Goal: Information Seeking & Learning: Learn about a topic

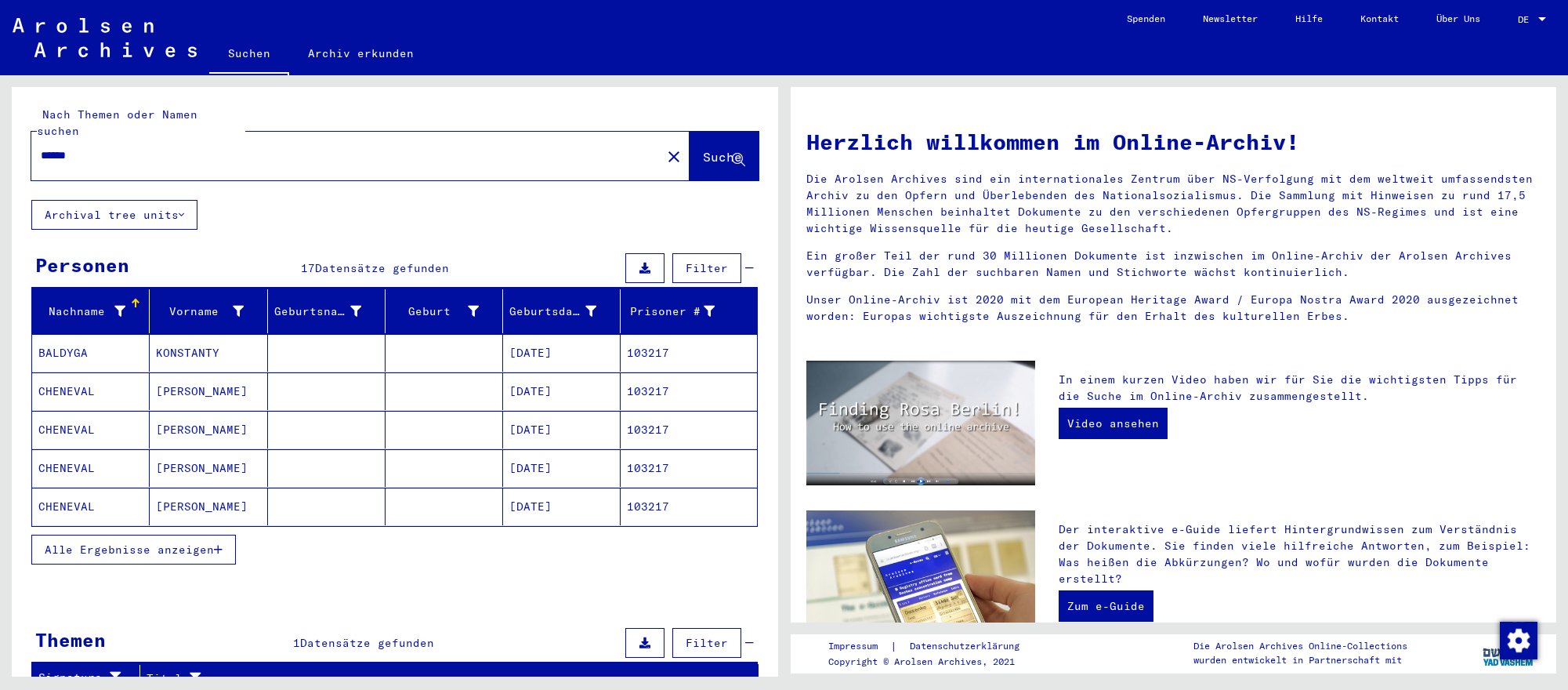
click at [487, 456] on mat-cell at bounding box center [444, 468] width 117 height 38
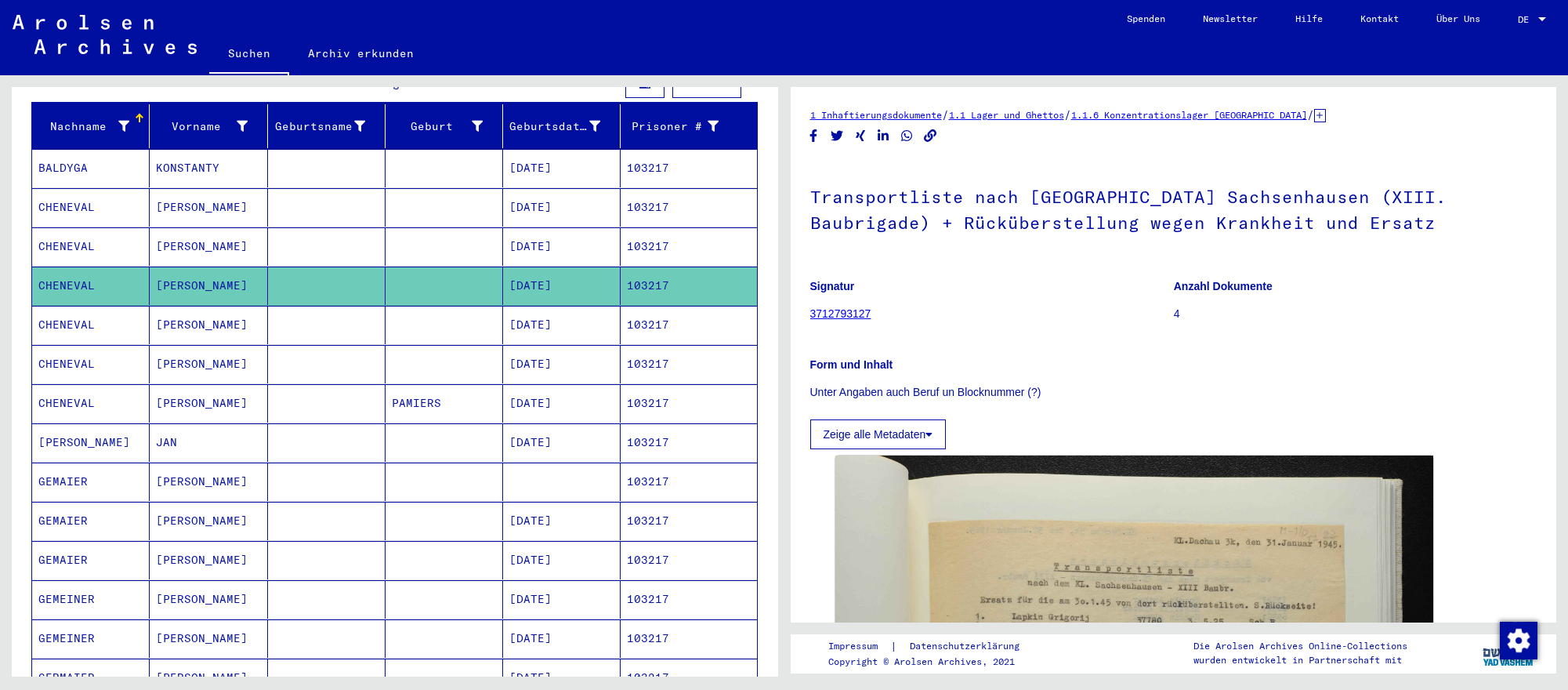
scroll to position [188, 0]
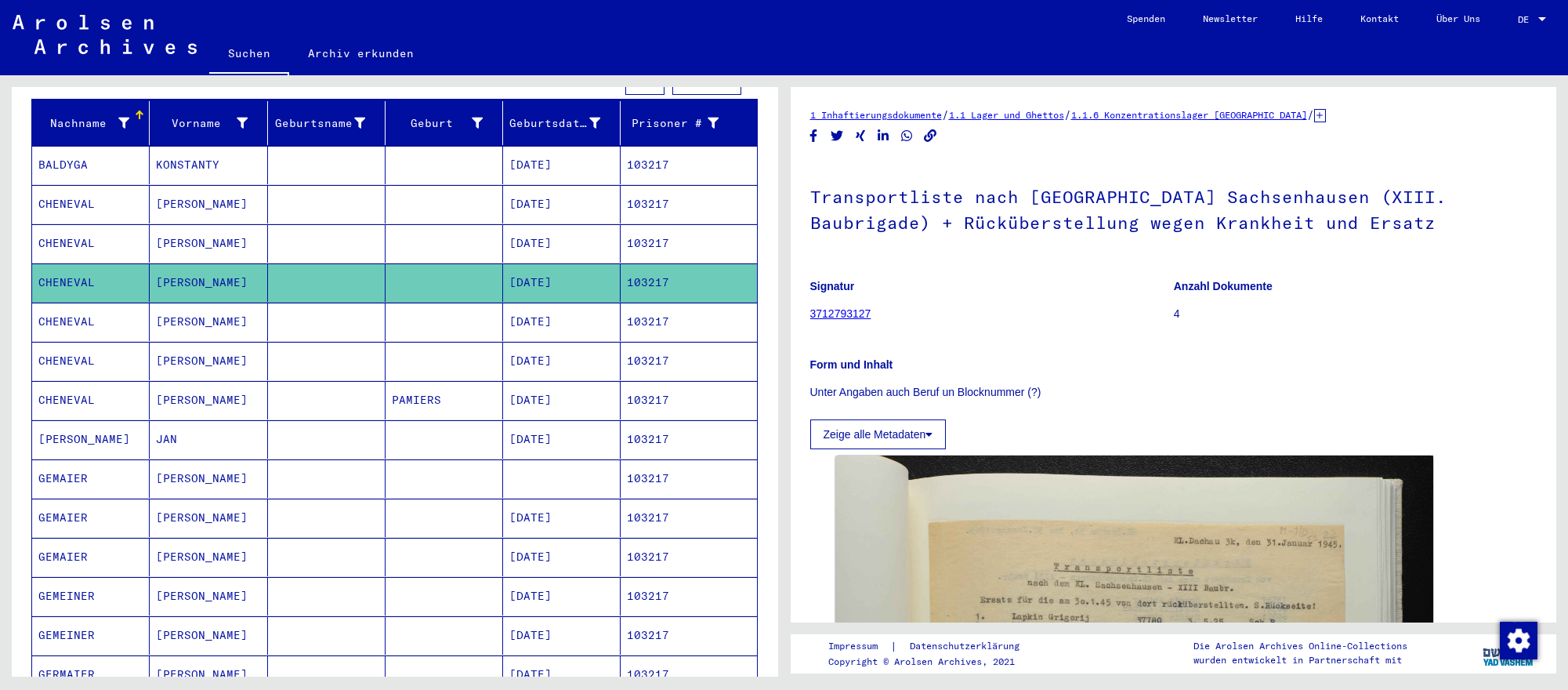
click at [550, 517] on mat-cell "[DATE]" at bounding box center [561, 517] width 117 height 39
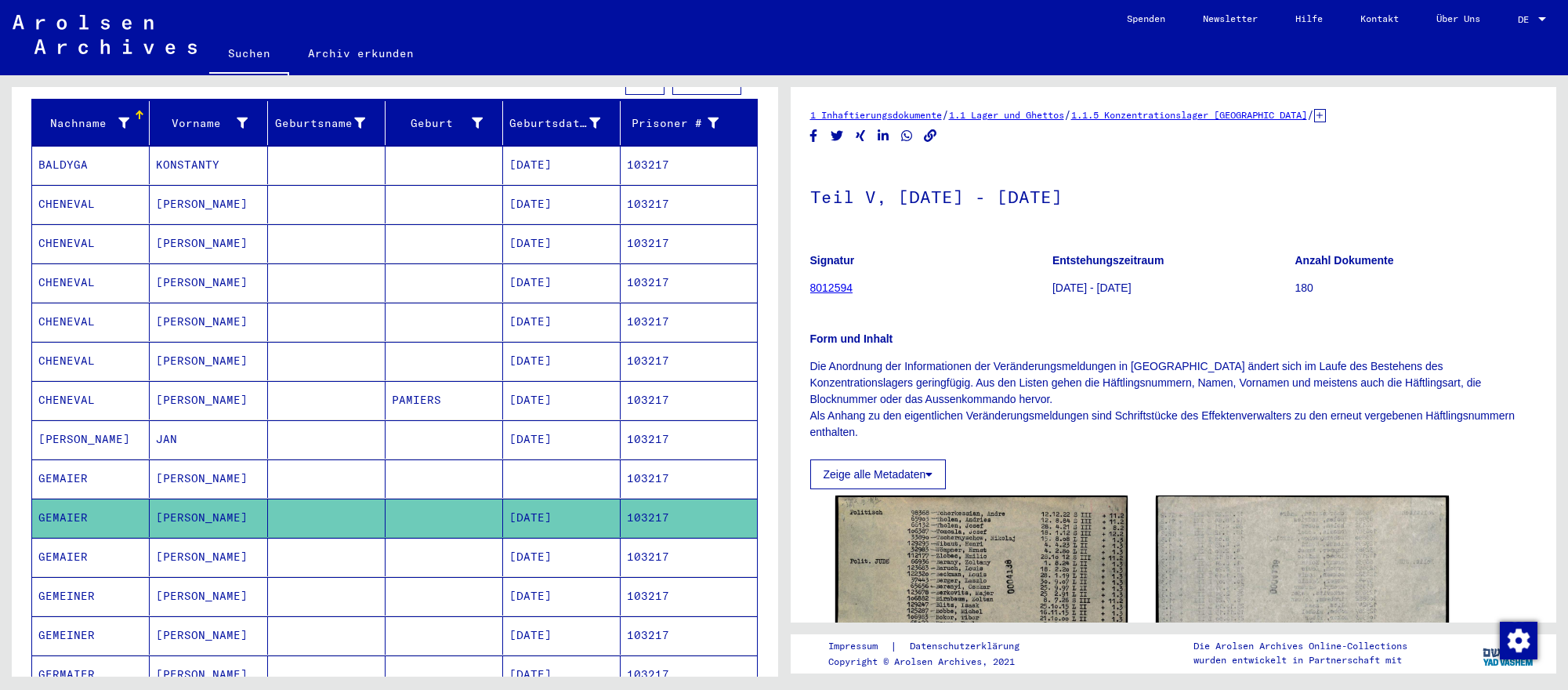
click at [586, 548] on mat-cell "10/18/1904" at bounding box center [561, 557] width 117 height 39
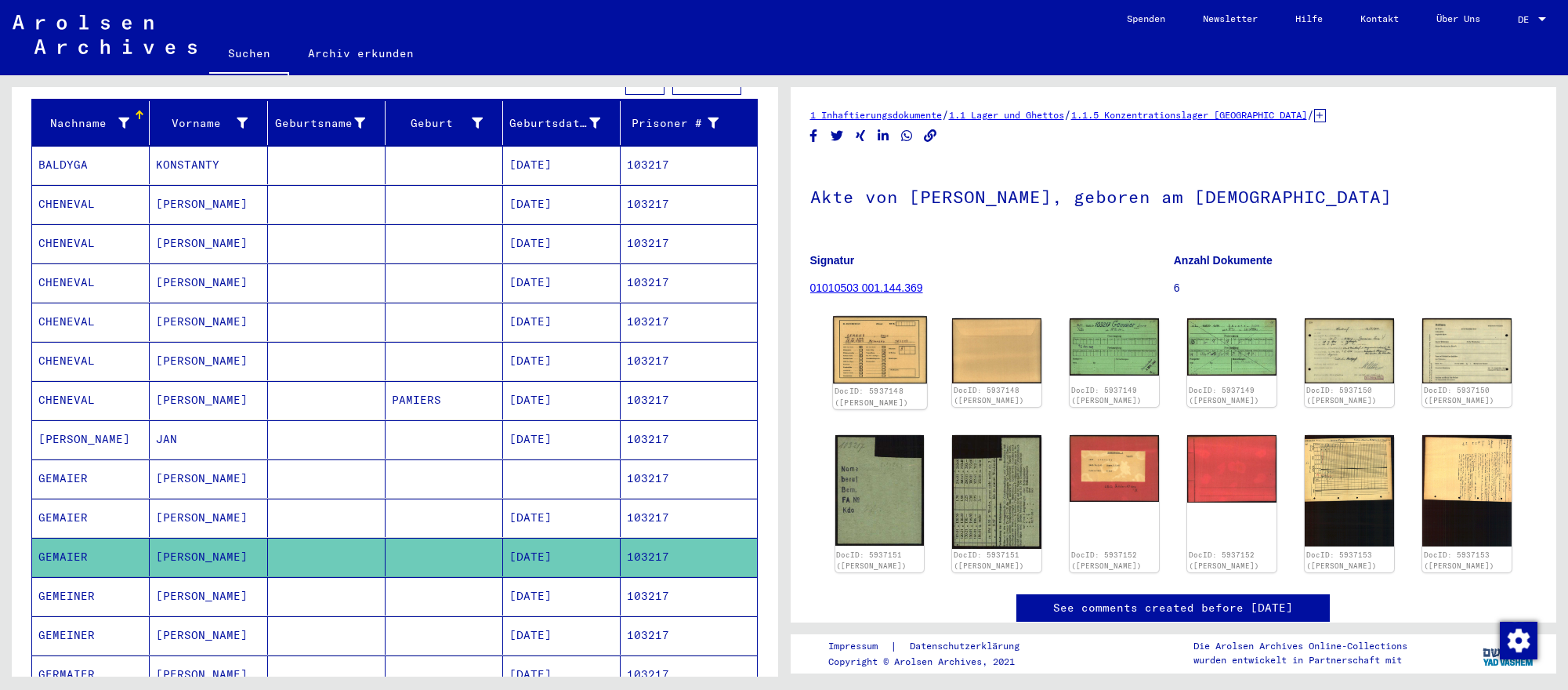
click at [899, 358] on img at bounding box center [880, 349] width 94 height 68
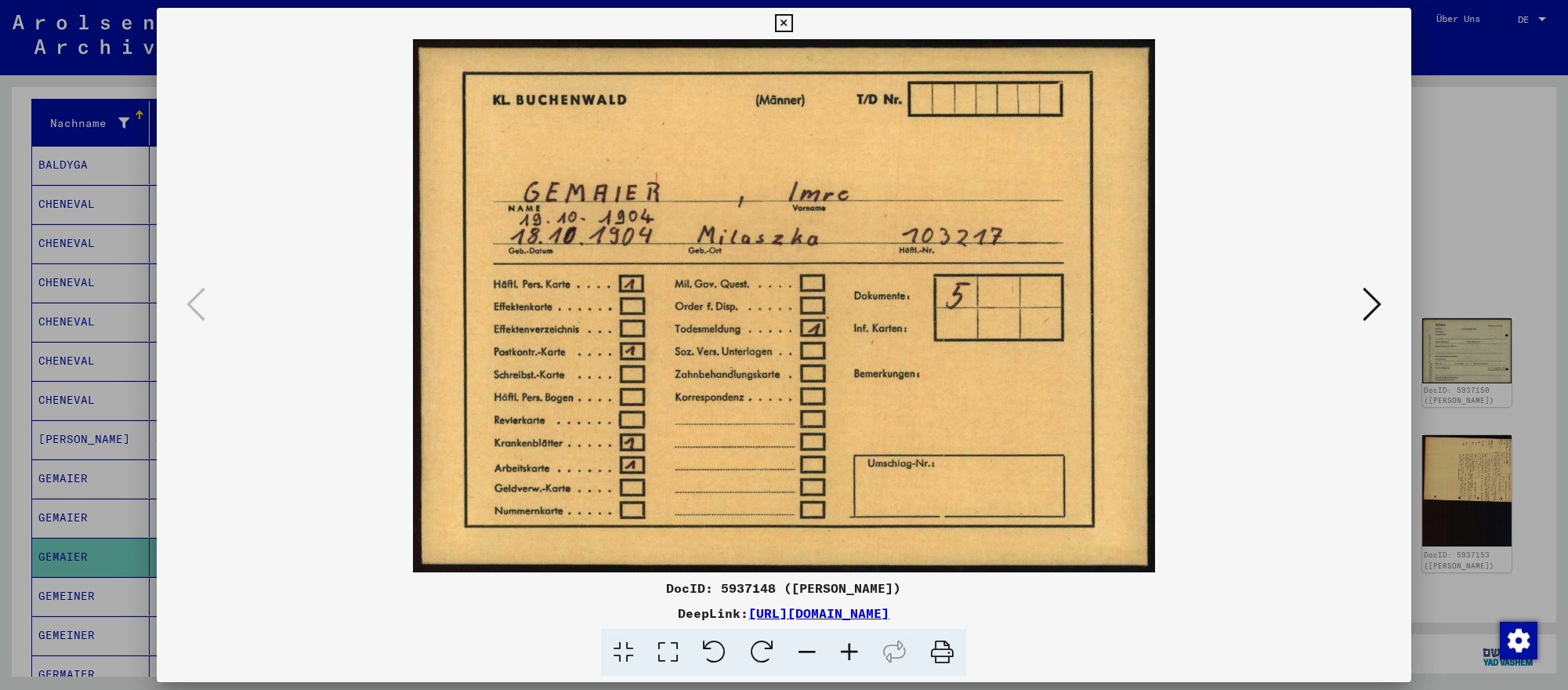
click at [1367, 309] on icon at bounding box center [1371, 304] width 19 height 38
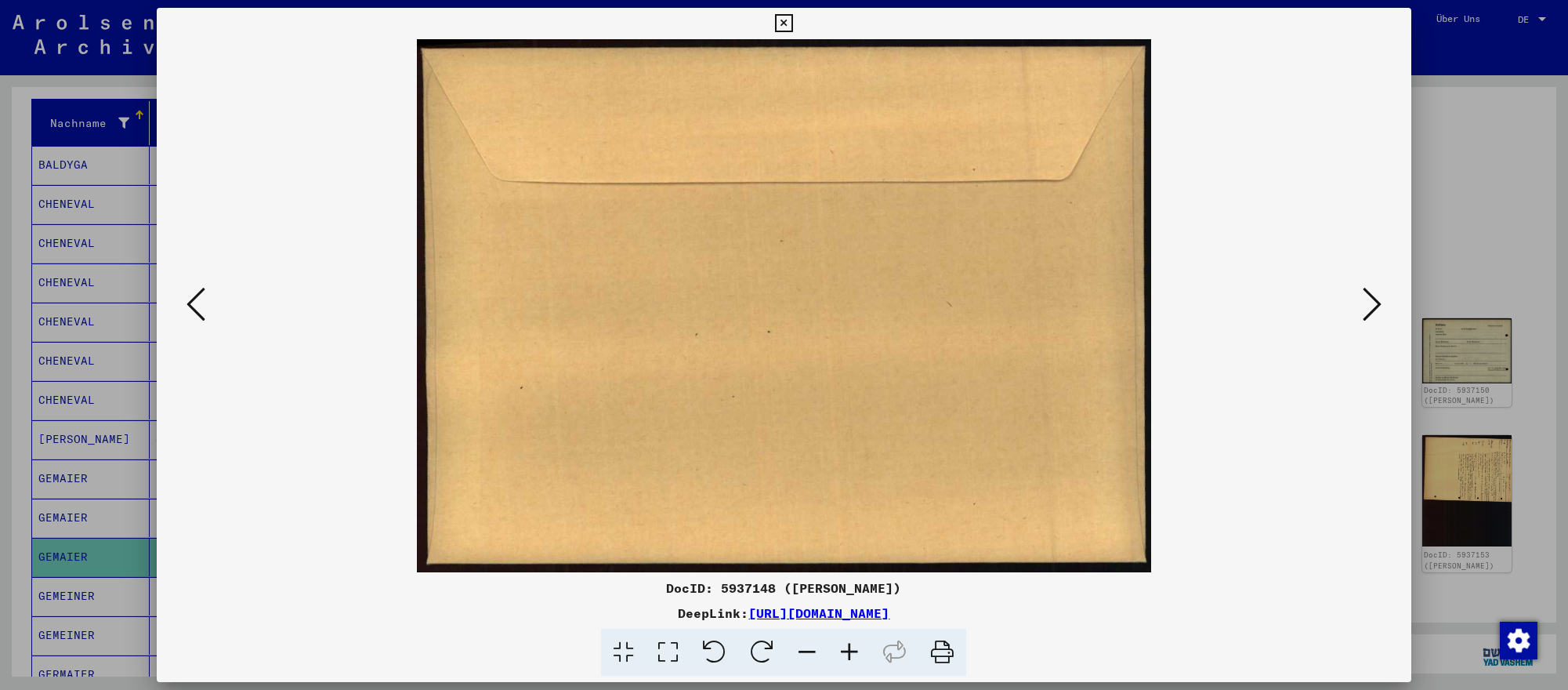
click at [1367, 309] on icon at bounding box center [1371, 304] width 19 height 38
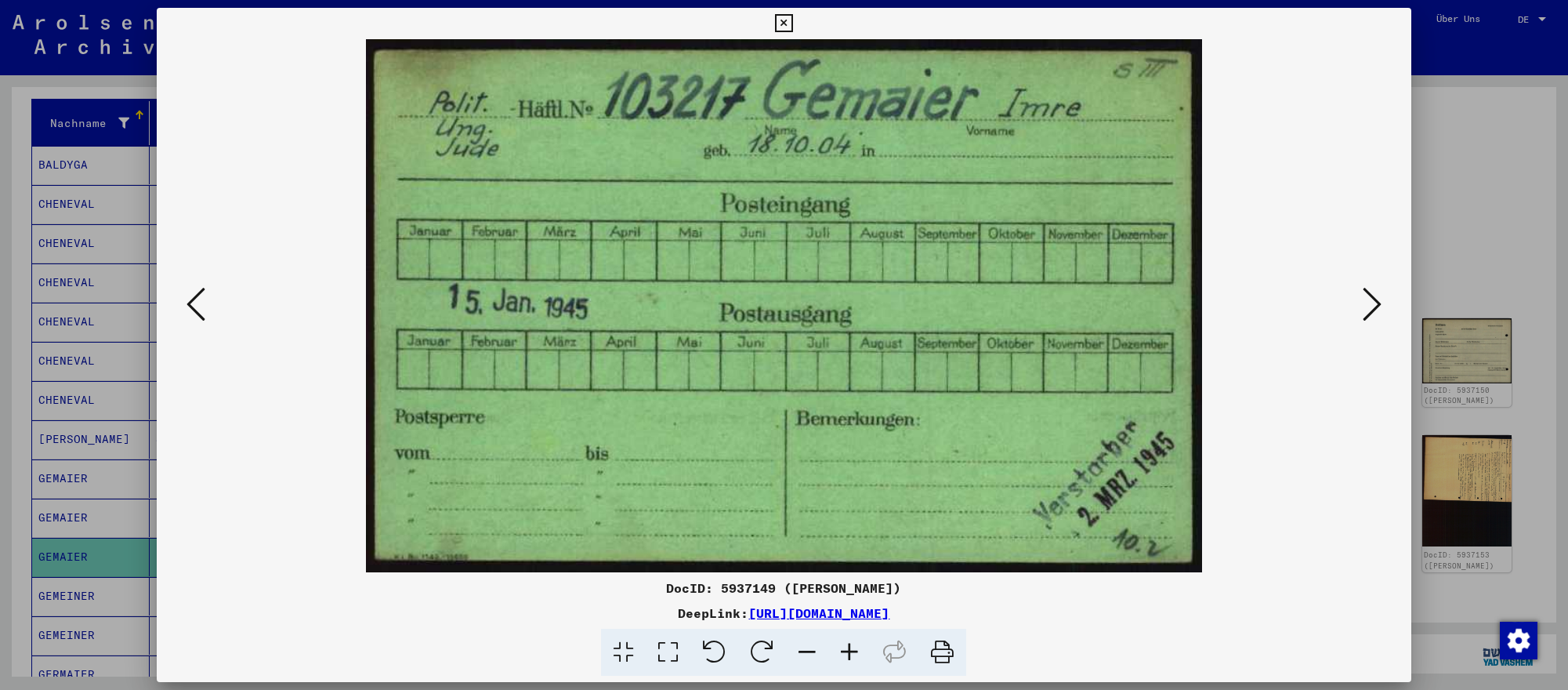
click at [1367, 309] on icon at bounding box center [1371, 304] width 19 height 38
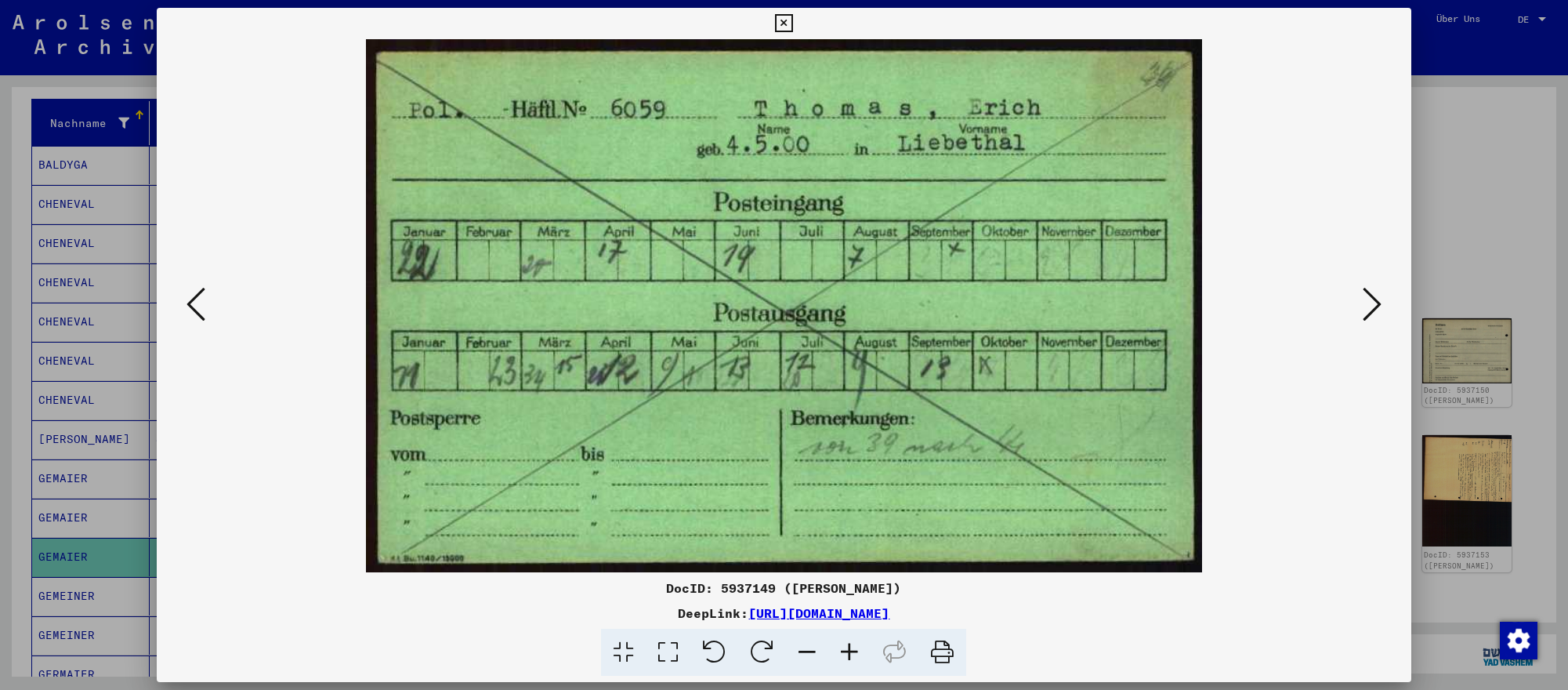
click at [1367, 309] on icon at bounding box center [1371, 304] width 19 height 38
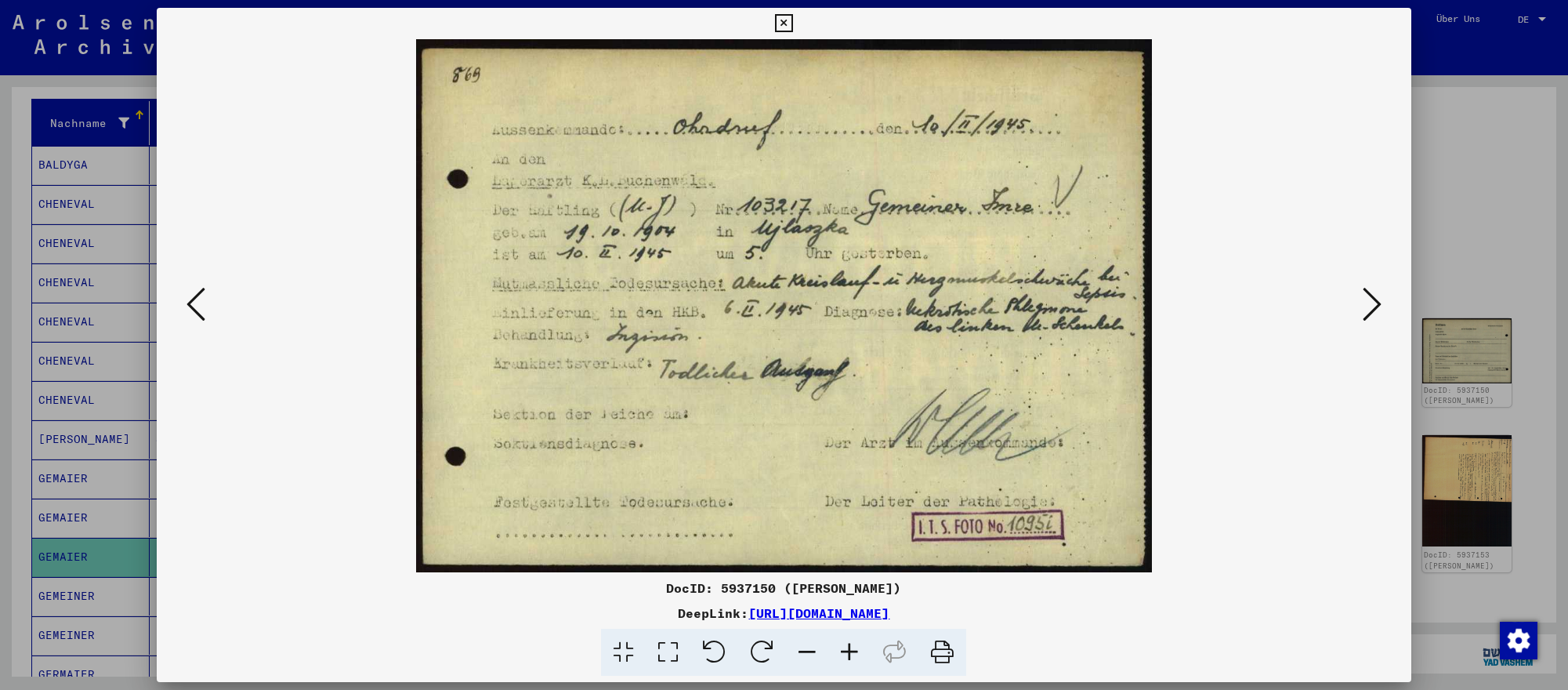
click at [1367, 309] on icon at bounding box center [1371, 304] width 19 height 38
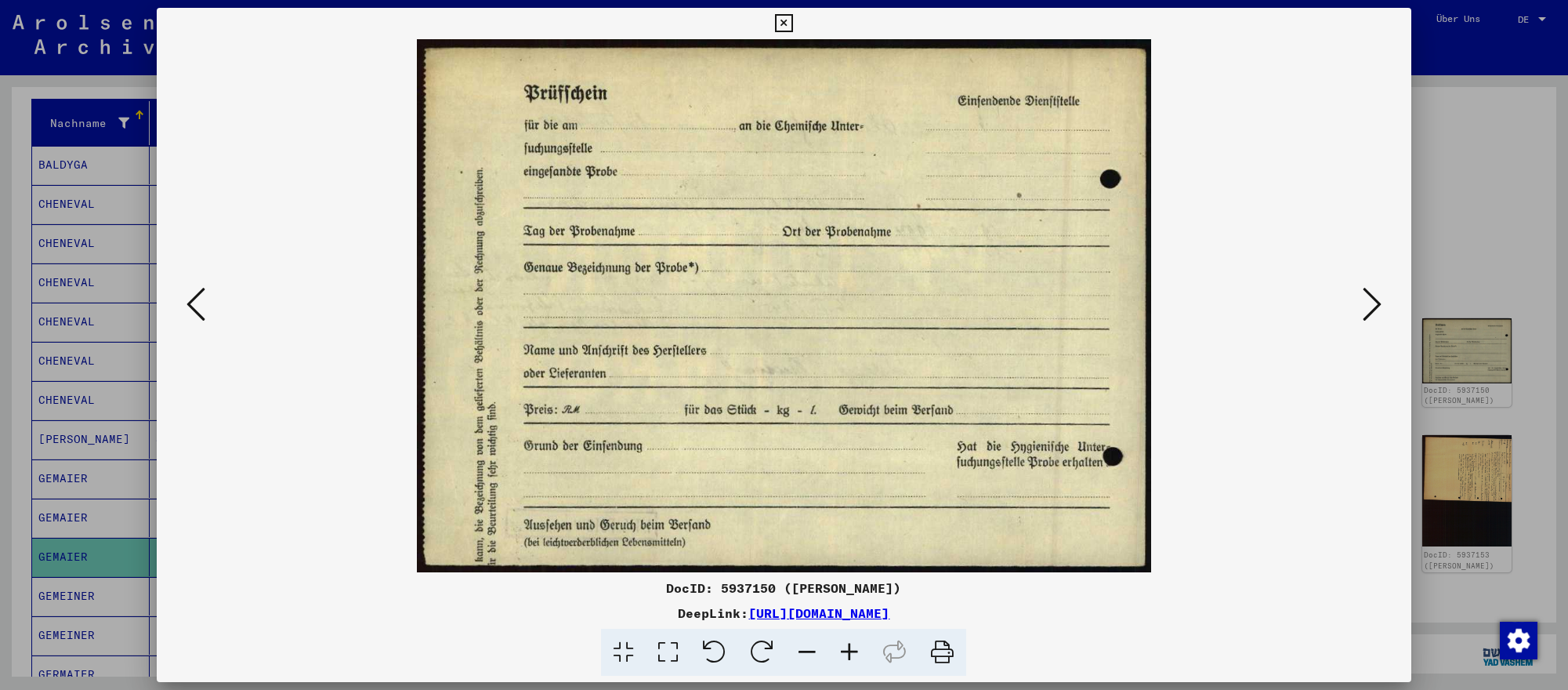
click at [1367, 309] on icon at bounding box center [1371, 304] width 19 height 38
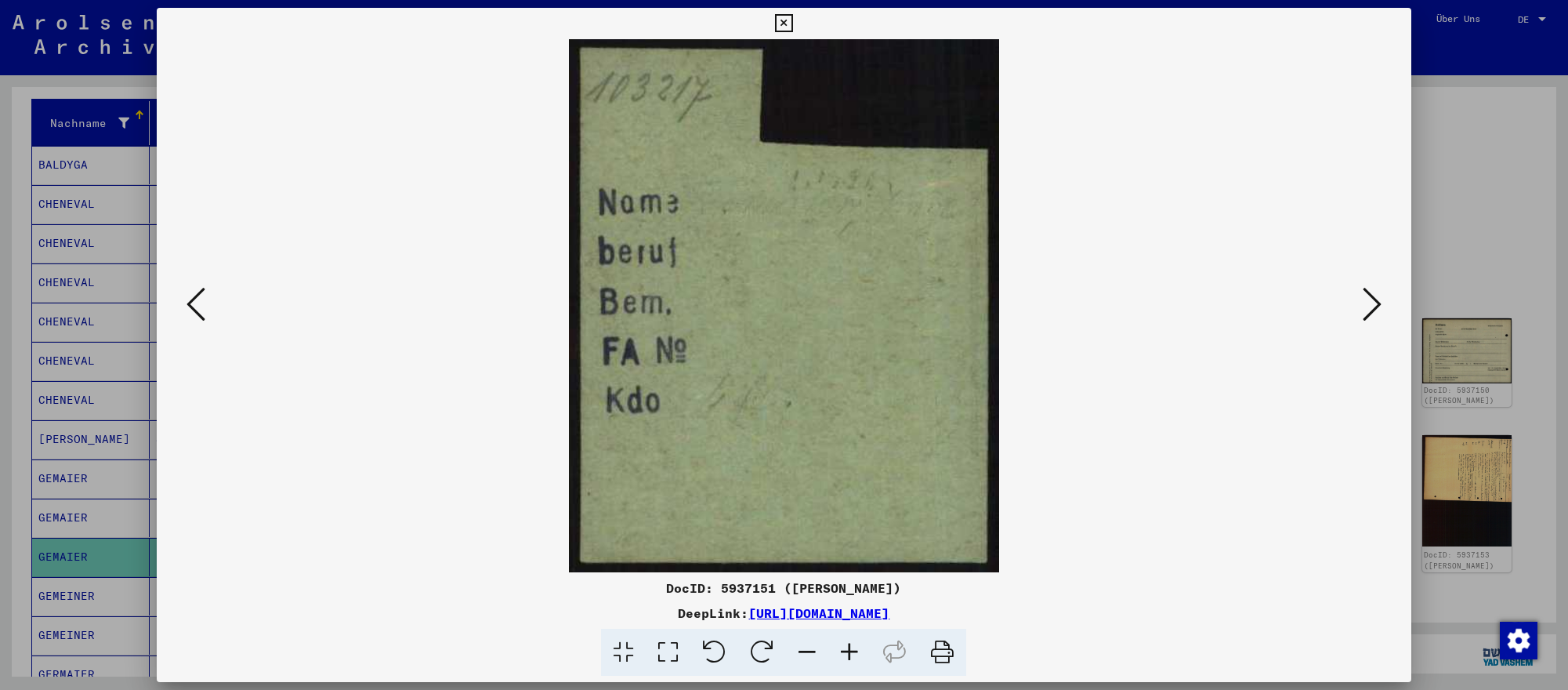
click at [1367, 309] on icon at bounding box center [1371, 304] width 19 height 38
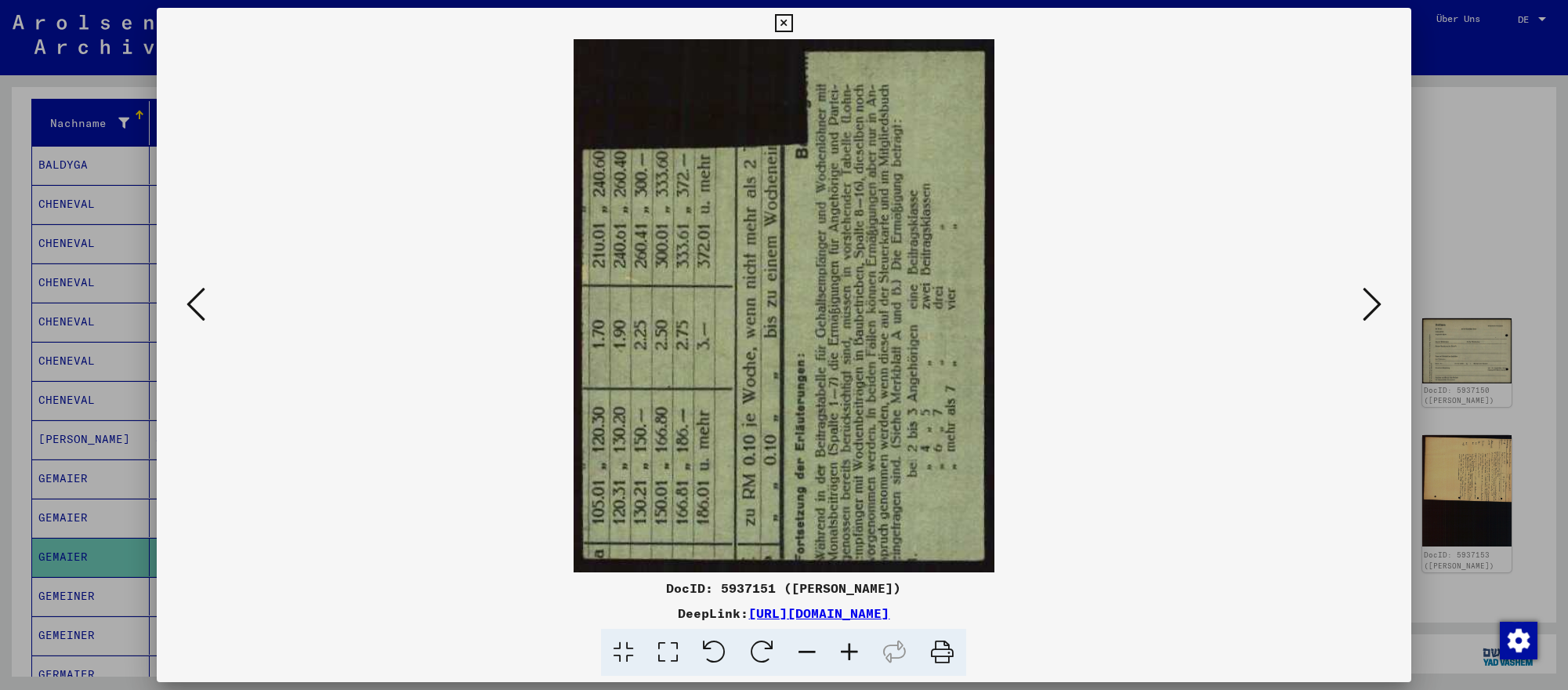
click at [196, 306] on icon at bounding box center [195, 304] width 19 height 38
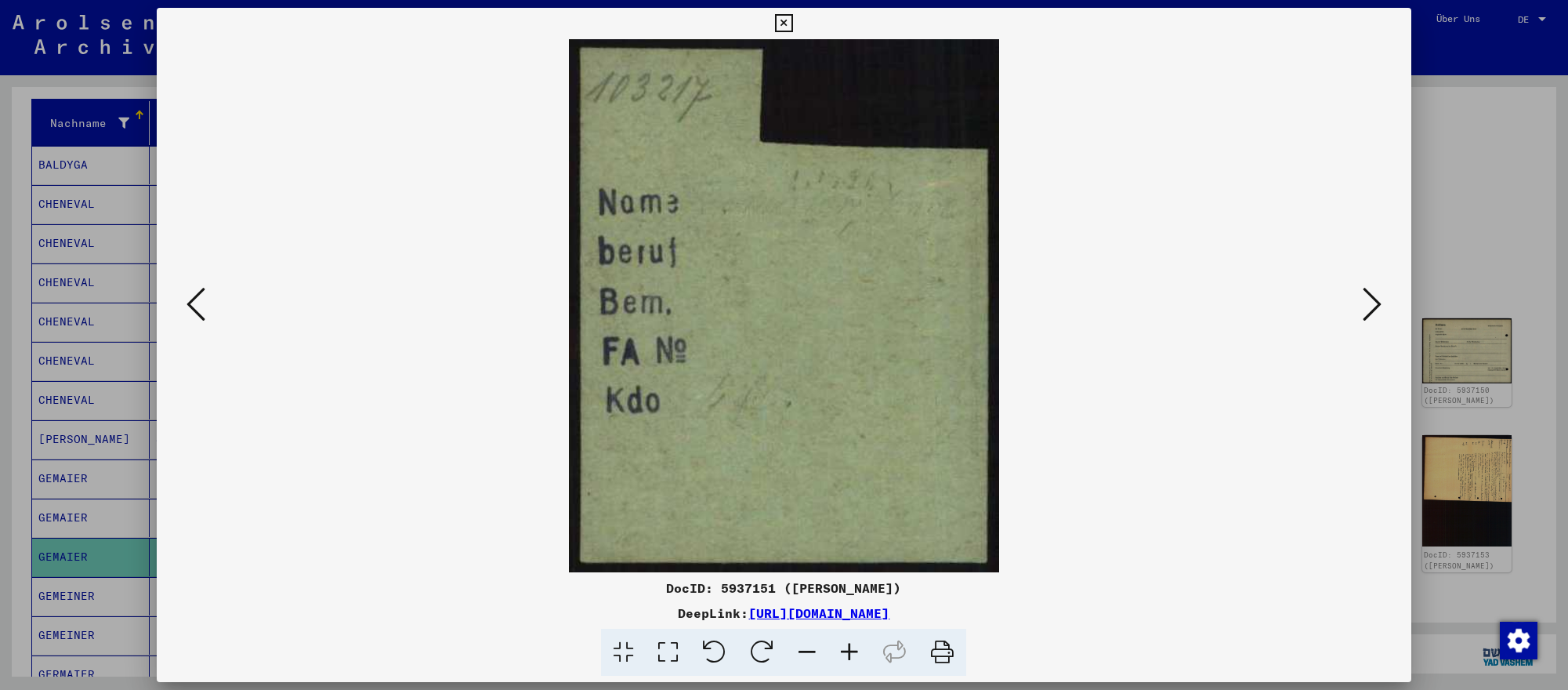
click at [1380, 296] on icon at bounding box center [1371, 304] width 19 height 38
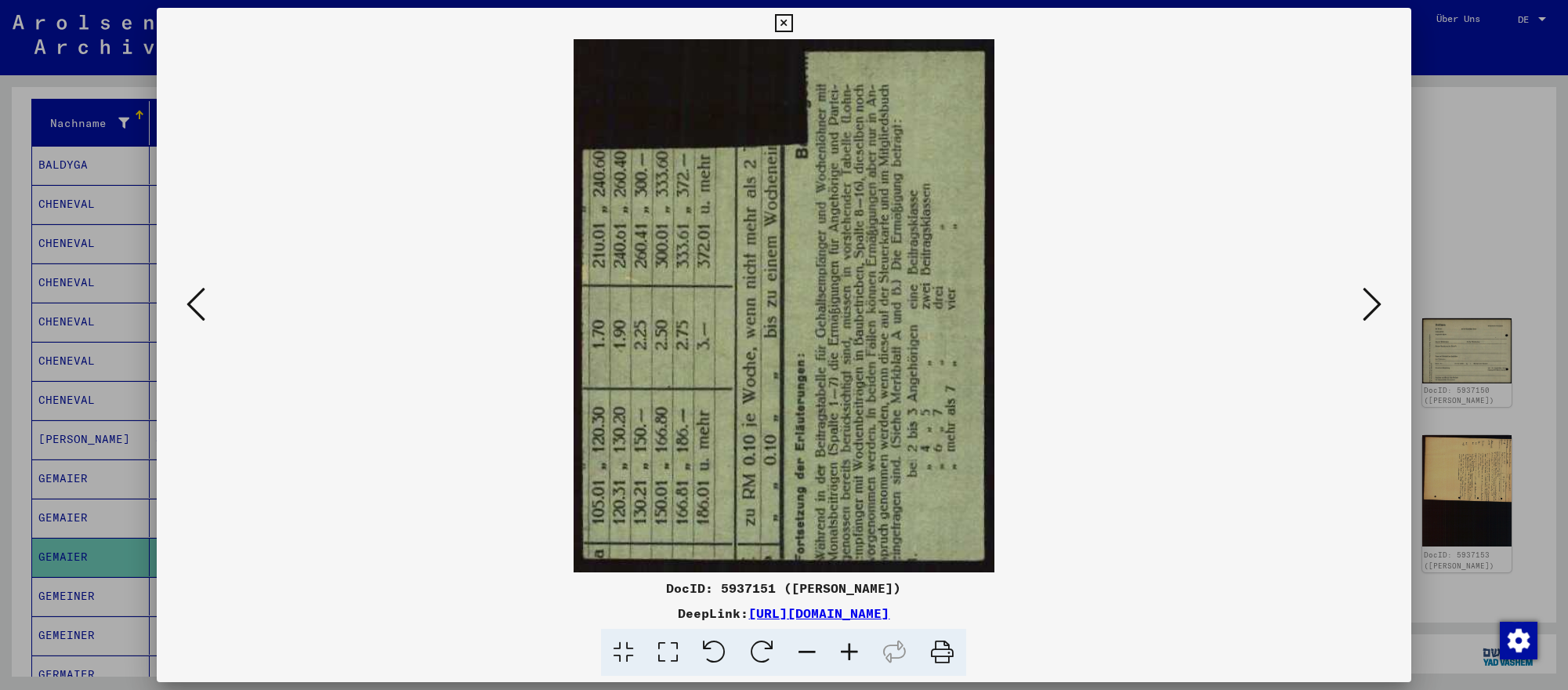
click at [1380, 296] on icon at bounding box center [1371, 304] width 19 height 38
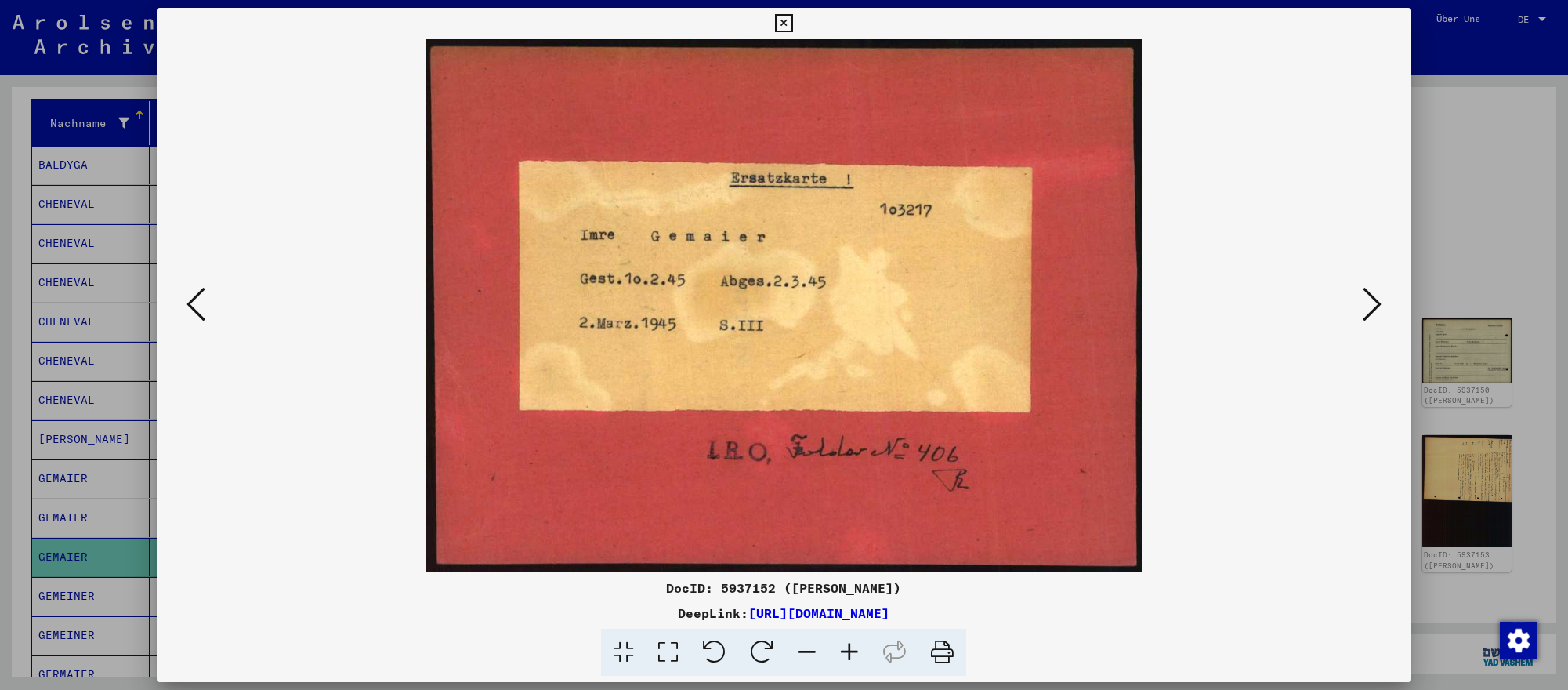
click at [1380, 296] on icon at bounding box center [1371, 304] width 19 height 38
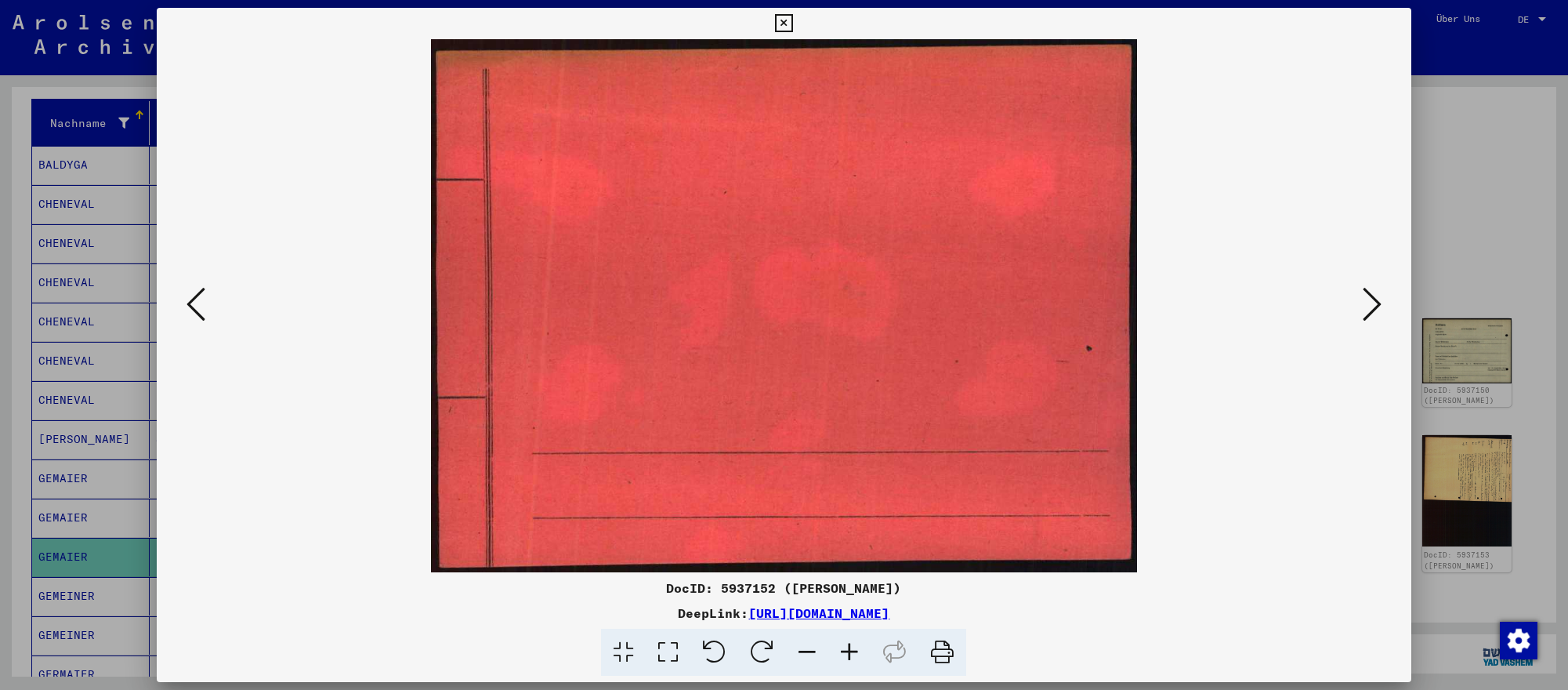
click at [1380, 296] on icon at bounding box center [1371, 304] width 19 height 38
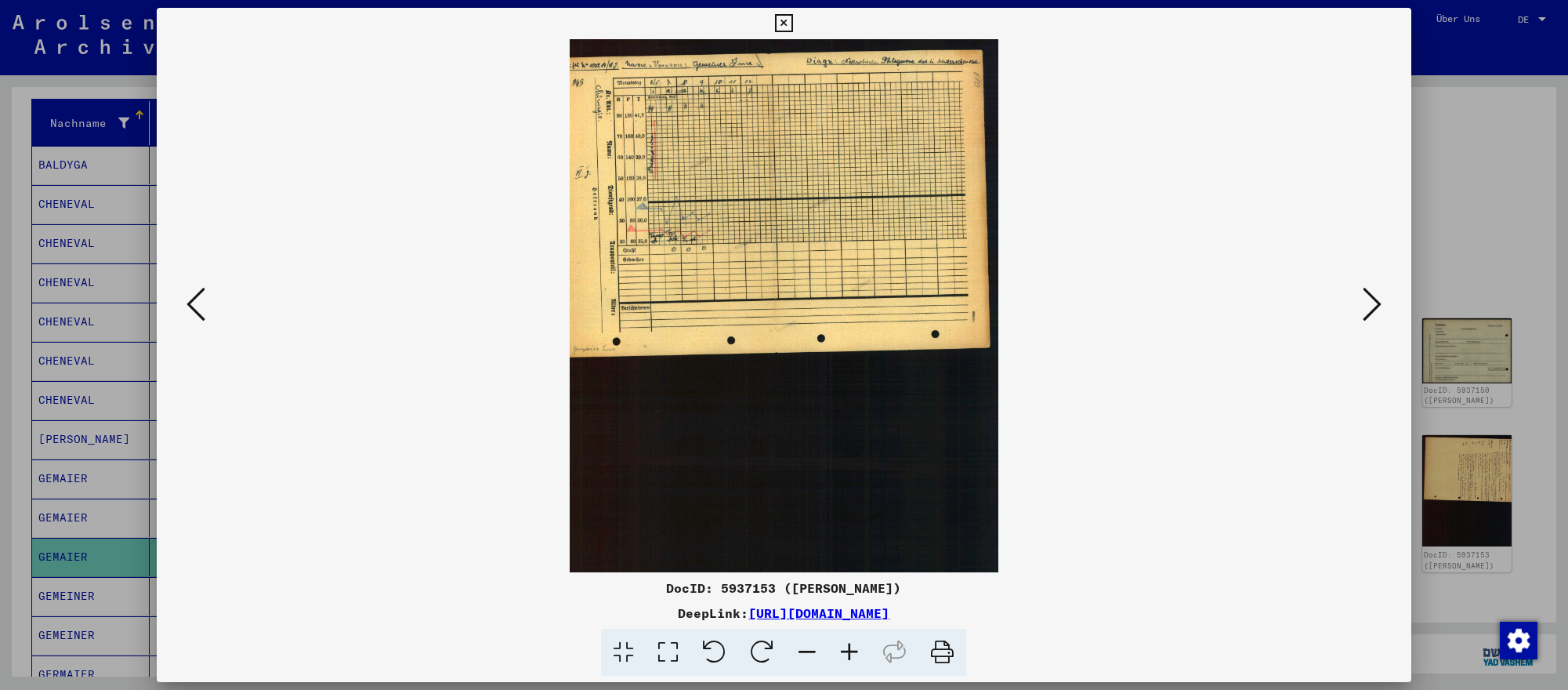
click at [1380, 296] on icon at bounding box center [1371, 304] width 19 height 38
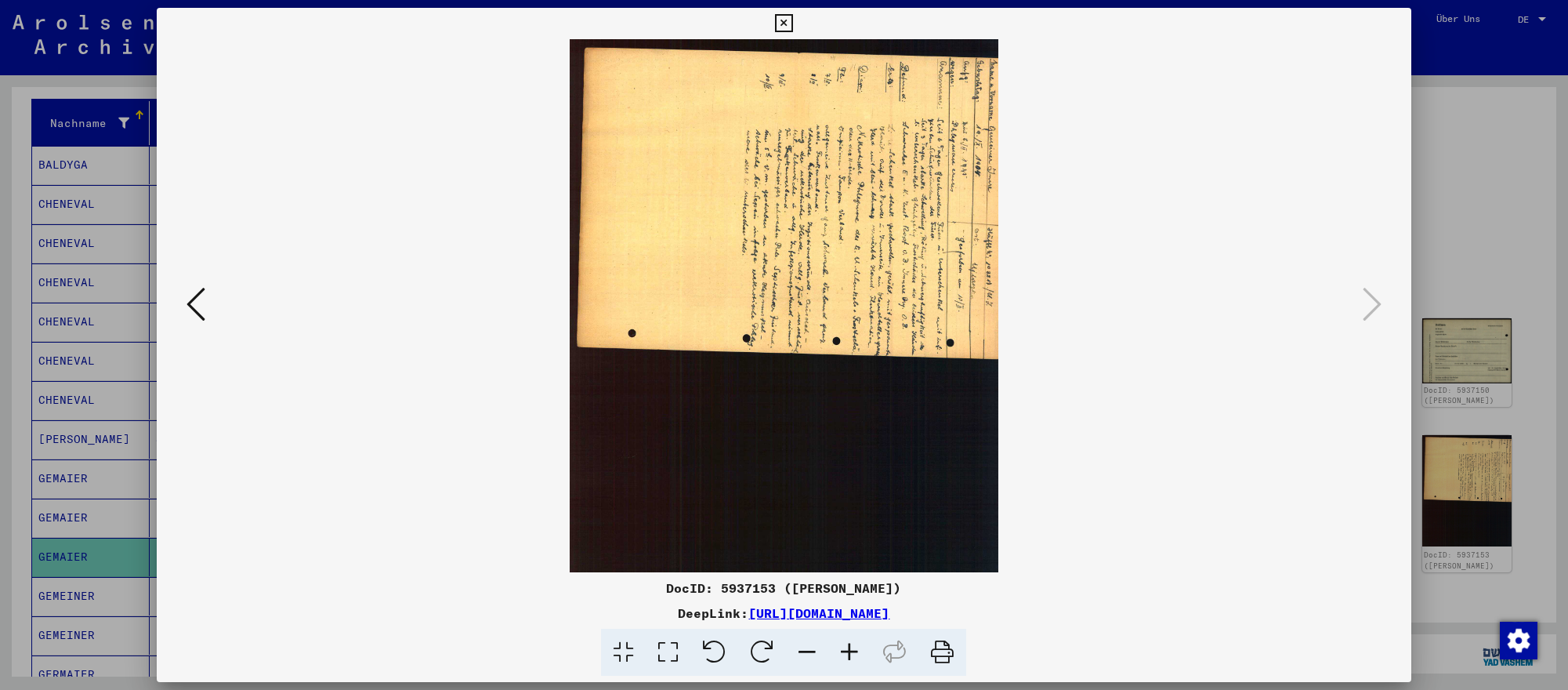
click at [1444, 286] on div at bounding box center [784, 345] width 1568 height 690
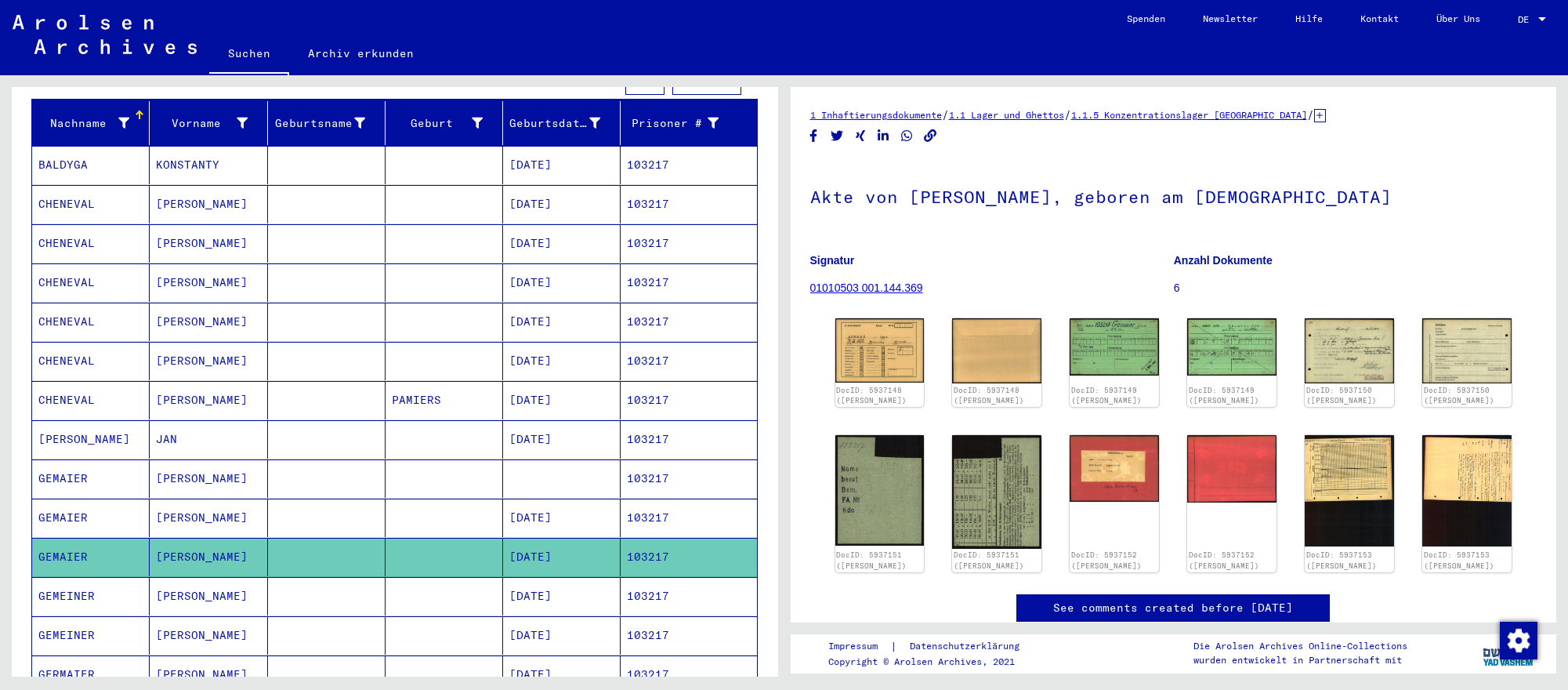
click at [469, 586] on mat-cell at bounding box center [444, 595] width 117 height 39
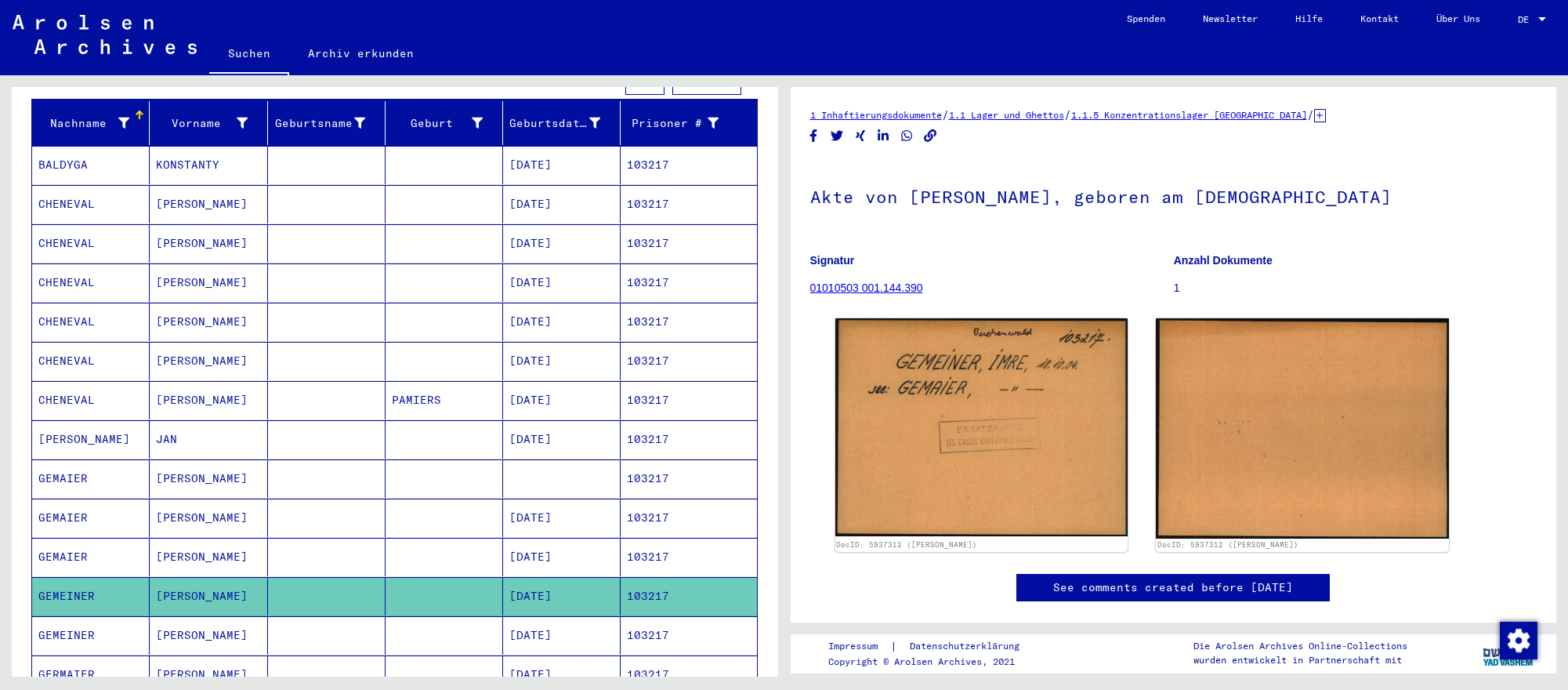
click at [636, 635] on mat-cell "103217" at bounding box center [688, 635] width 135 height 39
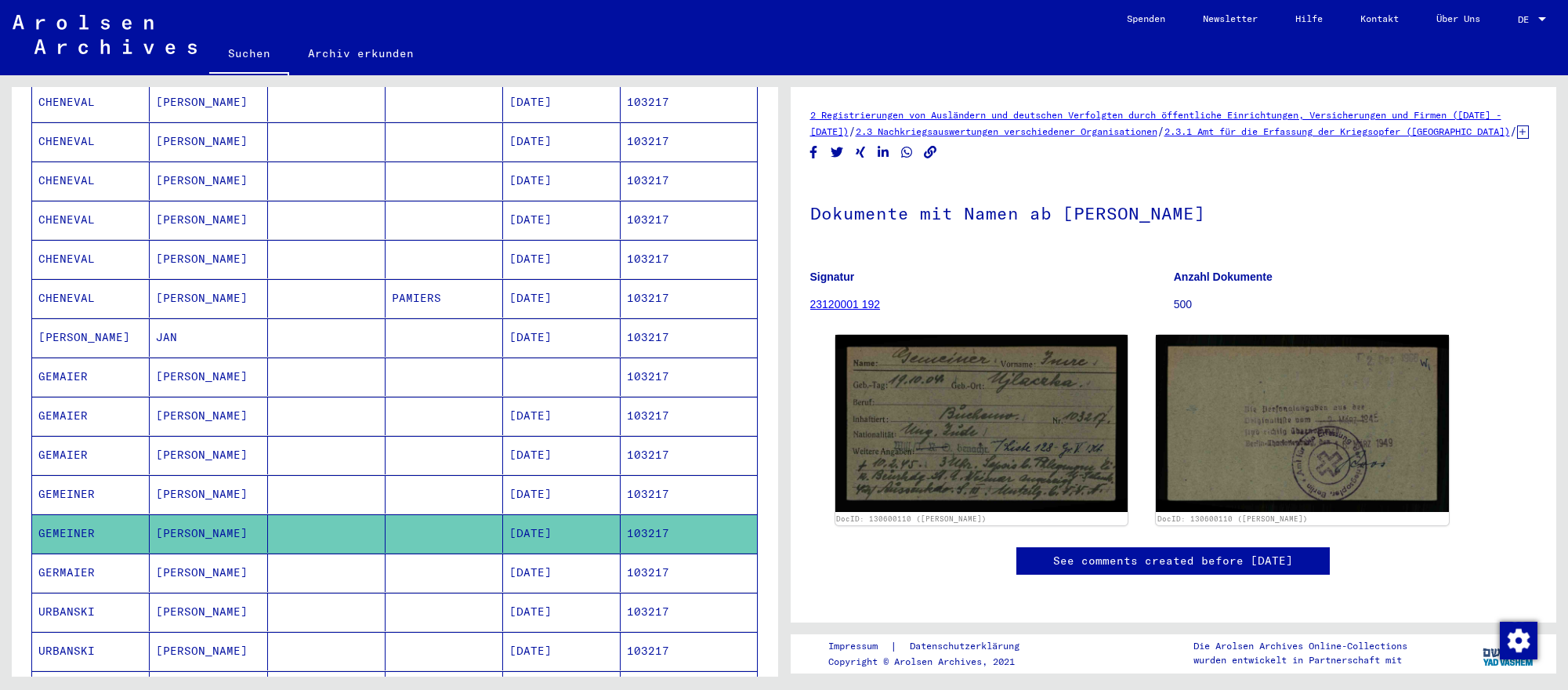
scroll to position [304, 0]
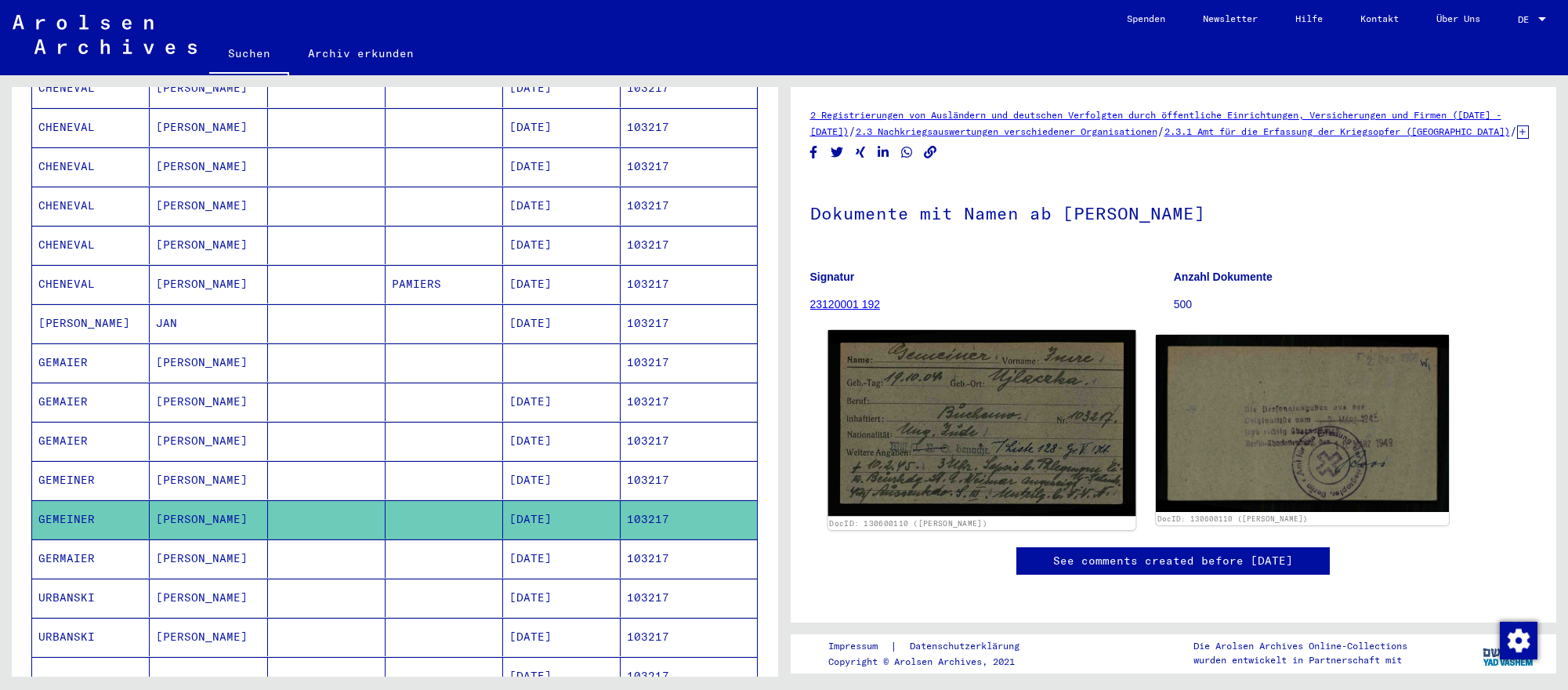
click at [933, 485] on img at bounding box center [981, 422] width 307 height 186
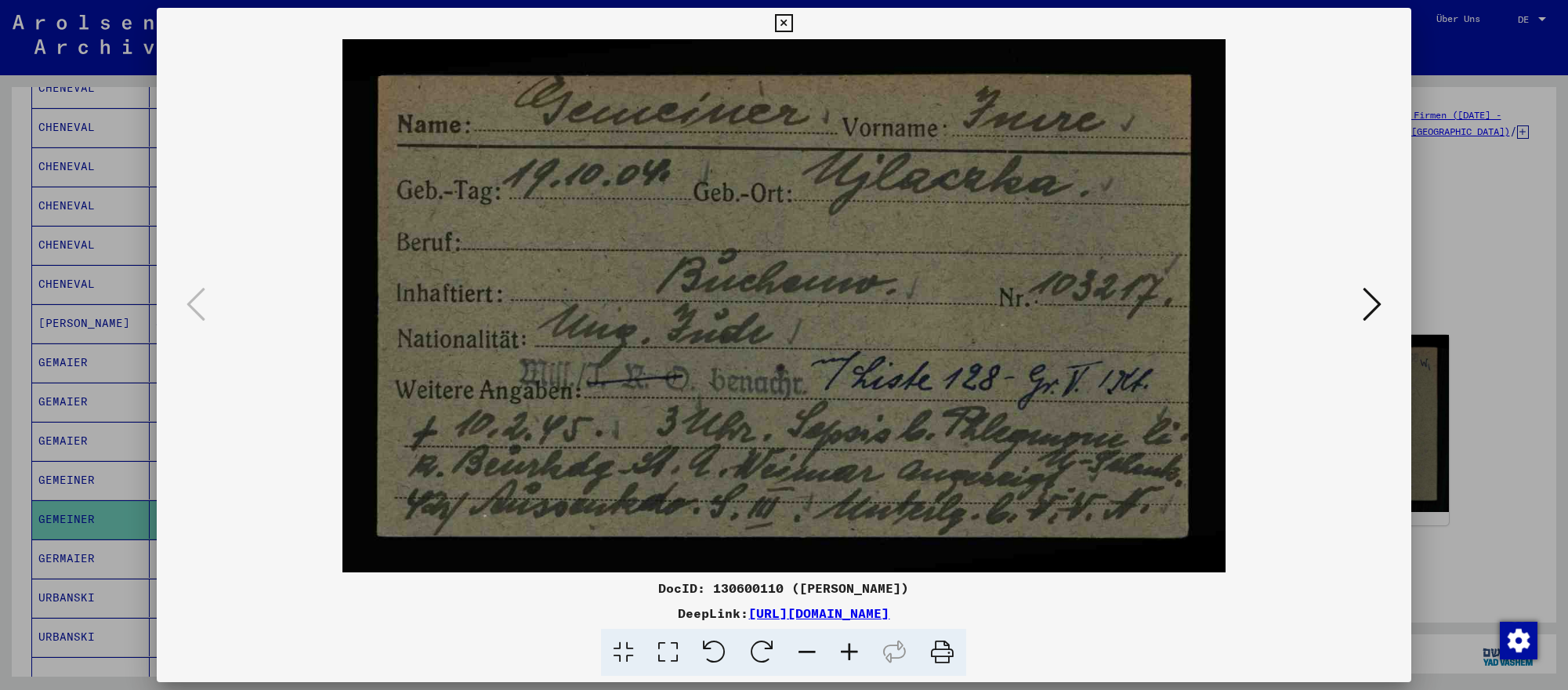
click at [1540, 235] on div at bounding box center [784, 345] width 1568 height 690
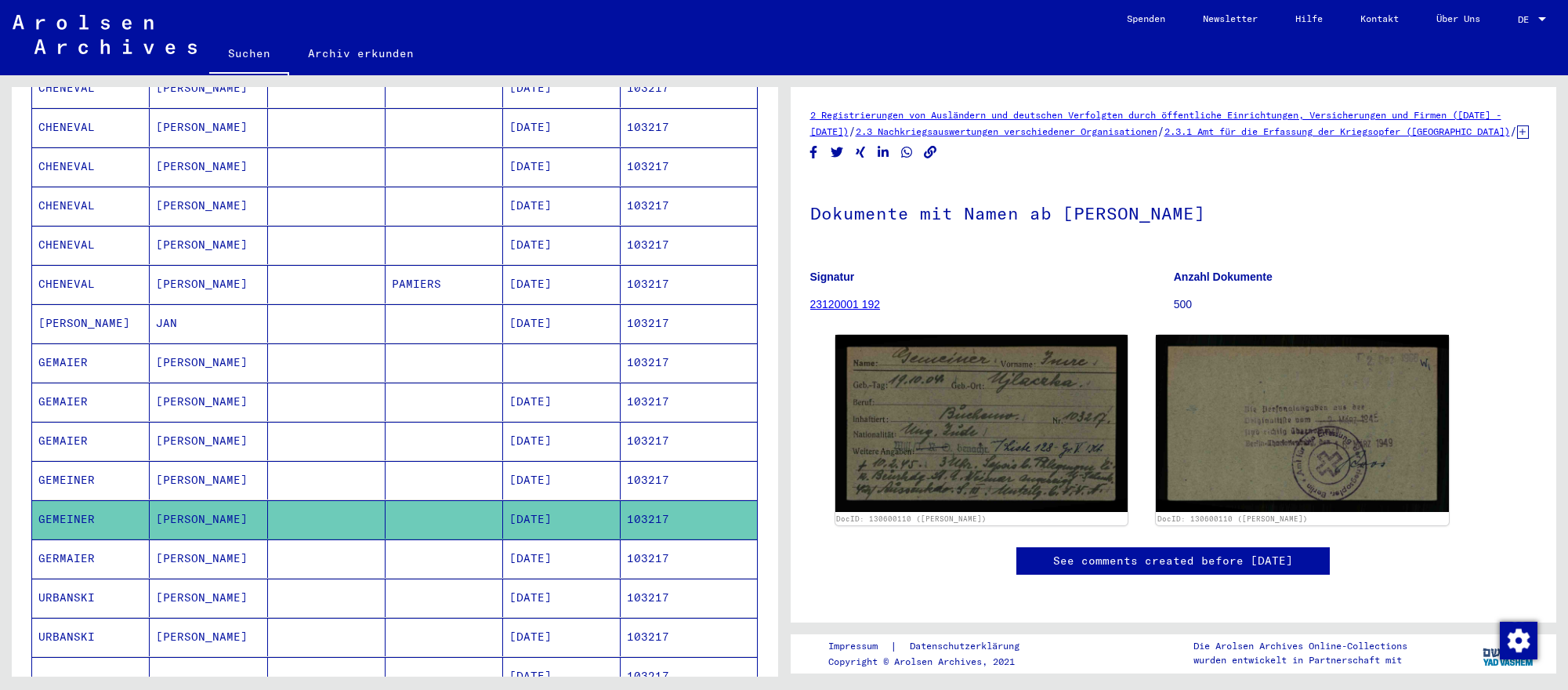
click at [627, 566] on mat-cell "103217" at bounding box center [688, 558] width 135 height 39
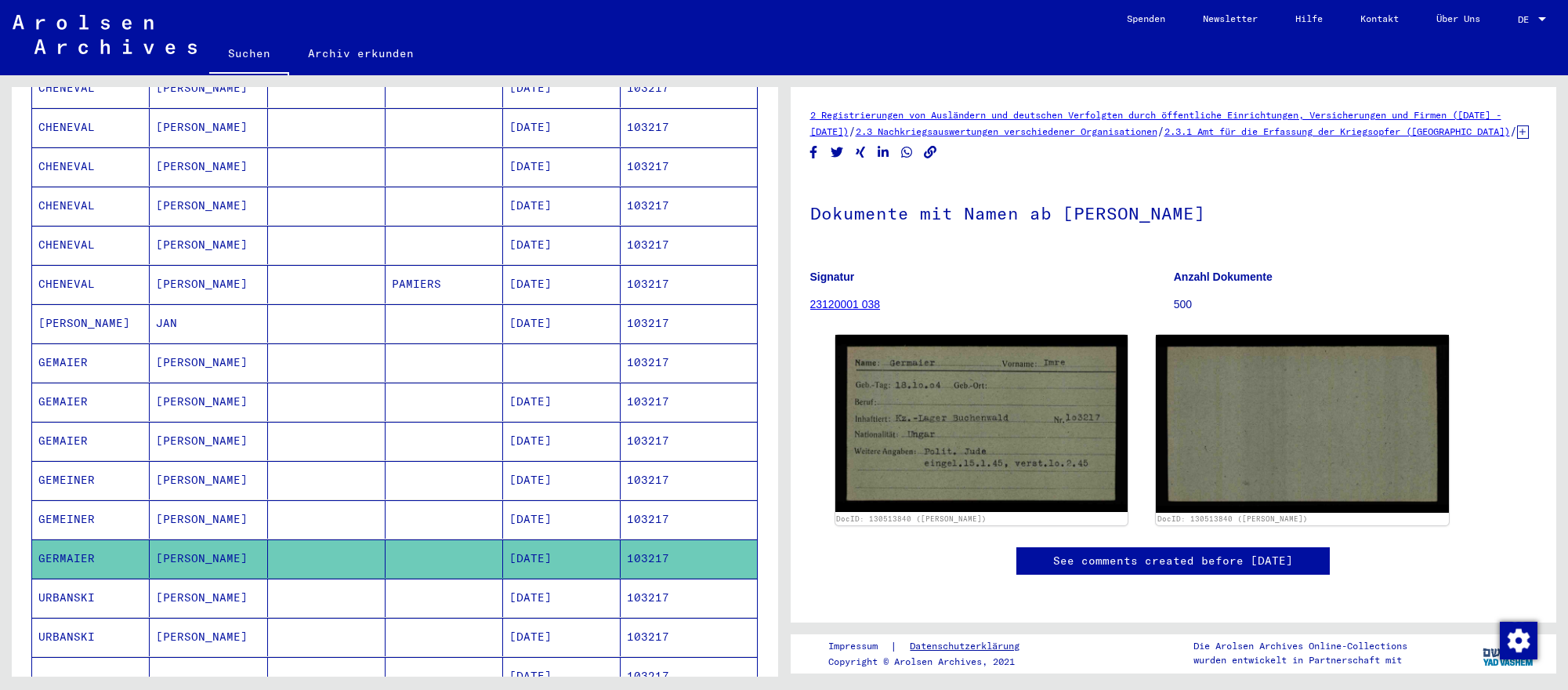
click at [175, 487] on mat-cell "IMRE" at bounding box center [208, 480] width 117 height 39
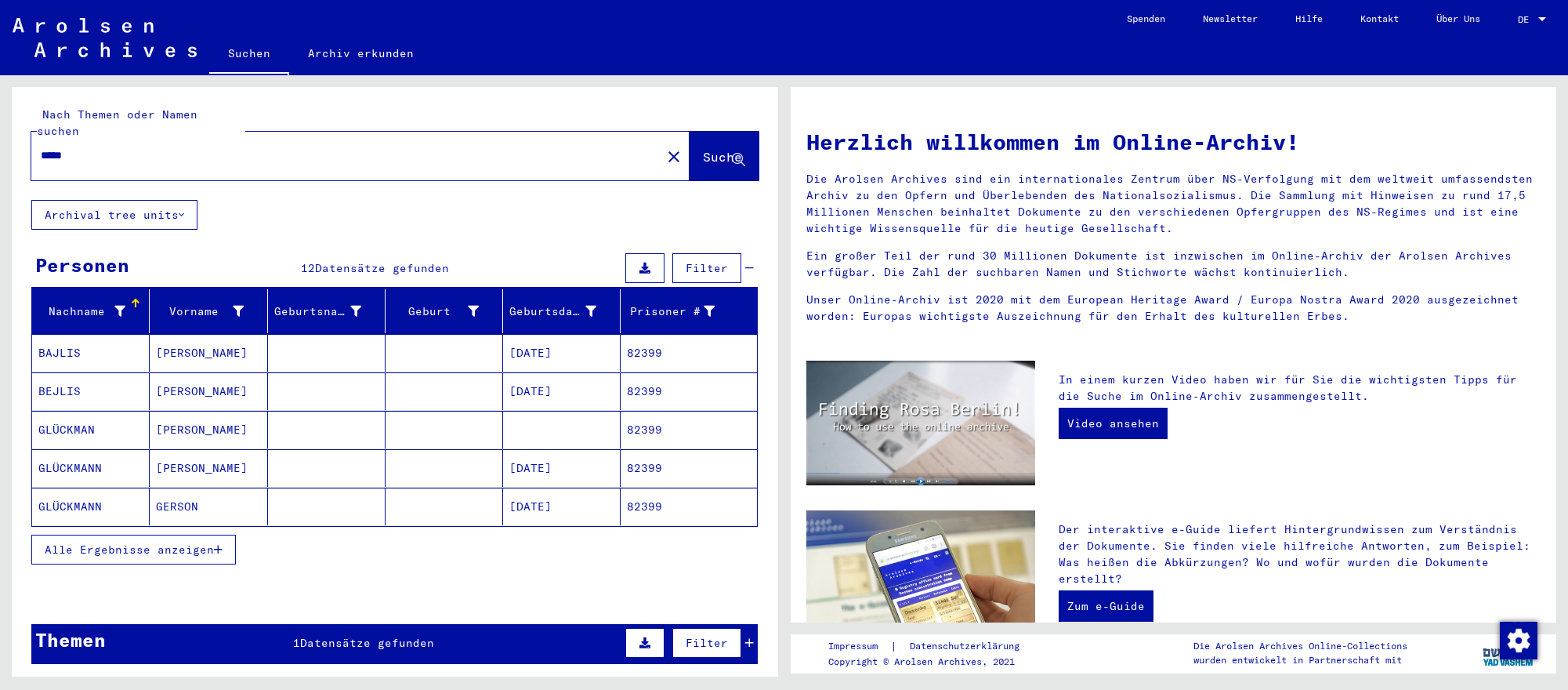
click at [565, 471] on mat-cell "[DATE]" at bounding box center [561, 468] width 117 height 38
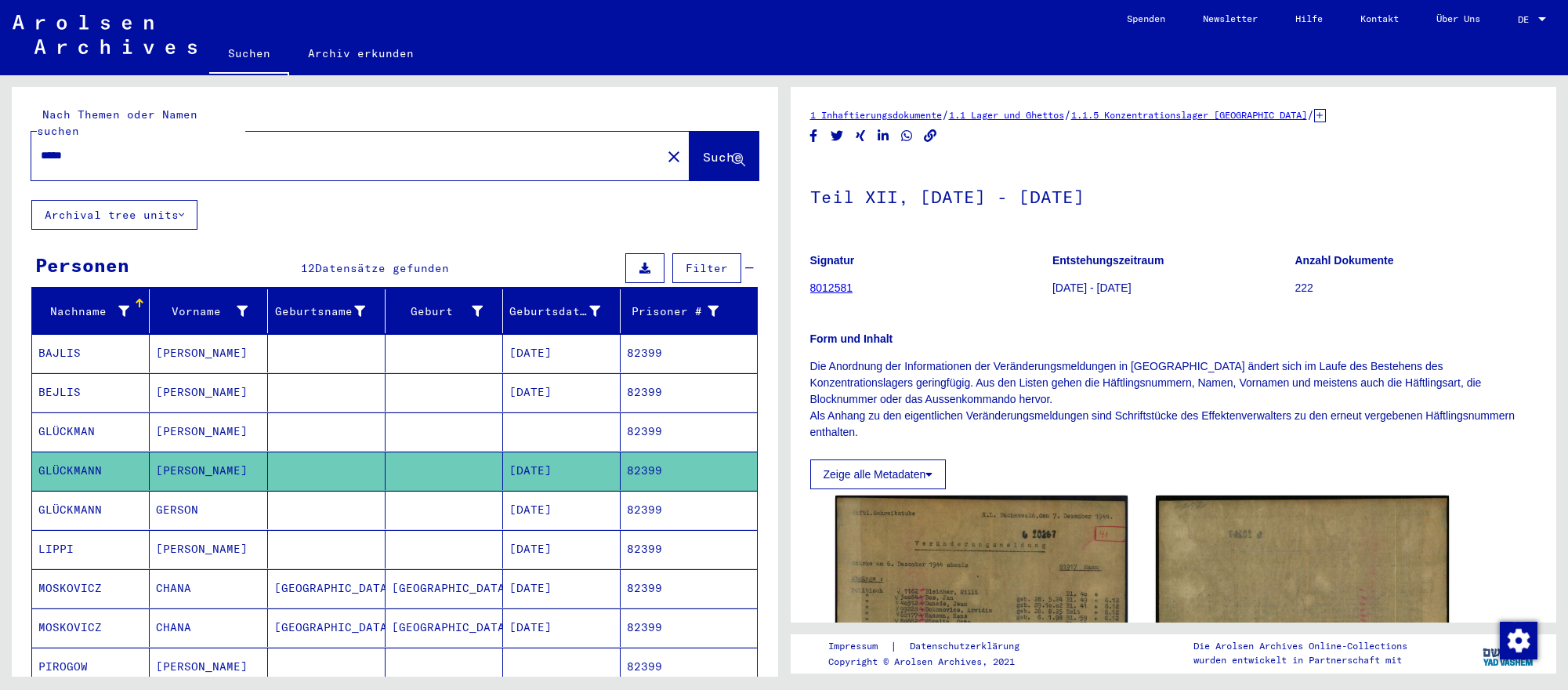
click at [598, 515] on mat-cell "[DATE]" at bounding box center [561, 510] width 117 height 39
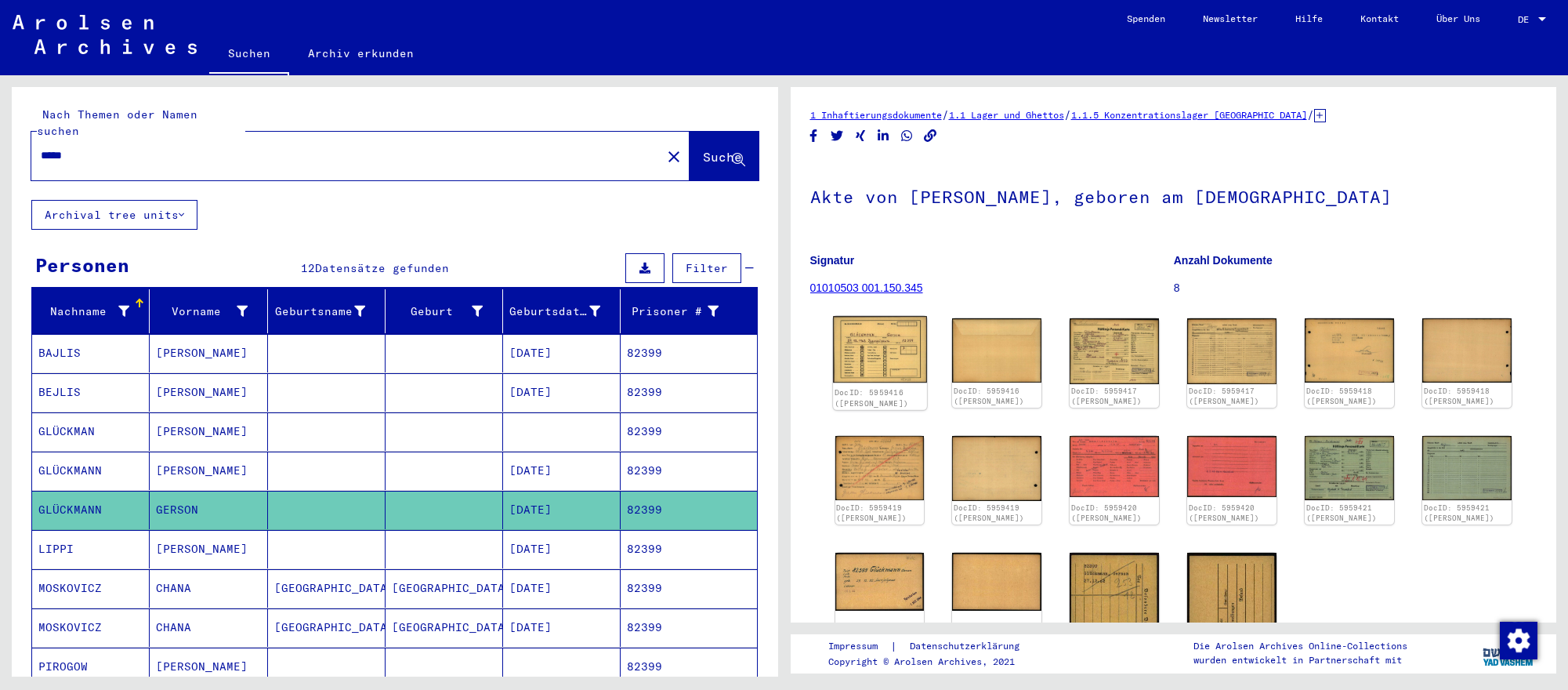
click at [884, 373] on img at bounding box center [880, 348] width 94 height 67
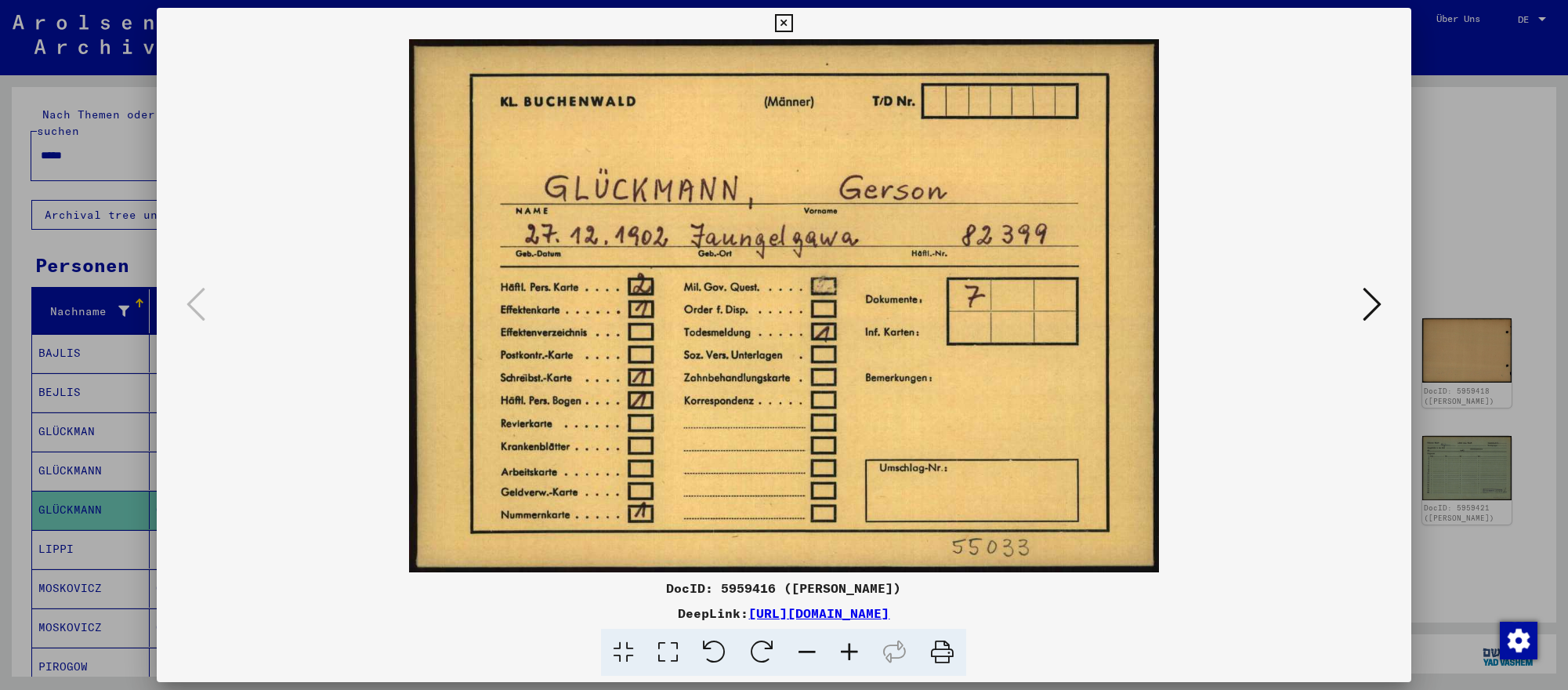
click at [1379, 311] on icon at bounding box center [1371, 304] width 19 height 38
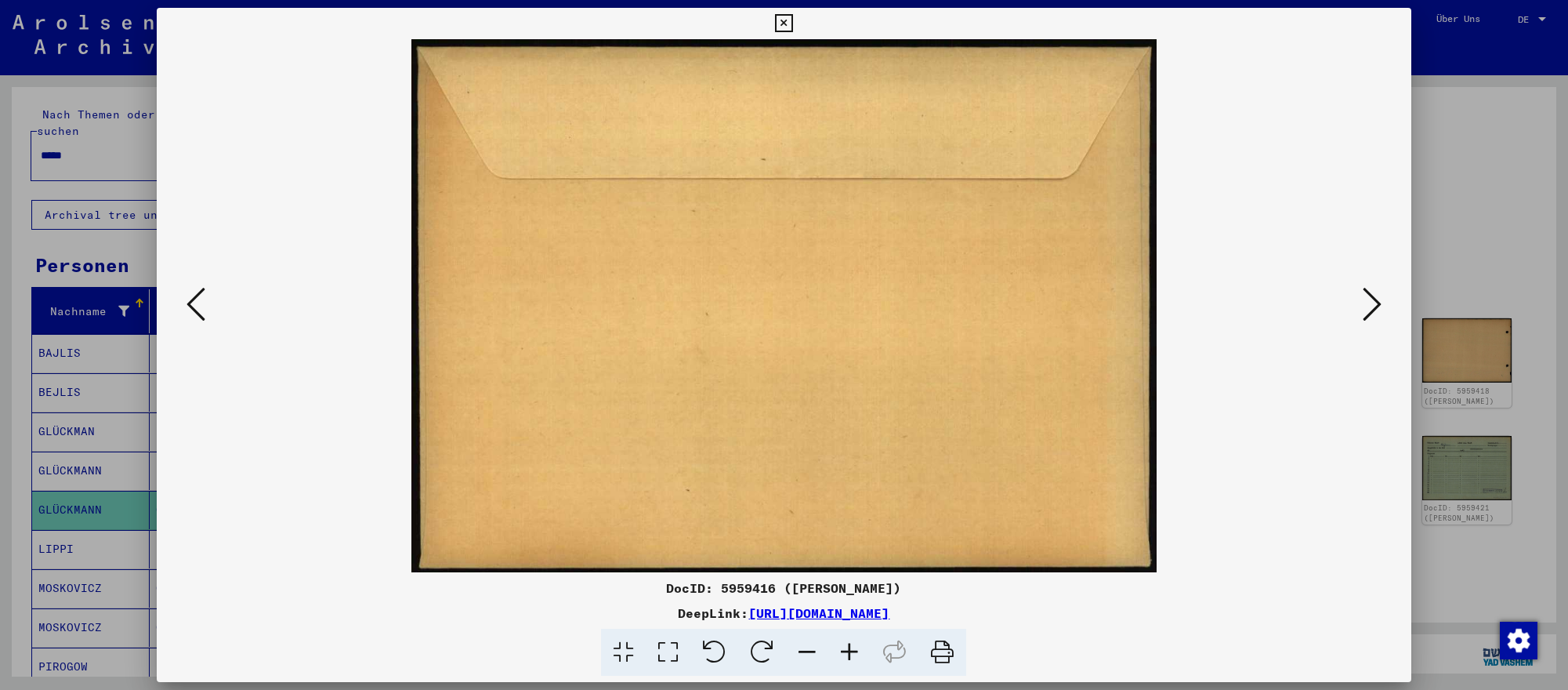
click at [1379, 311] on icon at bounding box center [1371, 304] width 19 height 38
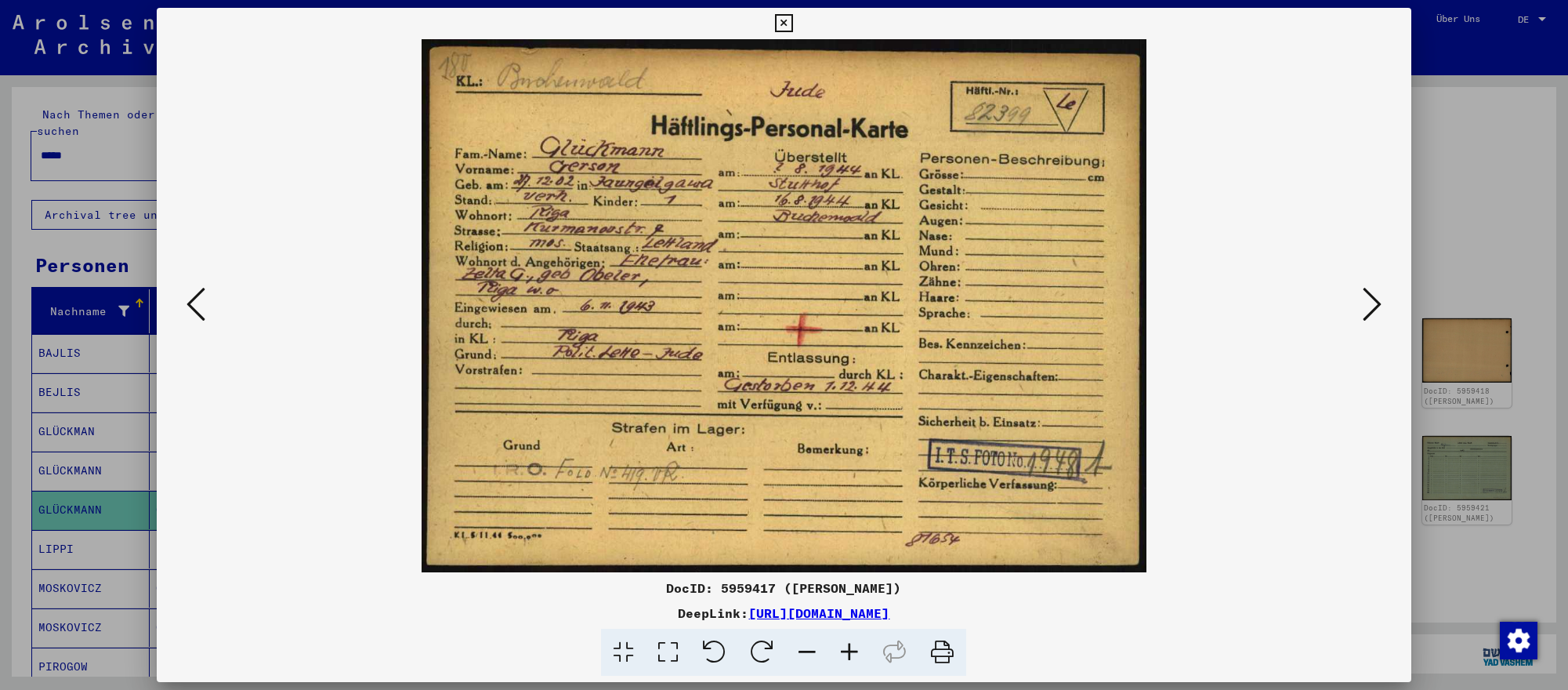
click at [1379, 311] on icon at bounding box center [1371, 304] width 19 height 38
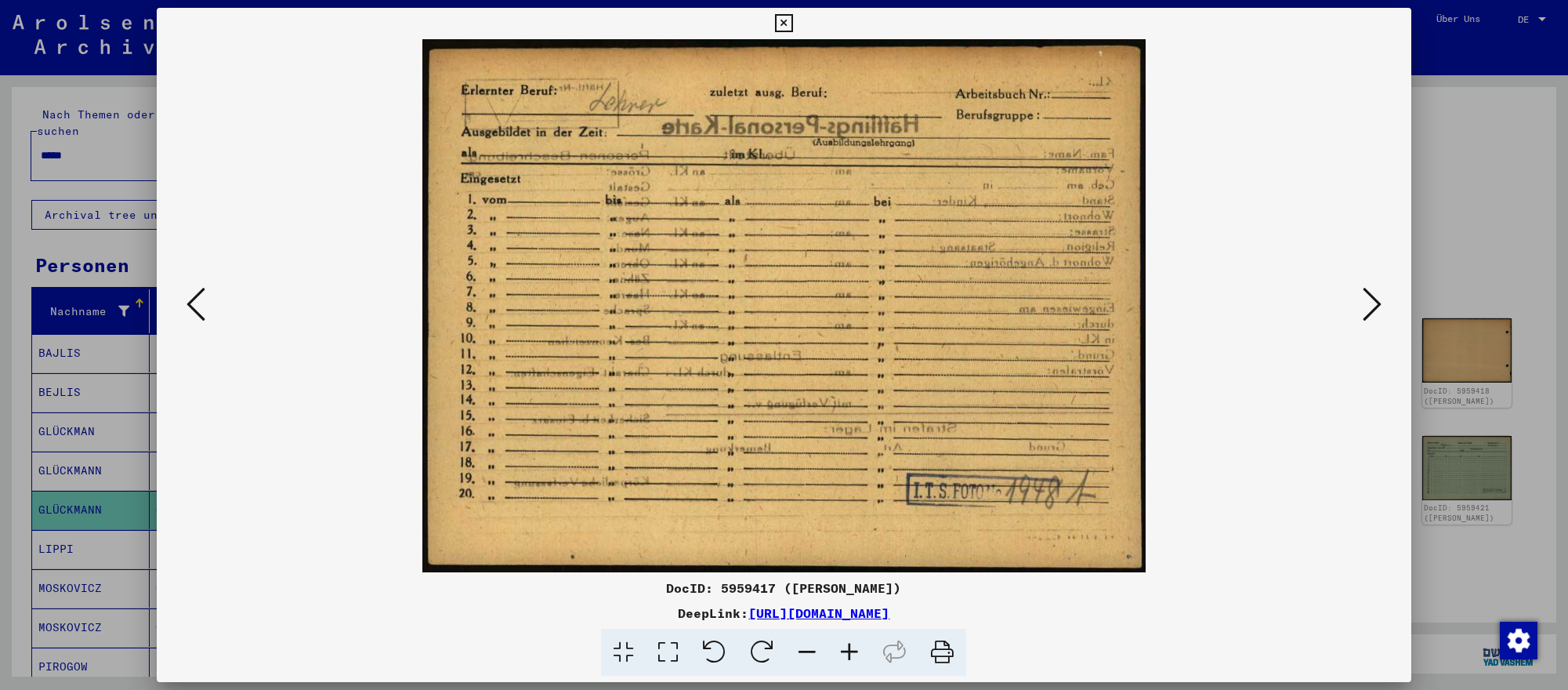
click at [1535, 477] on div at bounding box center [784, 345] width 1568 height 690
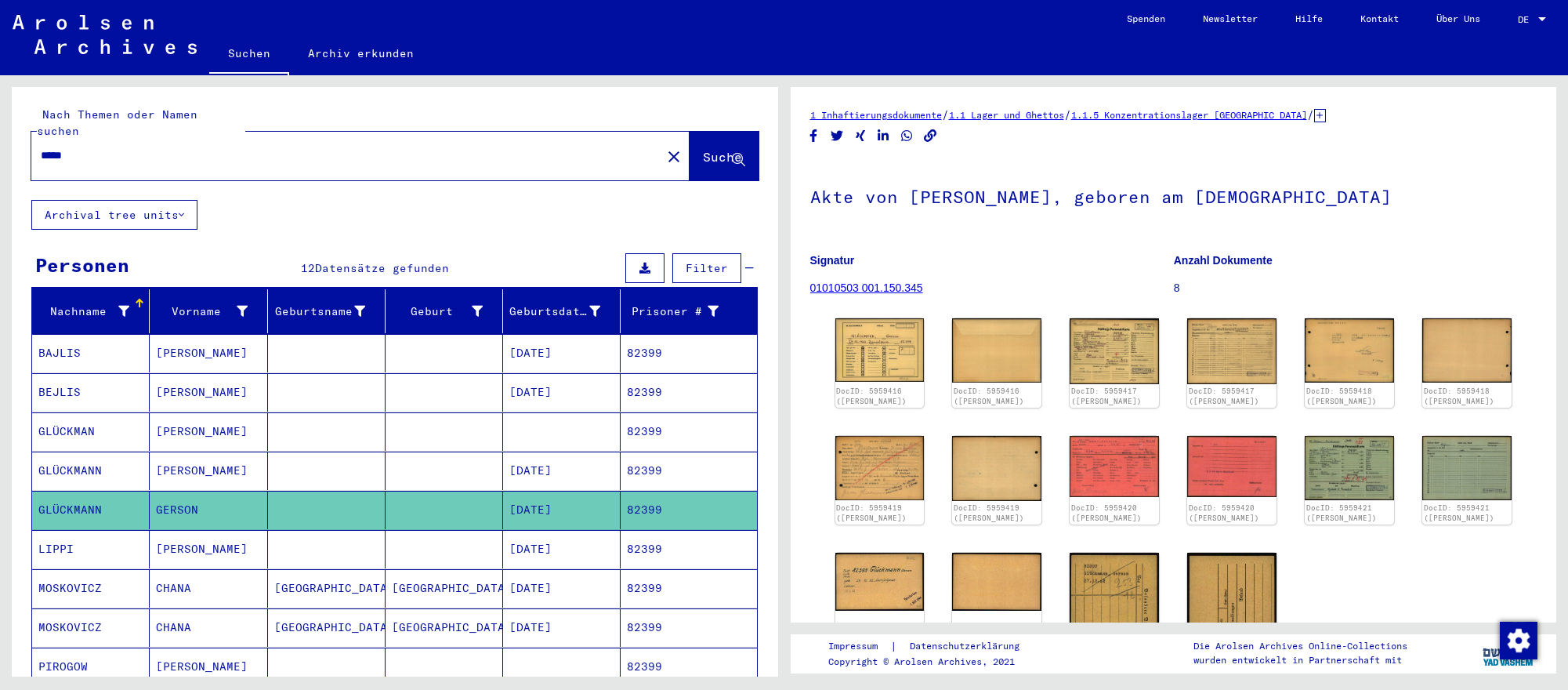
click at [495, 153] on input "*****" at bounding box center [346, 155] width 611 height 17
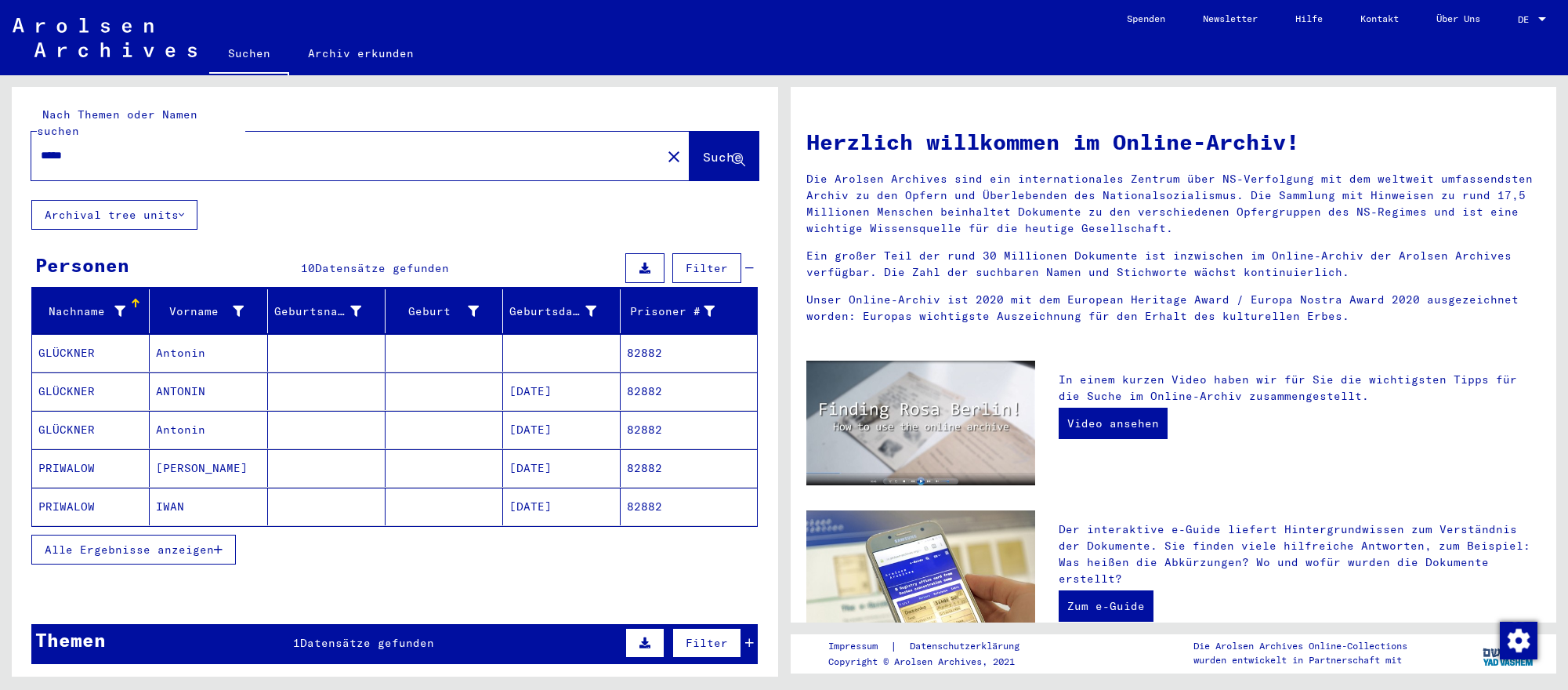
click at [619, 443] on mat-cell "[DATE]" at bounding box center [561, 429] width 117 height 38
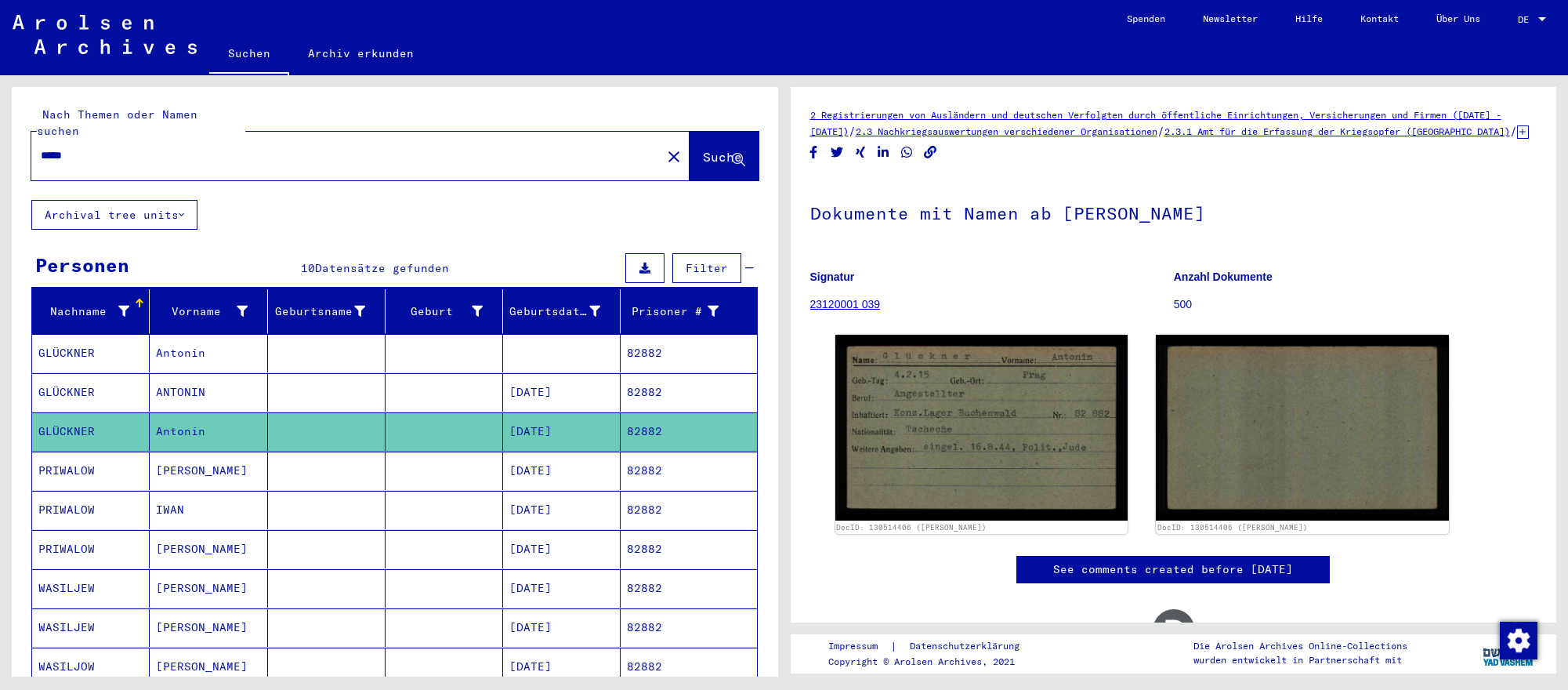
click at [379, 392] on mat-cell at bounding box center [327, 392] width 117 height 39
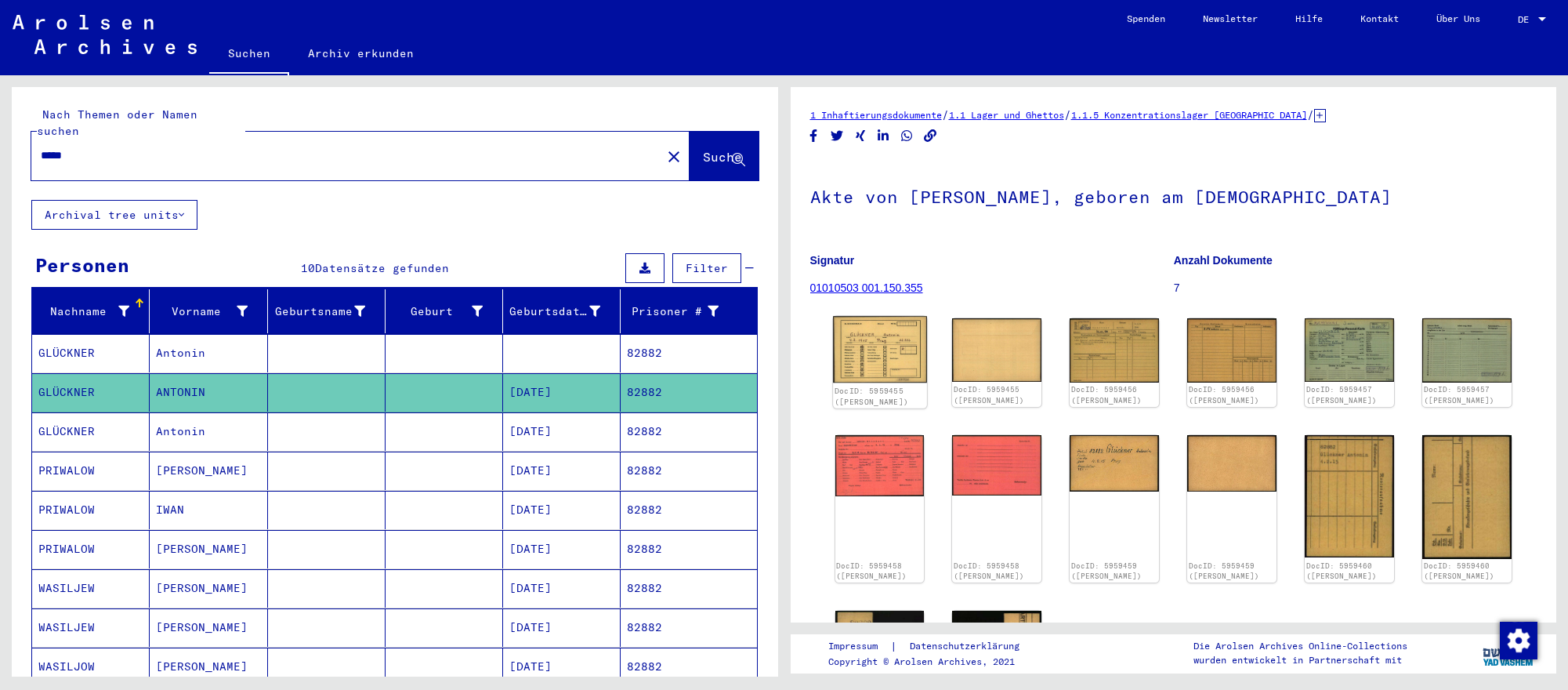
click at [897, 368] on img at bounding box center [880, 348] width 94 height 67
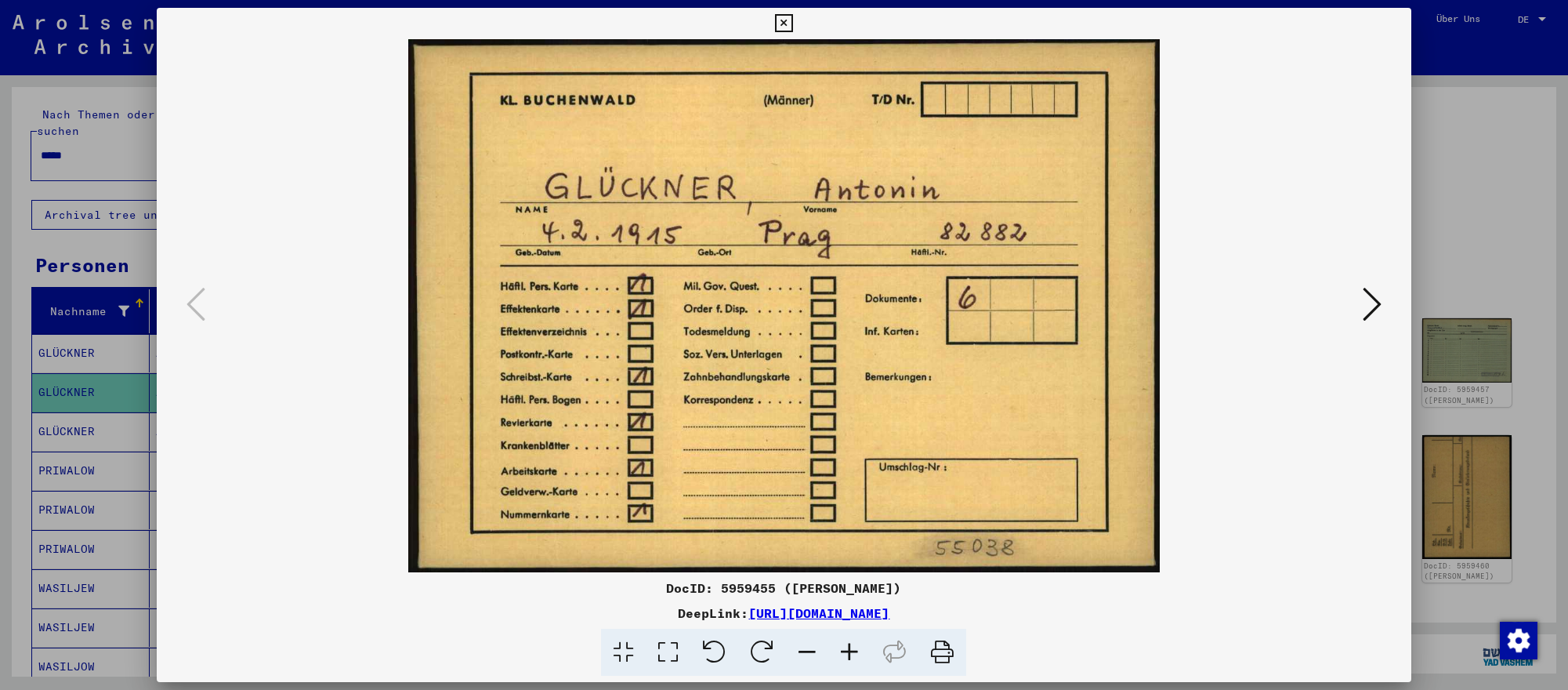
click at [1367, 299] on icon at bounding box center [1371, 304] width 19 height 38
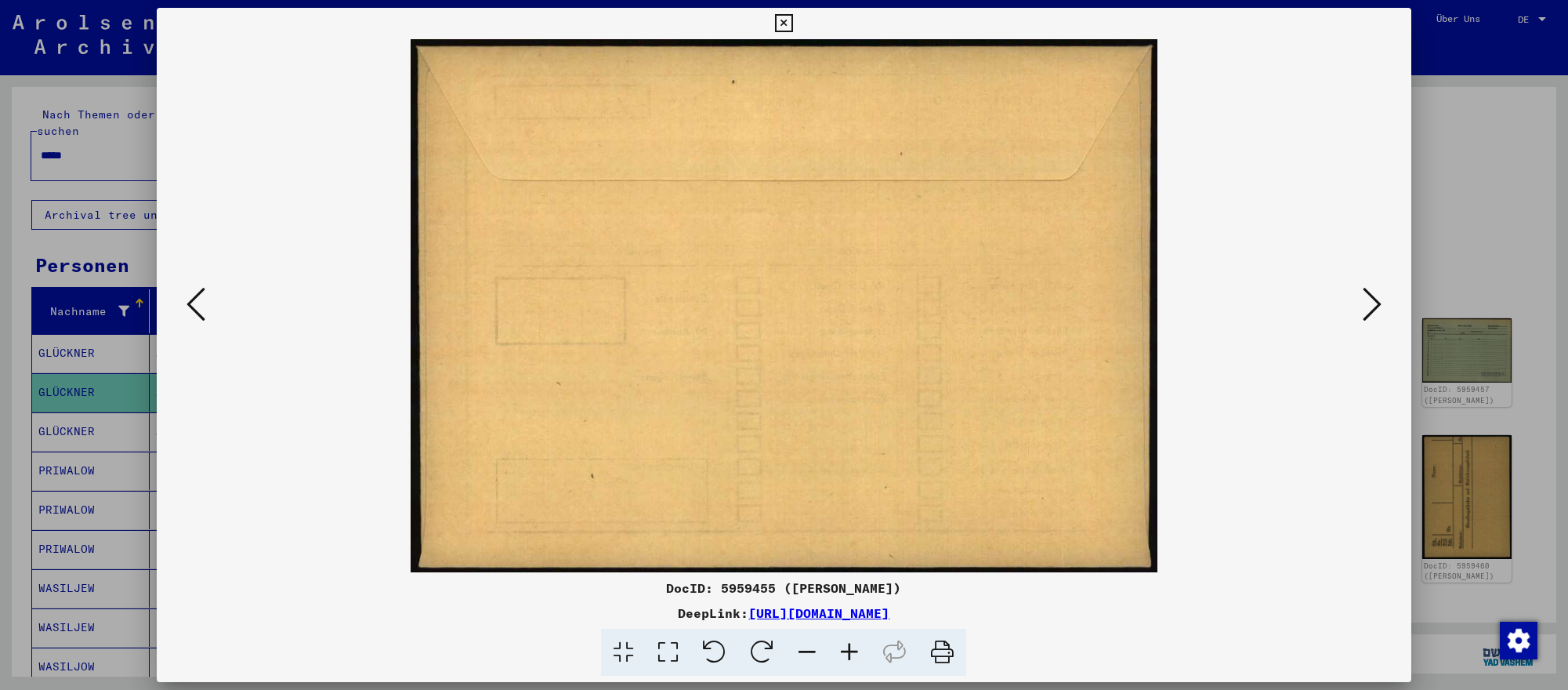
click at [1367, 299] on icon at bounding box center [1371, 304] width 19 height 38
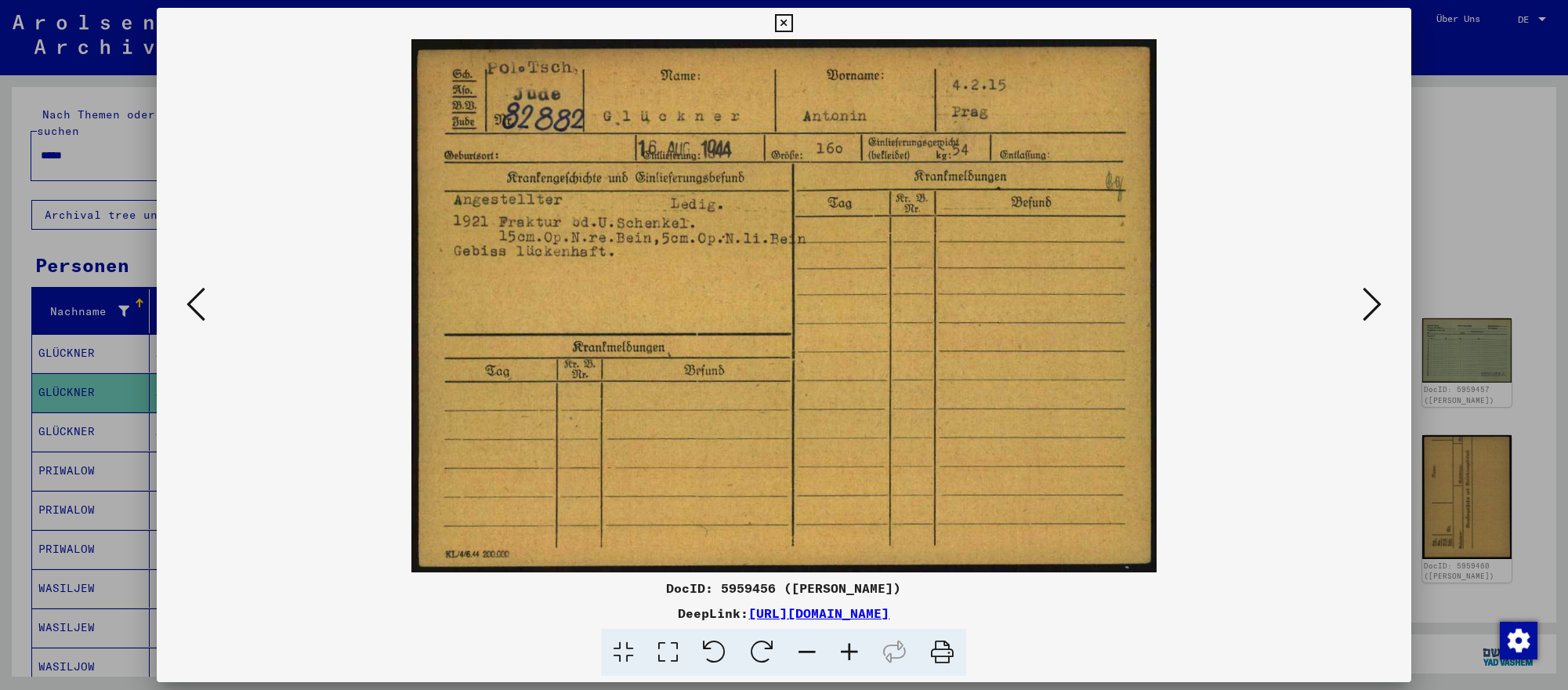
click at [1498, 381] on div at bounding box center [784, 345] width 1568 height 690
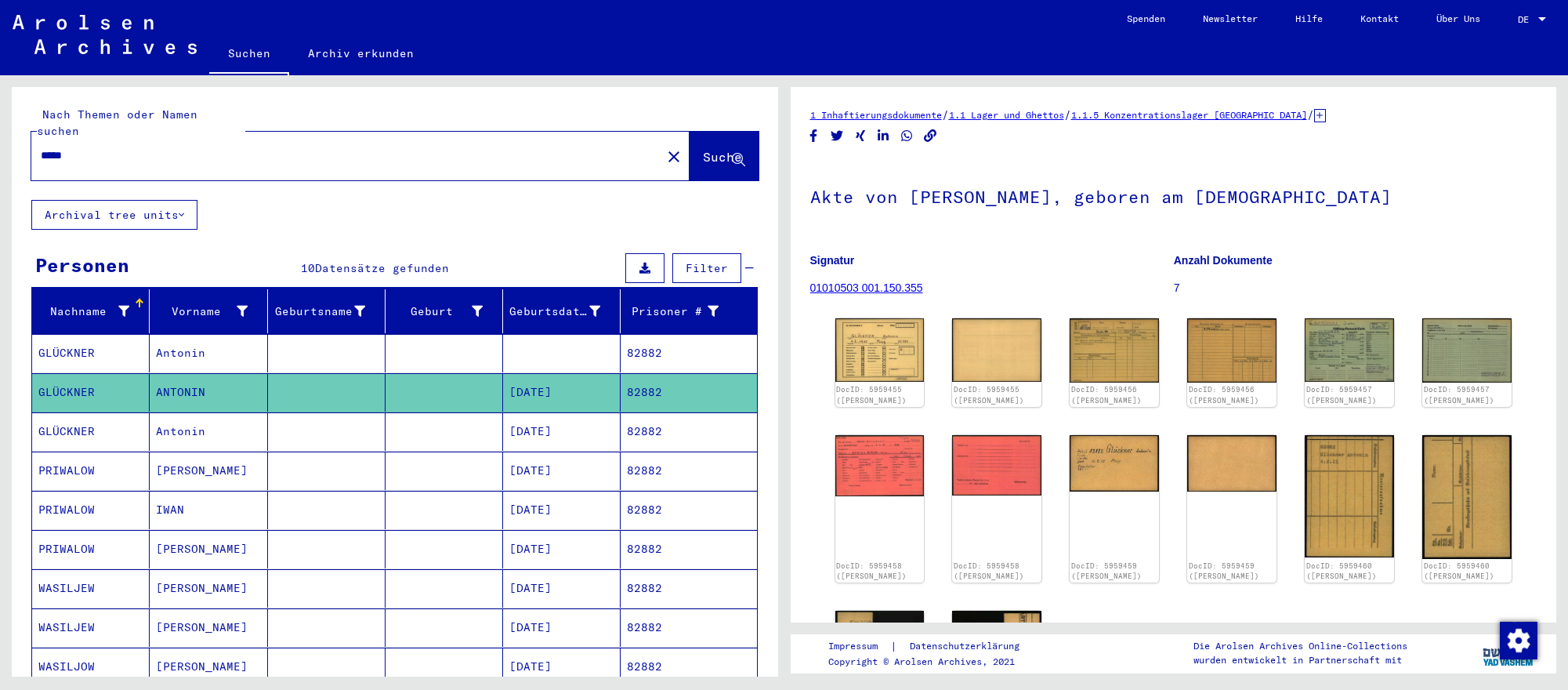
click at [413, 149] on input "*****" at bounding box center [346, 155] width 611 height 17
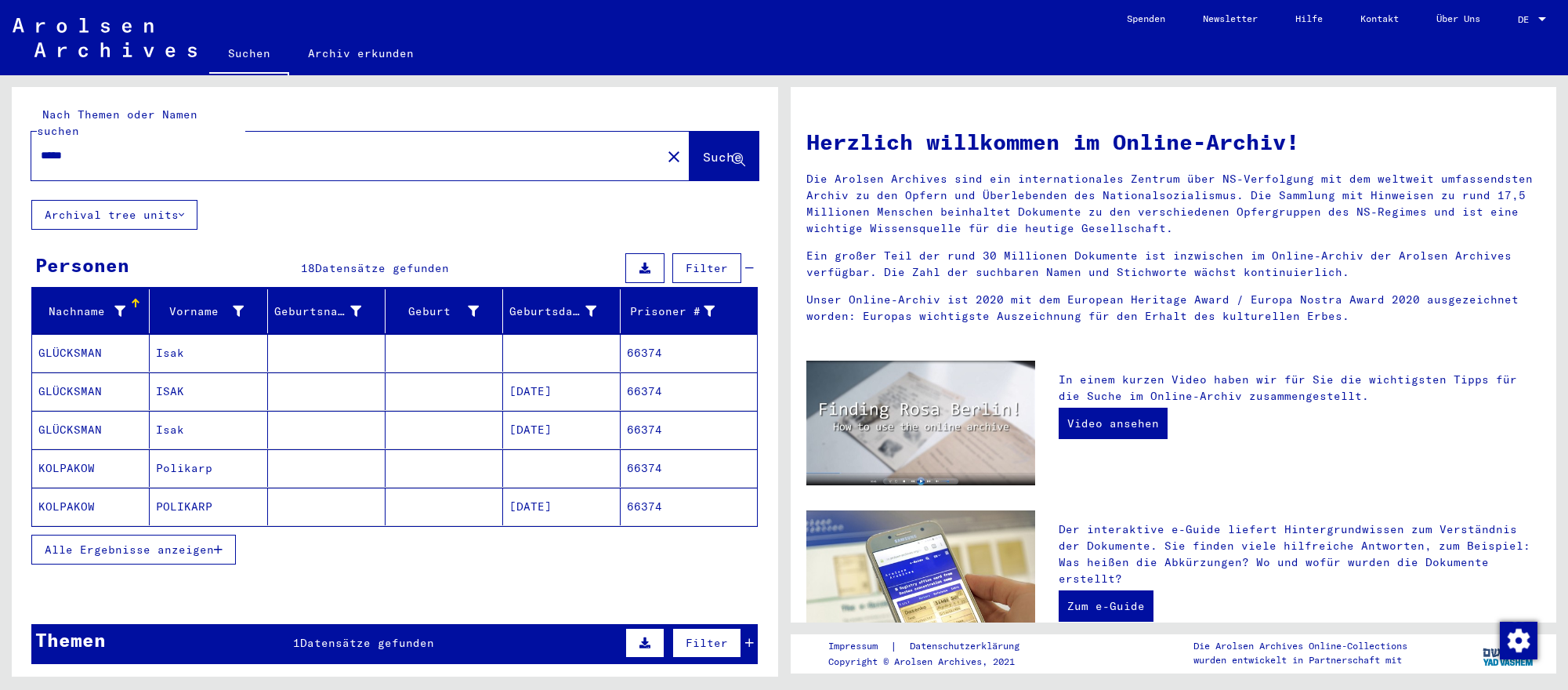
click at [596, 402] on mat-cell "[DATE]" at bounding box center [561, 391] width 117 height 38
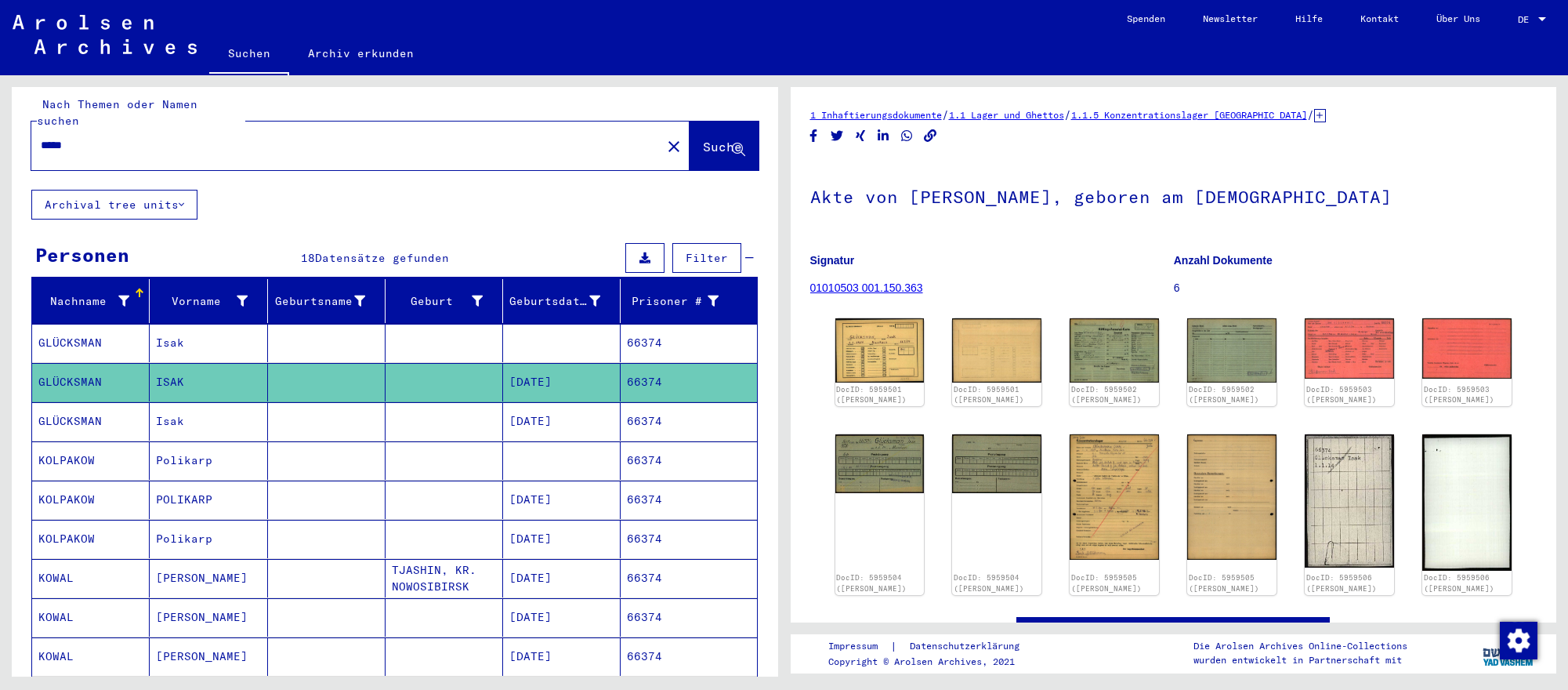
scroll to position [12, 0]
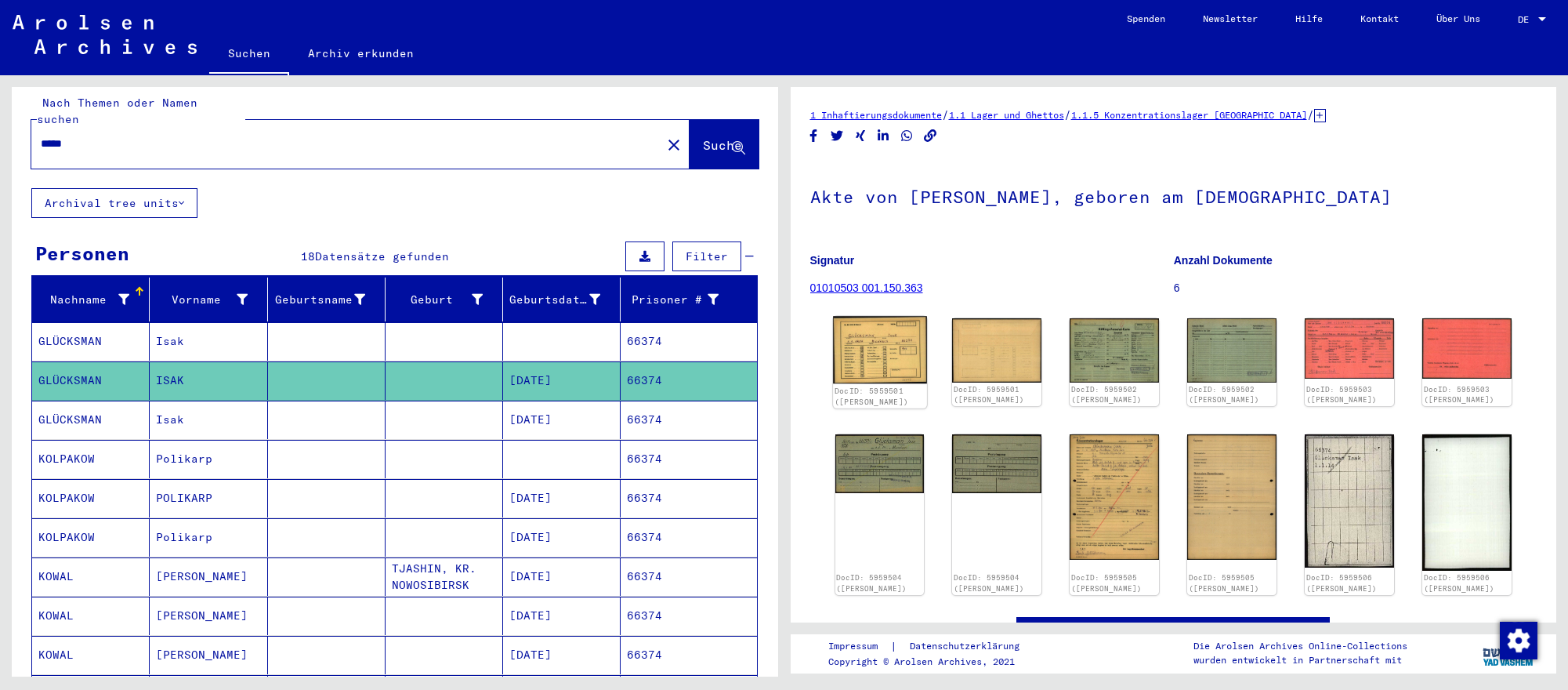
click at [862, 373] on img at bounding box center [880, 349] width 94 height 68
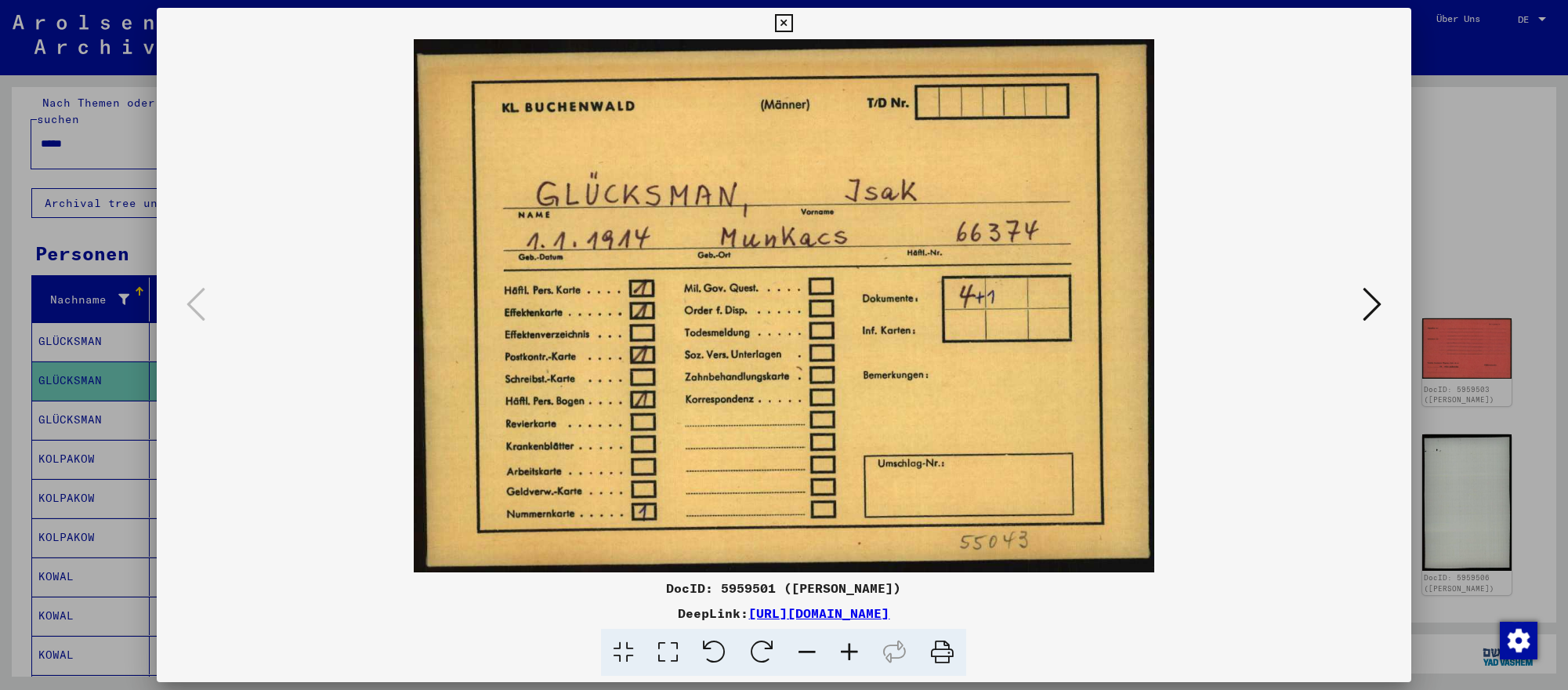
click at [1366, 305] on icon at bounding box center [1371, 304] width 19 height 38
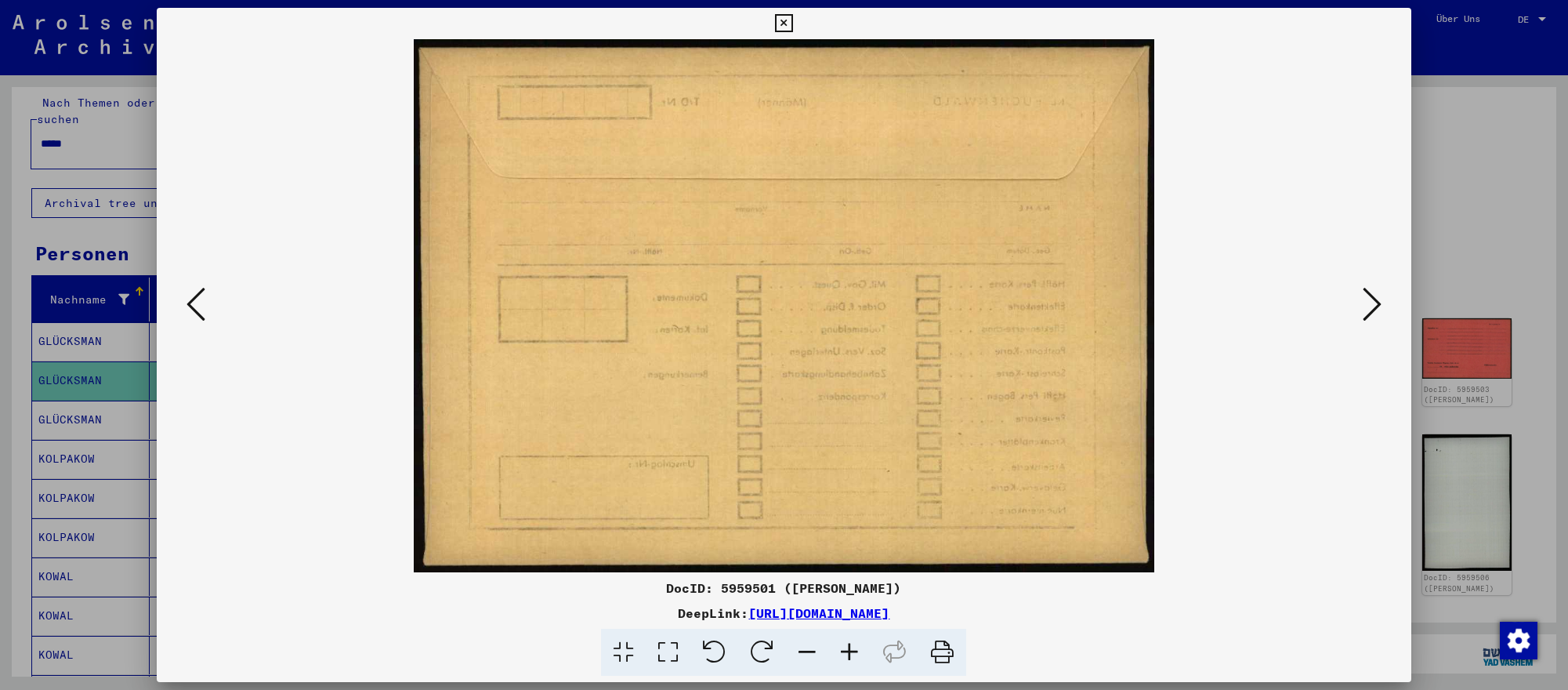
click at [1366, 305] on icon at bounding box center [1371, 304] width 19 height 38
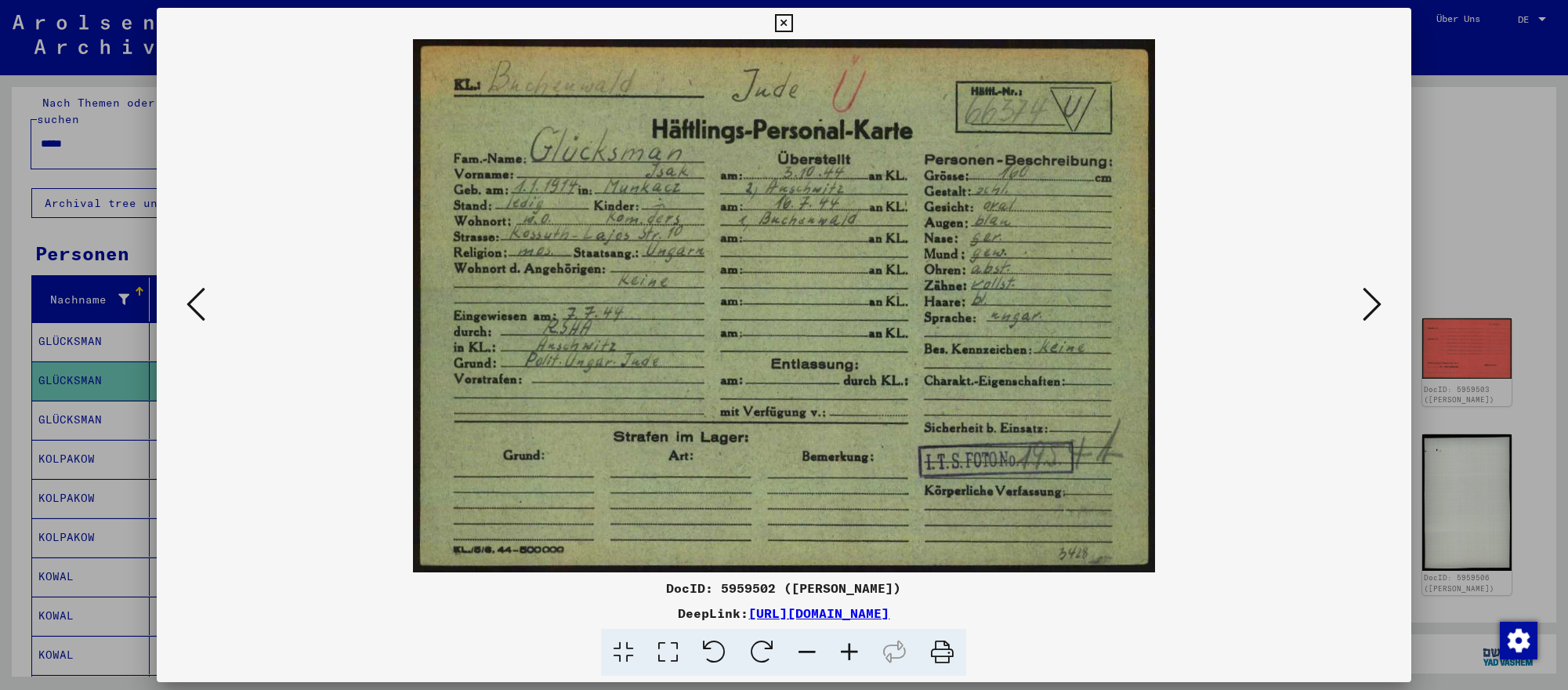
click at [1366, 305] on icon at bounding box center [1371, 304] width 19 height 38
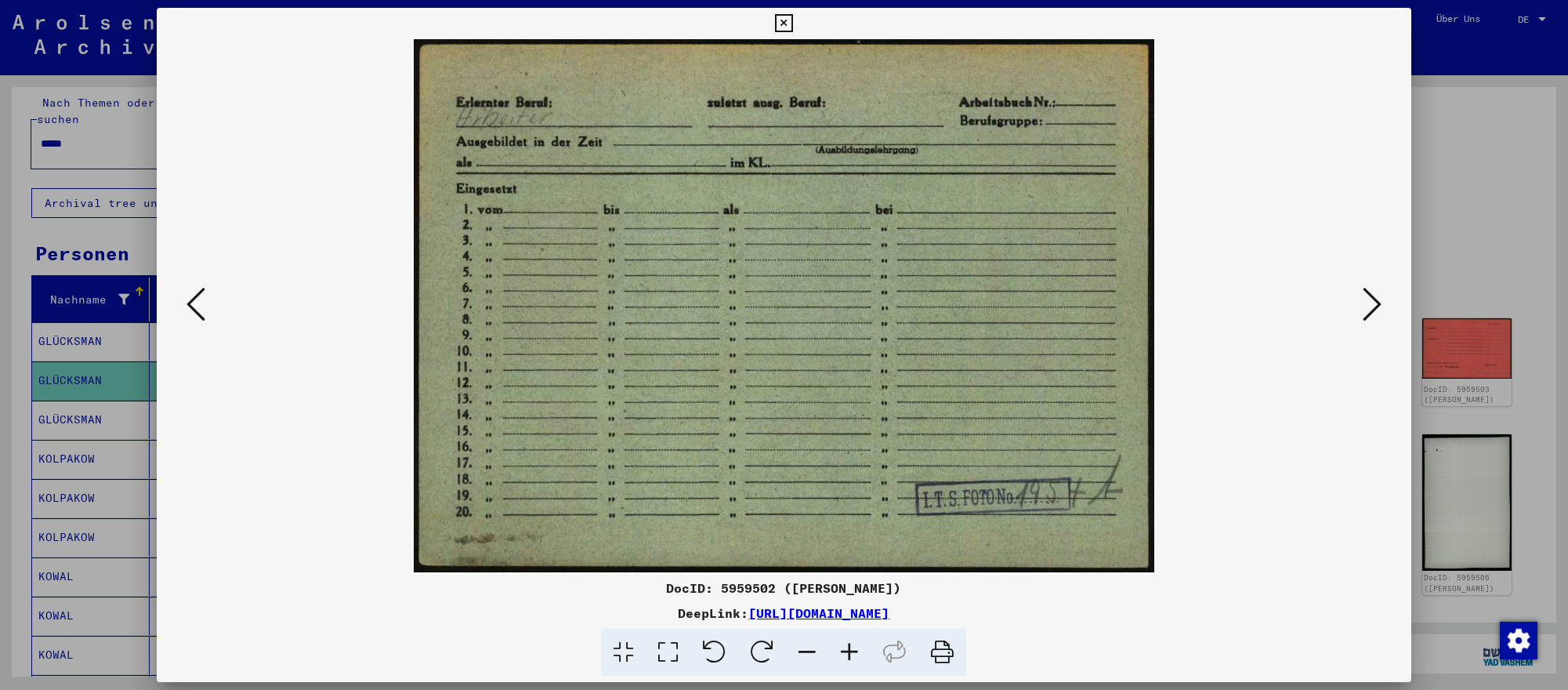
click at [1556, 388] on div at bounding box center [784, 345] width 1568 height 690
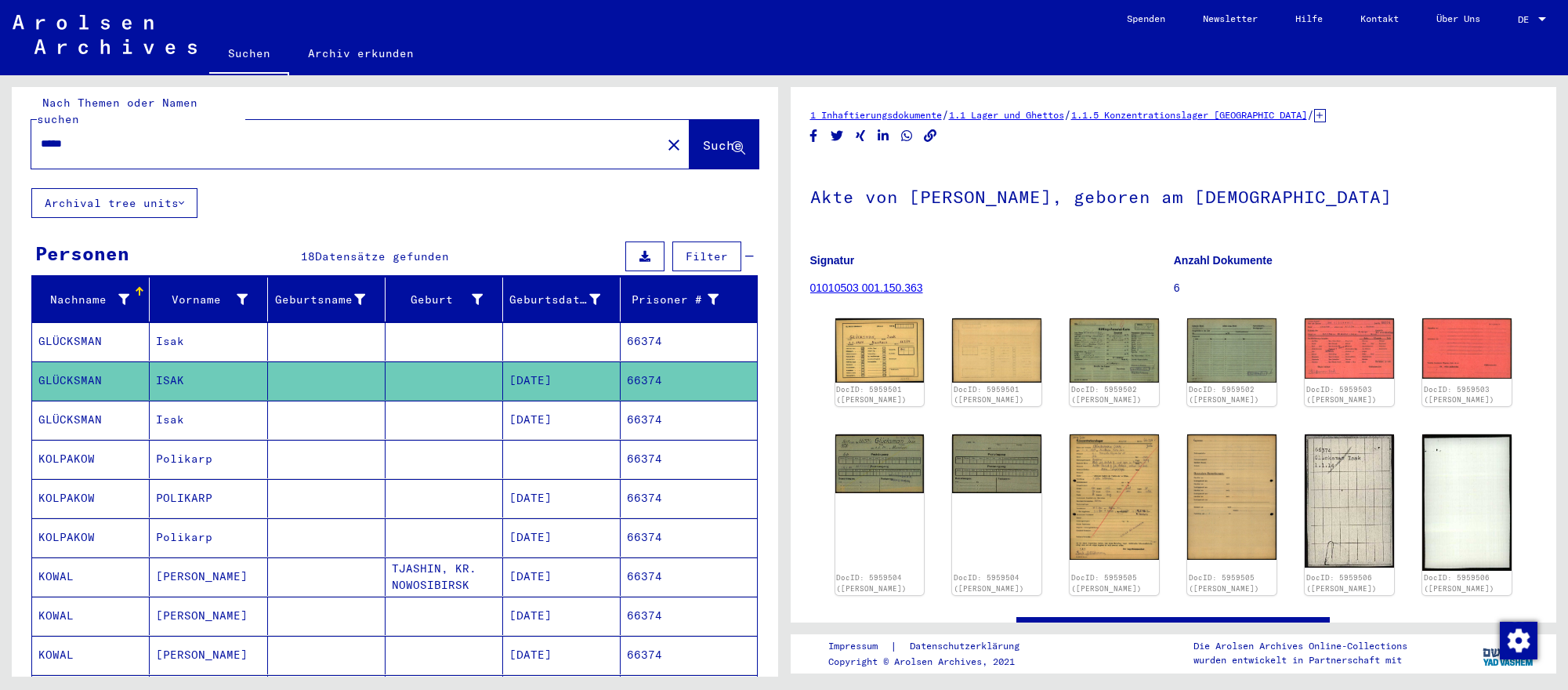
click at [455, 145] on input "*****" at bounding box center [346, 143] width 611 height 17
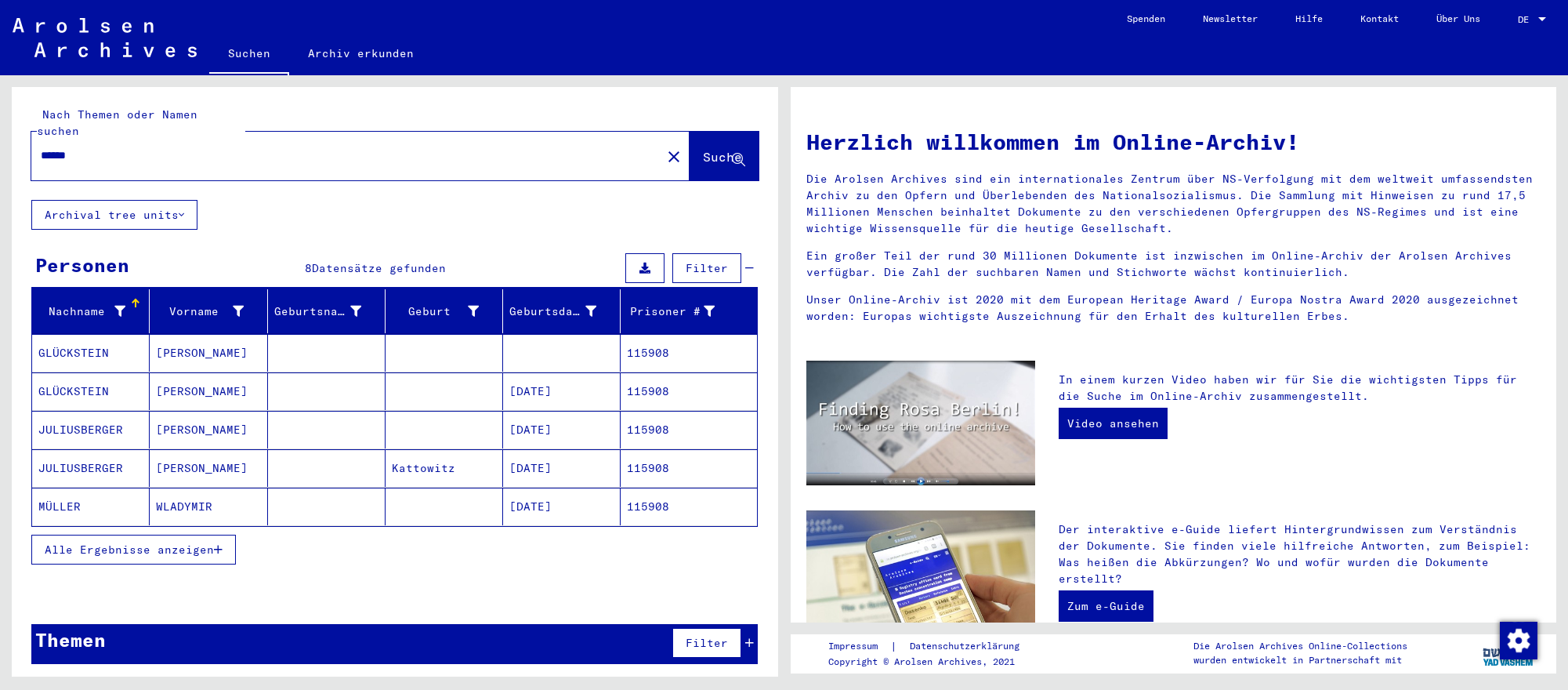
click at [613, 387] on mat-cell "[DATE]" at bounding box center [561, 391] width 117 height 38
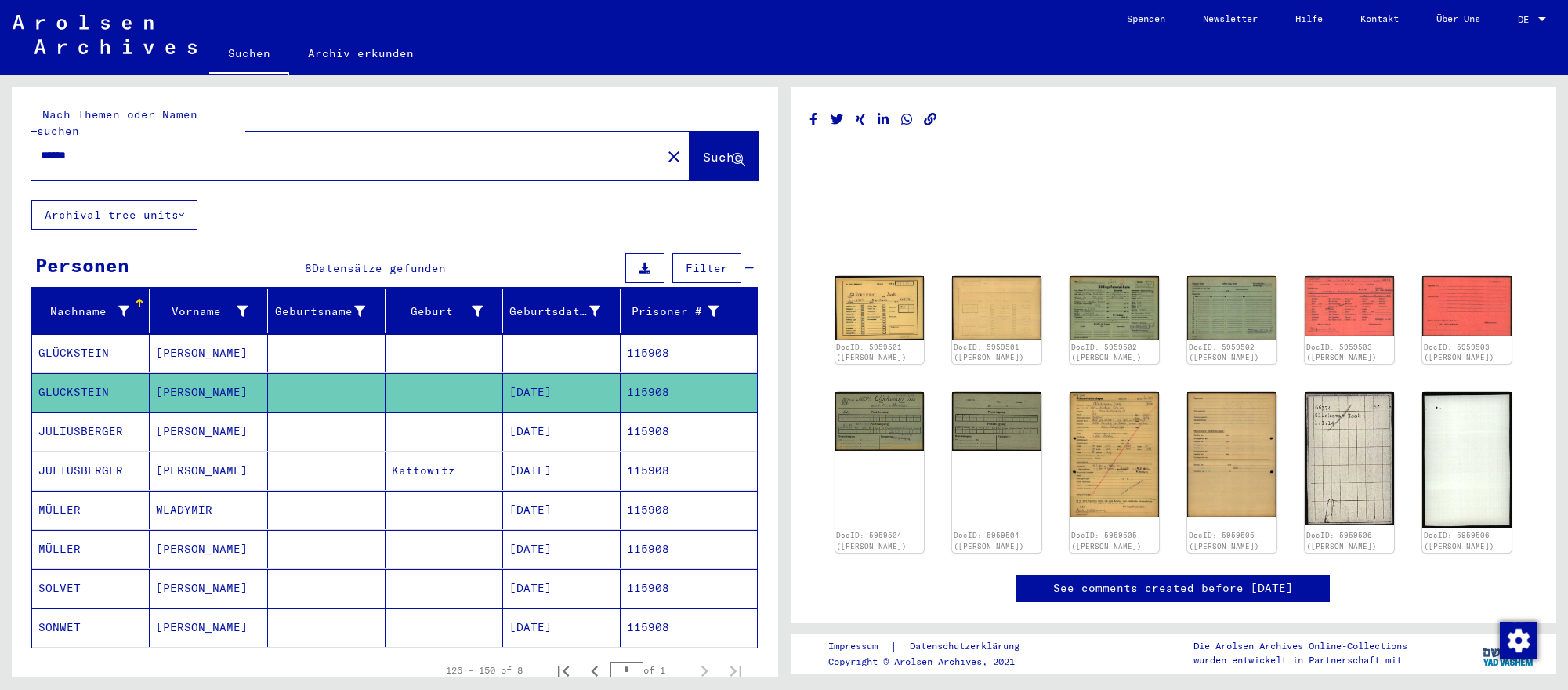
scroll to position [1, 0]
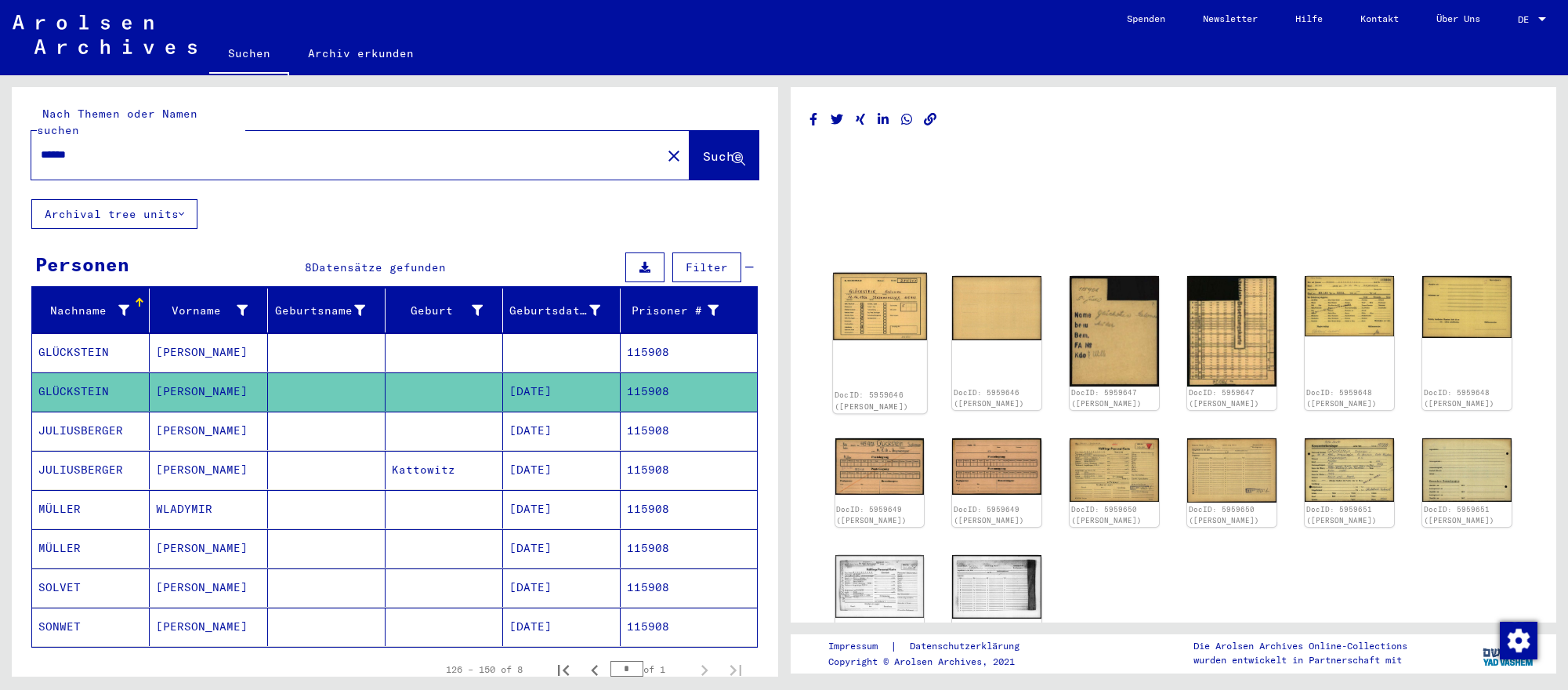
click at [864, 331] on img at bounding box center [880, 307] width 94 height 68
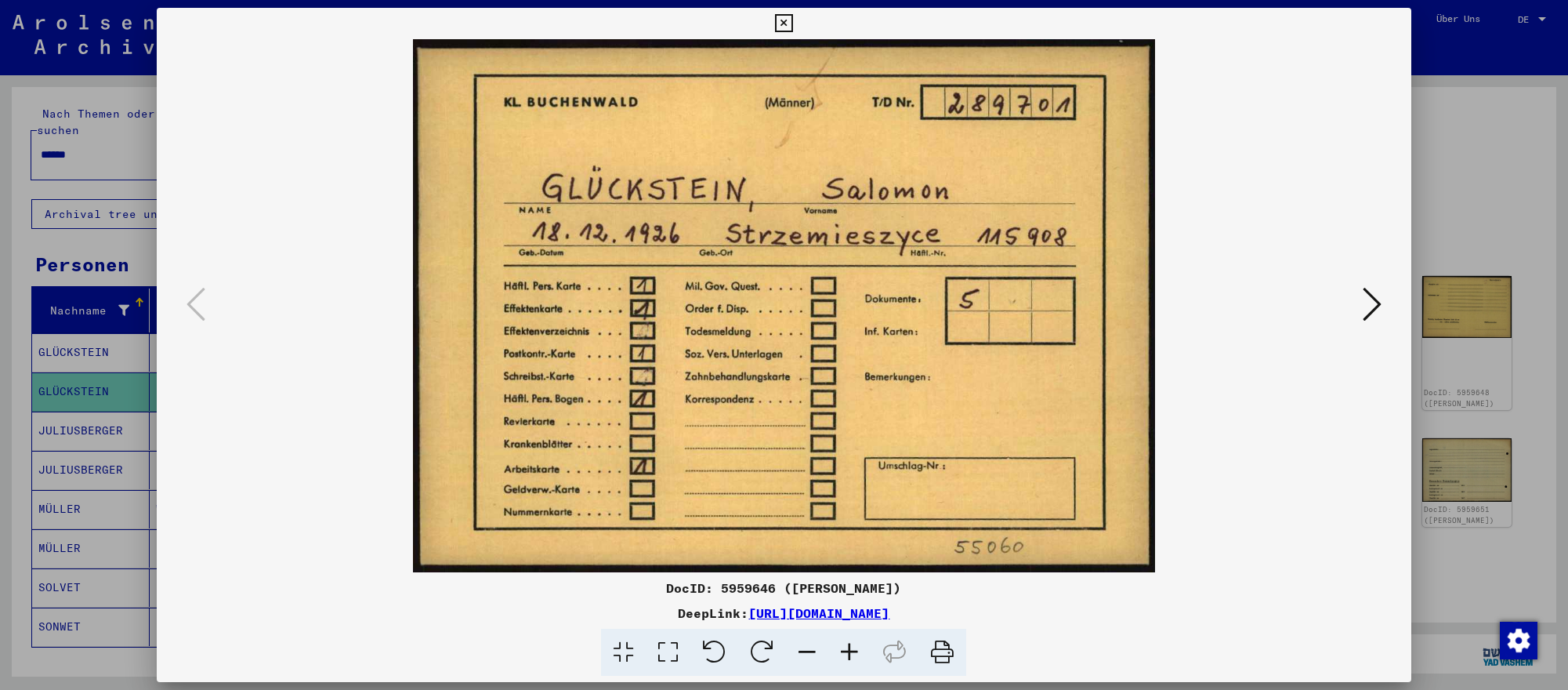
click at [1370, 301] on icon at bounding box center [1371, 304] width 19 height 38
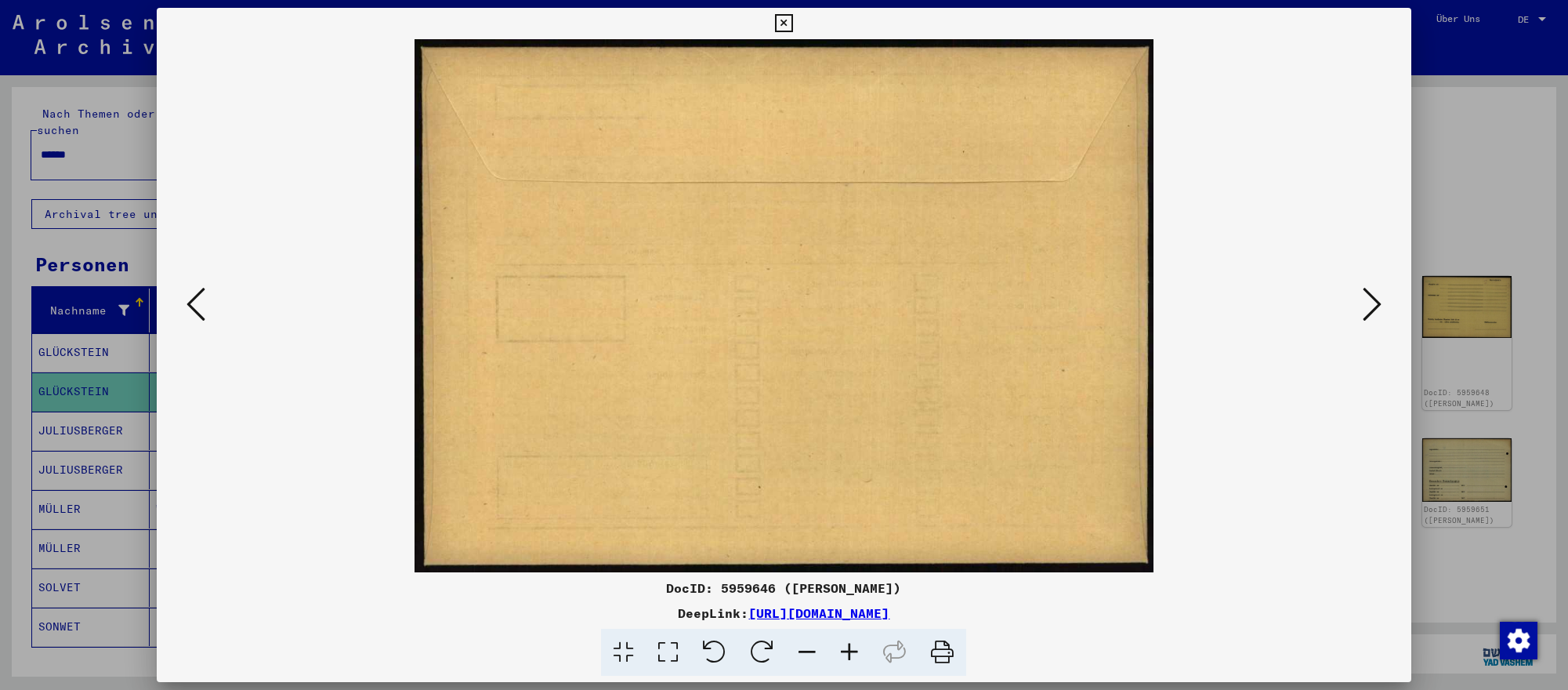
click at [1370, 301] on icon at bounding box center [1371, 304] width 19 height 38
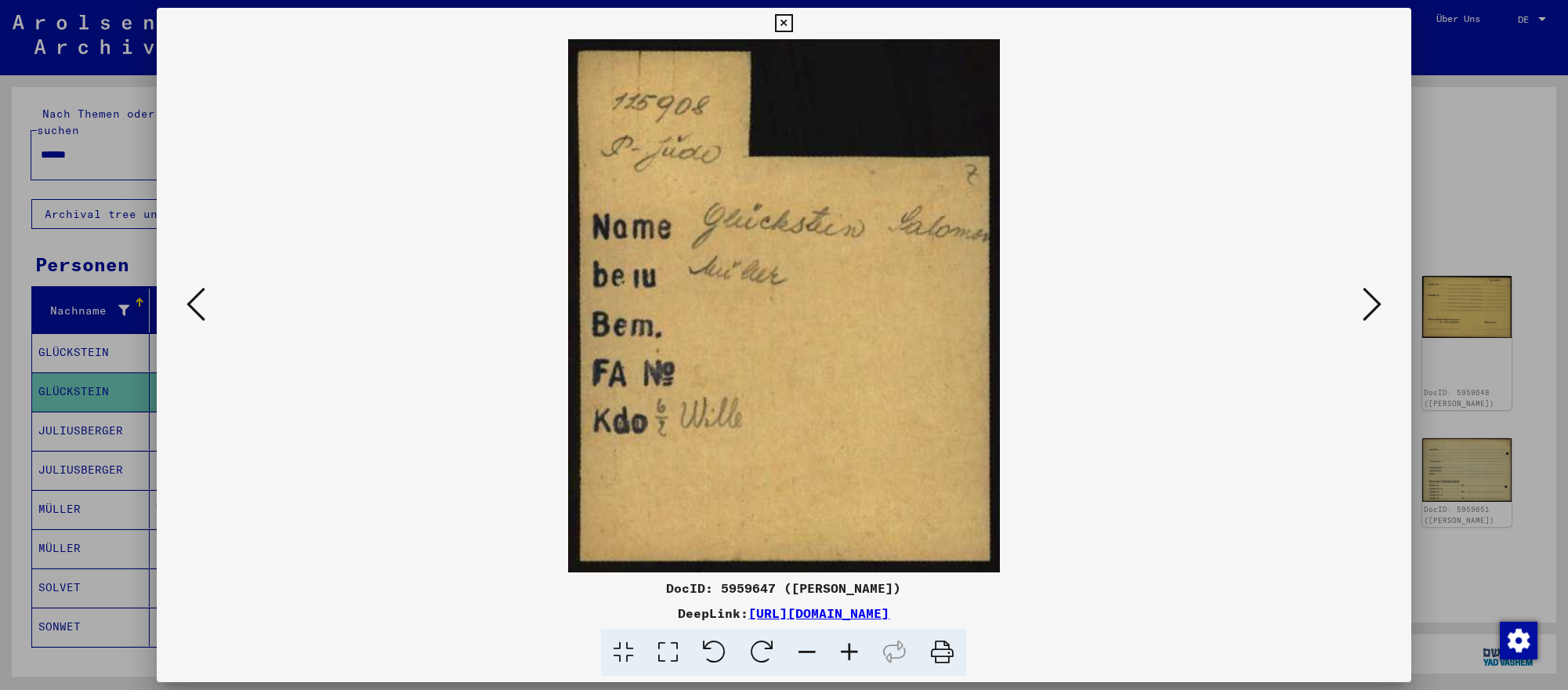
click at [115, 396] on div at bounding box center [784, 345] width 1568 height 690
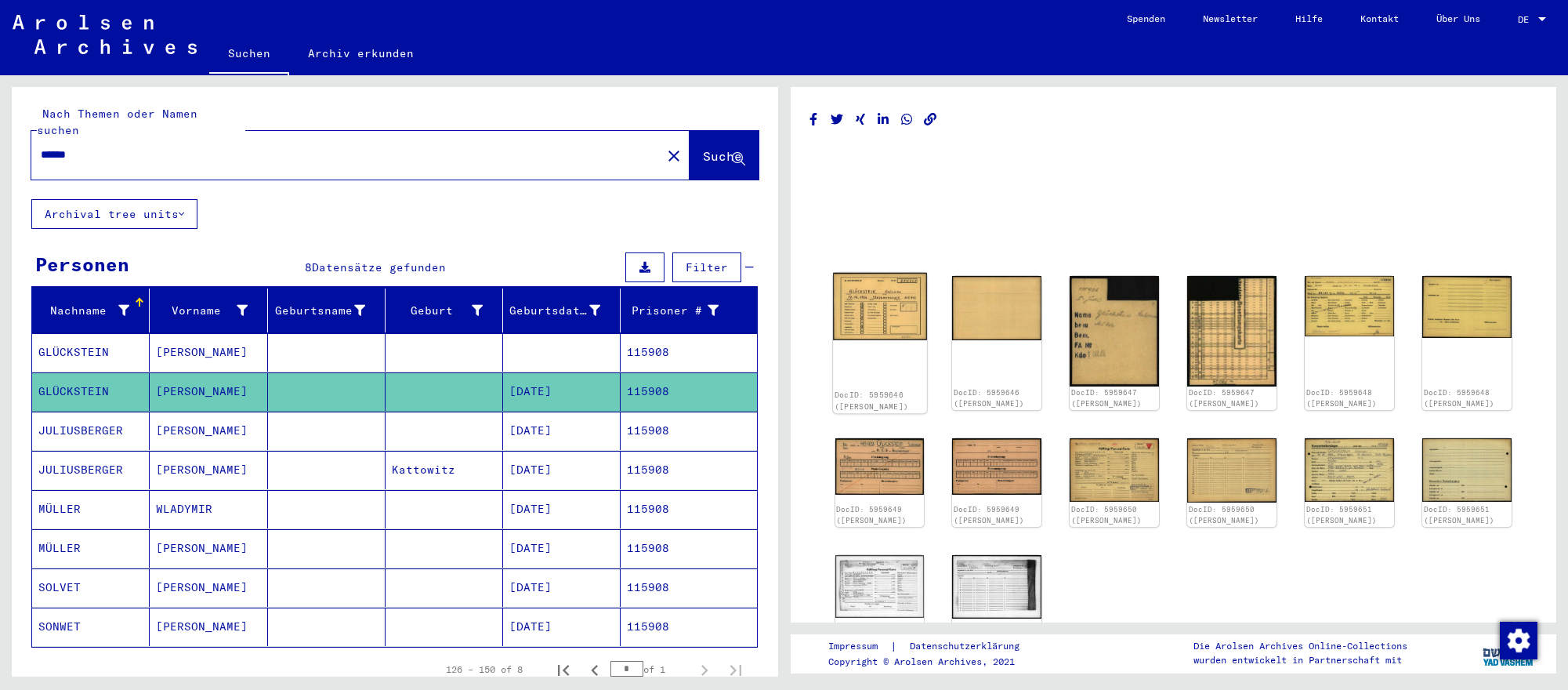
click at [899, 316] on img at bounding box center [880, 307] width 94 height 68
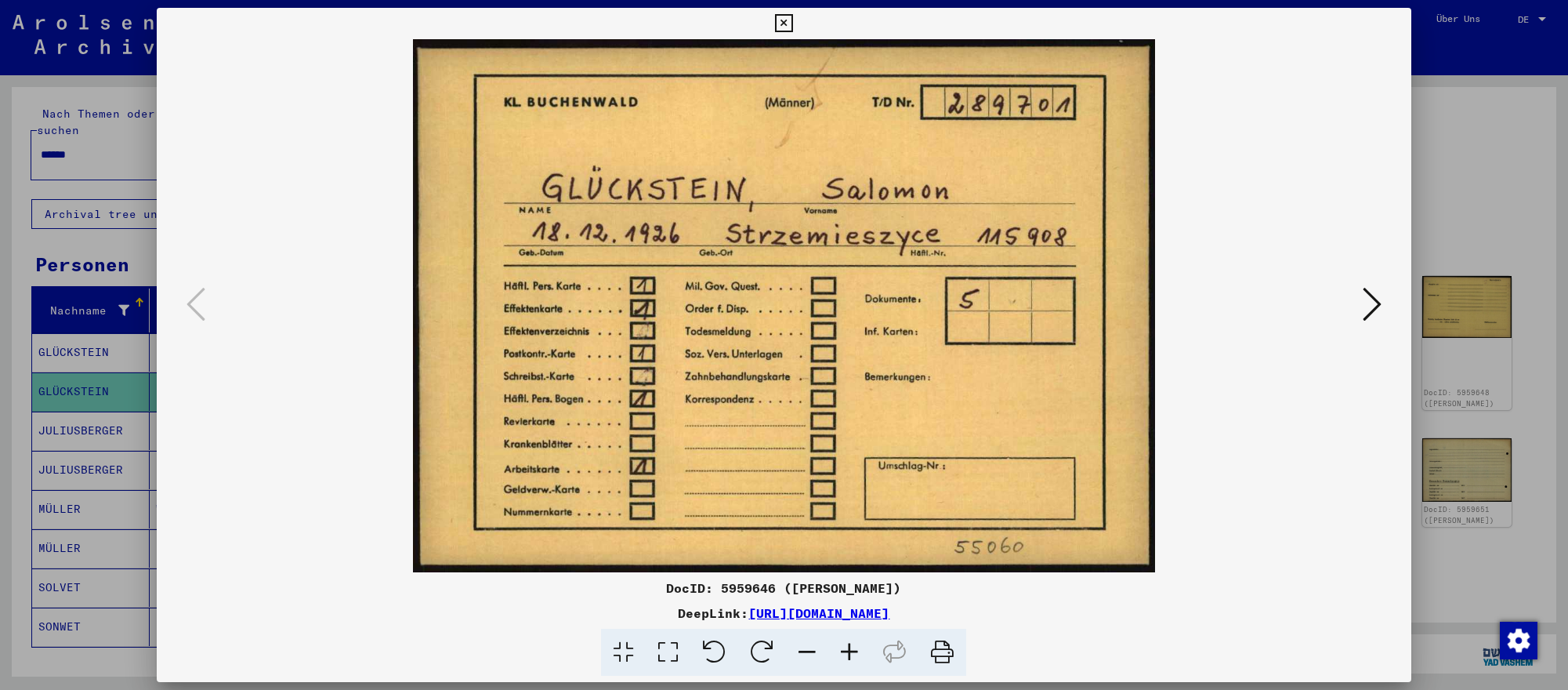
click at [1520, 269] on div at bounding box center [784, 345] width 1568 height 690
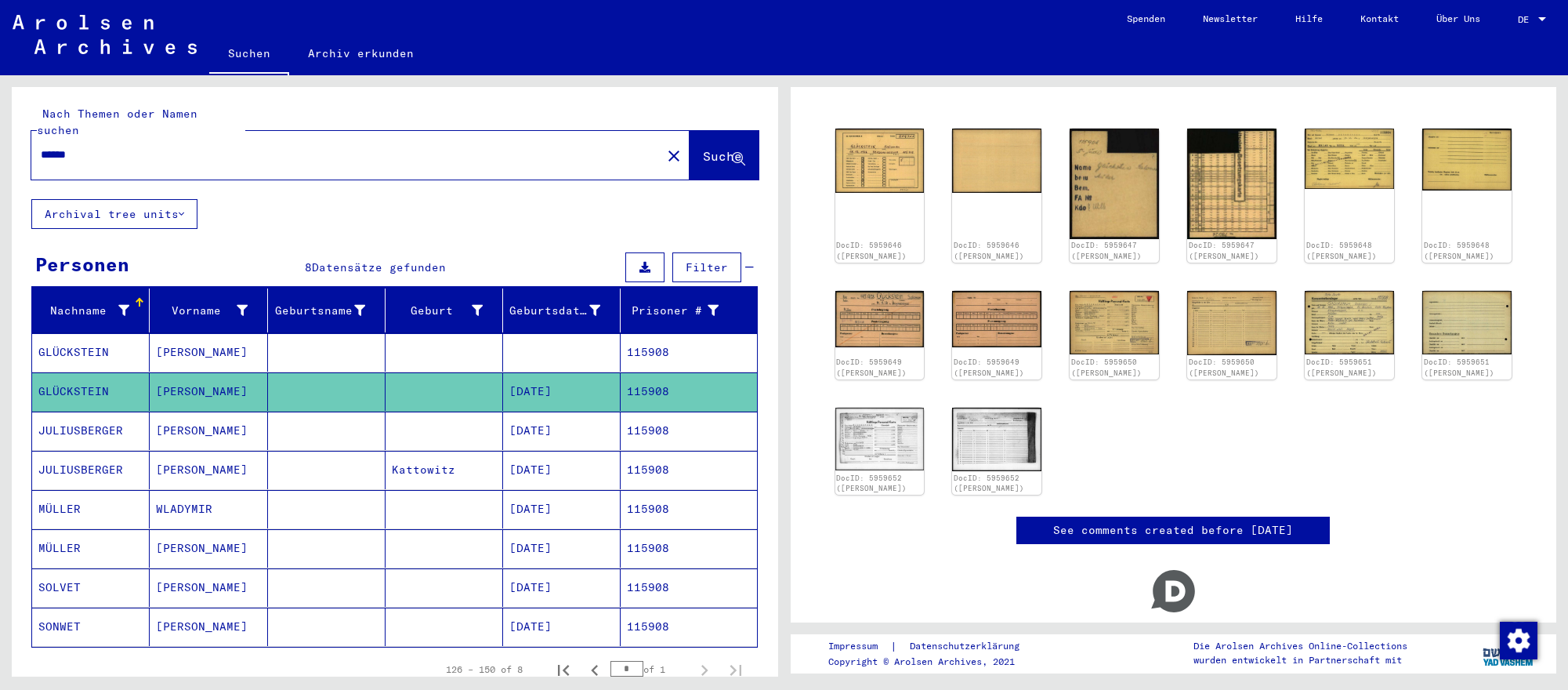
scroll to position [156, 0]
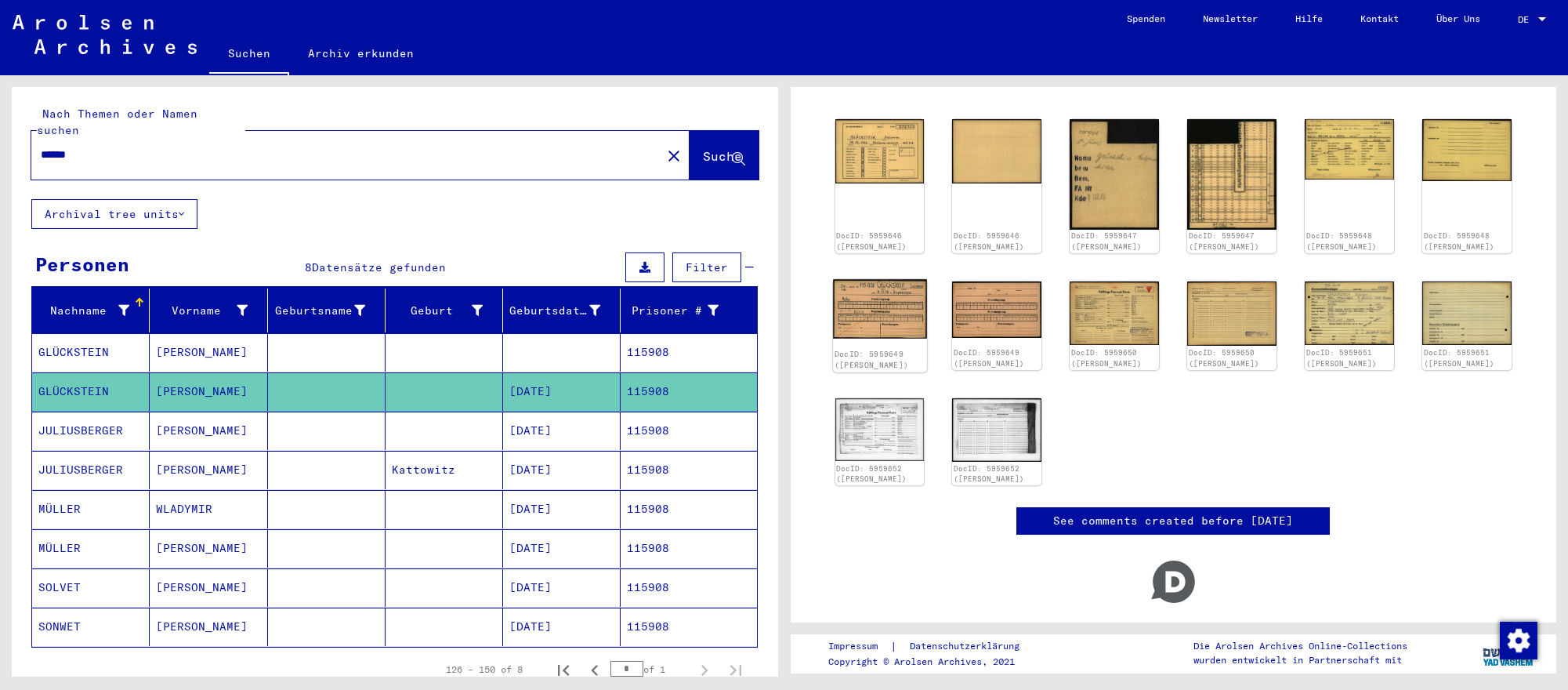
click at [913, 337] on img at bounding box center [880, 308] width 94 height 59
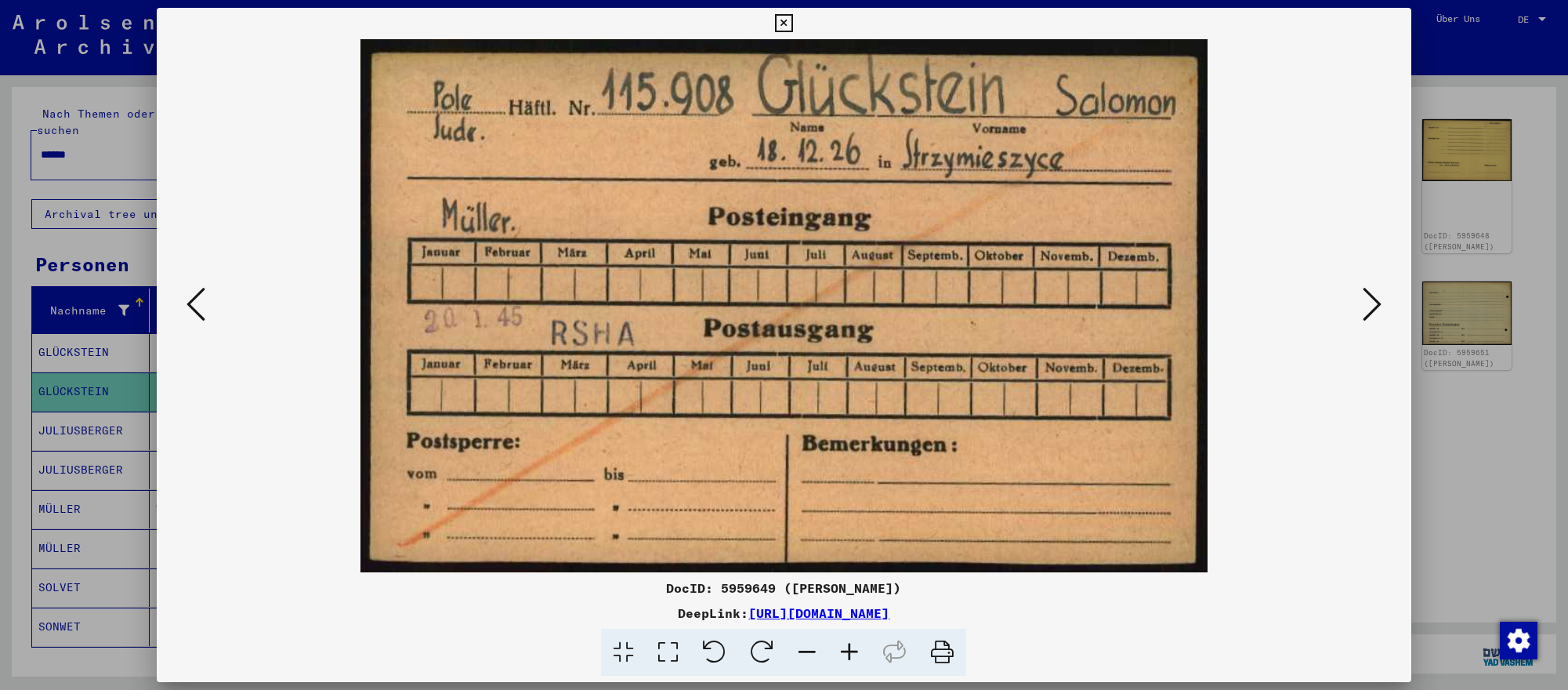
click at [1509, 310] on div at bounding box center [784, 345] width 1568 height 690
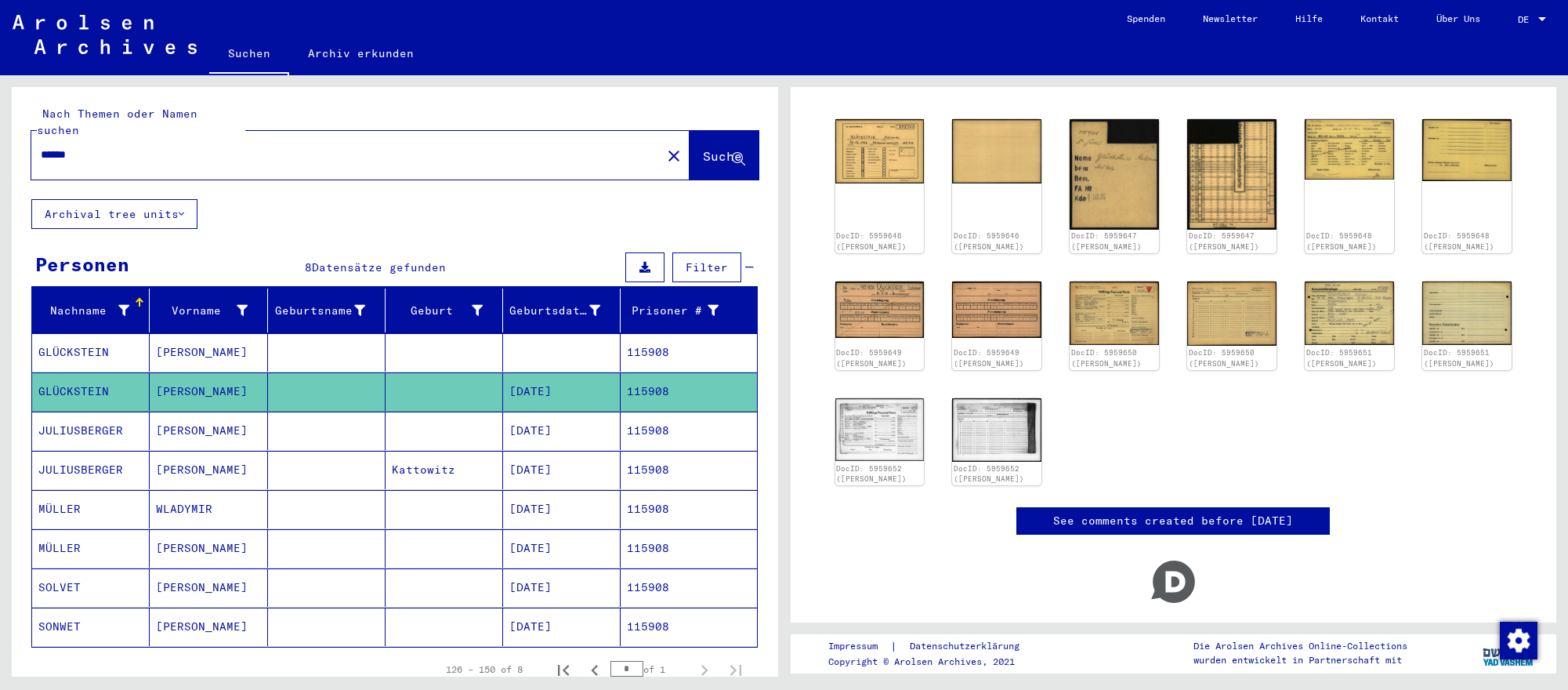
click at [1525, 491] on div "DocID: 5959646 ([PERSON_NAME]) DocID: 5959646 ([PERSON_NAME]) DocID: 5959647 ([…" at bounding box center [1174, 302] width 727 height 378
click at [259, 146] on input "******" at bounding box center [346, 154] width 611 height 17
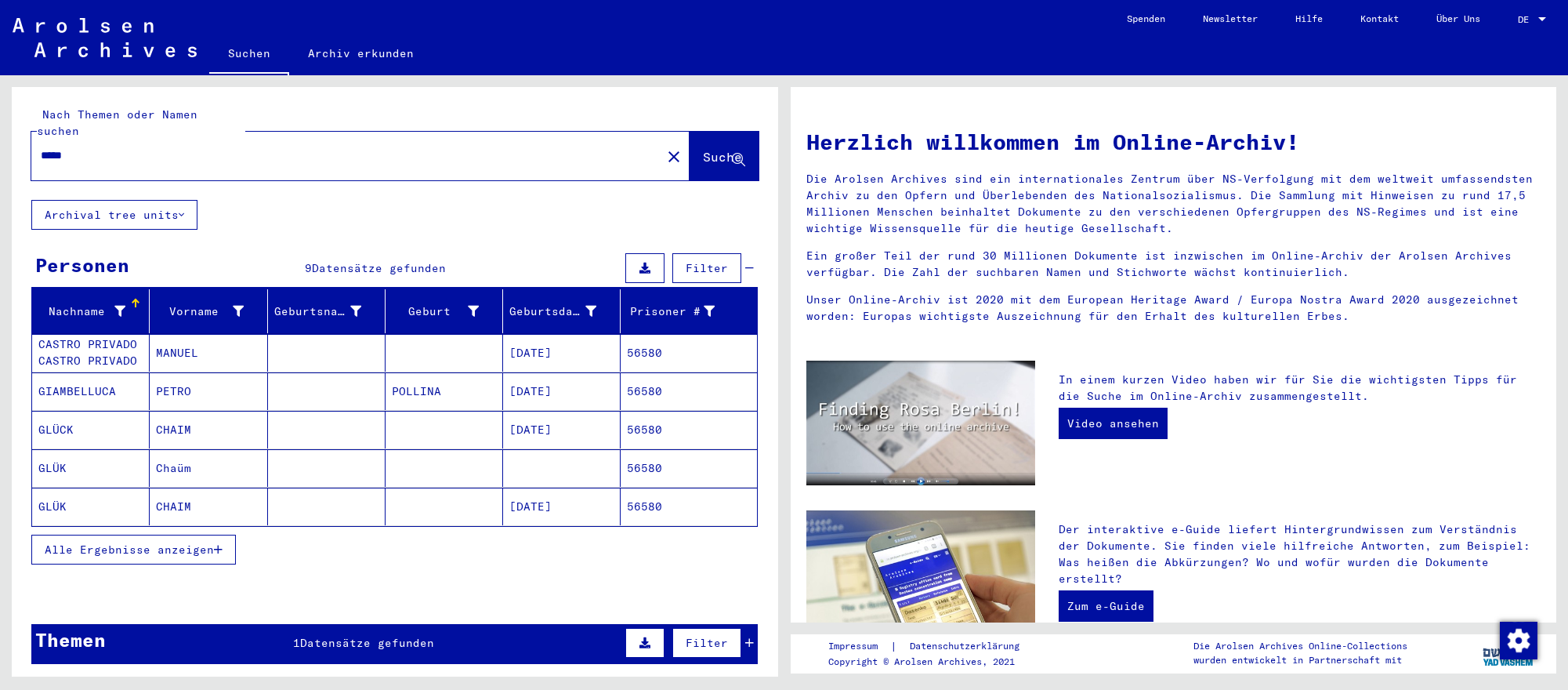
click at [590, 425] on mat-cell "[DATE]" at bounding box center [561, 429] width 117 height 38
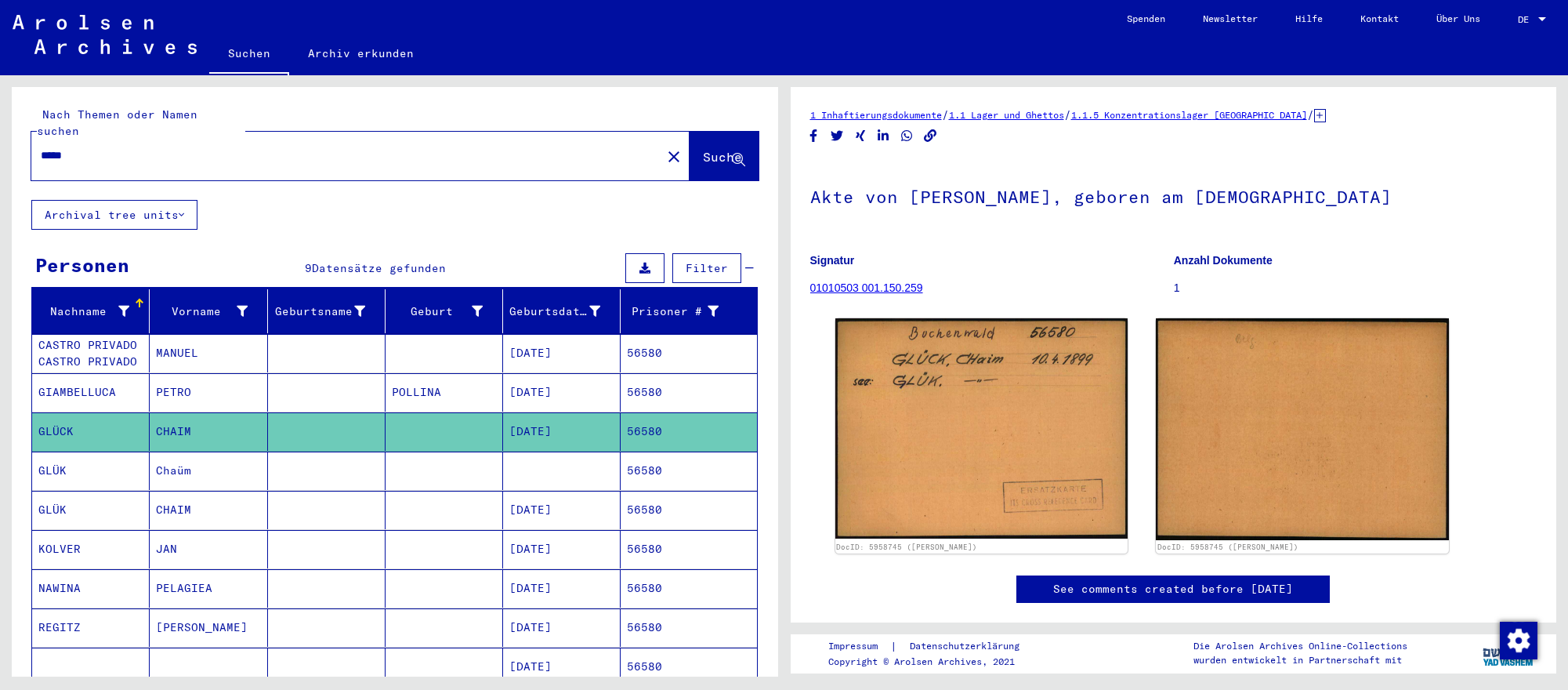
click at [615, 472] on mat-cell at bounding box center [561, 470] width 117 height 39
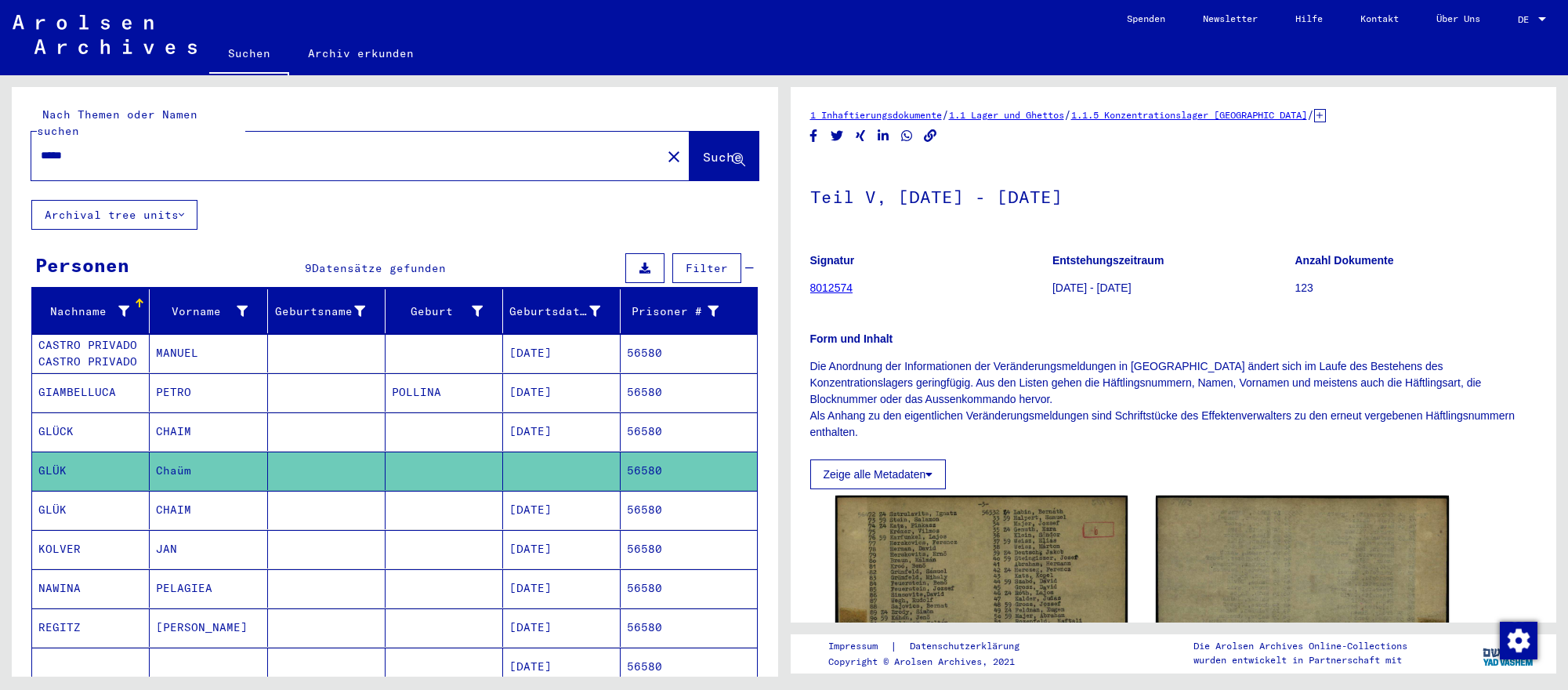
click at [608, 511] on mat-cell "[DATE]" at bounding box center [561, 510] width 117 height 39
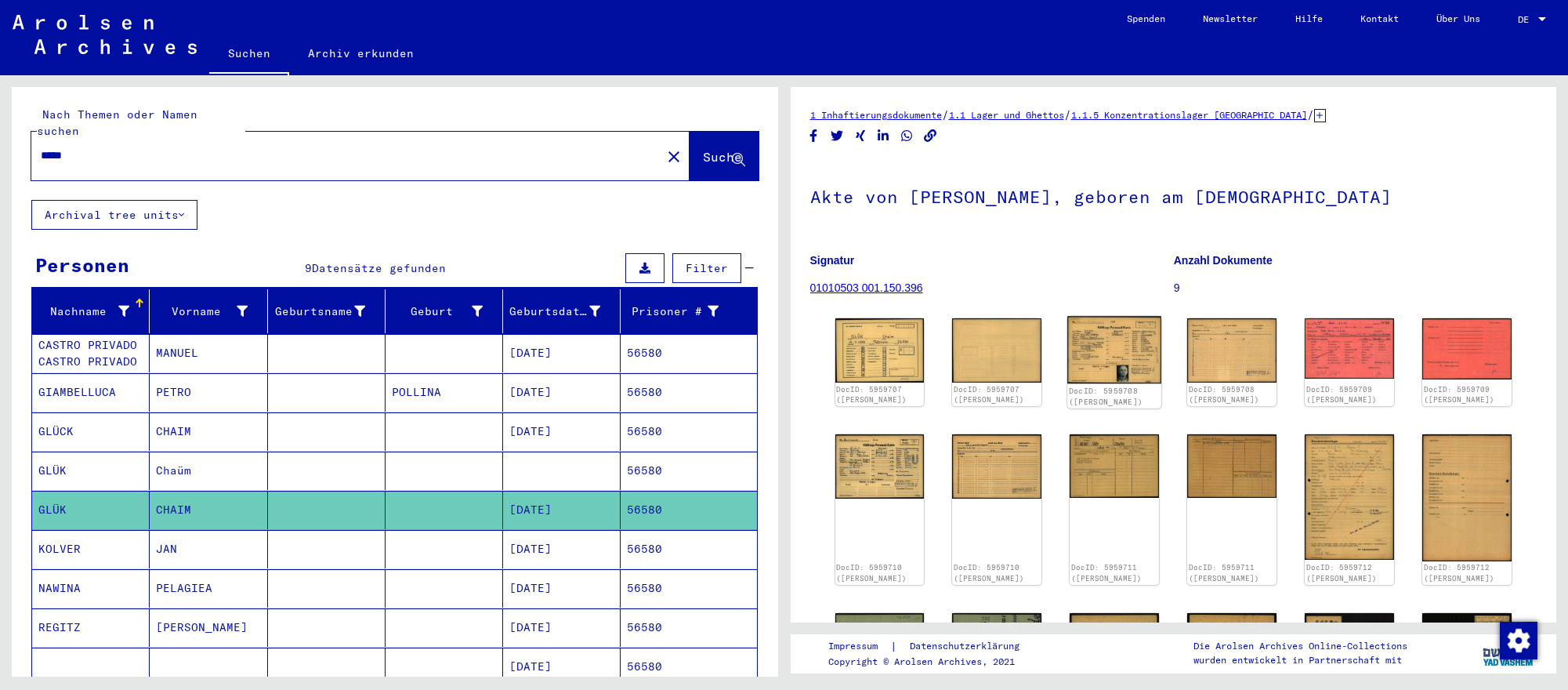
click at [1117, 334] on img at bounding box center [1114, 349] width 94 height 68
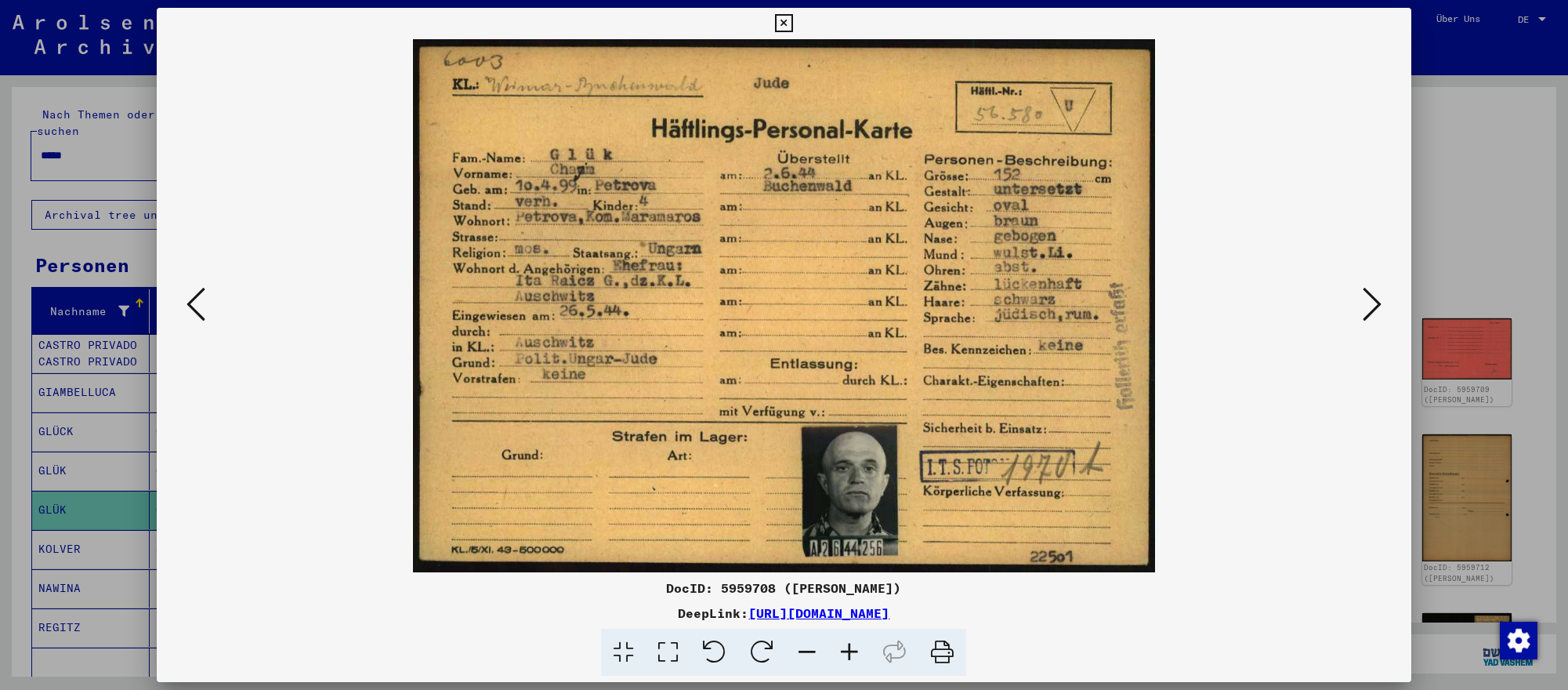
click at [1377, 300] on icon at bounding box center [1371, 304] width 19 height 38
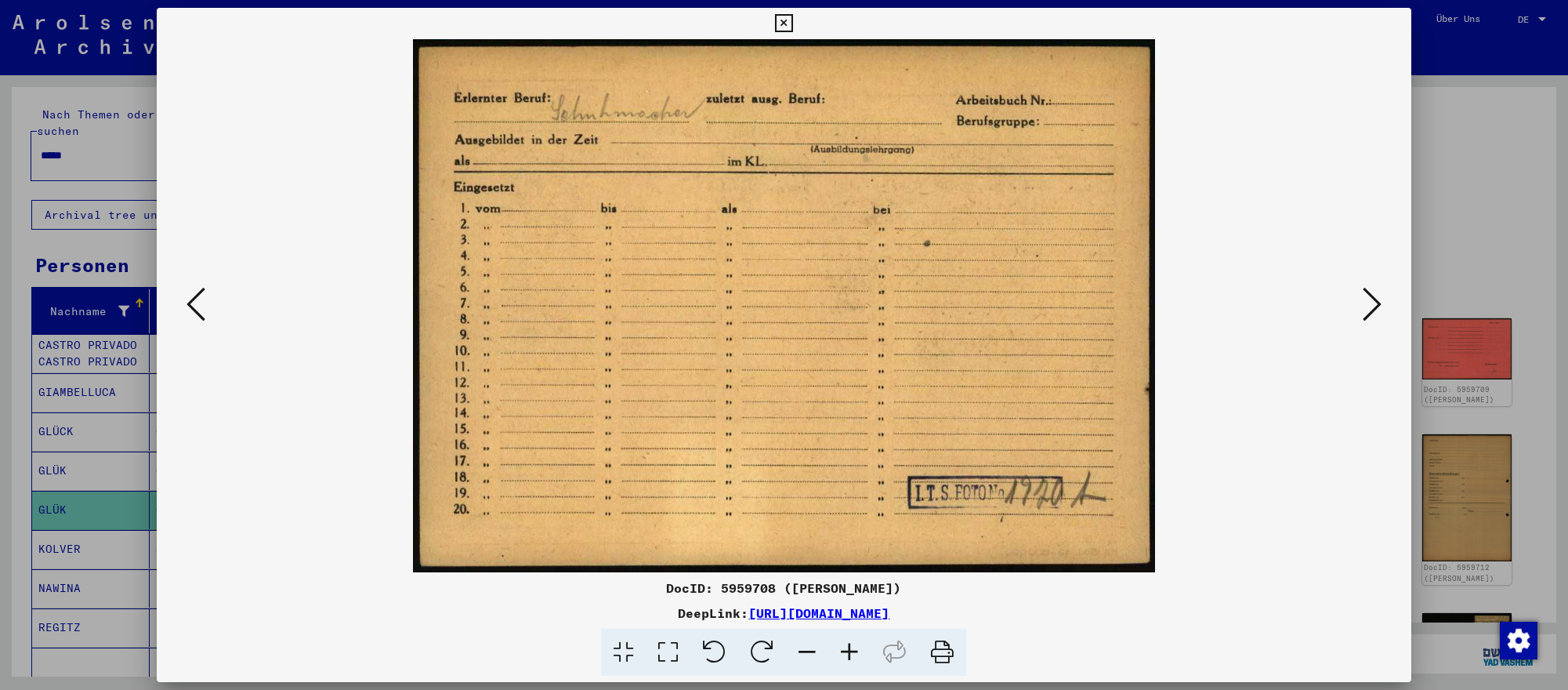
click at [1377, 300] on icon at bounding box center [1371, 304] width 19 height 38
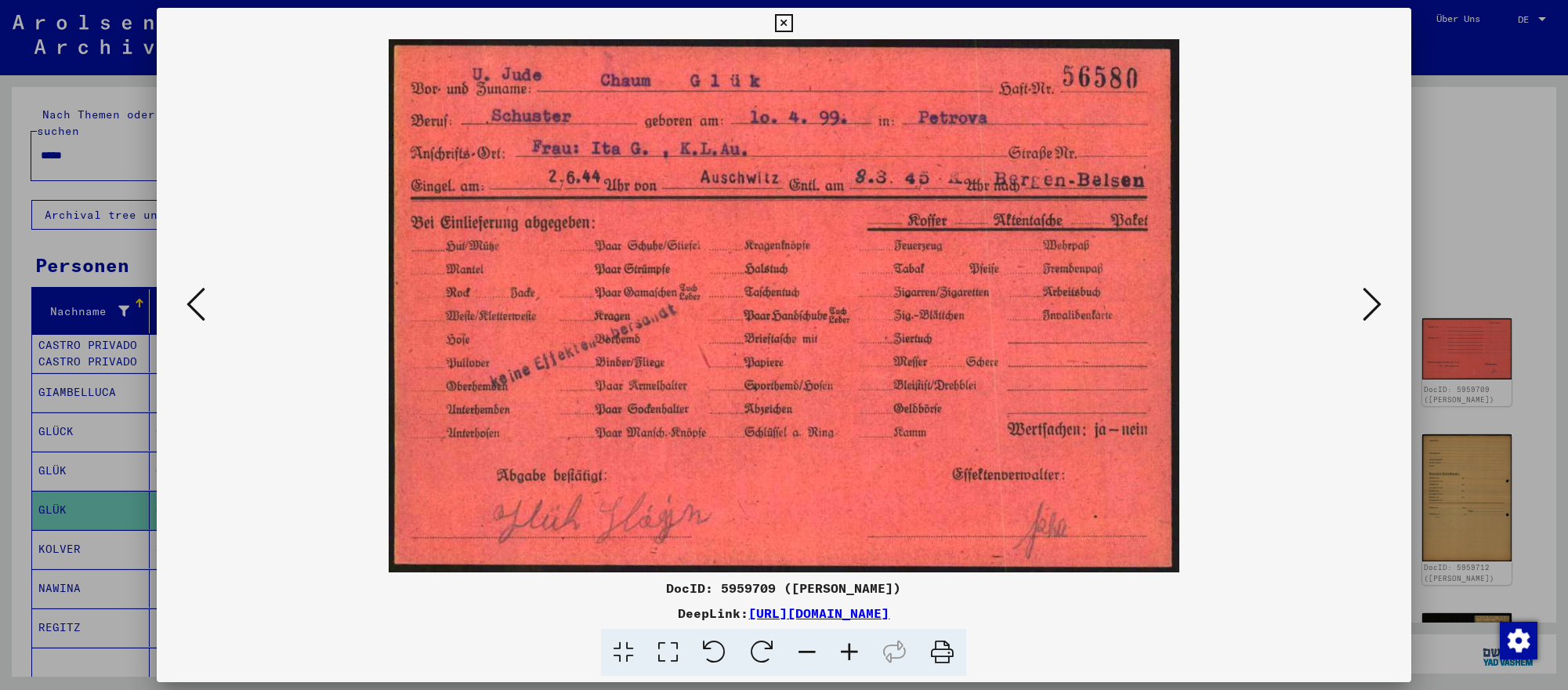
click at [1483, 207] on div at bounding box center [784, 345] width 1568 height 690
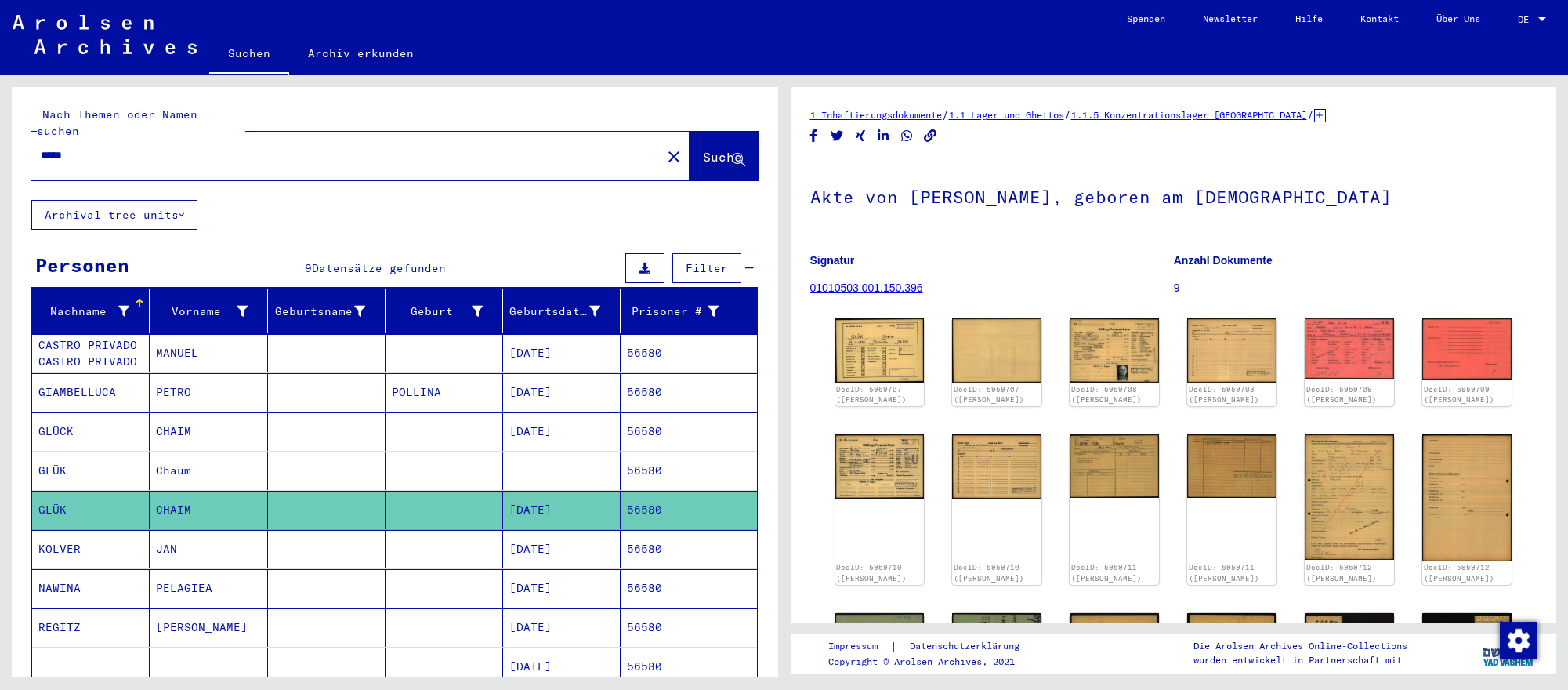
click at [143, 152] on input "*****" at bounding box center [346, 155] width 611 height 17
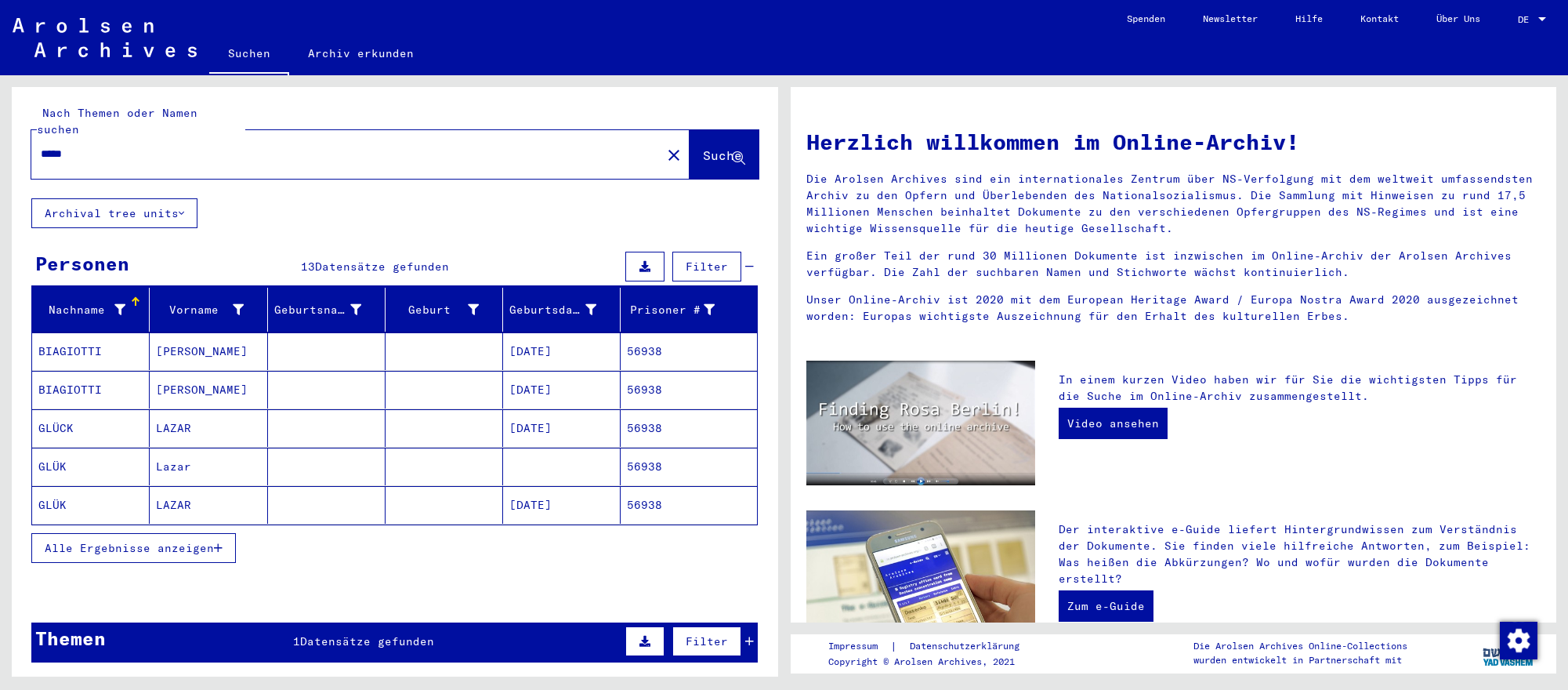
scroll to position [7, 0]
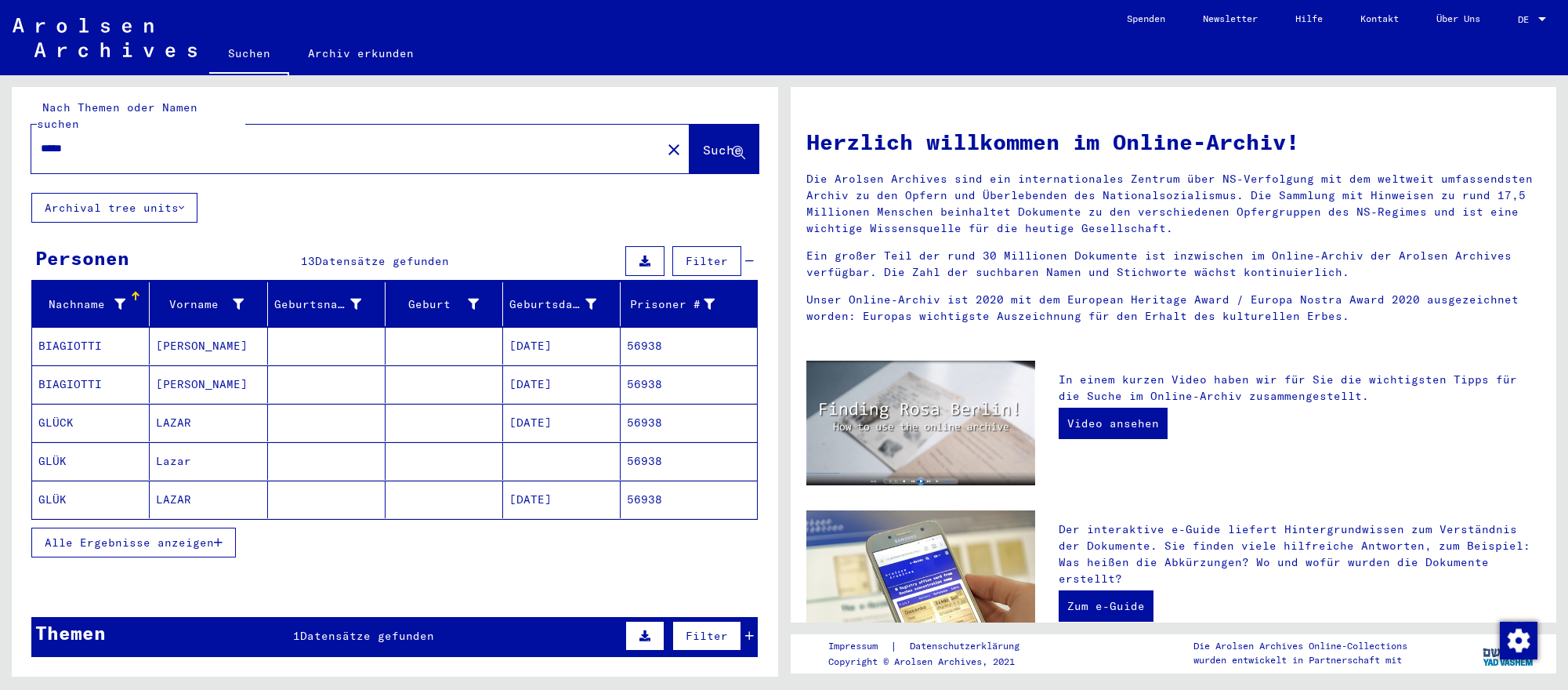
click at [566, 459] on mat-cell at bounding box center [561, 461] width 117 height 38
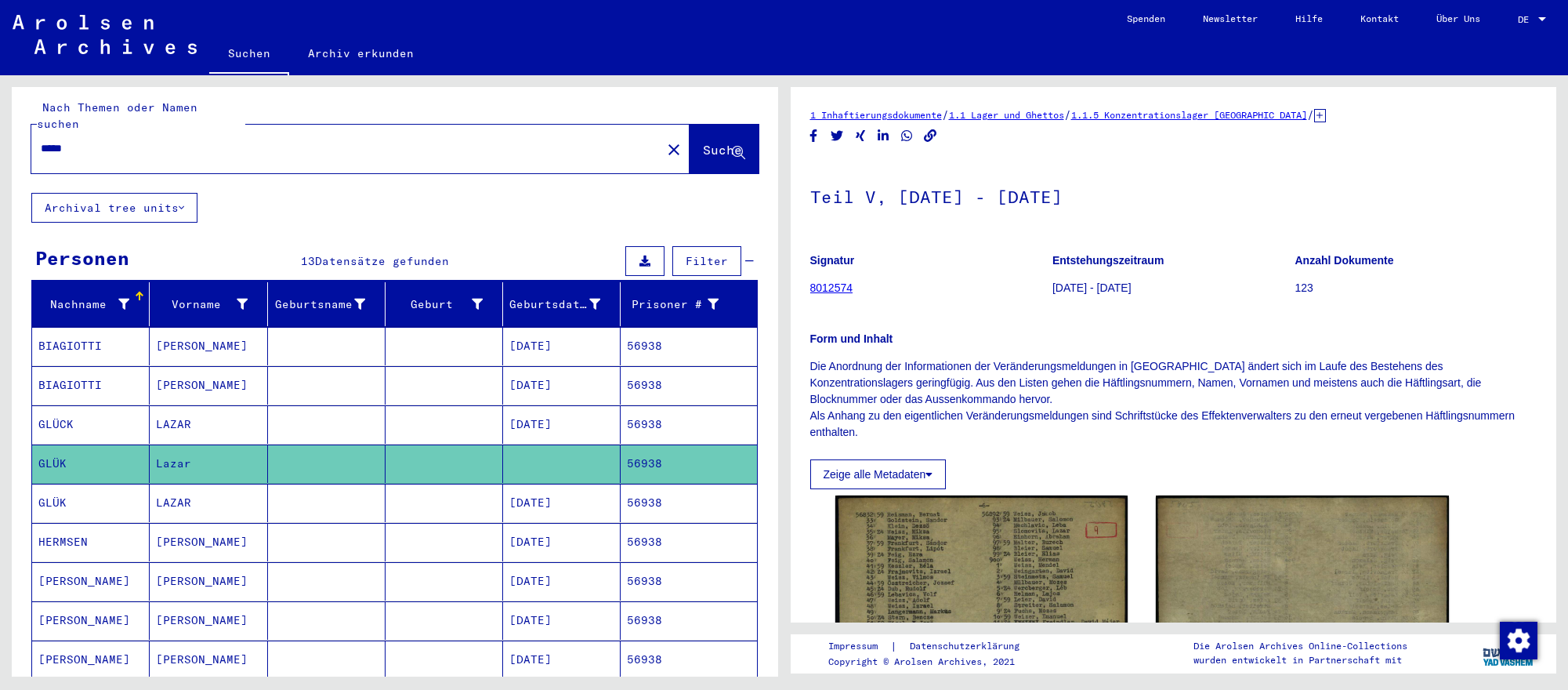
click at [623, 504] on mat-cell "56938" at bounding box center [688, 503] width 135 height 39
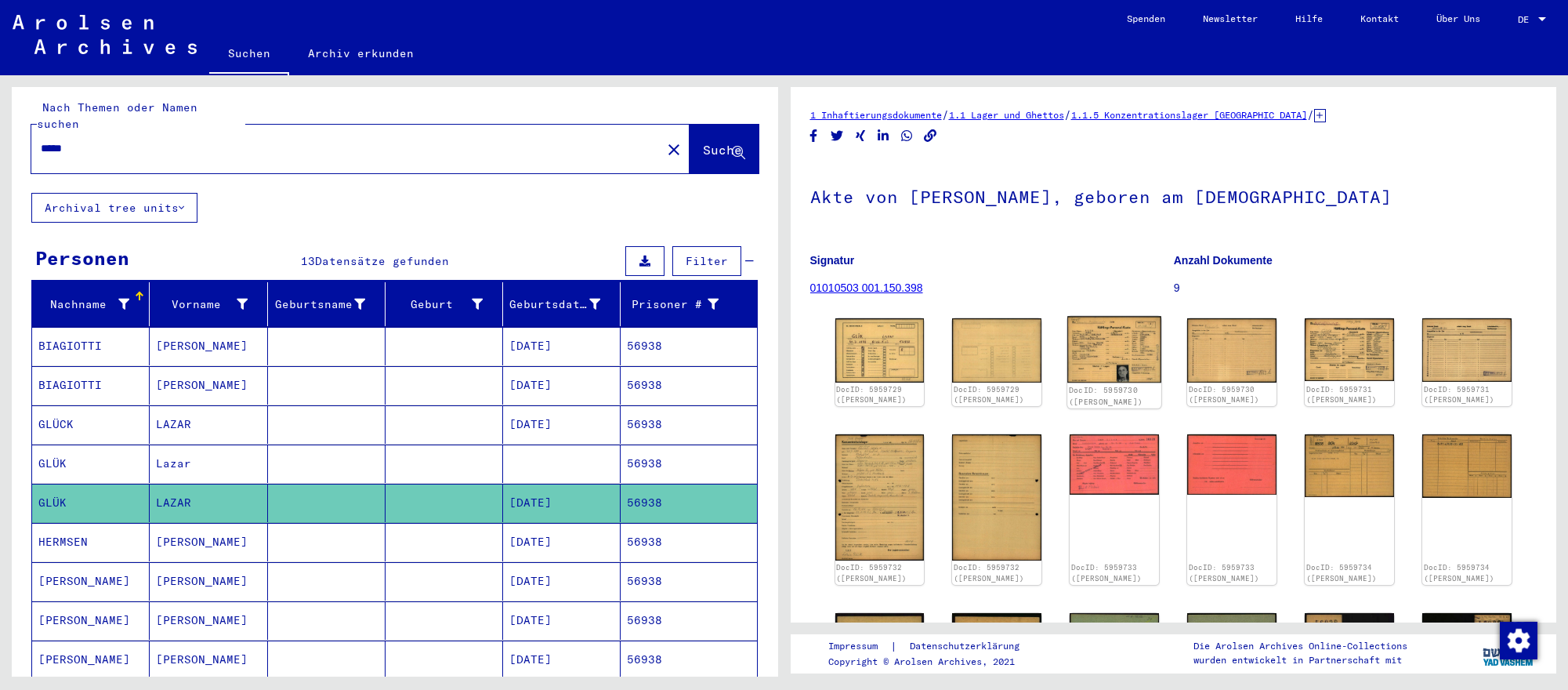
click at [1096, 352] on img at bounding box center [1114, 348] width 94 height 67
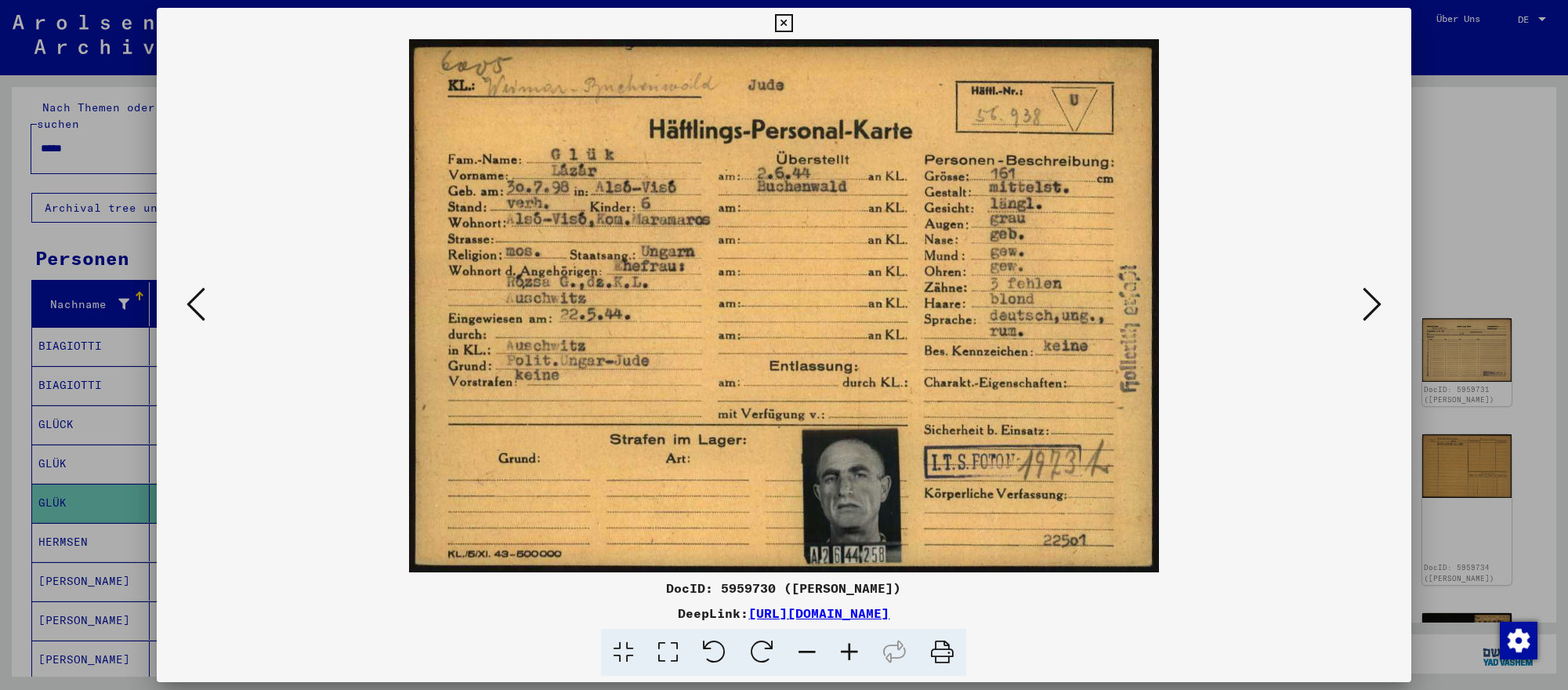
click at [1374, 310] on icon at bounding box center [1371, 304] width 19 height 38
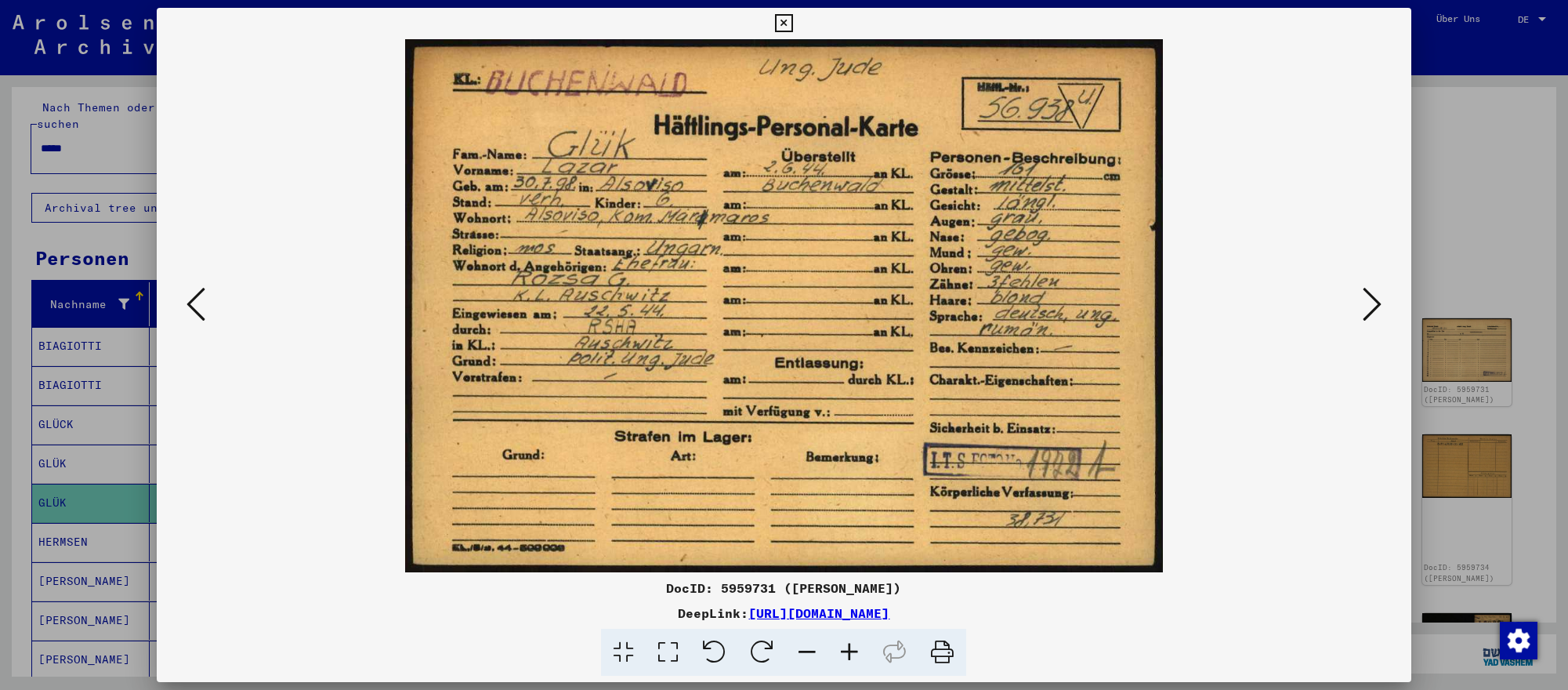
click at [204, 308] on icon at bounding box center [195, 304] width 19 height 38
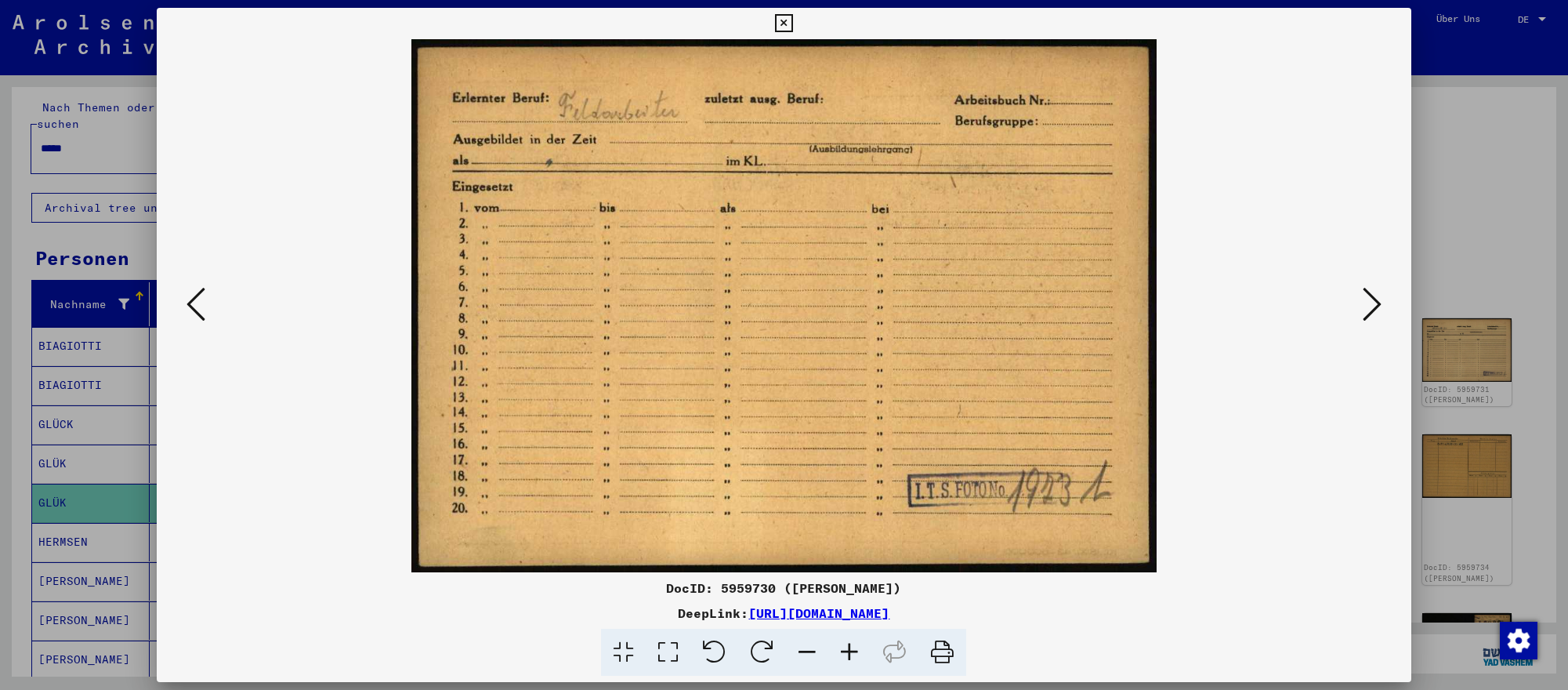
click at [1522, 553] on div at bounding box center [784, 345] width 1568 height 690
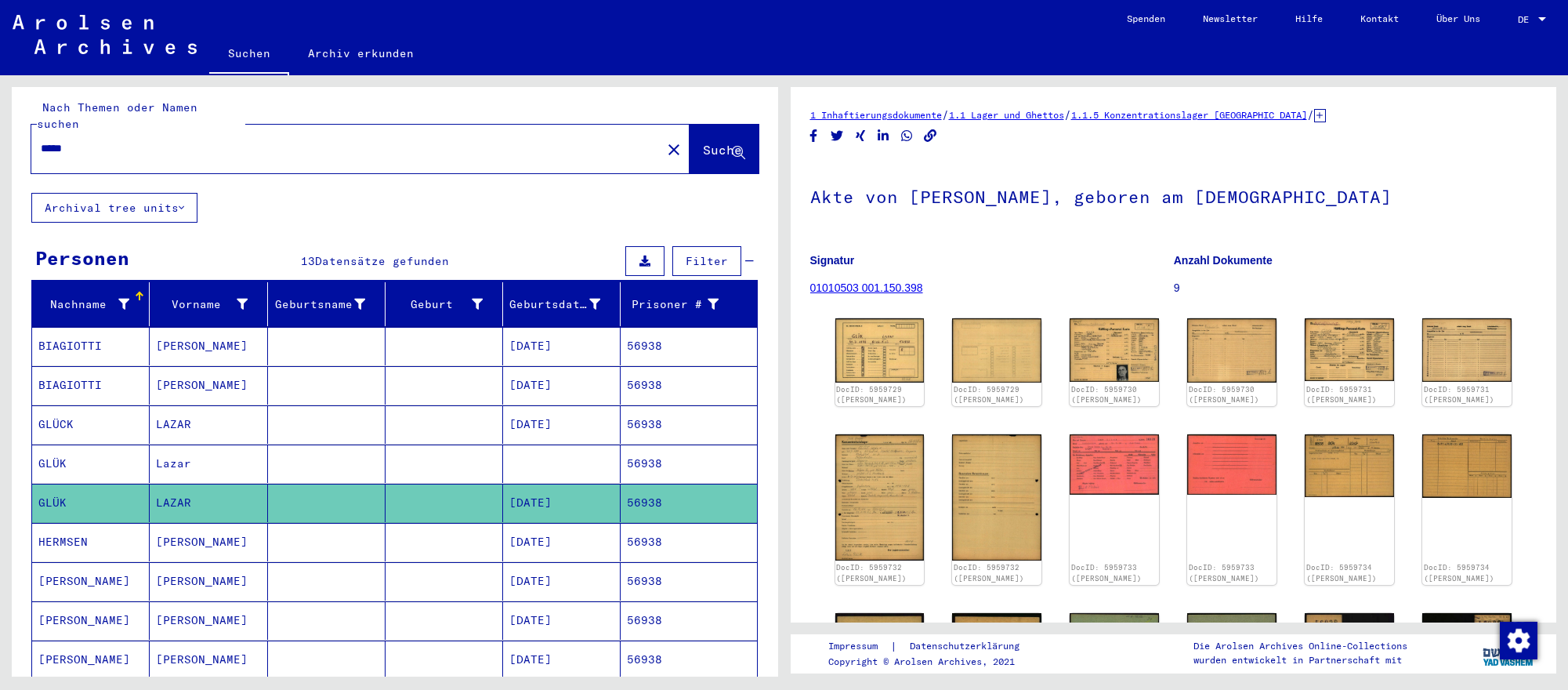
click at [282, 150] on input "*****" at bounding box center [346, 148] width 611 height 17
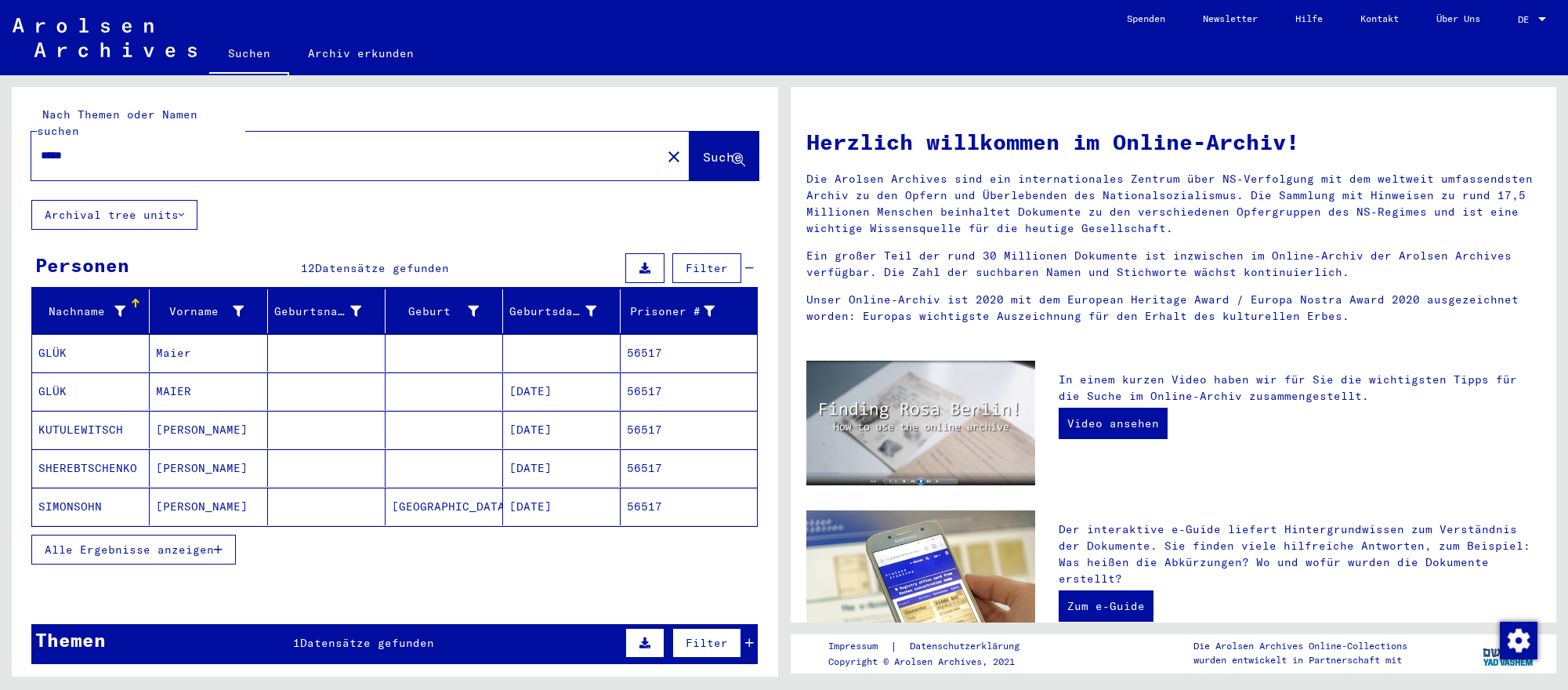
click at [525, 395] on mat-cell "[DATE]" at bounding box center [561, 391] width 117 height 38
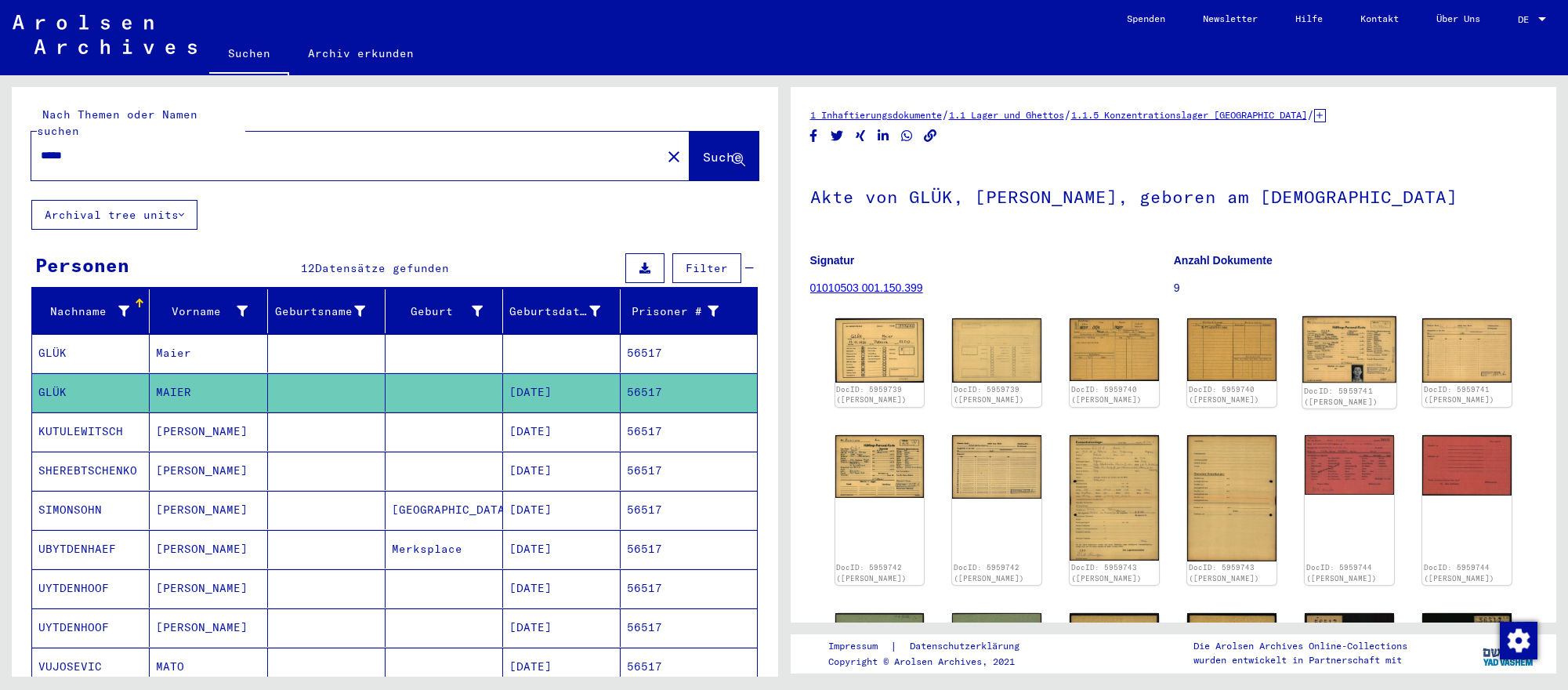
click at [1370, 354] on img at bounding box center [1349, 348] width 94 height 67
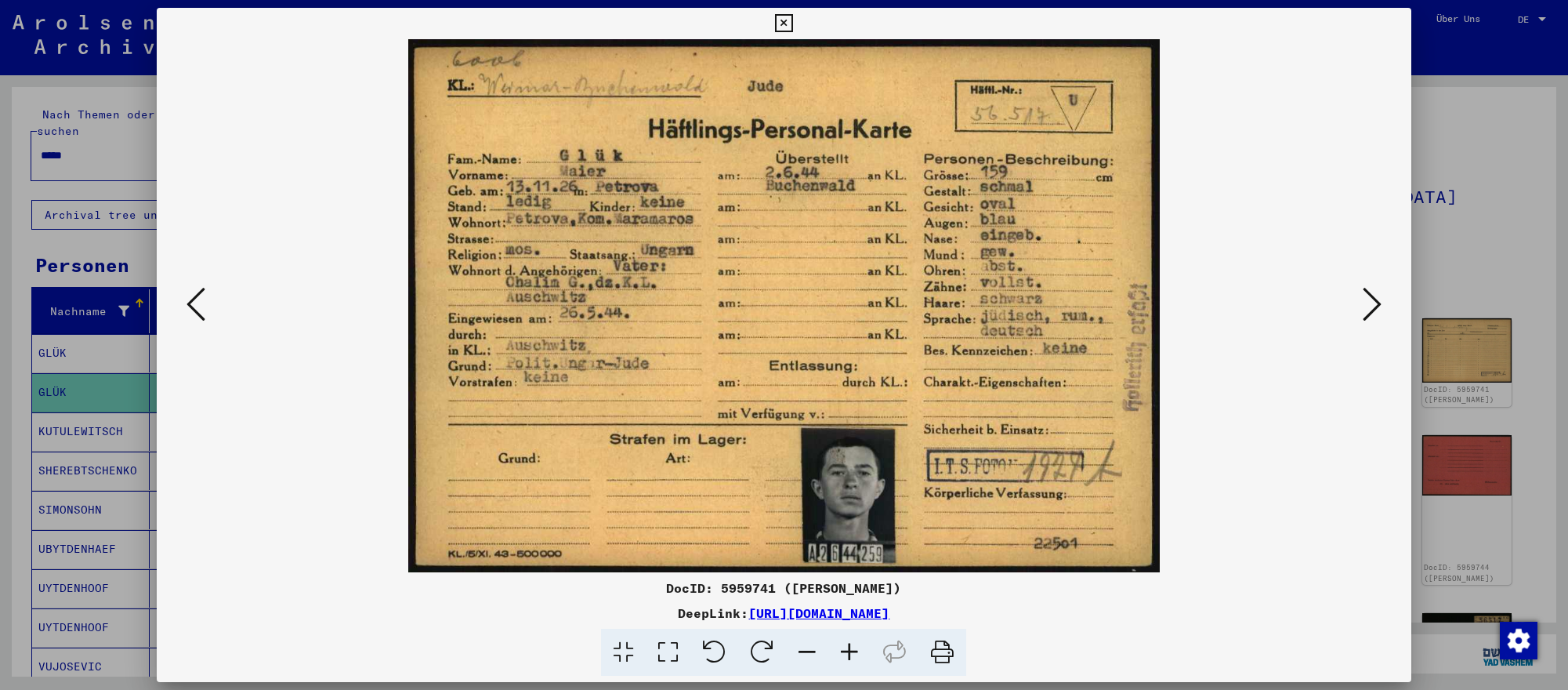
click at [1370, 302] on icon at bounding box center [1371, 304] width 19 height 38
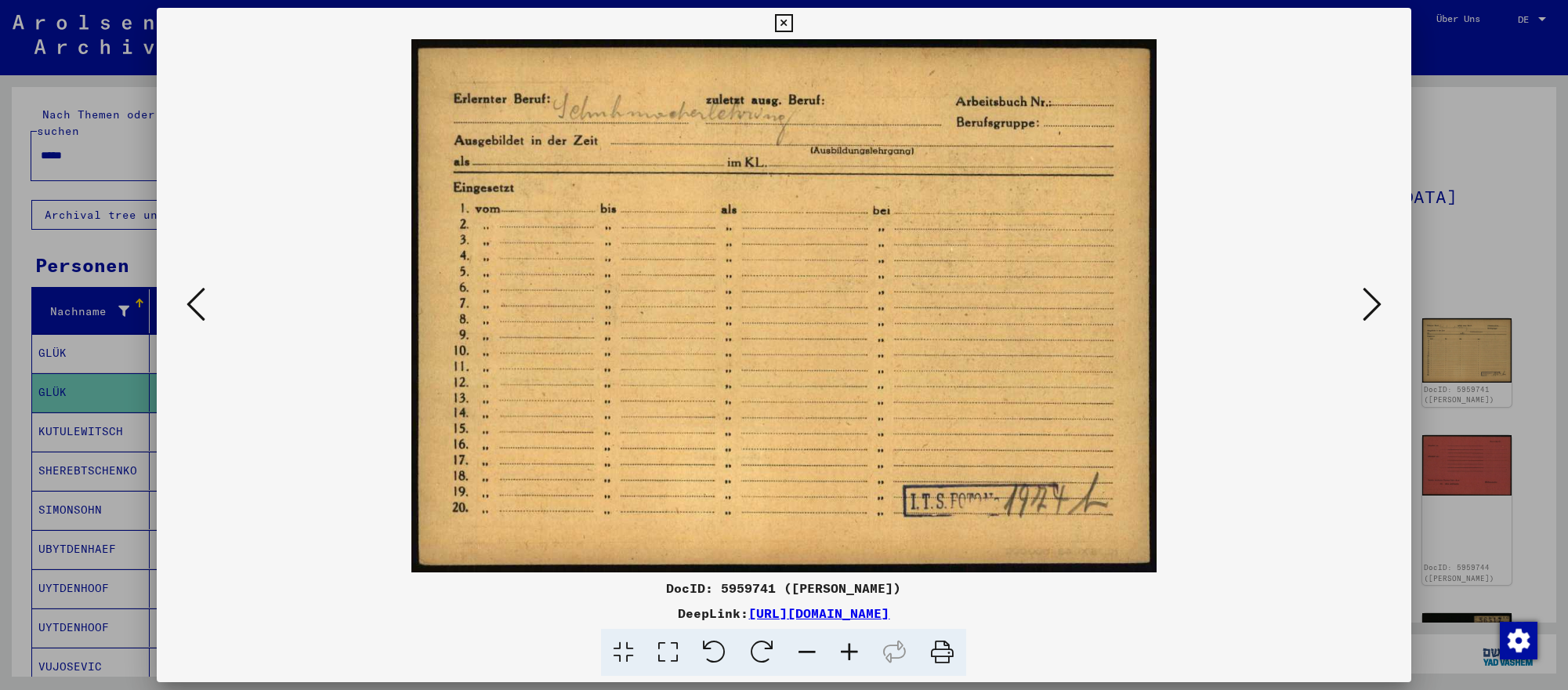
click at [109, 146] on div at bounding box center [784, 345] width 1568 height 690
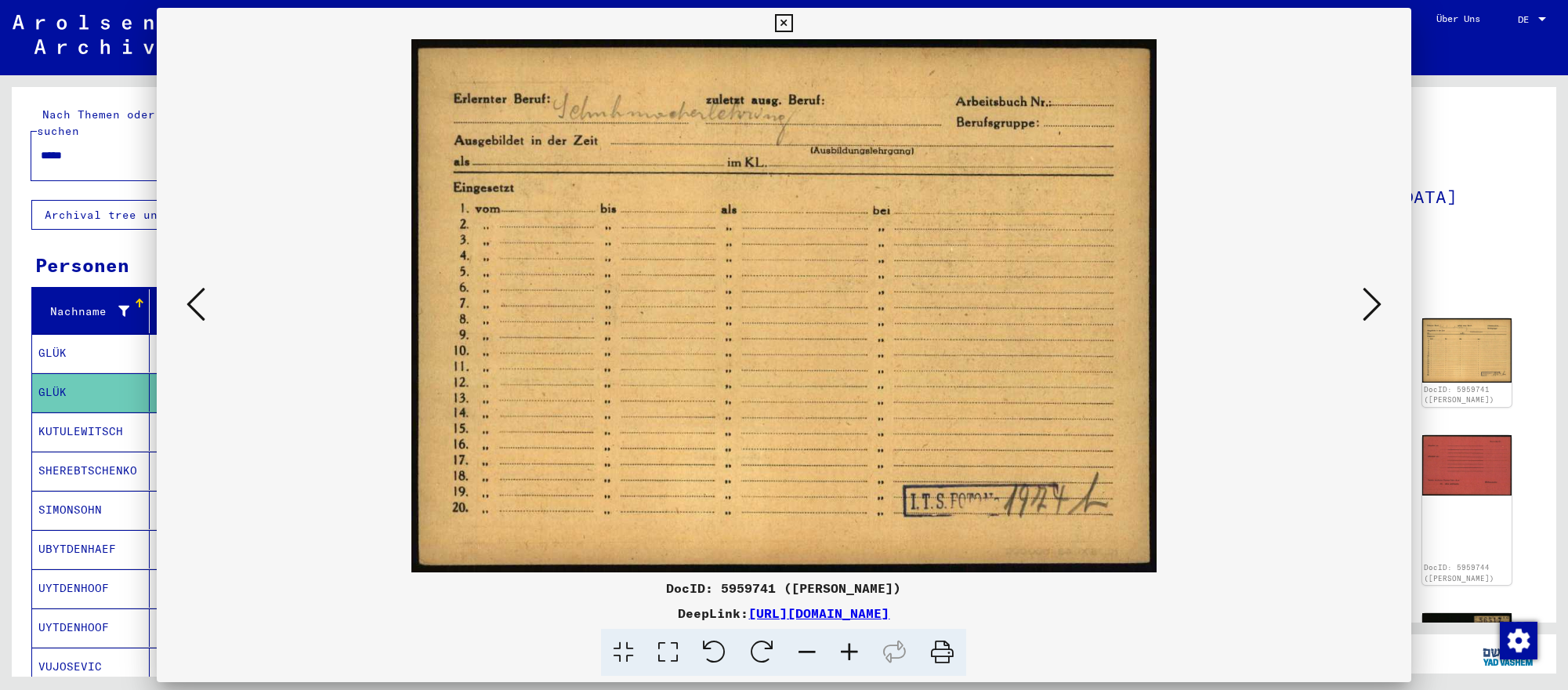
click at [109, 147] on input "*****" at bounding box center [346, 155] width 611 height 17
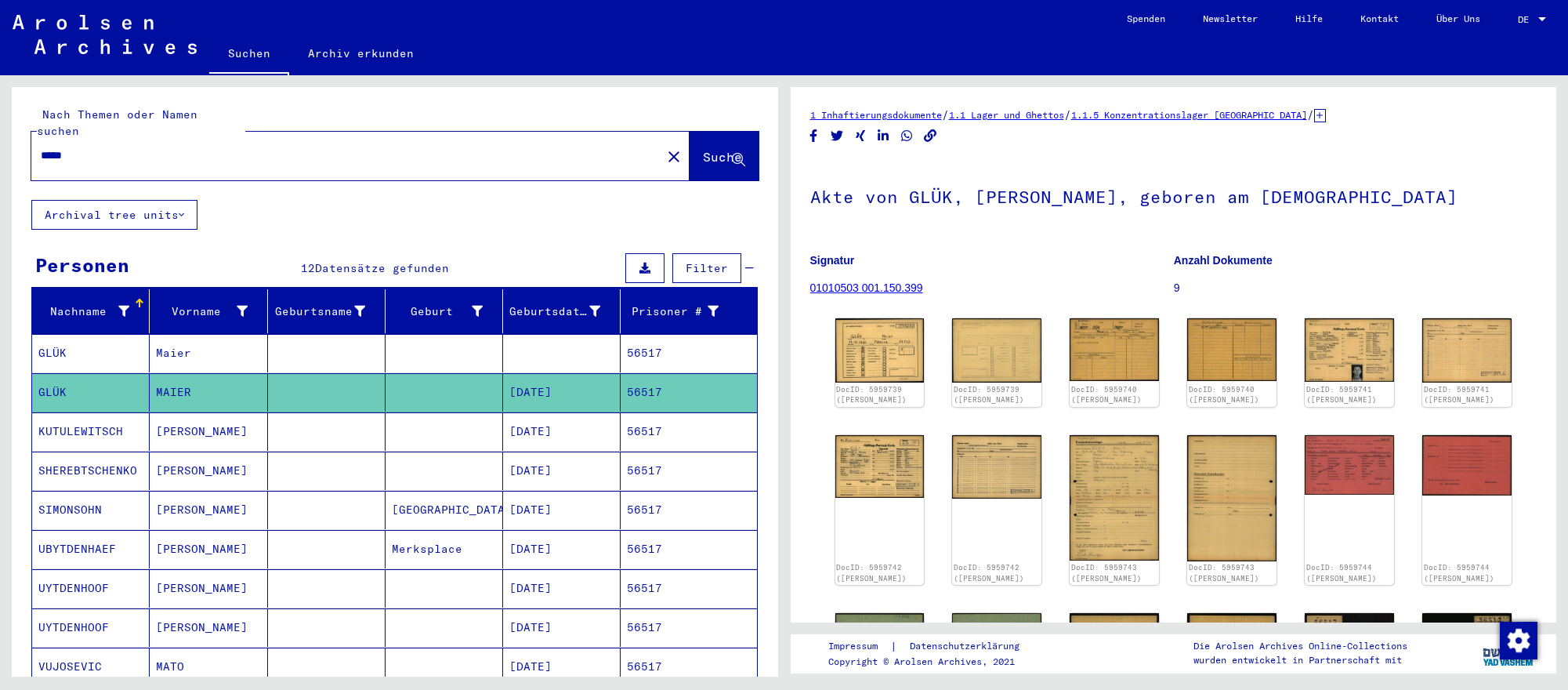
click at [109, 147] on input "*****" at bounding box center [346, 155] width 611 height 17
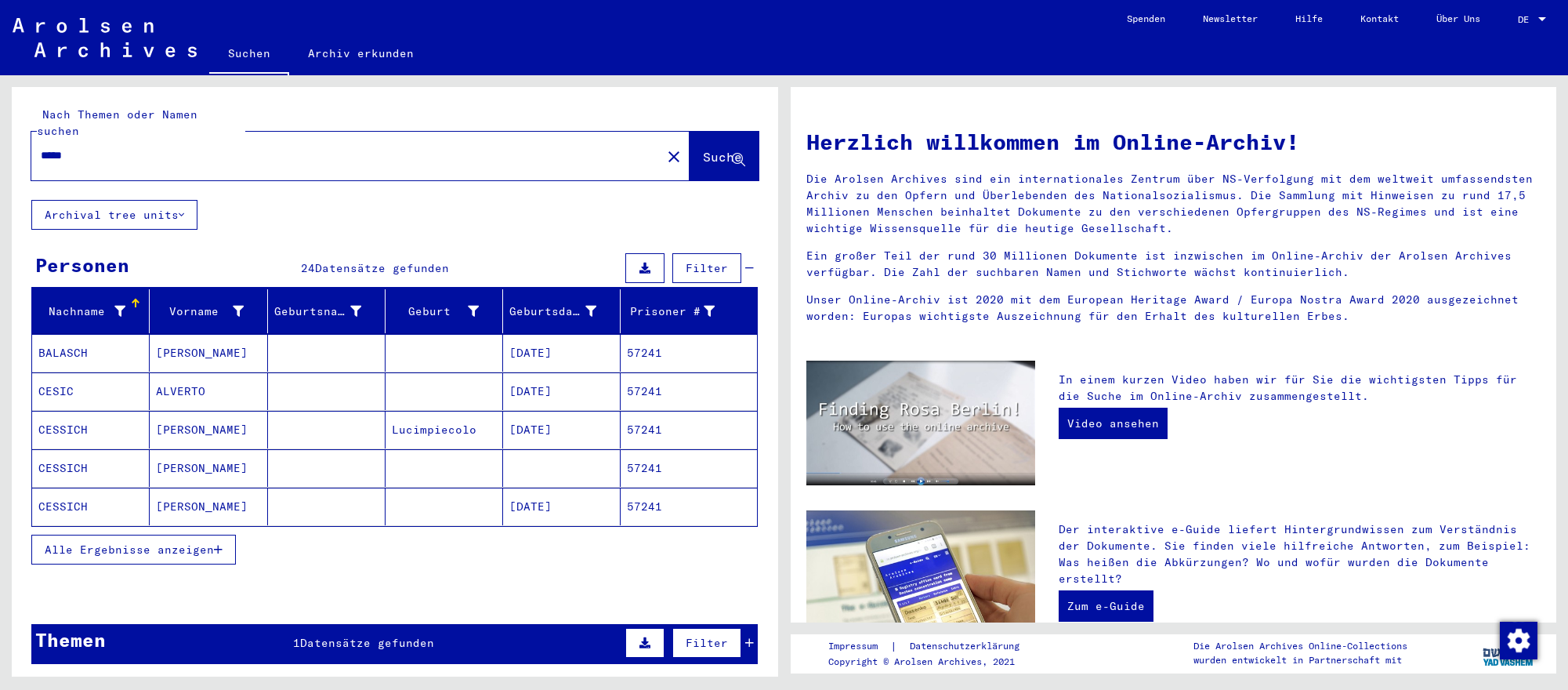
click at [536, 384] on mat-cell "[DATE]" at bounding box center [561, 391] width 117 height 38
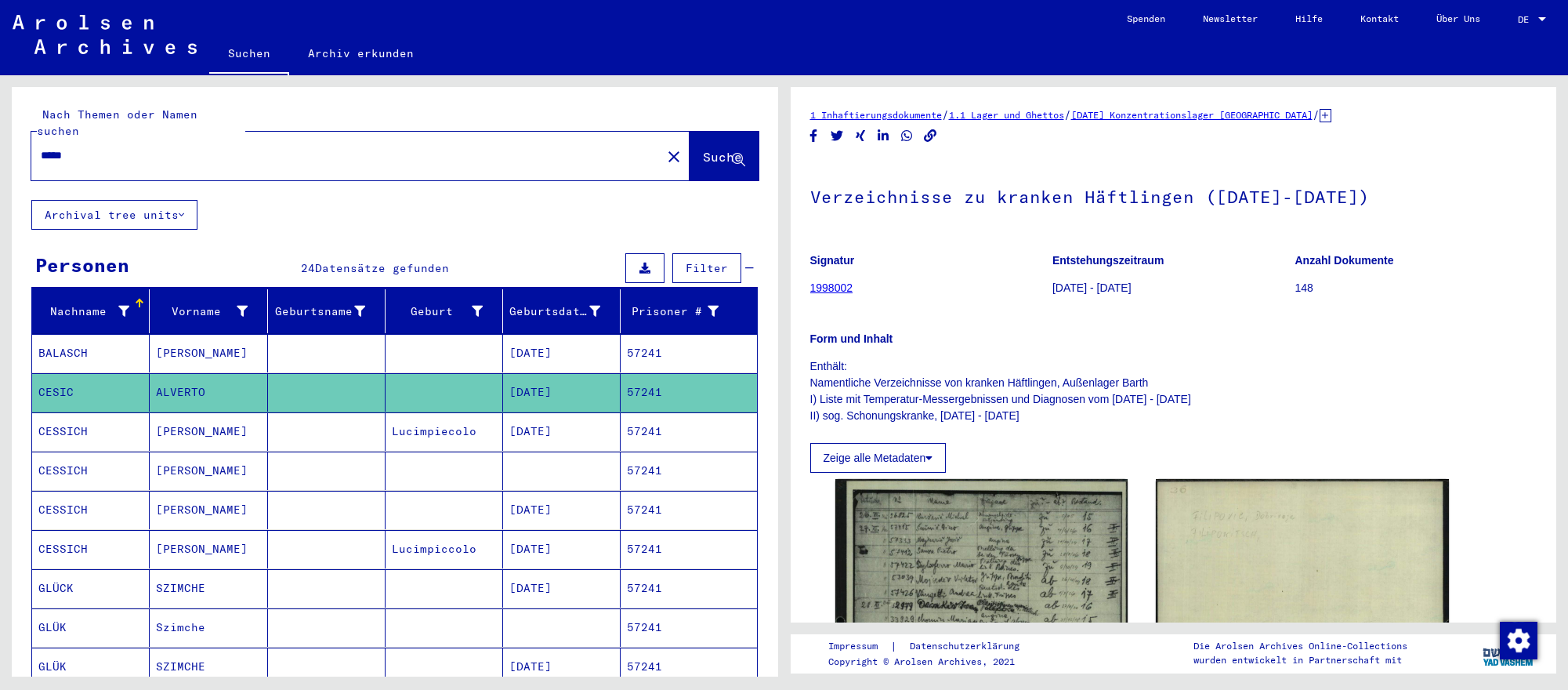
click at [332, 585] on mat-cell at bounding box center [327, 587] width 117 height 39
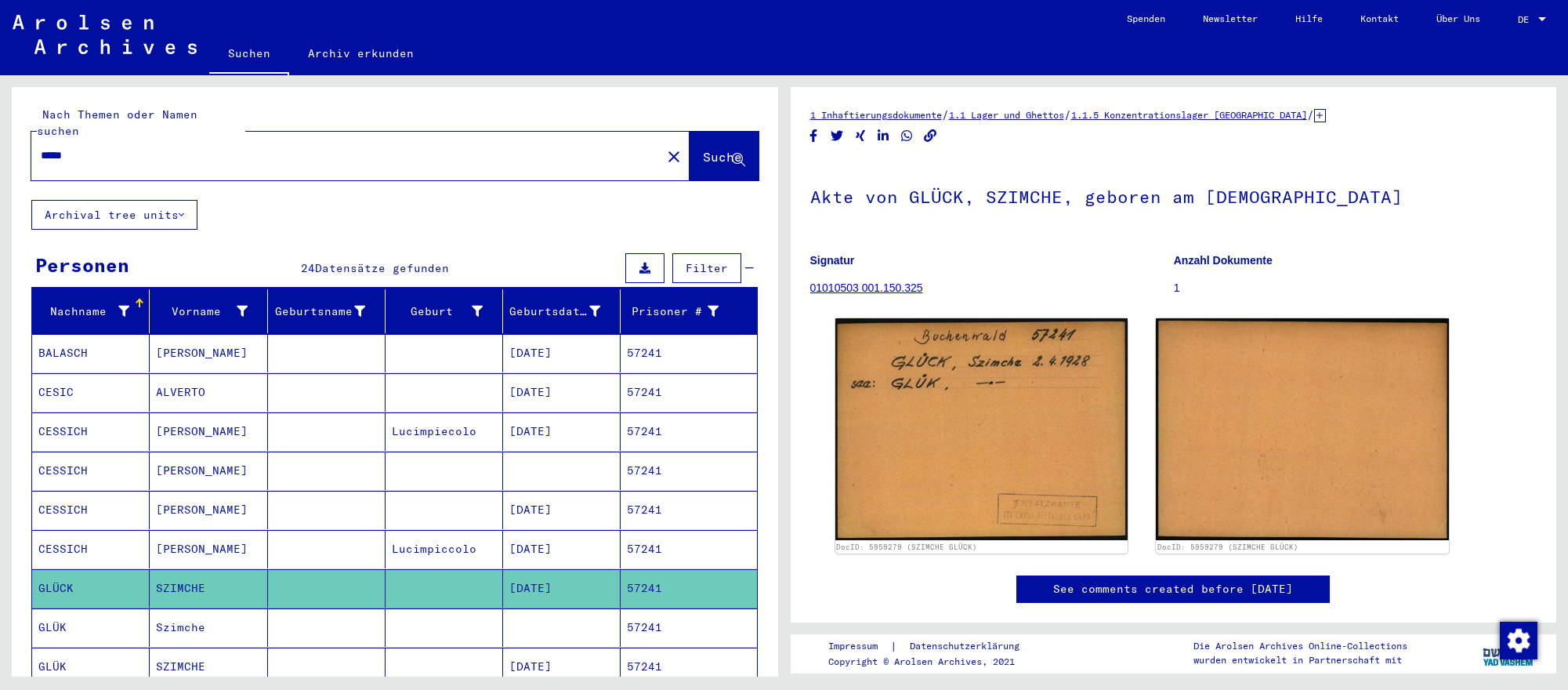
click at [615, 615] on mat-cell at bounding box center [561, 627] width 117 height 39
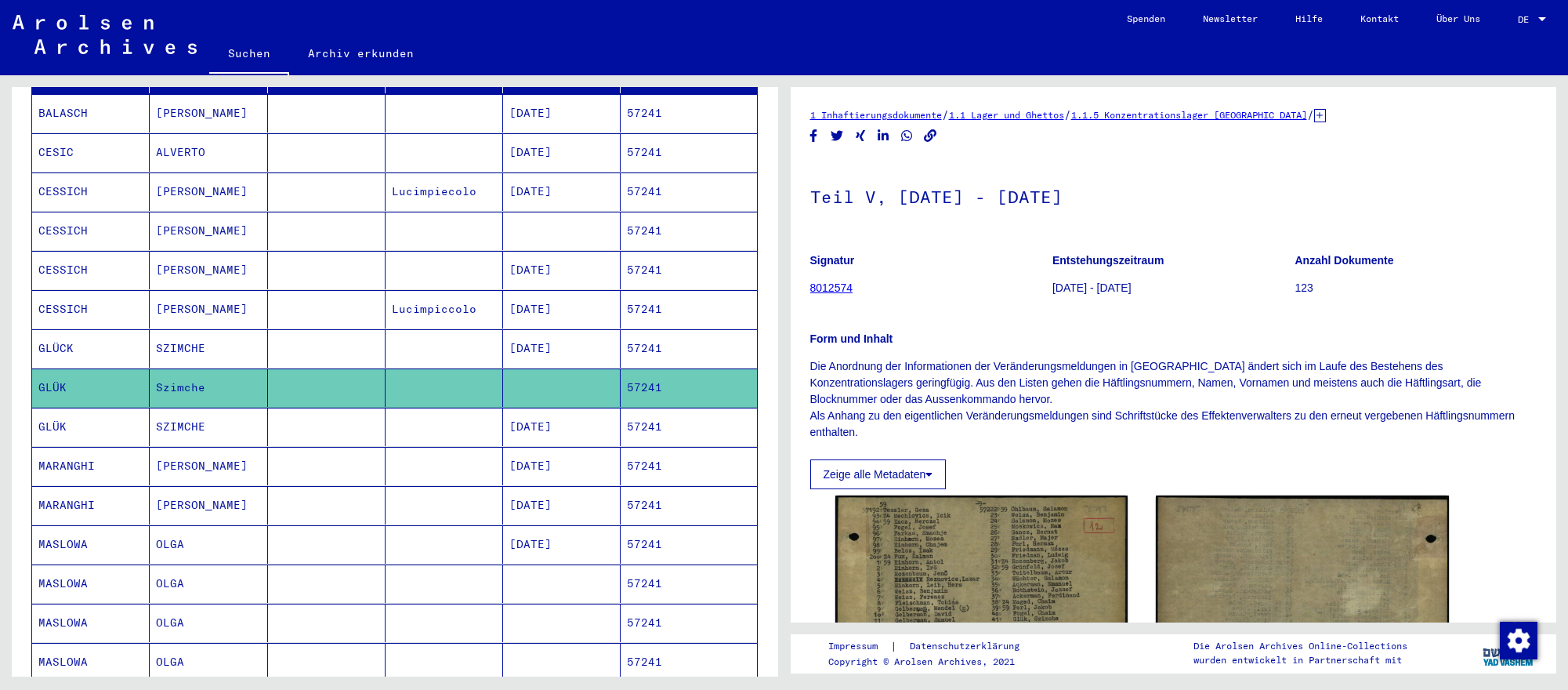
scroll to position [252, 0]
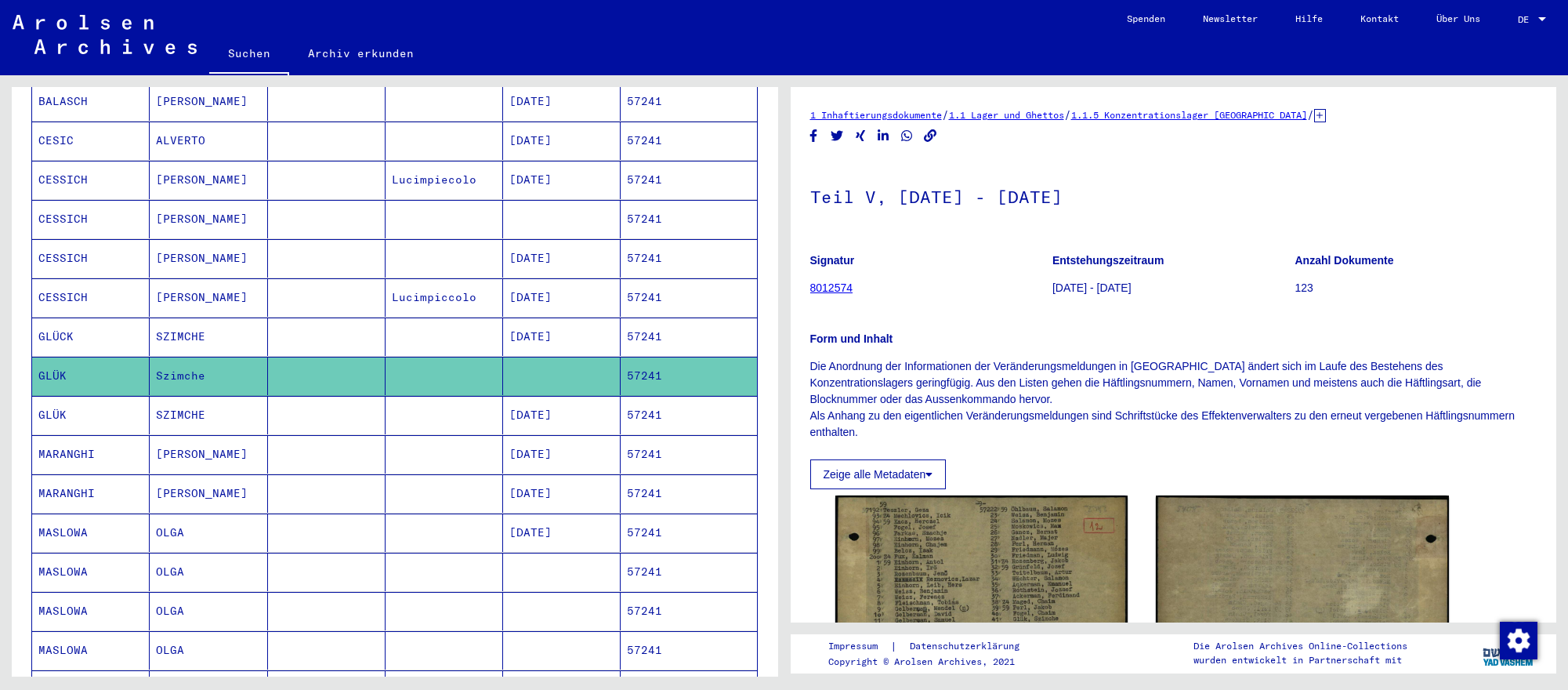
click at [622, 410] on mat-cell "57241" at bounding box center [688, 414] width 135 height 39
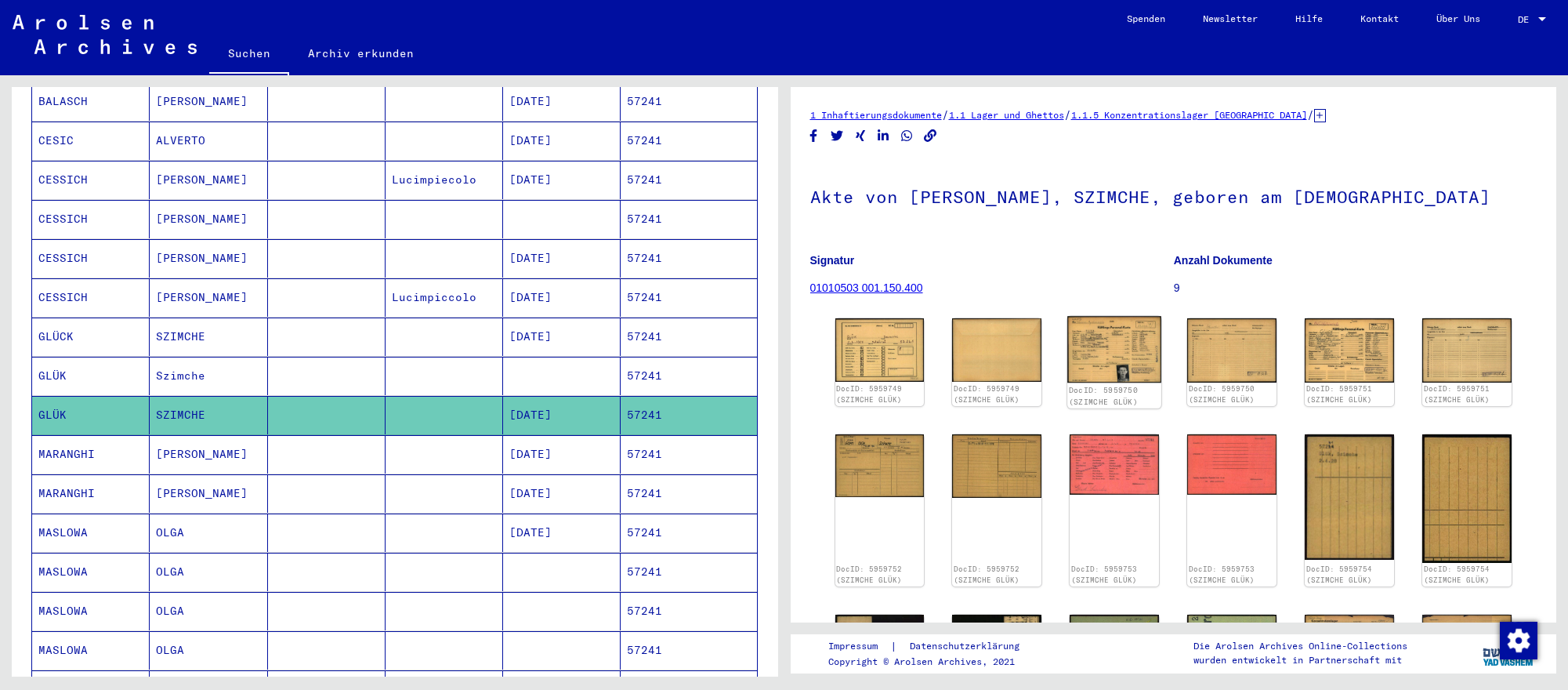
click at [1077, 329] on img at bounding box center [1114, 348] width 94 height 67
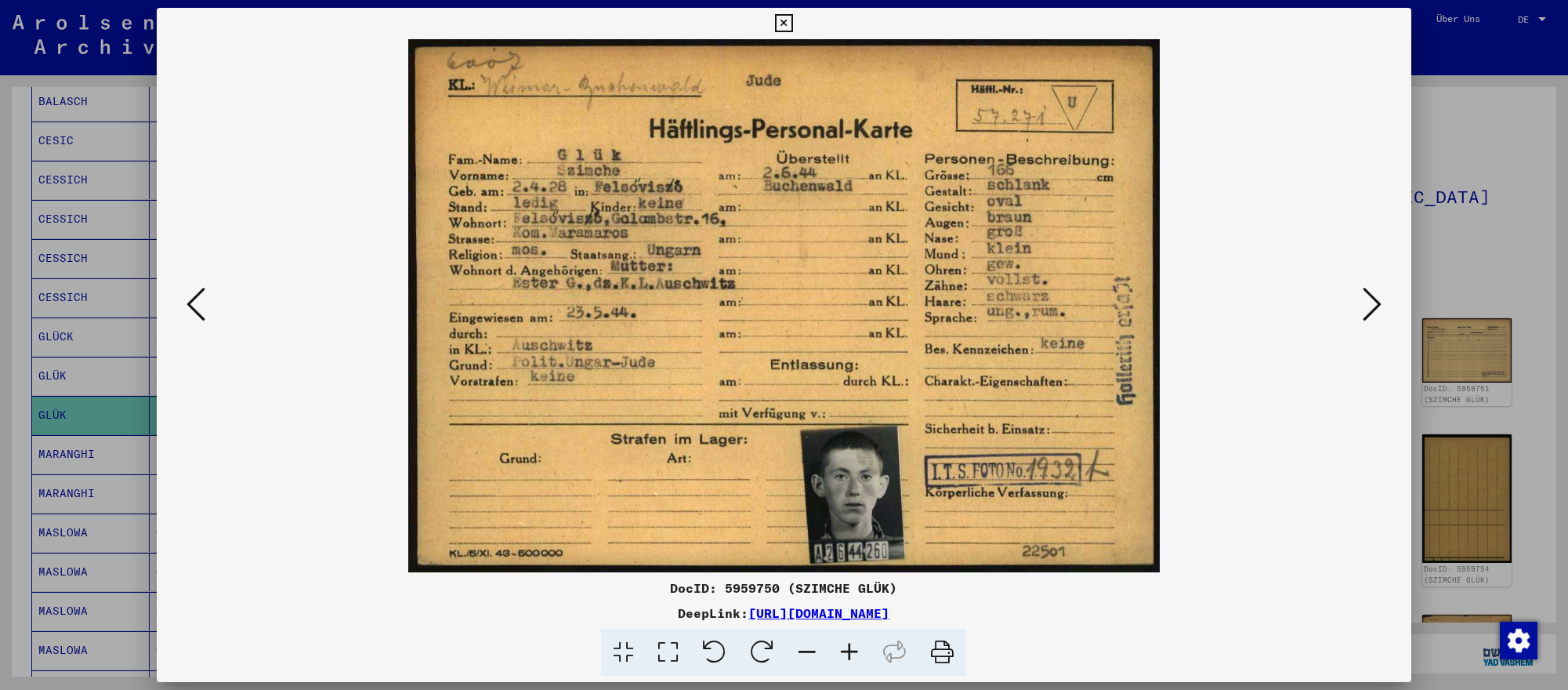
click at [1373, 311] on icon at bounding box center [1371, 304] width 19 height 38
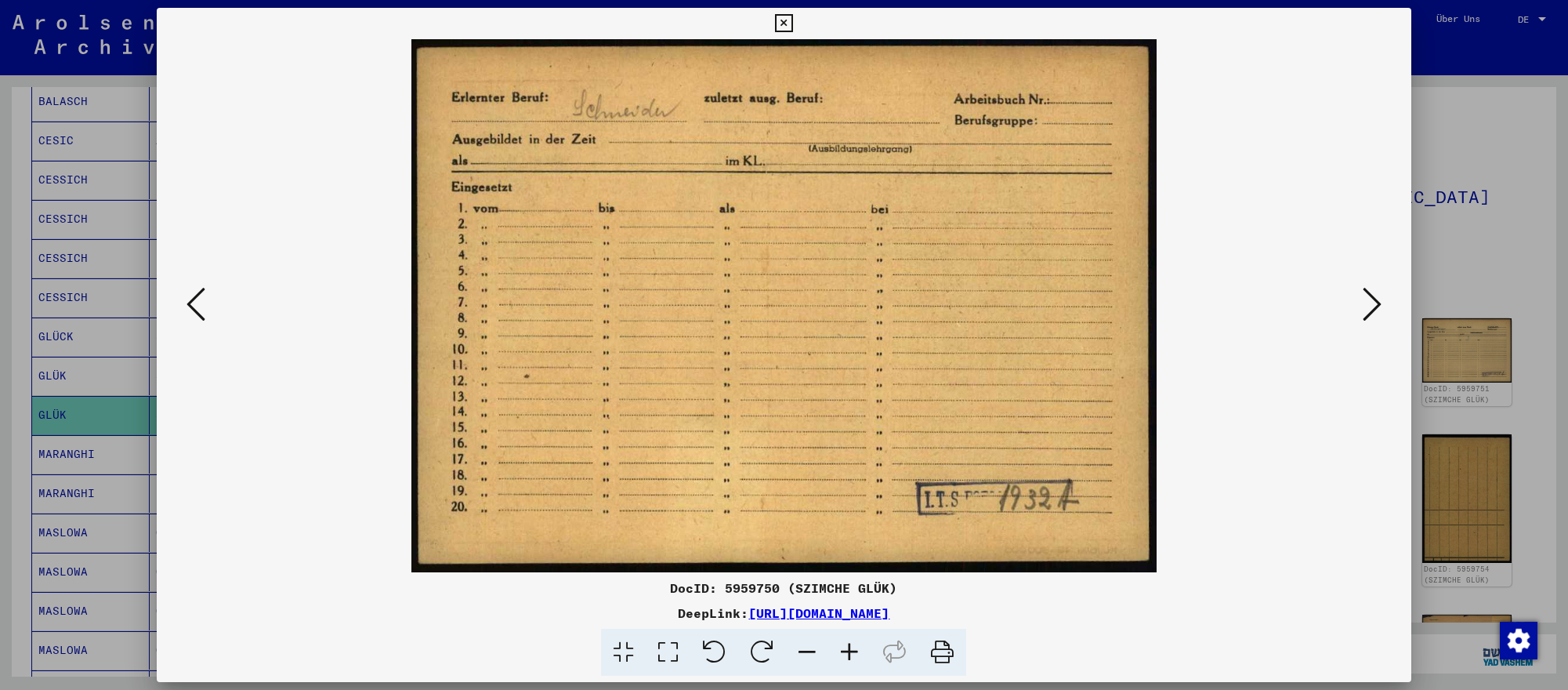
click at [1509, 262] on div at bounding box center [784, 345] width 1568 height 690
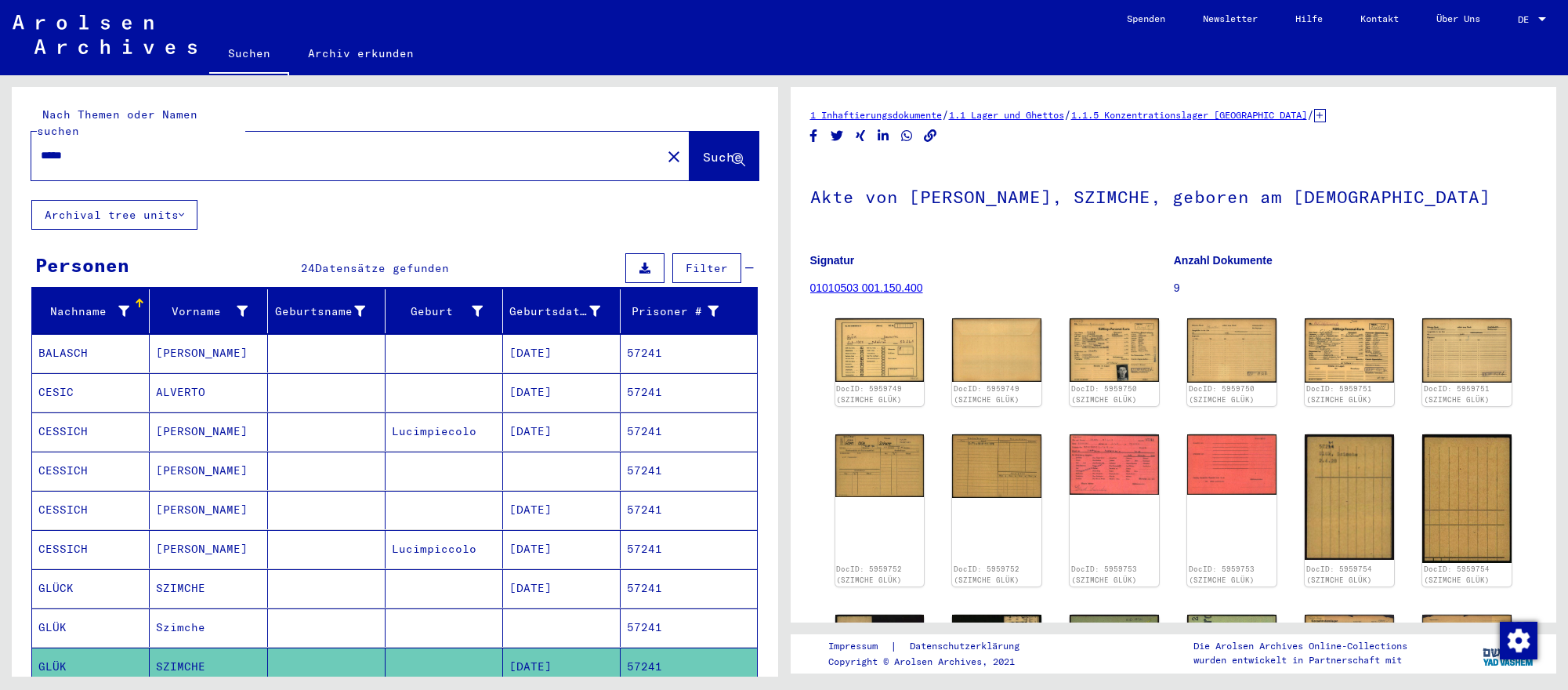
click at [384, 153] on input "*****" at bounding box center [346, 155] width 611 height 17
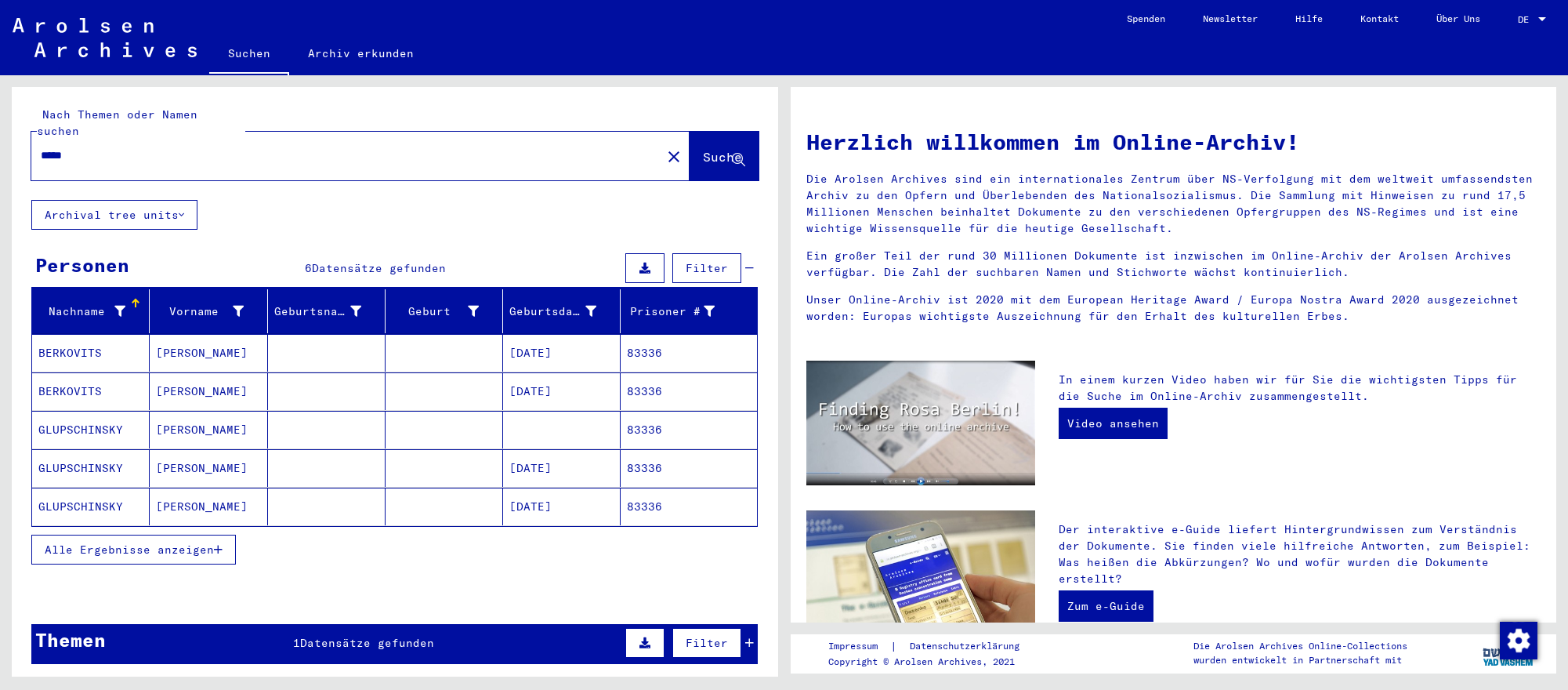
click at [552, 449] on mat-cell "[DATE]" at bounding box center [561, 468] width 117 height 38
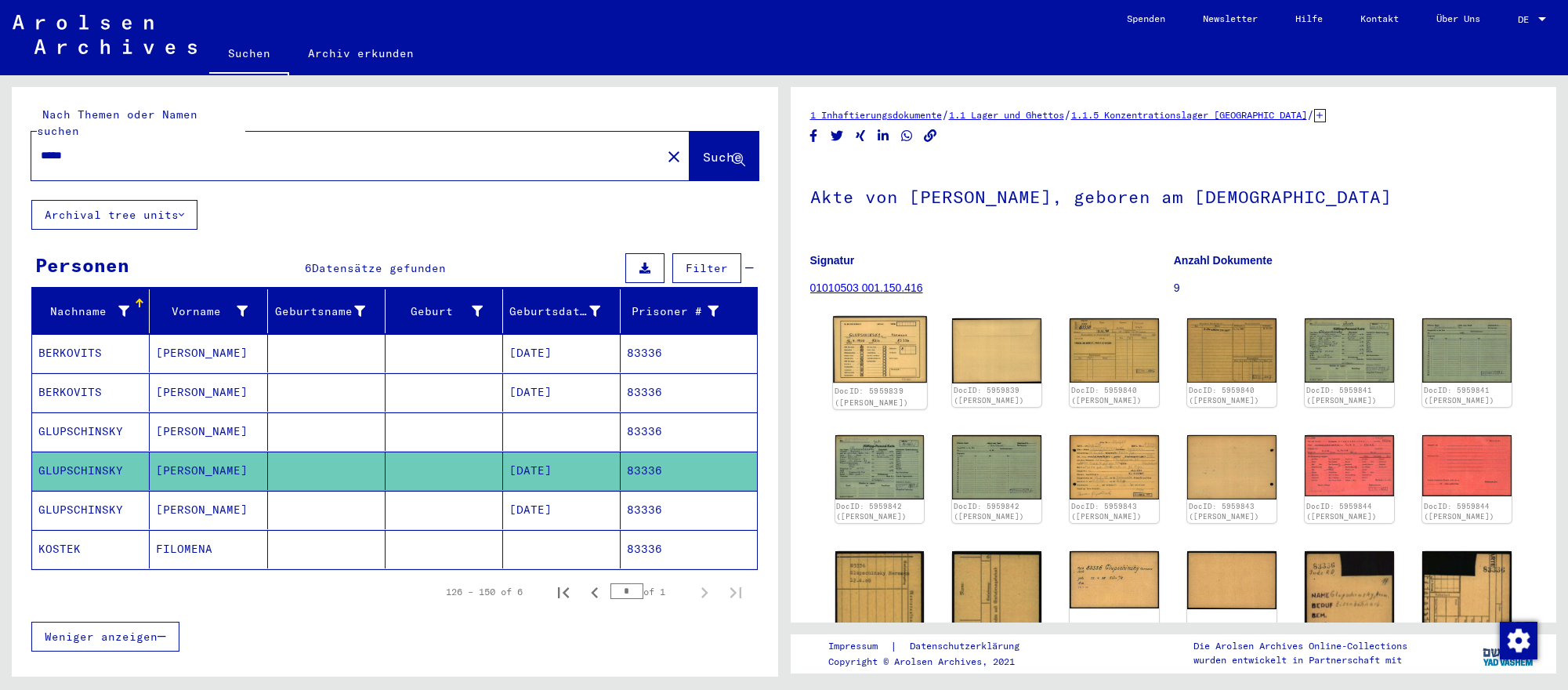
click at [896, 363] on img at bounding box center [880, 348] width 94 height 67
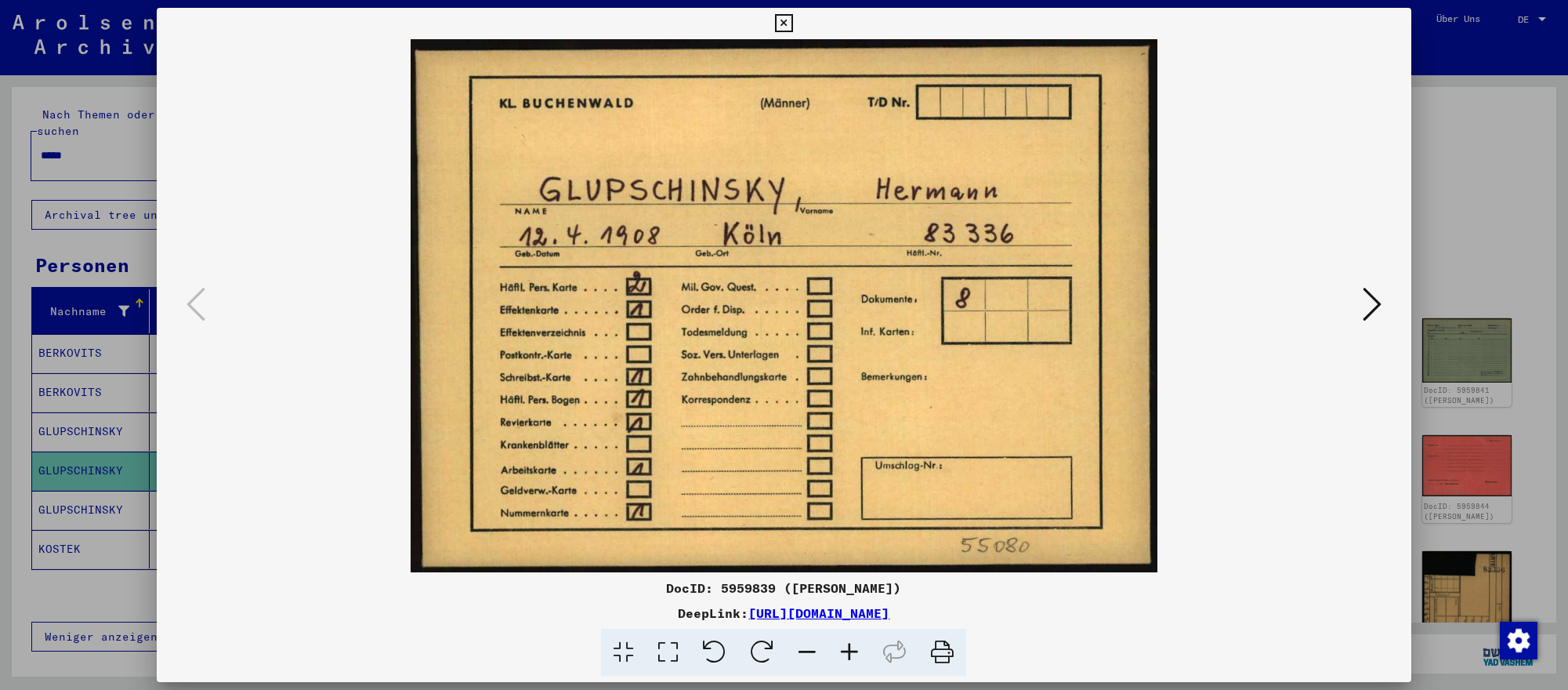
click at [1366, 303] on icon at bounding box center [1371, 304] width 19 height 38
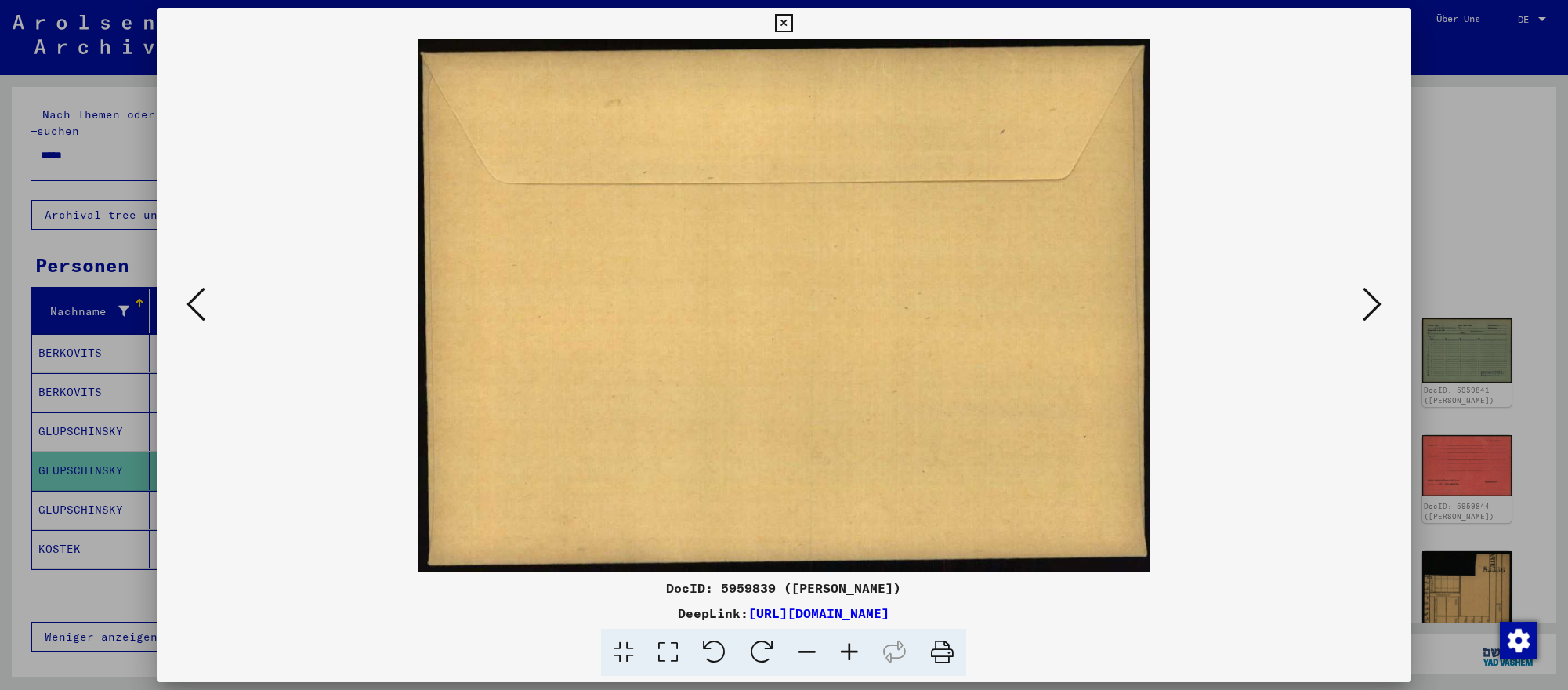
click at [1366, 303] on icon at bounding box center [1371, 304] width 19 height 38
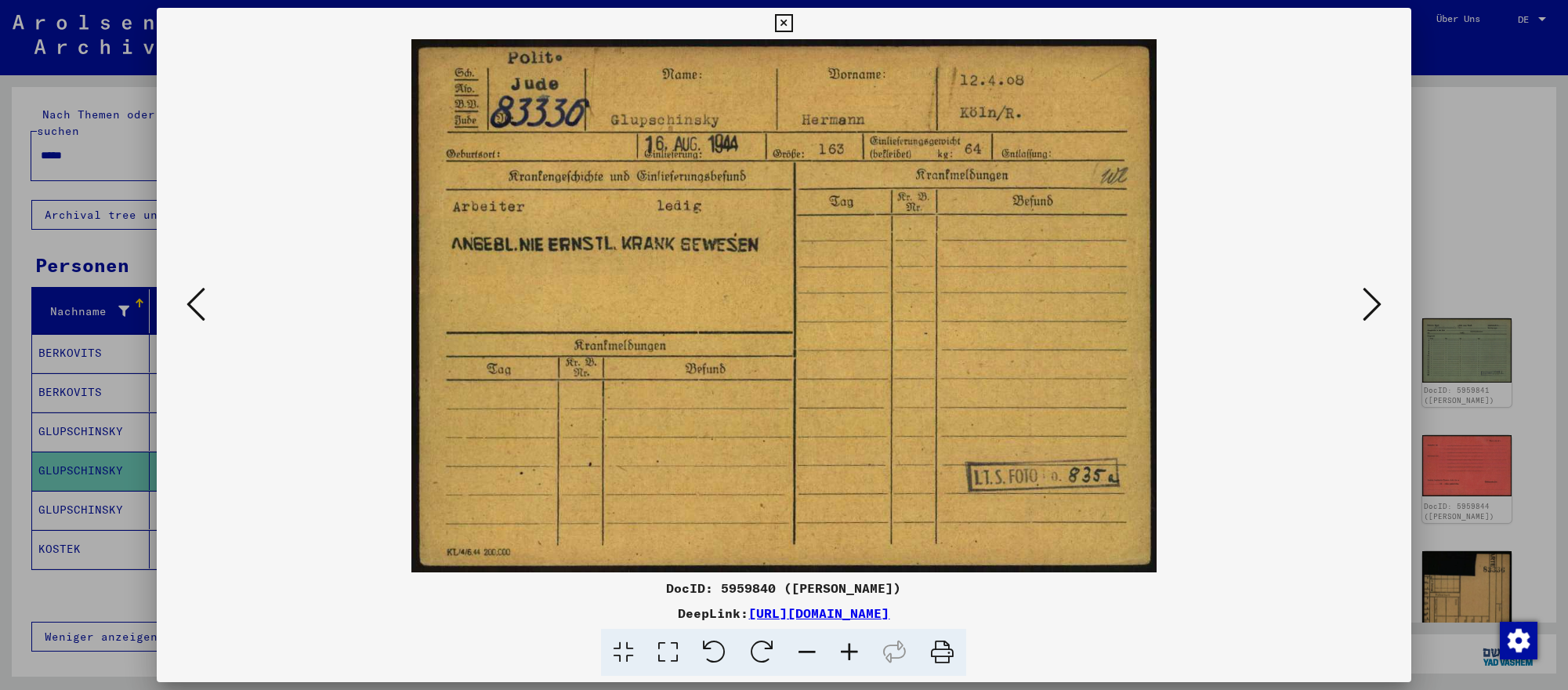
click at [100, 190] on div at bounding box center [784, 345] width 1568 height 690
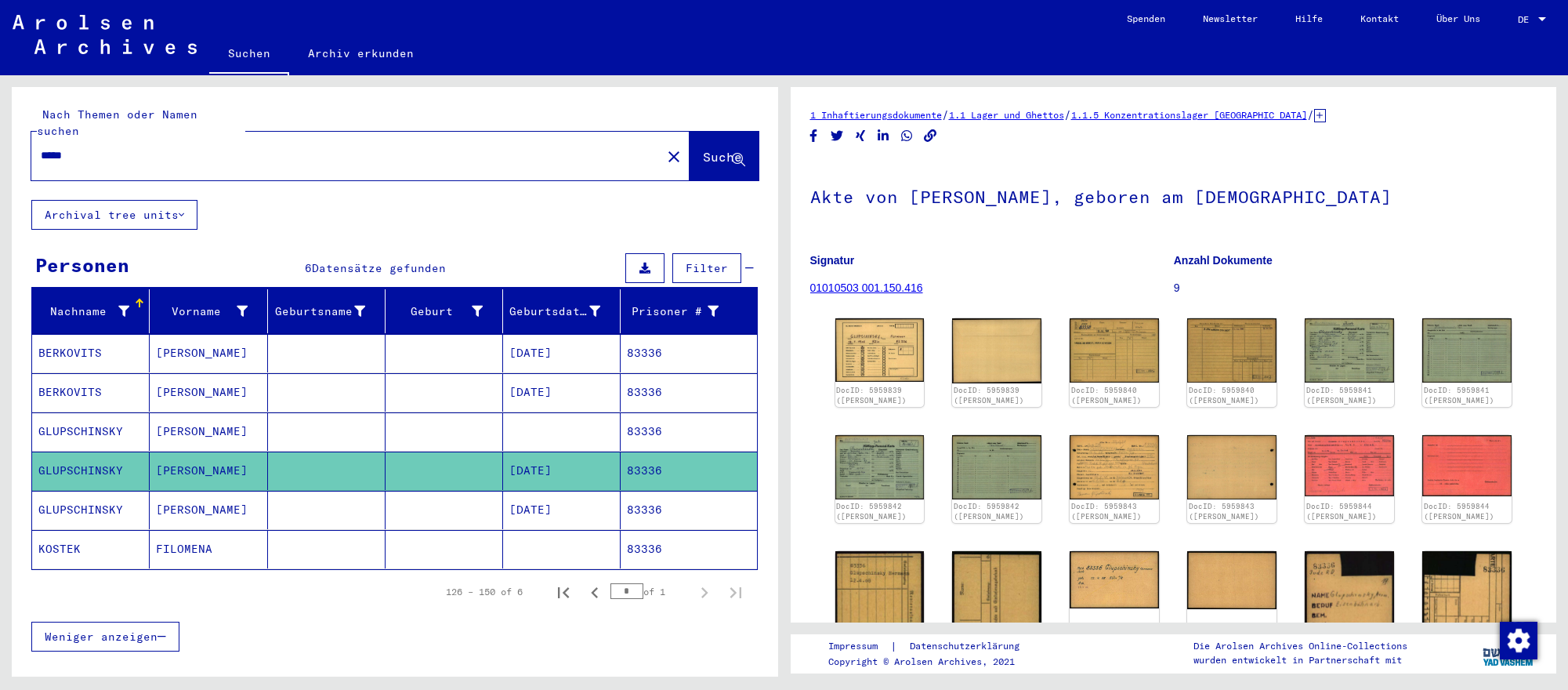
click at [121, 153] on input "*****" at bounding box center [346, 155] width 611 height 17
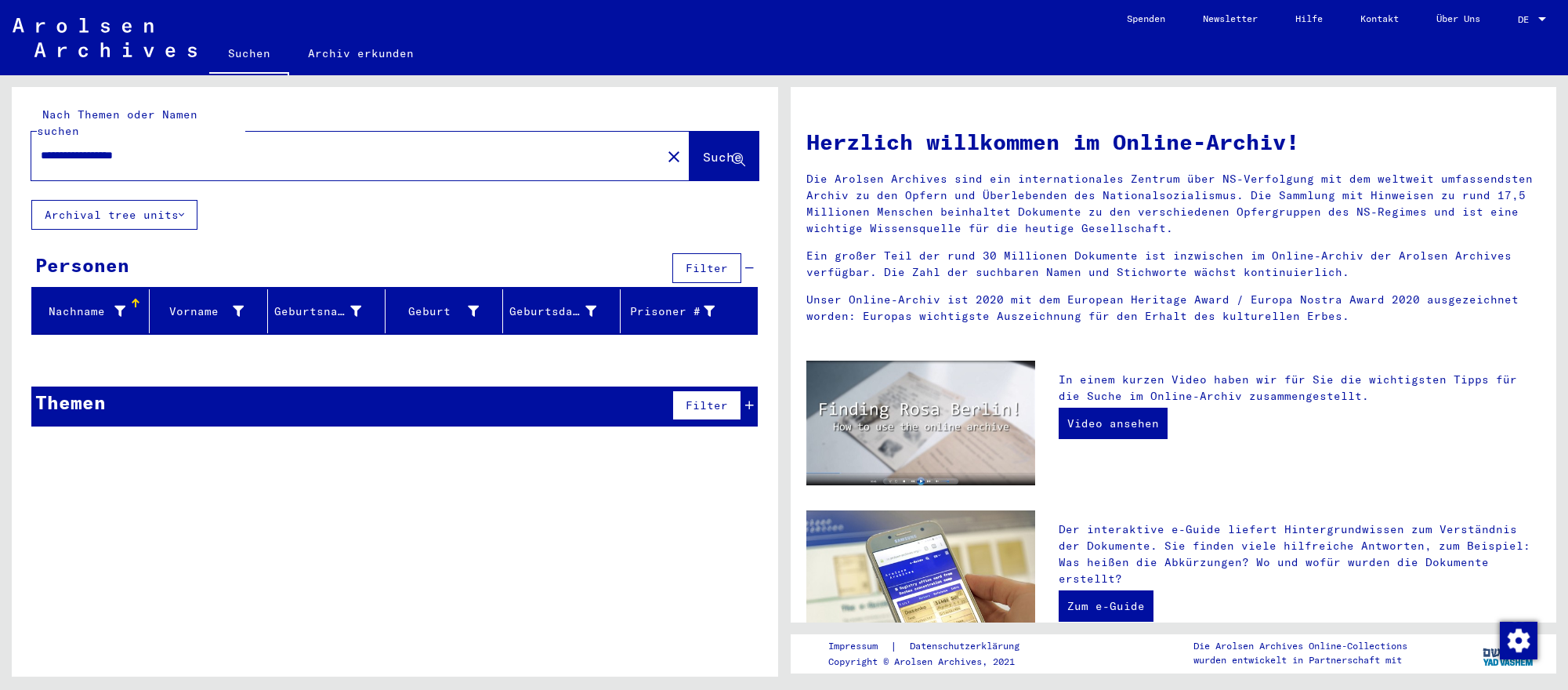
click at [222, 156] on input "**********" at bounding box center [341, 155] width 601 height 17
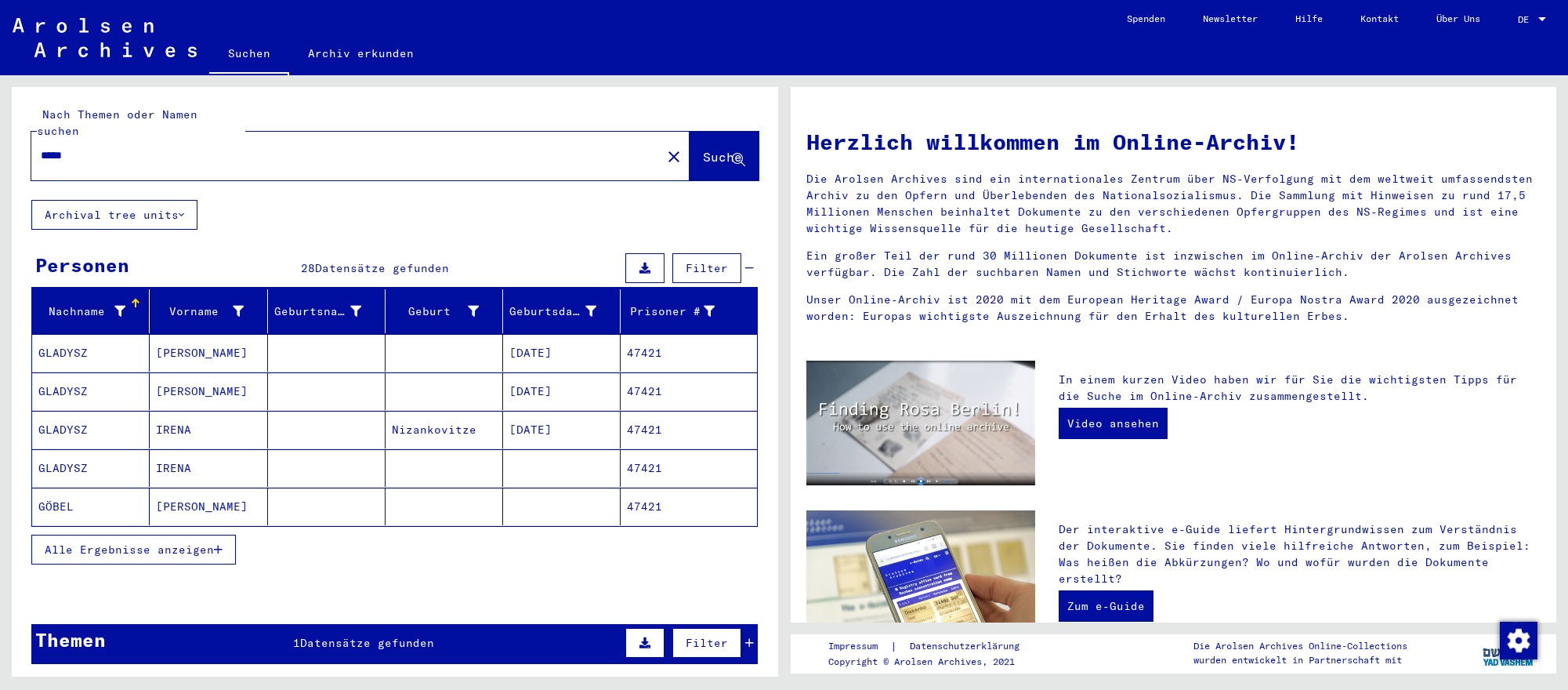
click at [536, 400] on mat-cell "[DATE]" at bounding box center [561, 391] width 117 height 38
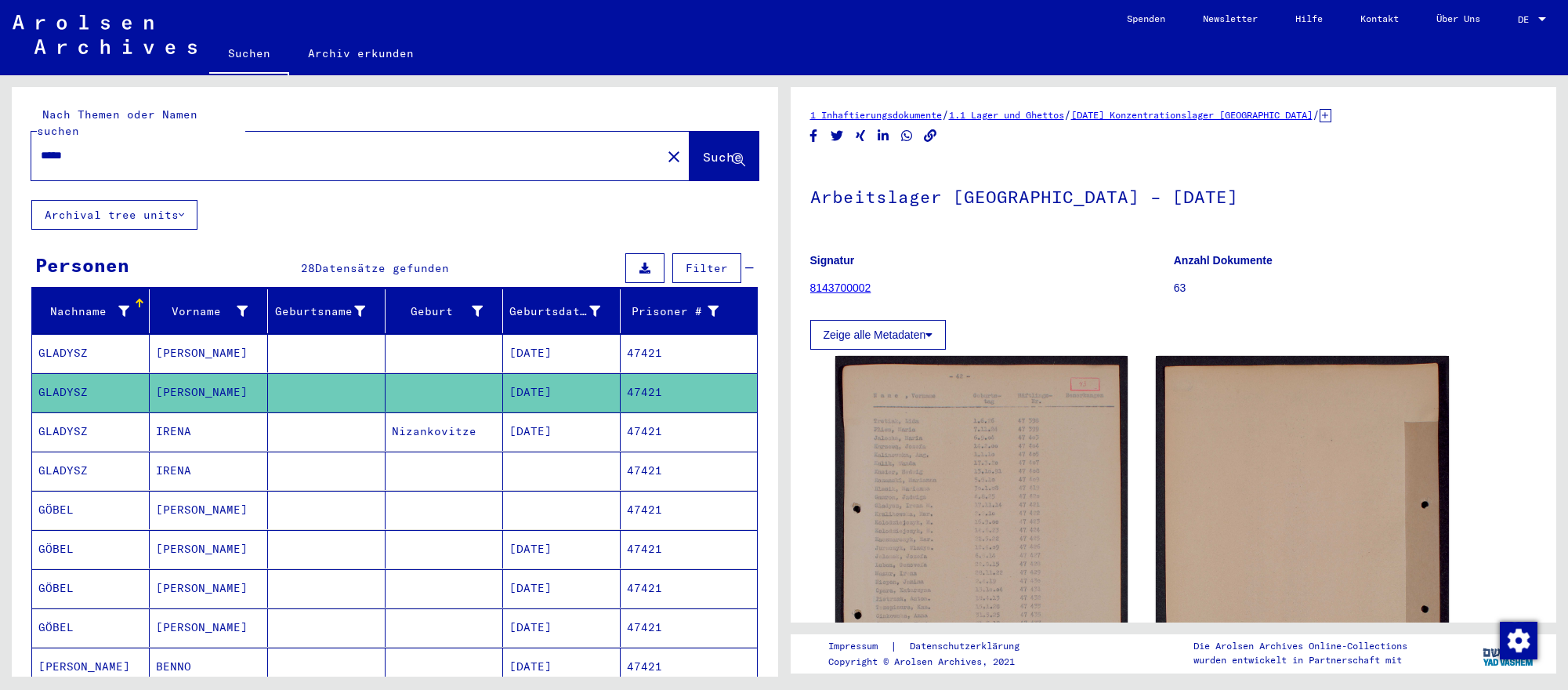
click at [151, 500] on mat-cell "[PERSON_NAME]" at bounding box center [208, 510] width 117 height 39
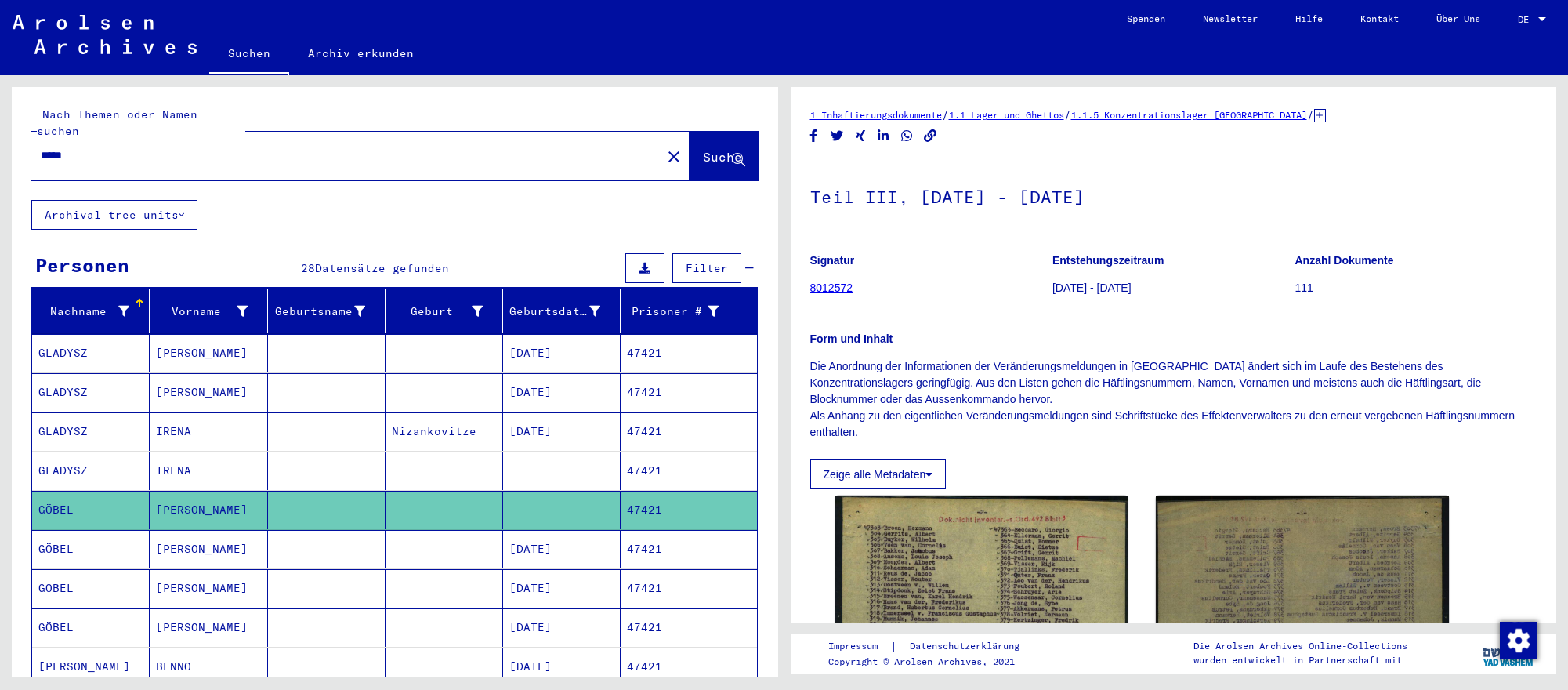
click at [498, 542] on mat-cell at bounding box center [444, 549] width 117 height 39
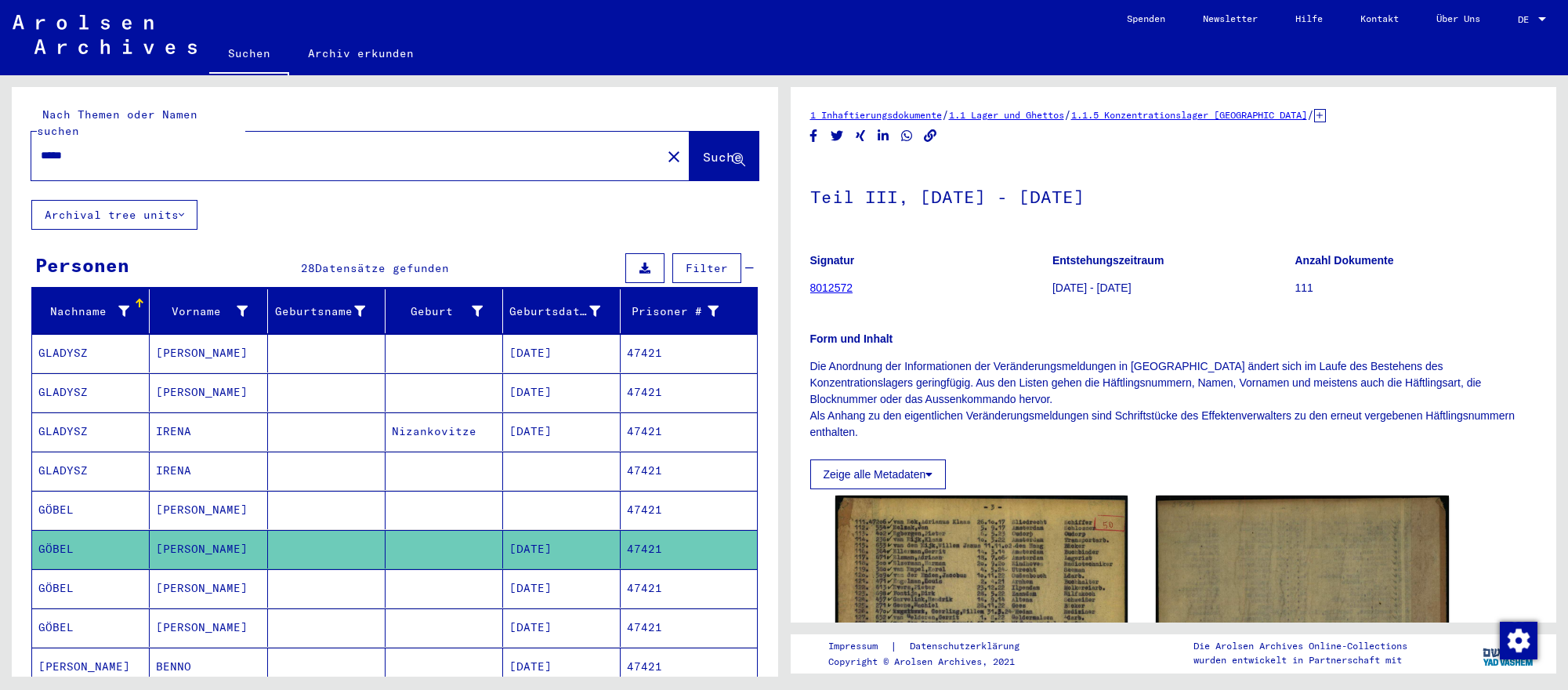
click at [564, 578] on mat-cell "[DATE]" at bounding box center [561, 587] width 117 height 39
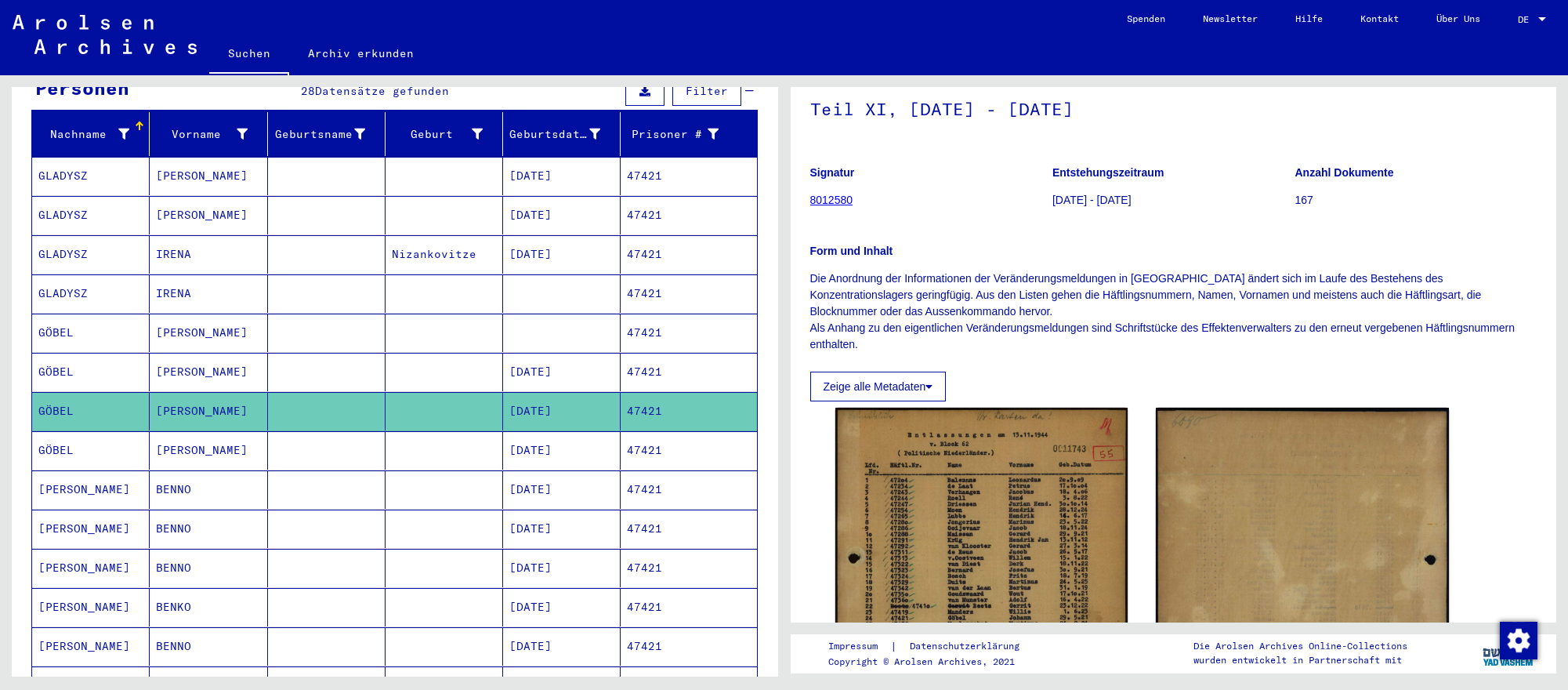
scroll to position [178, 0]
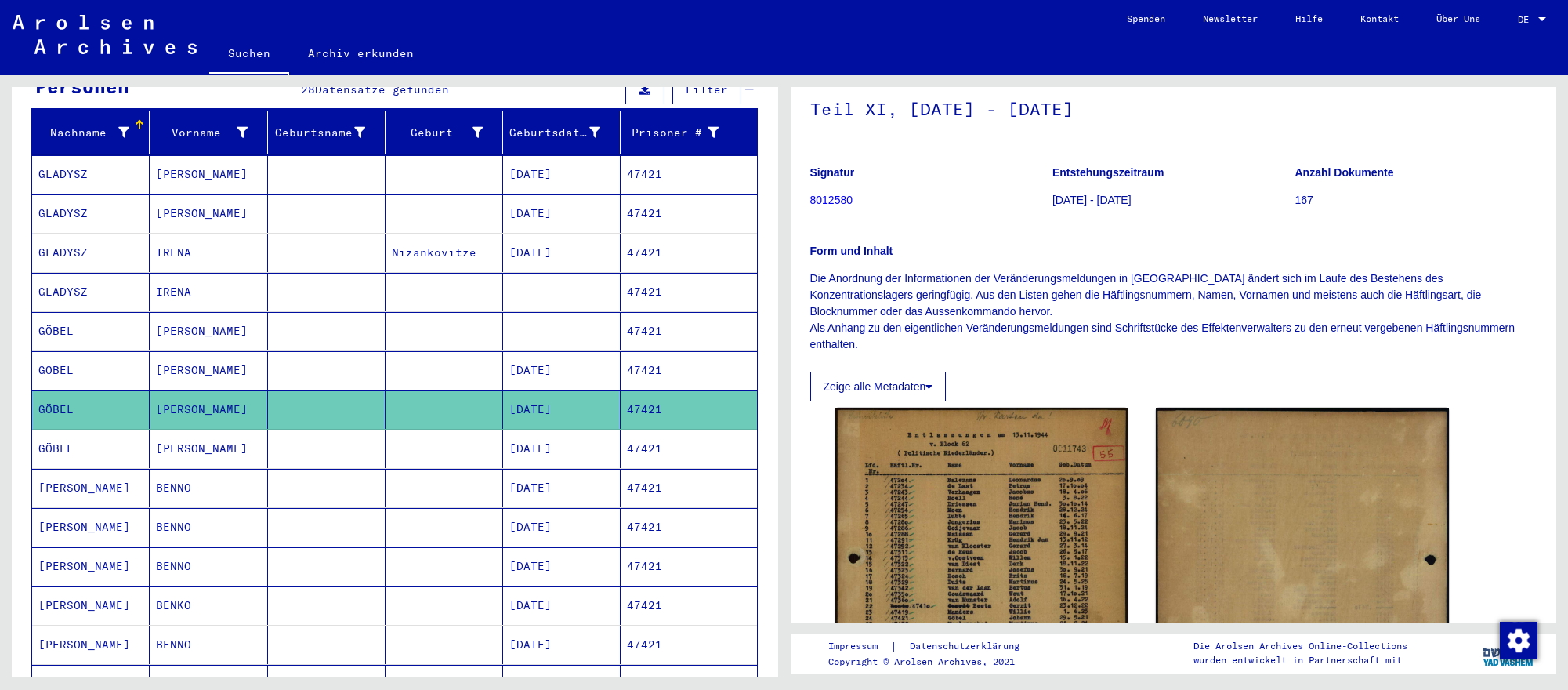
click at [543, 444] on mat-cell "[DATE]" at bounding box center [561, 448] width 117 height 39
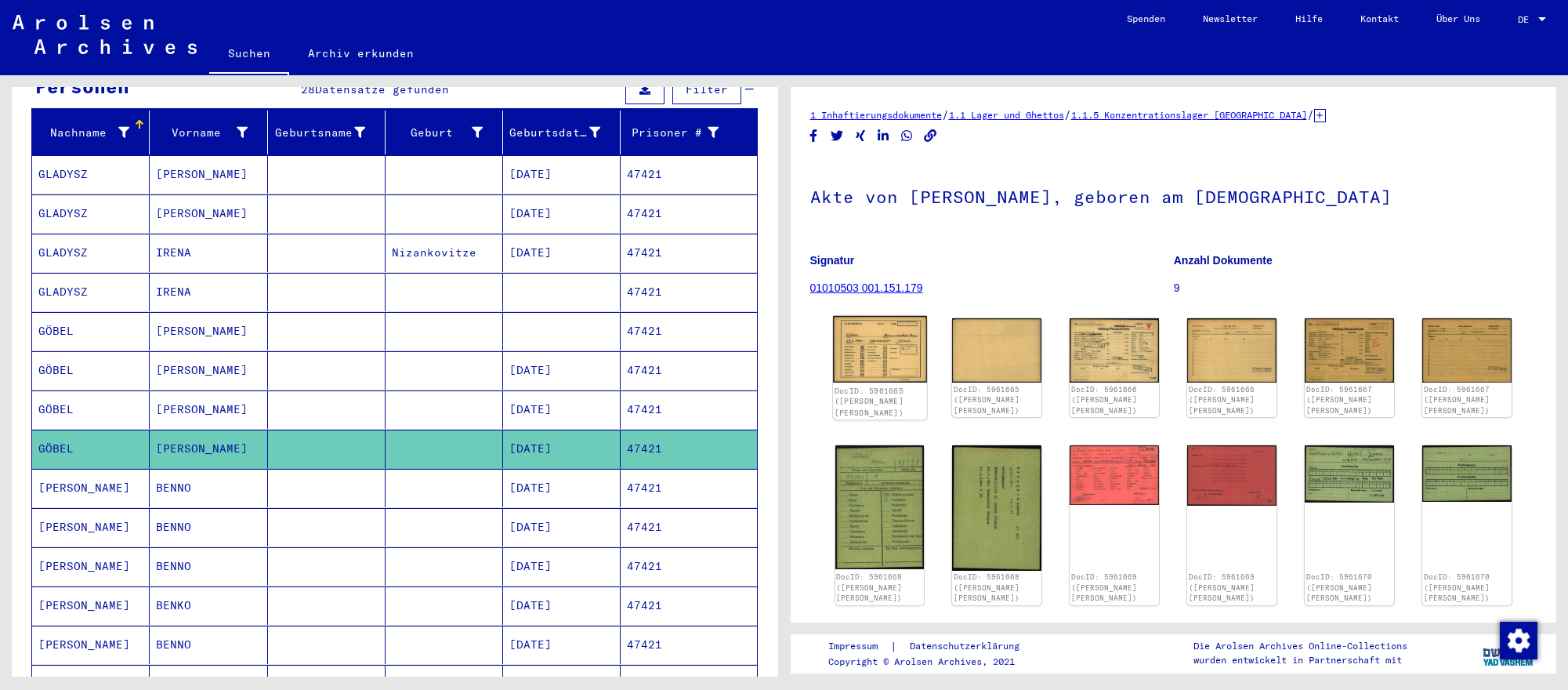
click at [884, 344] on img at bounding box center [880, 348] width 94 height 67
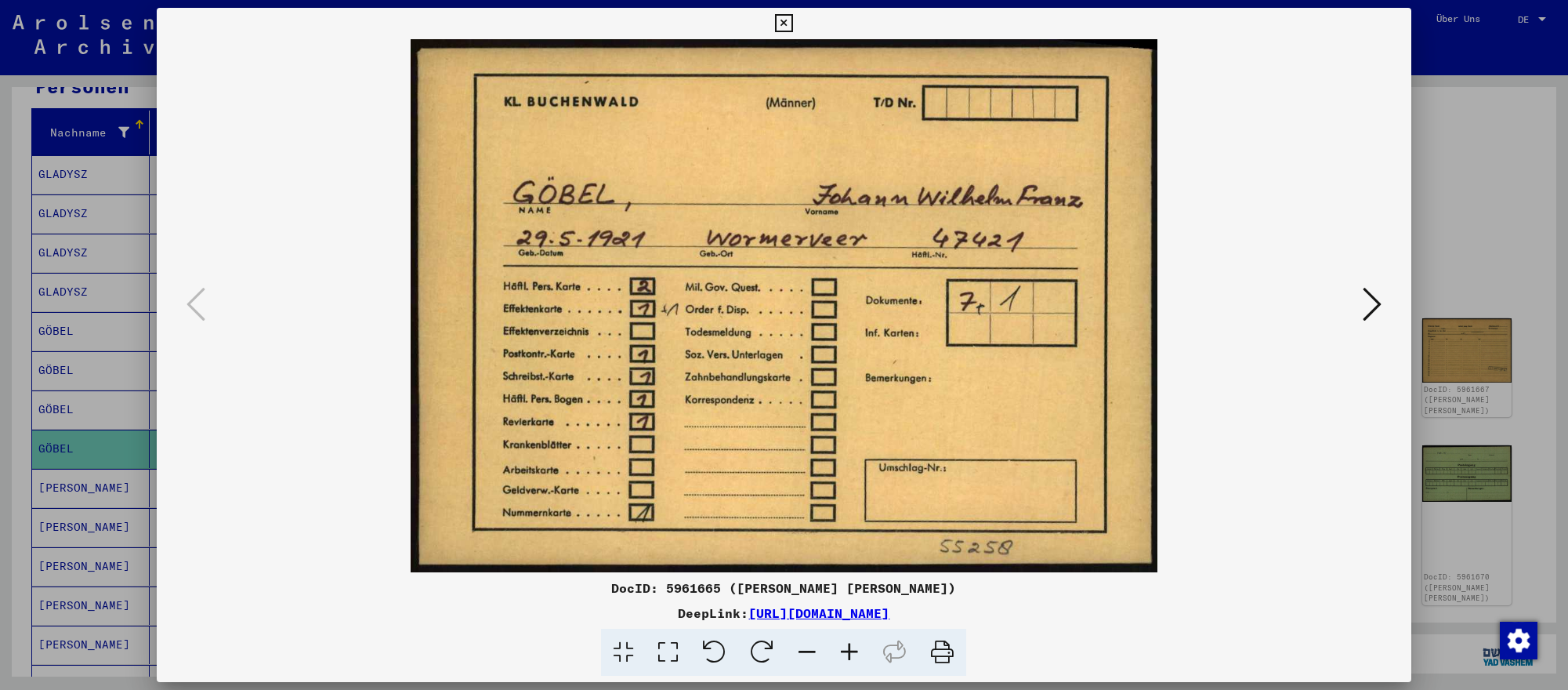
click at [1373, 299] on icon at bounding box center [1371, 304] width 19 height 38
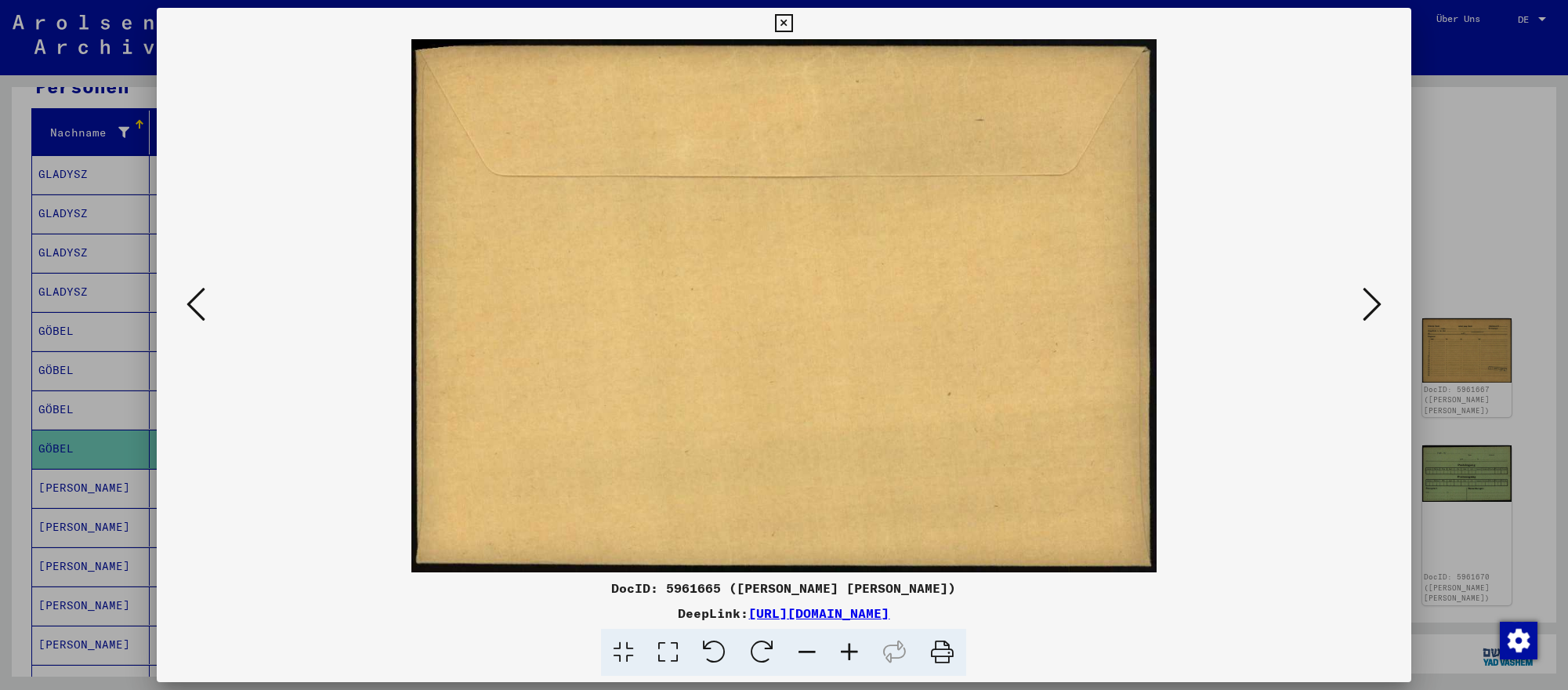
click at [1373, 299] on icon at bounding box center [1371, 304] width 19 height 38
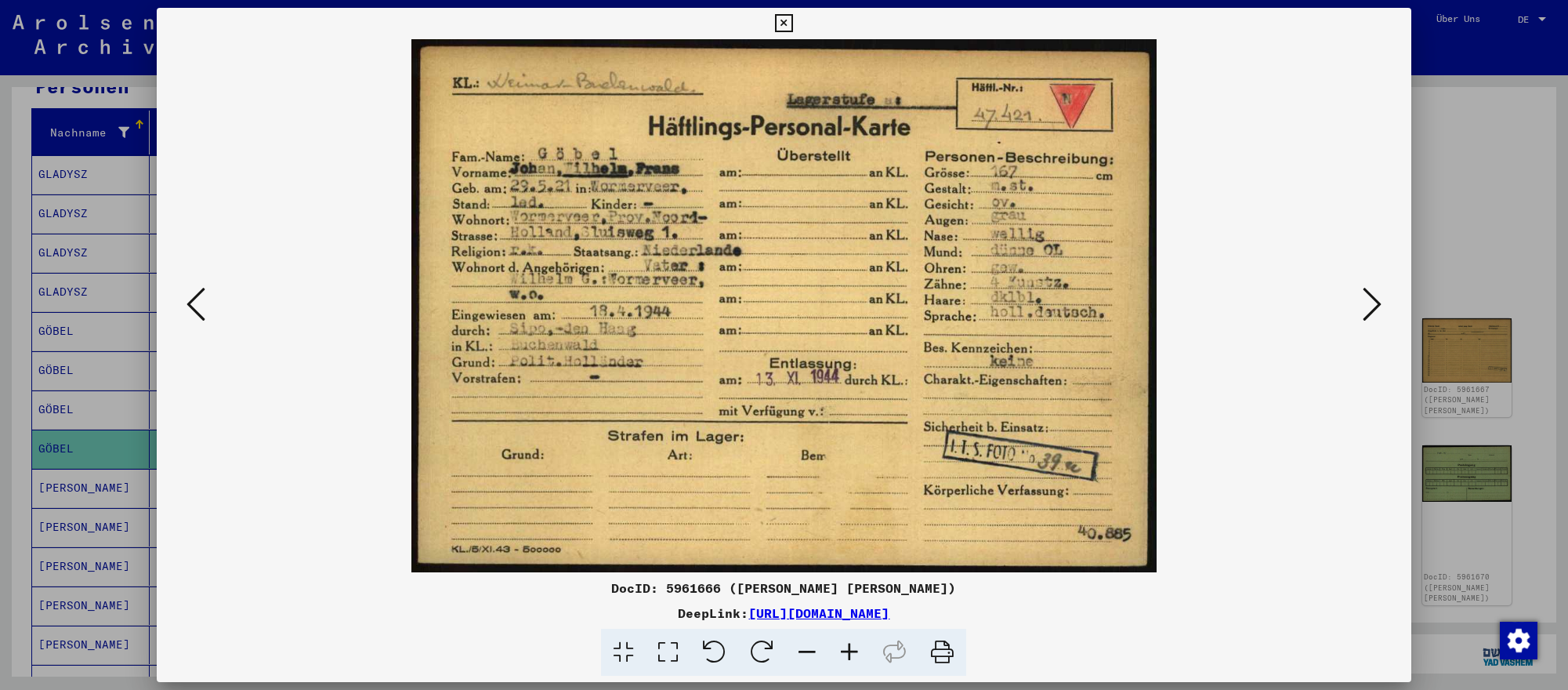
click at [1379, 301] on icon at bounding box center [1371, 304] width 19 height 38
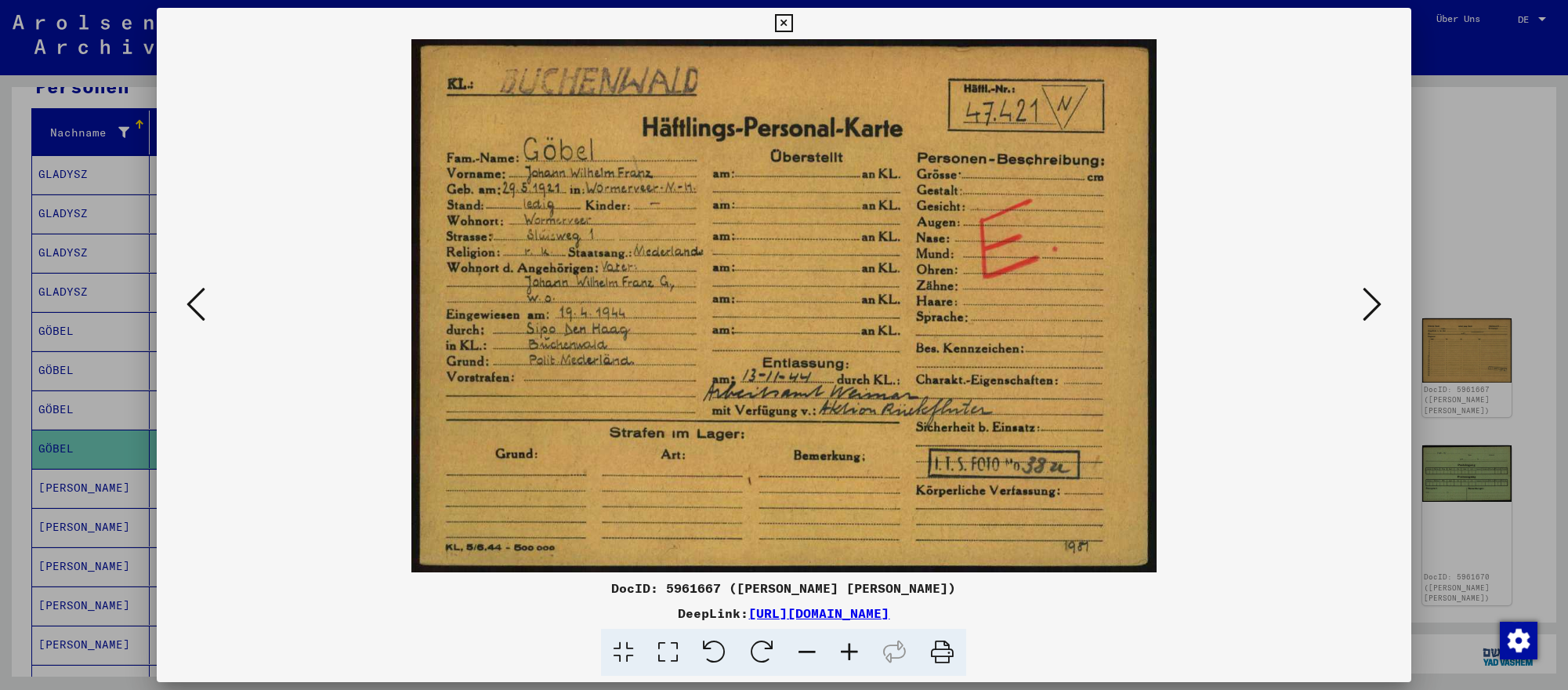
click at [201, 304] on icon at bounding box center [195, 304] width 19 height 38
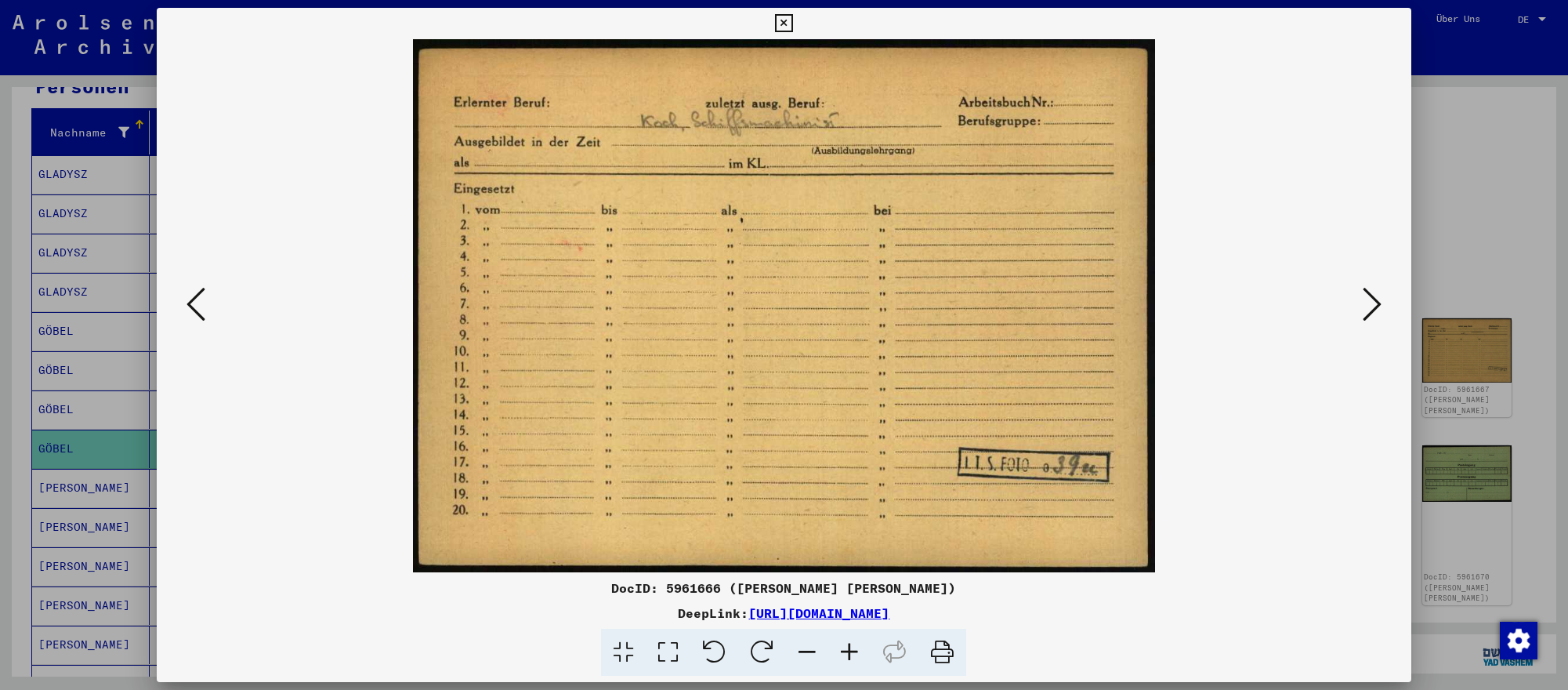
click at [1377, 309] on icon at bounding box center [1371, 304] width 19 height 38
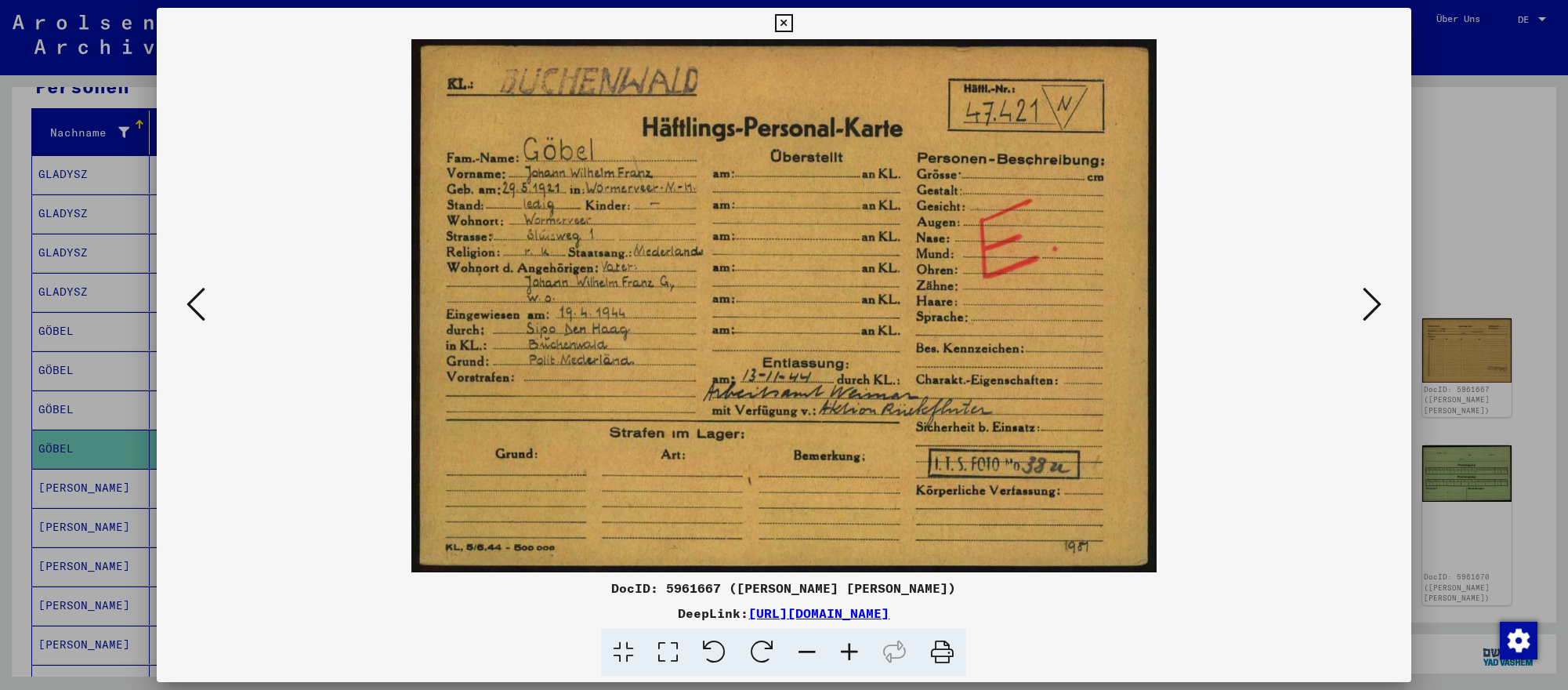
click at [1377, 309] on icon at bounding box center [1371, 304] width 19 height 38
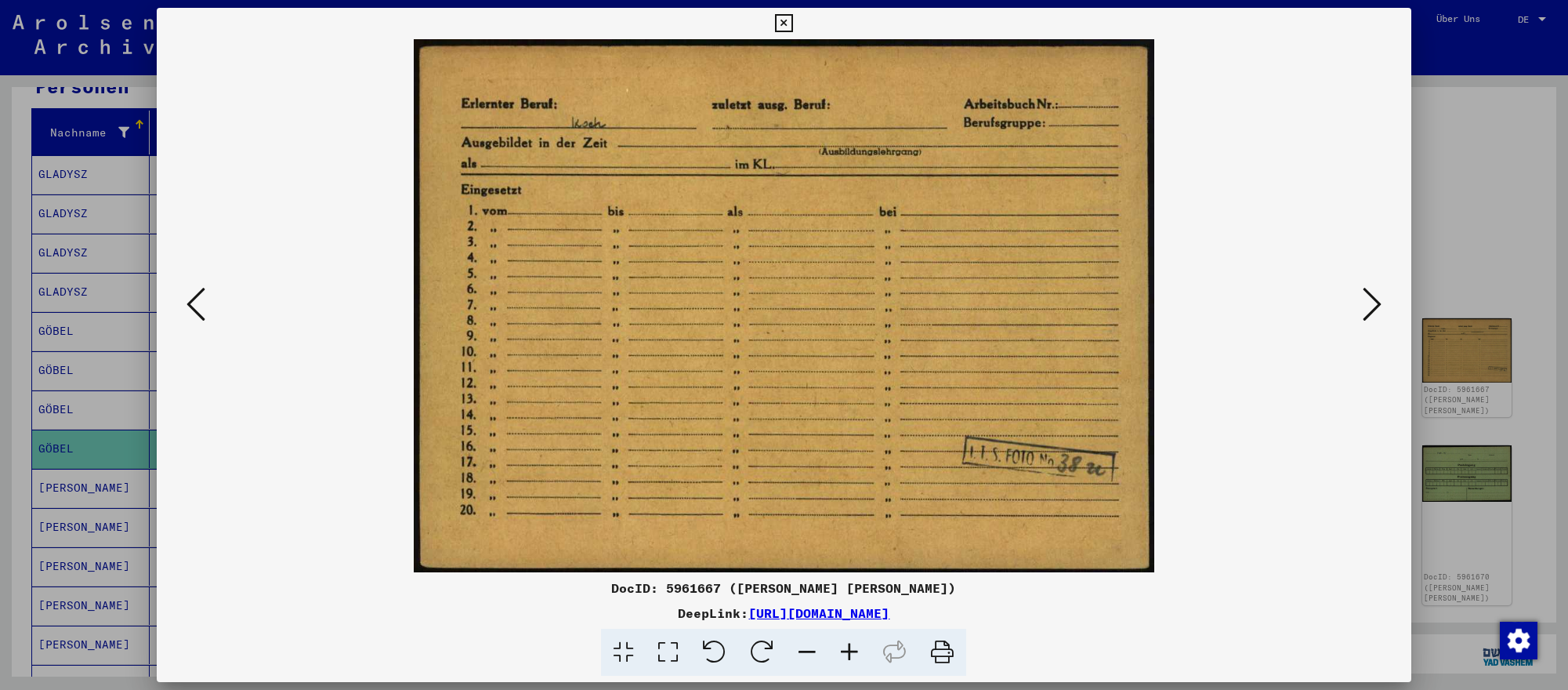
click at [1377, 309] on icon at bounding box center [1371, 304] width 19 height 38
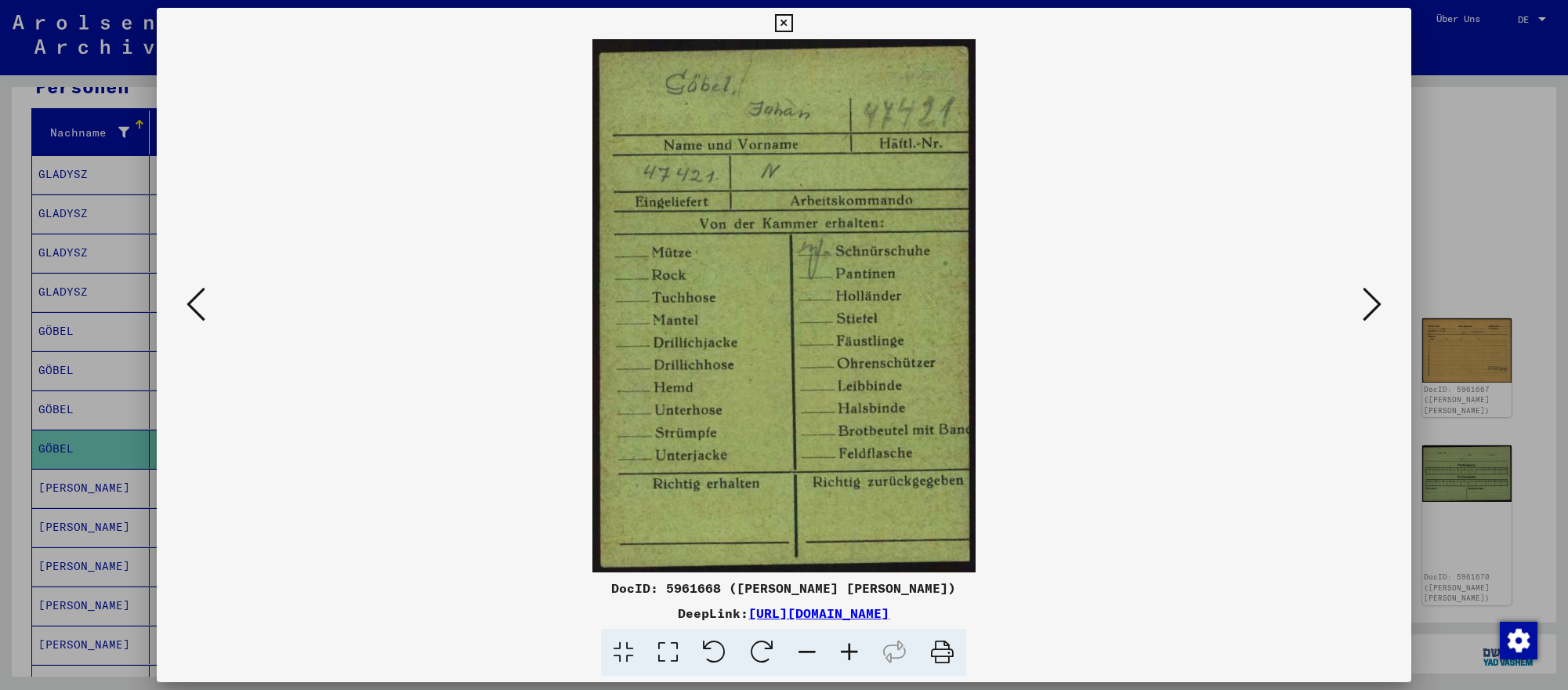
click at [1370, 303] on icon at bounding box center [1371, 304] width 19 height 38
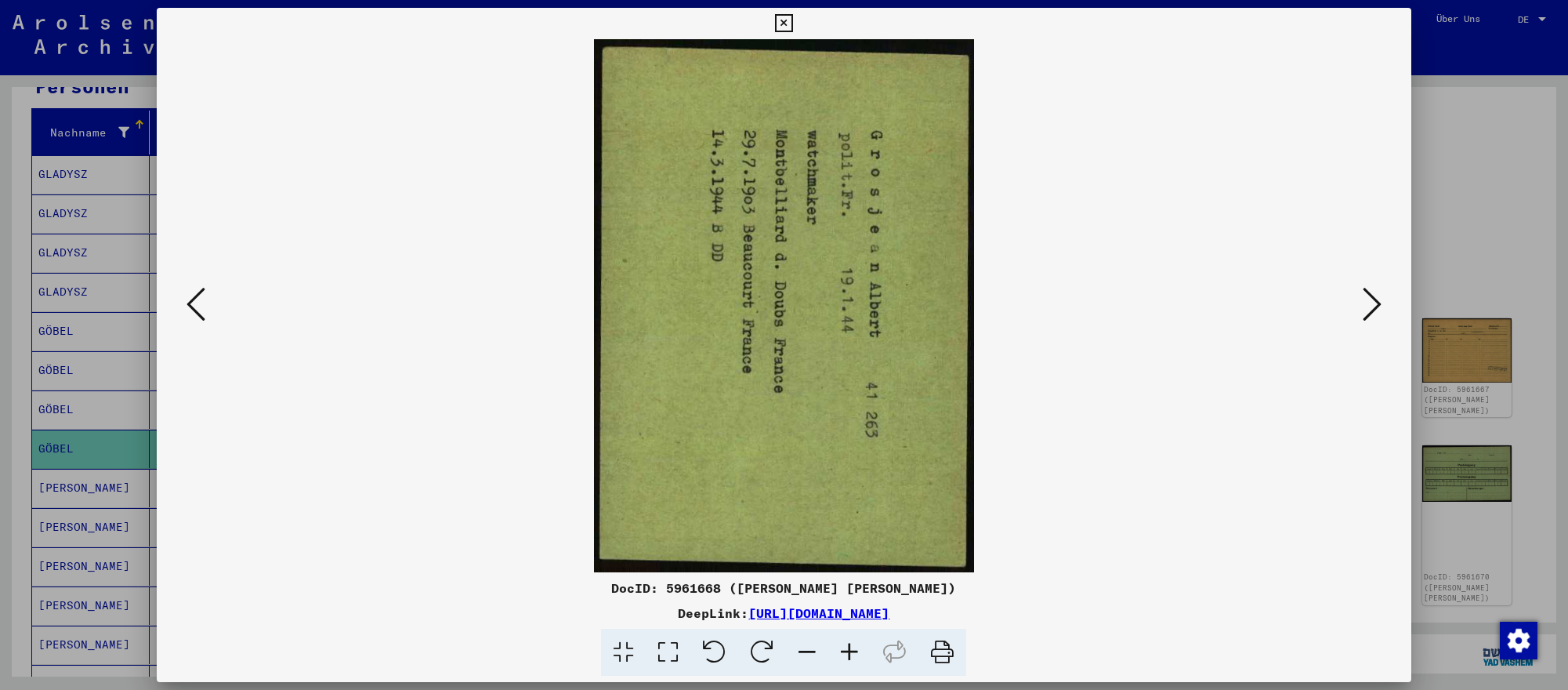
click at [709, 656] on icon at bounding box center [714, 652] width 48 height 48
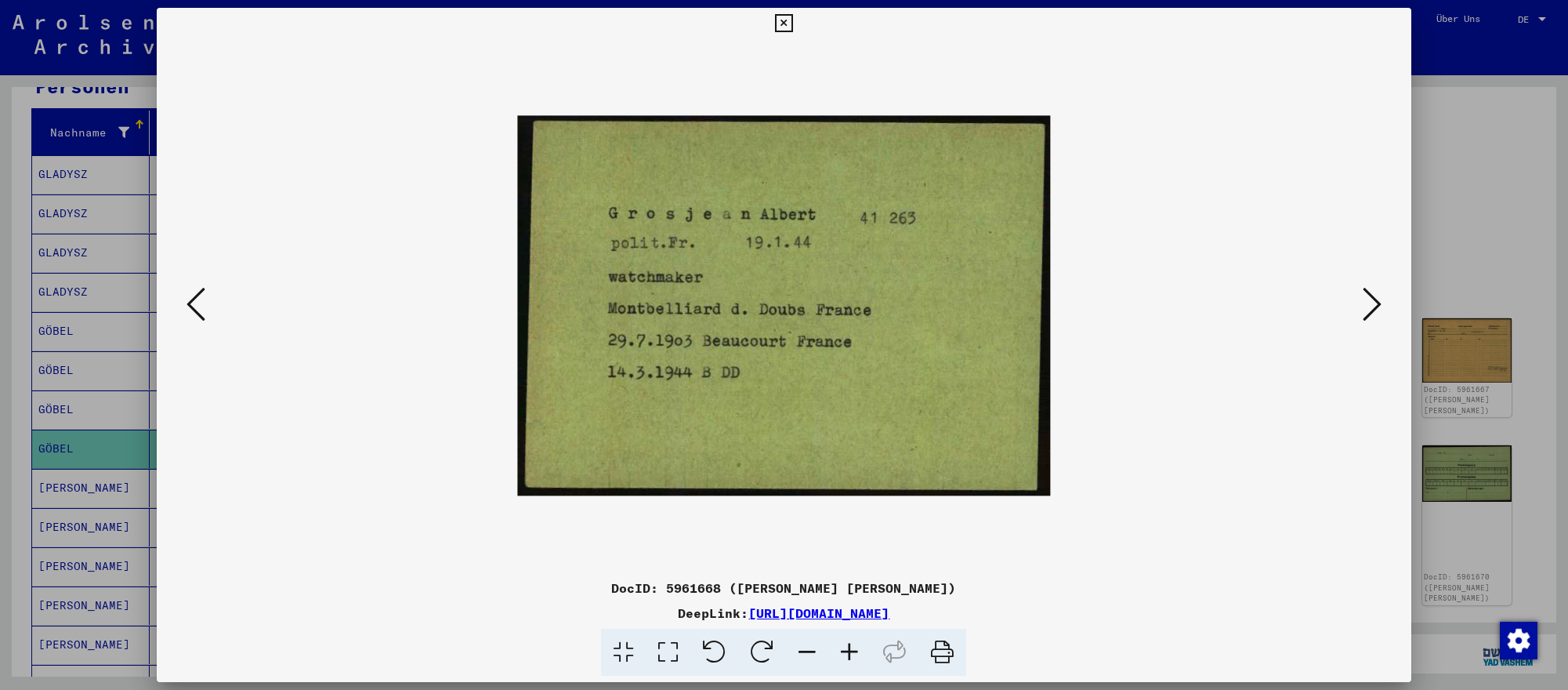
click at [1355, 296] on div at bounding box center [784, 305] width 1148 height 533
click at [1370, 300] on icon at bounding box center [1371, 304] width 19 height 38
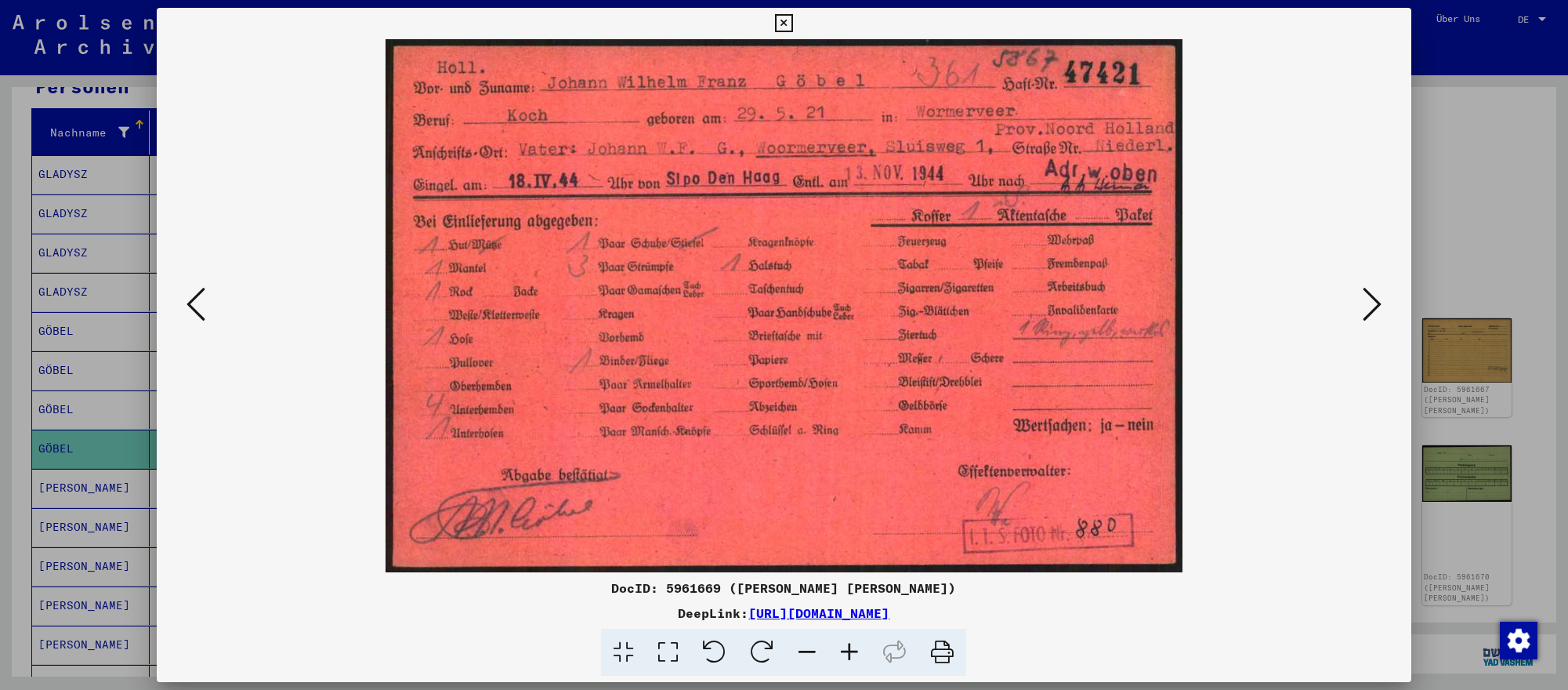
click at [91, 450] on div at bounding box center [784, 345] width 1568 height 690
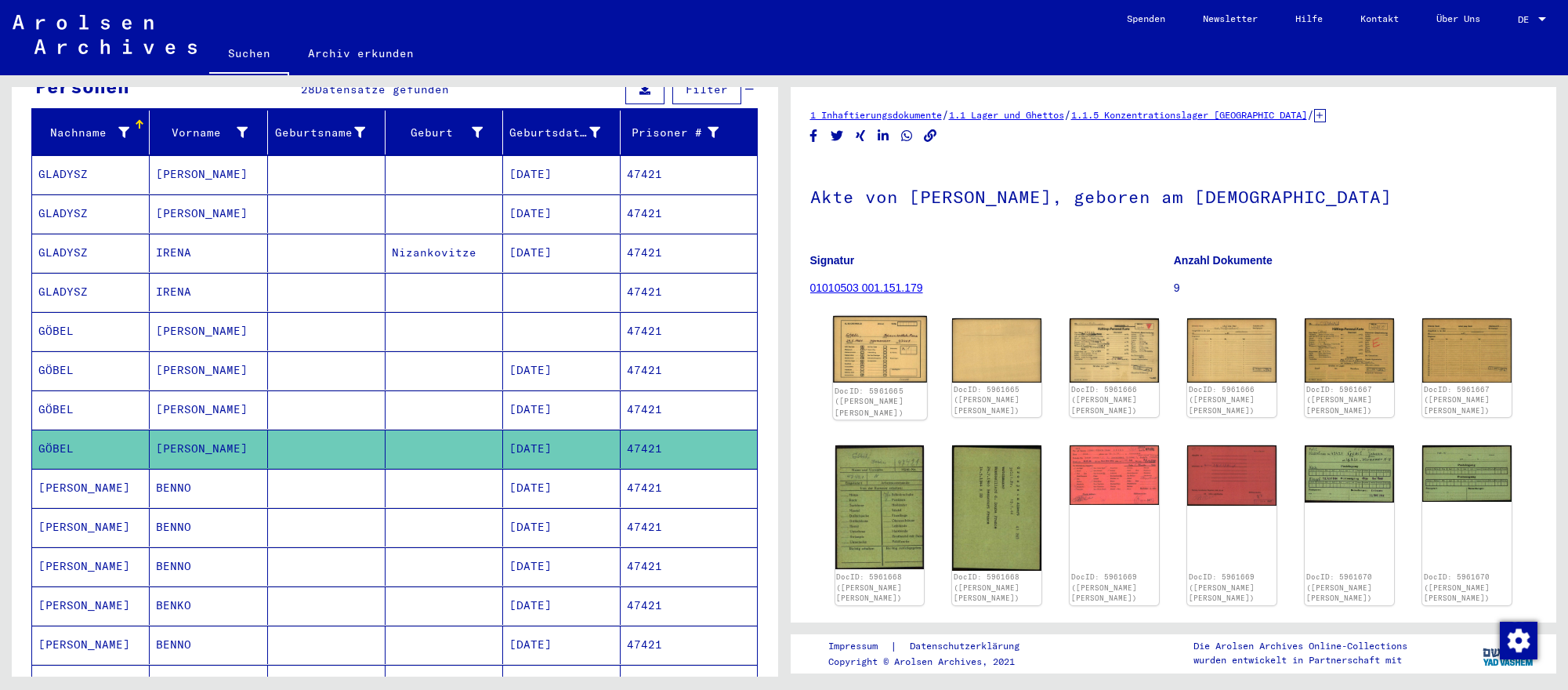
click at [858, 347] on img at bounding box center [880, 348] width 94 height 67
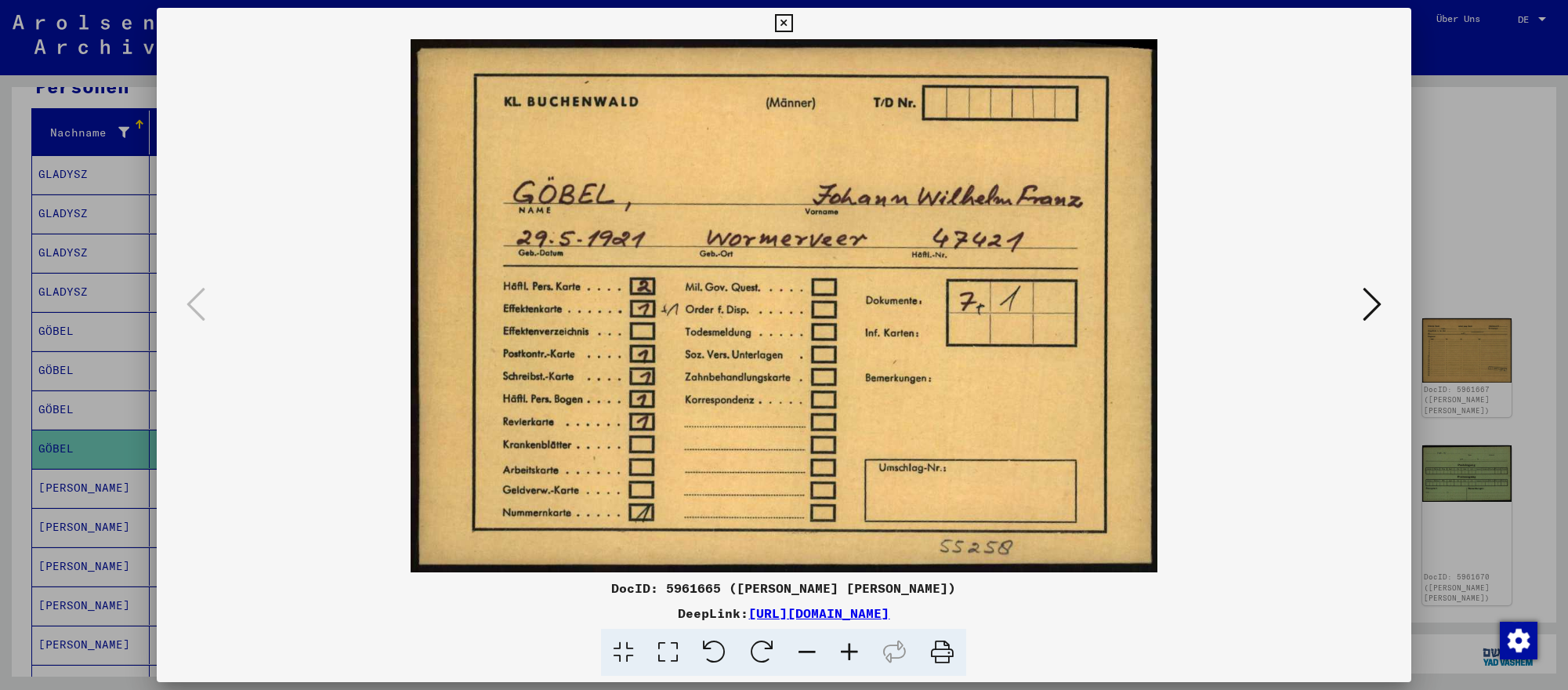
click at [1358, 304] on button at bounding box center [1372, 305] width 28 height 45
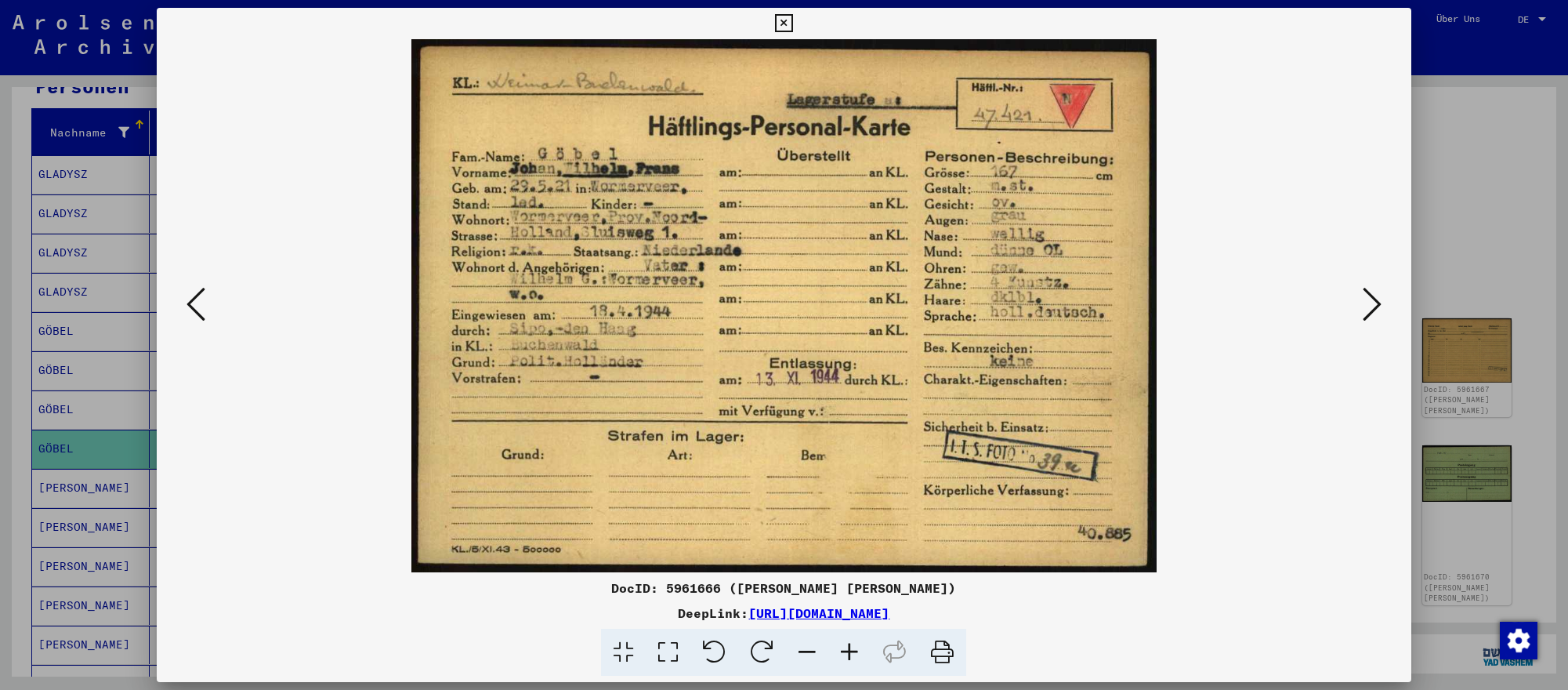
click at [1358, 304] on button at bounding box center [1372, 305] width 28 height 45
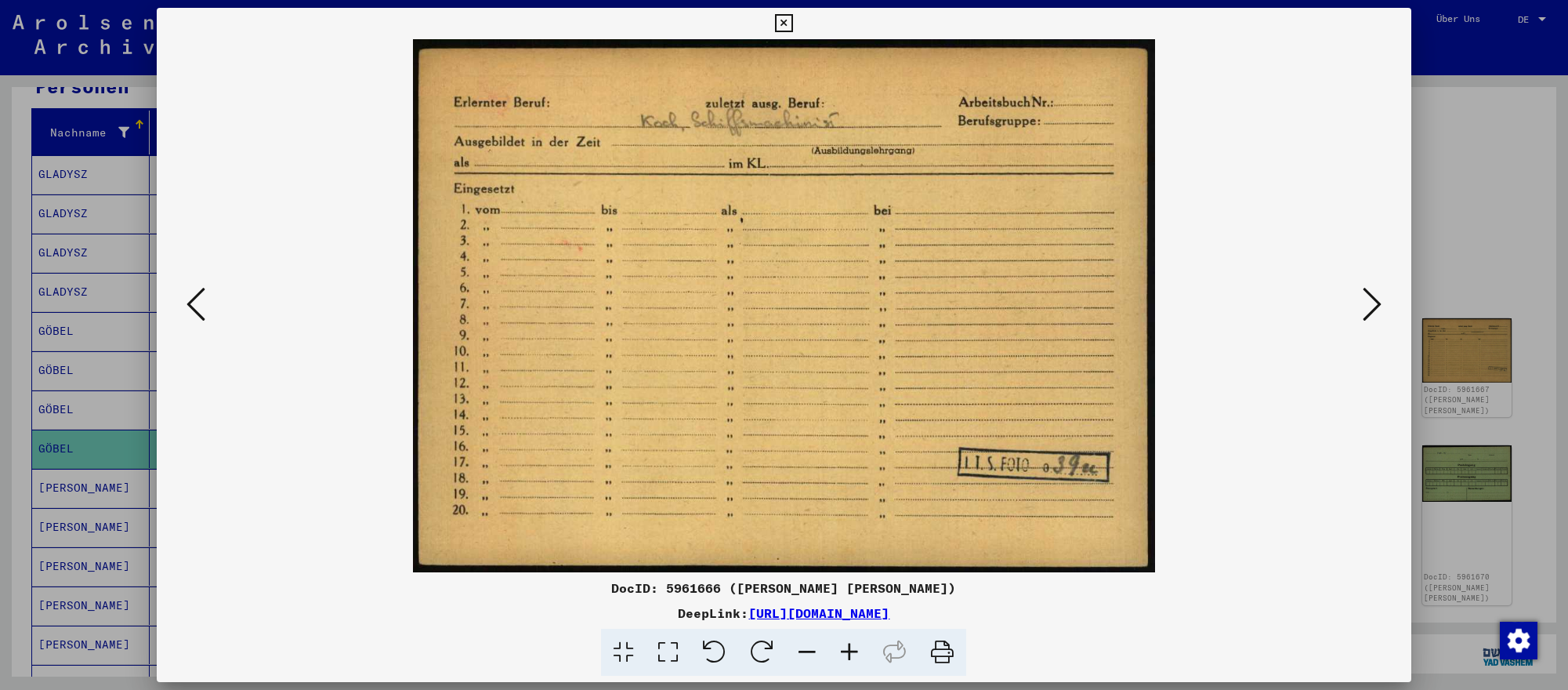
click at [1498, 226] on div at bounding box center [784, 345] width 1568 height 690
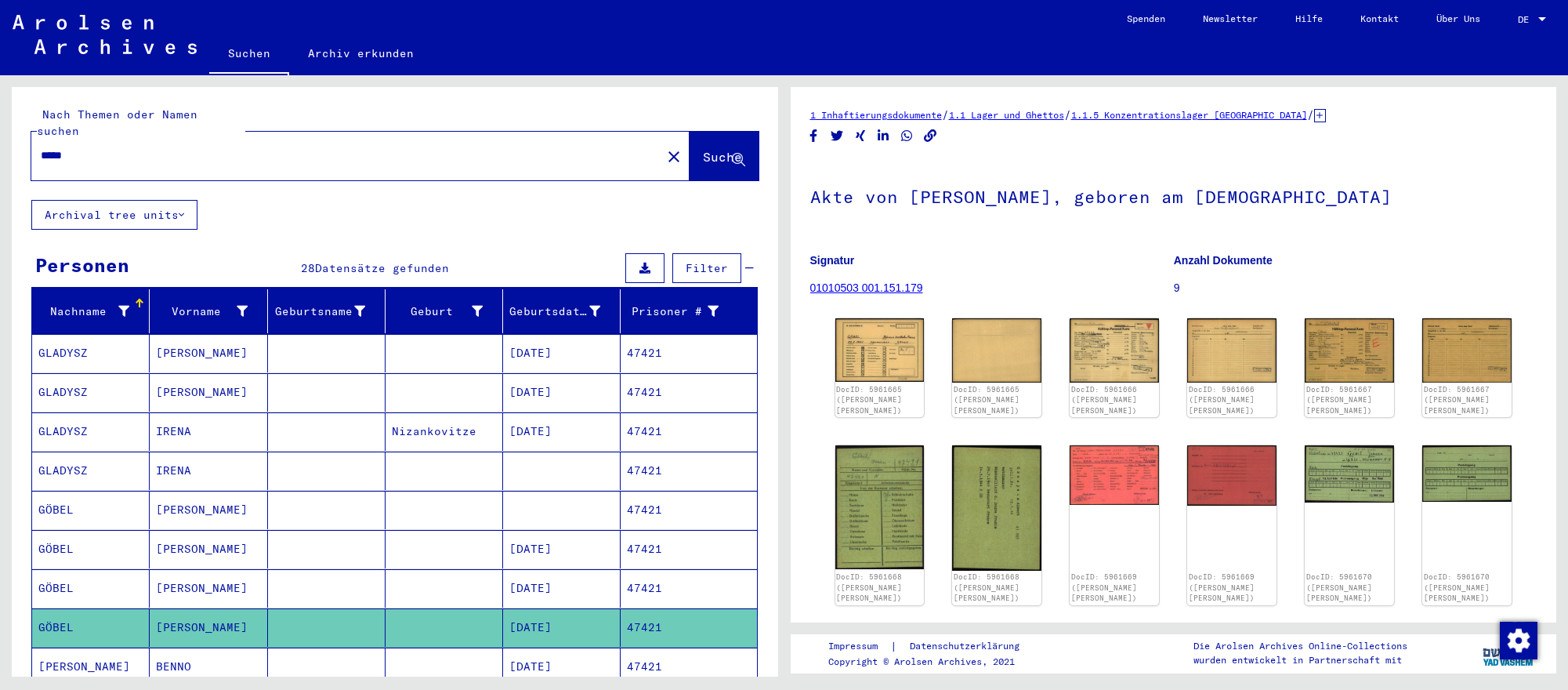
click at [403, 155] on input "*****" at bounding box center [346, 155] width 611 height 17
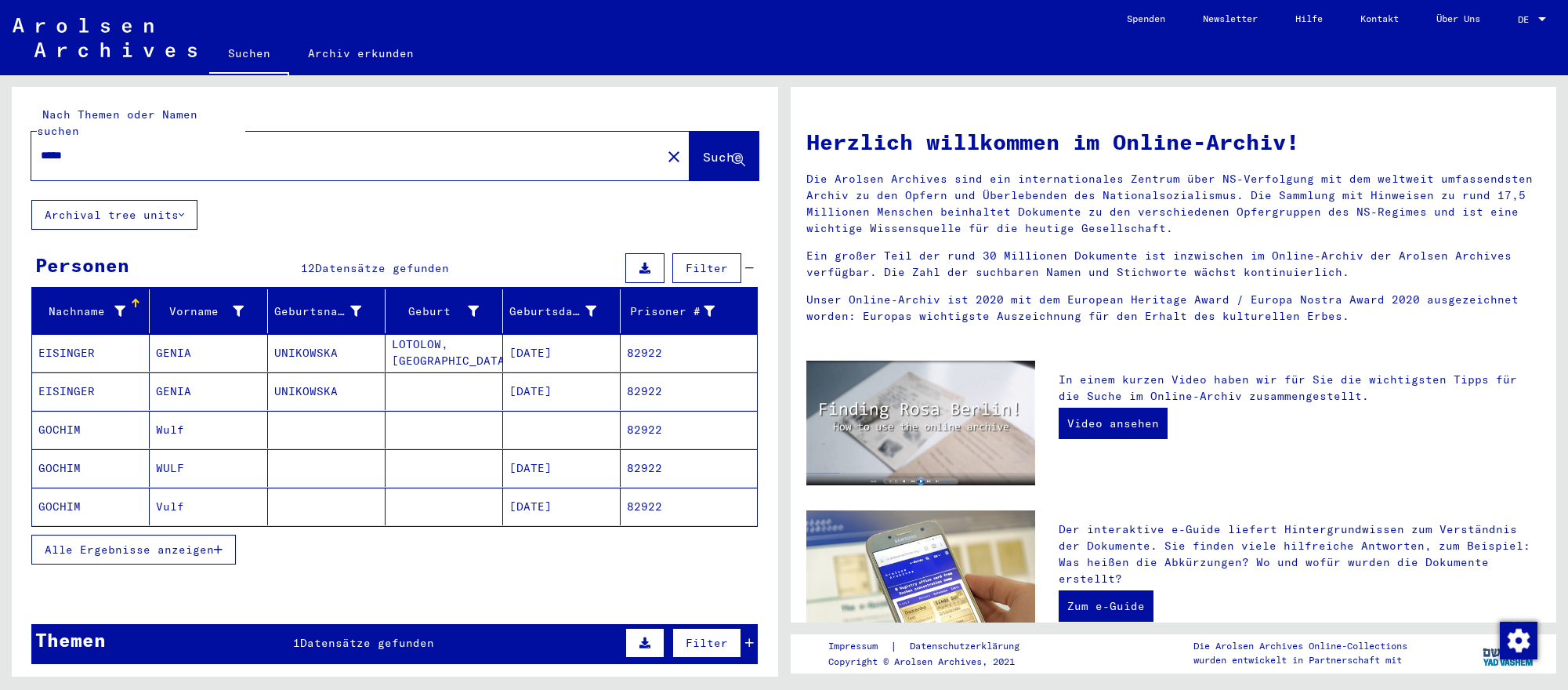
scroll to position [1, 0]
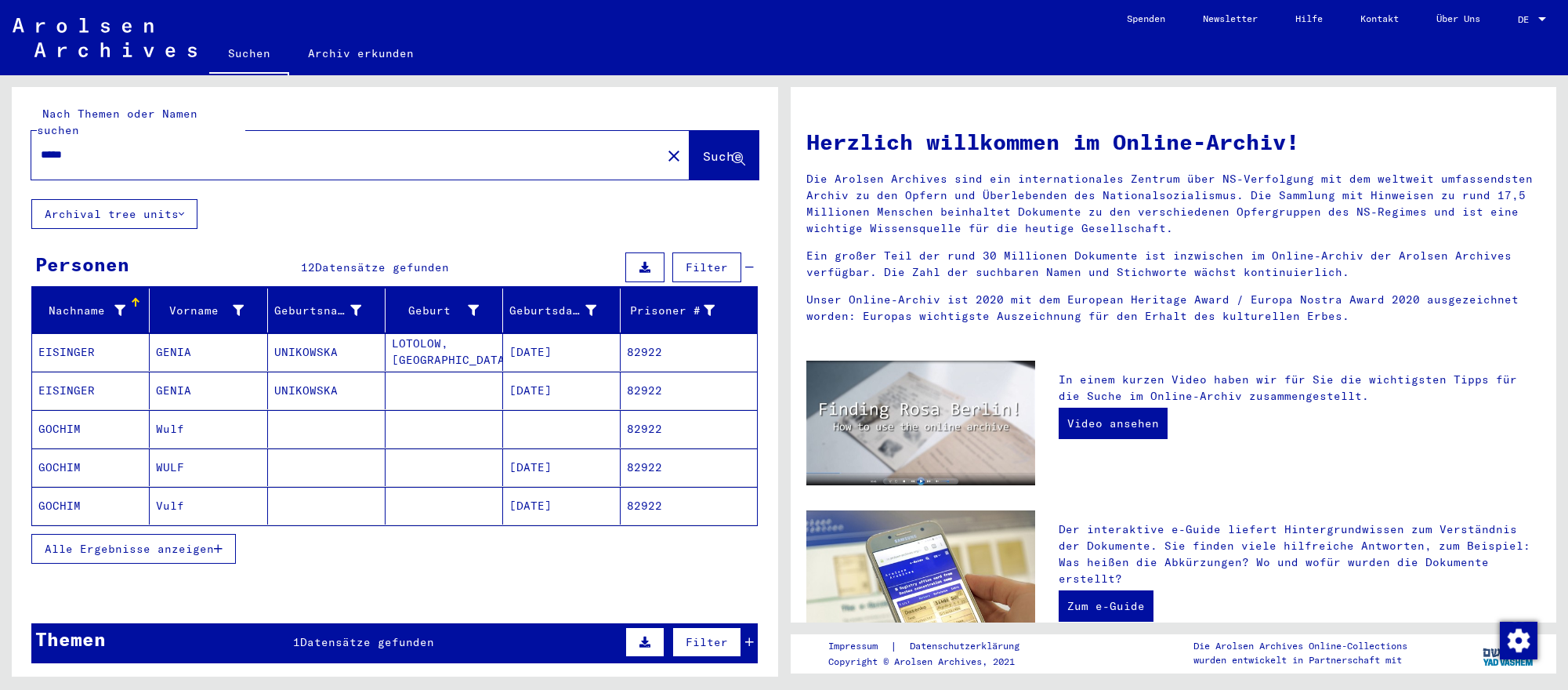
click at [446, 465] on mat-cell at bounding box center [444, 467] width 117 height 38
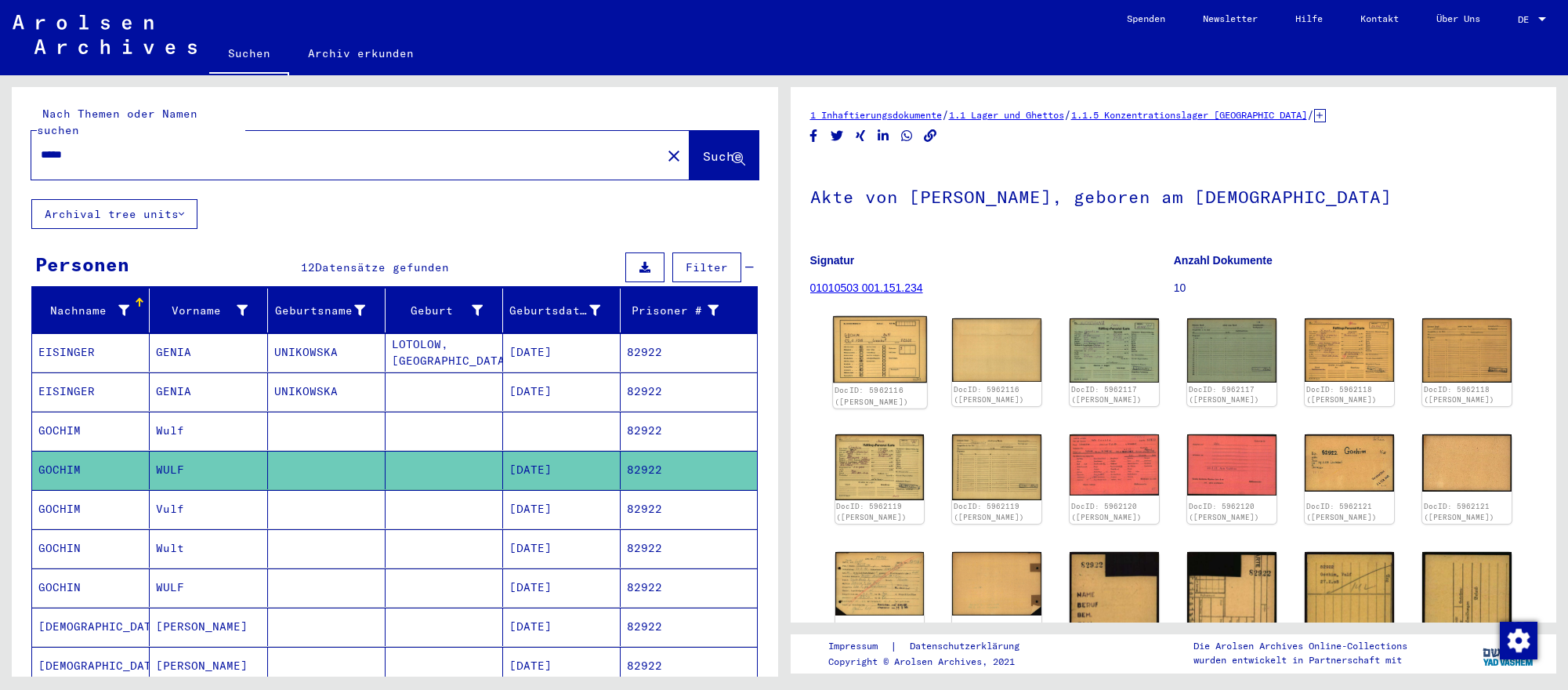
click at [905, 365] on img at bounding box center [880, 348] width 94 height 67
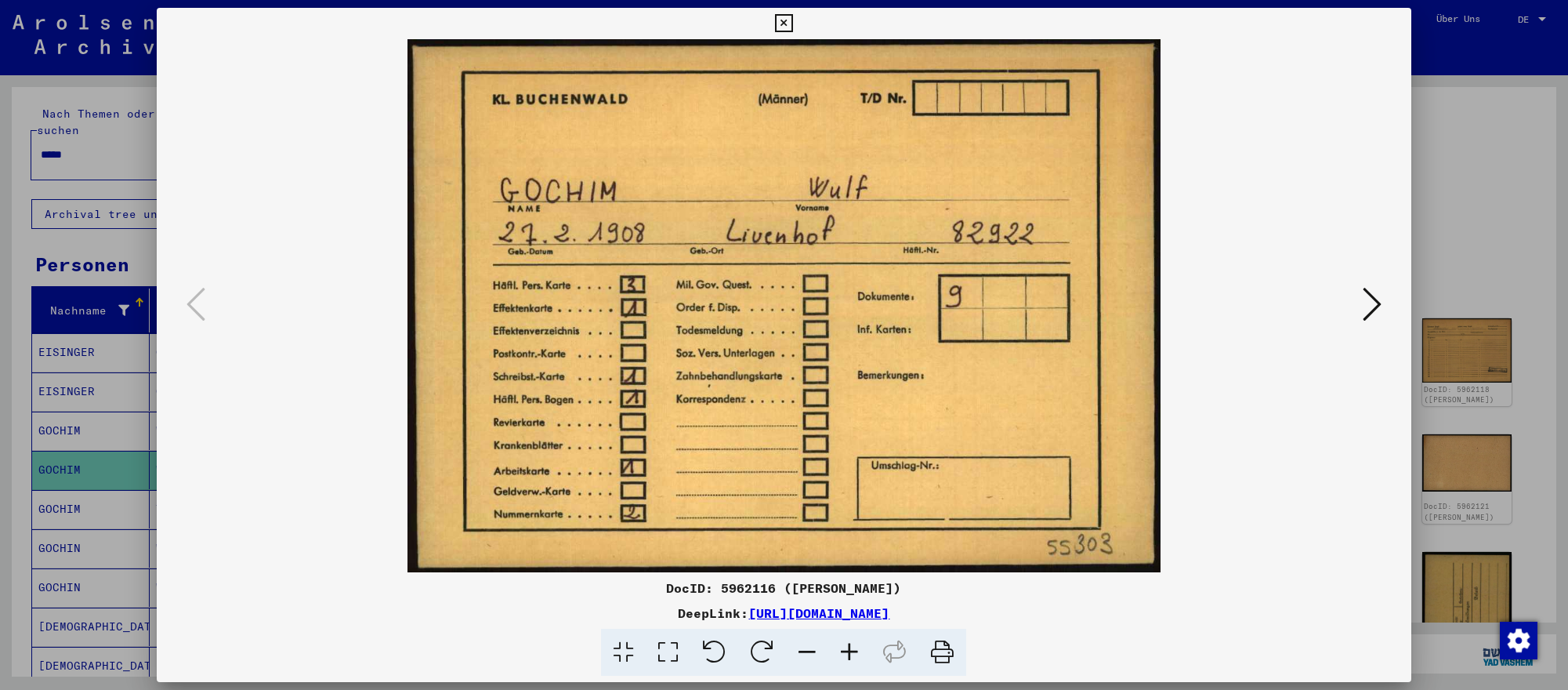
click at [1366, 303] on icon at bounding box center [1371, 304] width 19 height 38
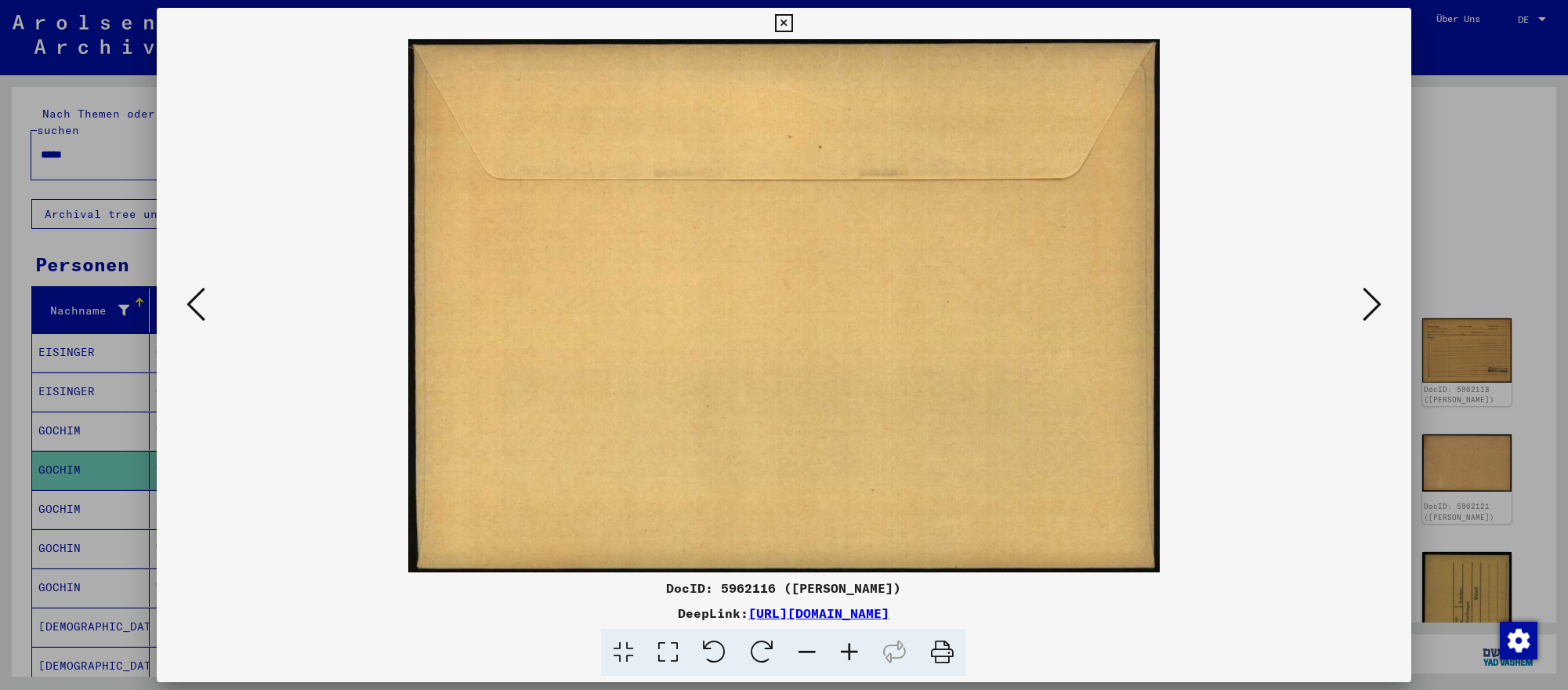
click at [1366, 303] on icon at bounding box center [1371, 304] width 19 height 38
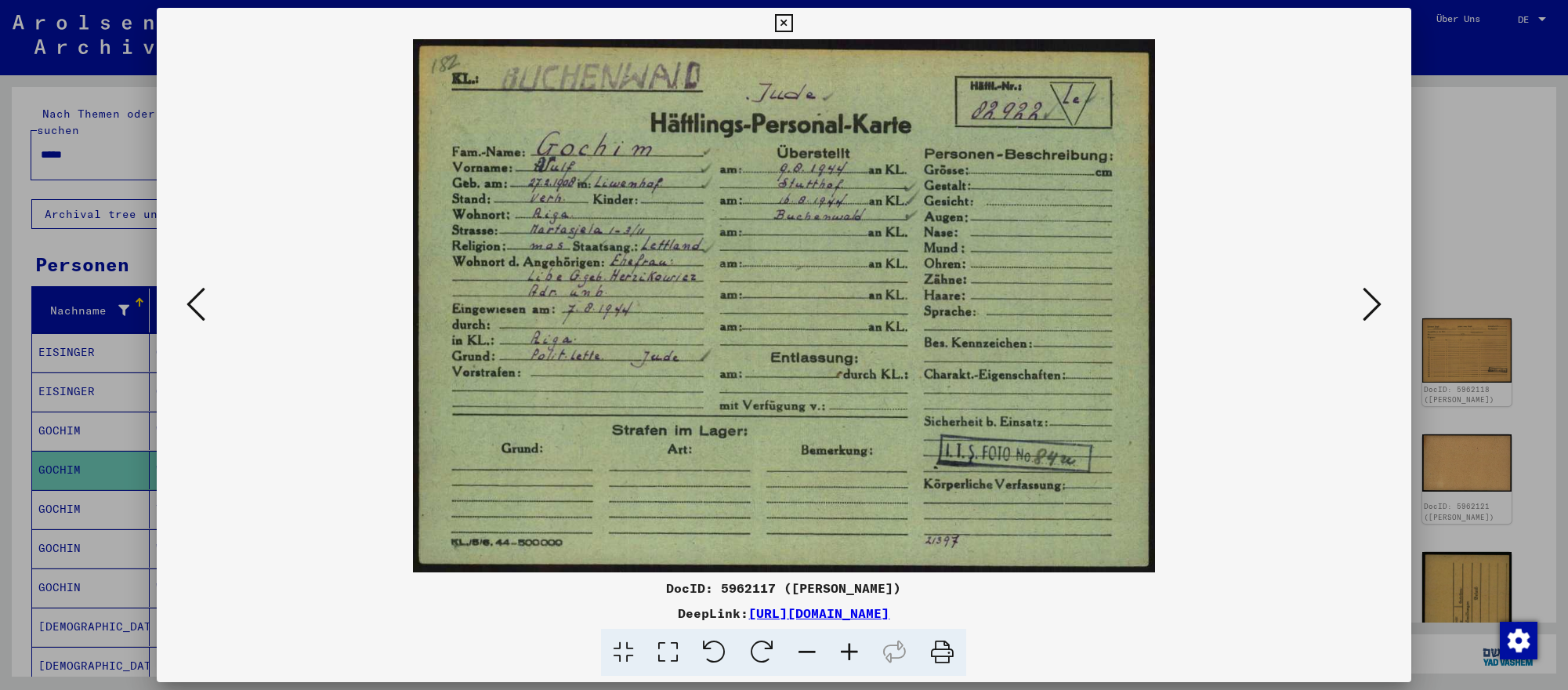
click at [1366, 303] on icon at bounding box center [1371, 304] width 19 height 38
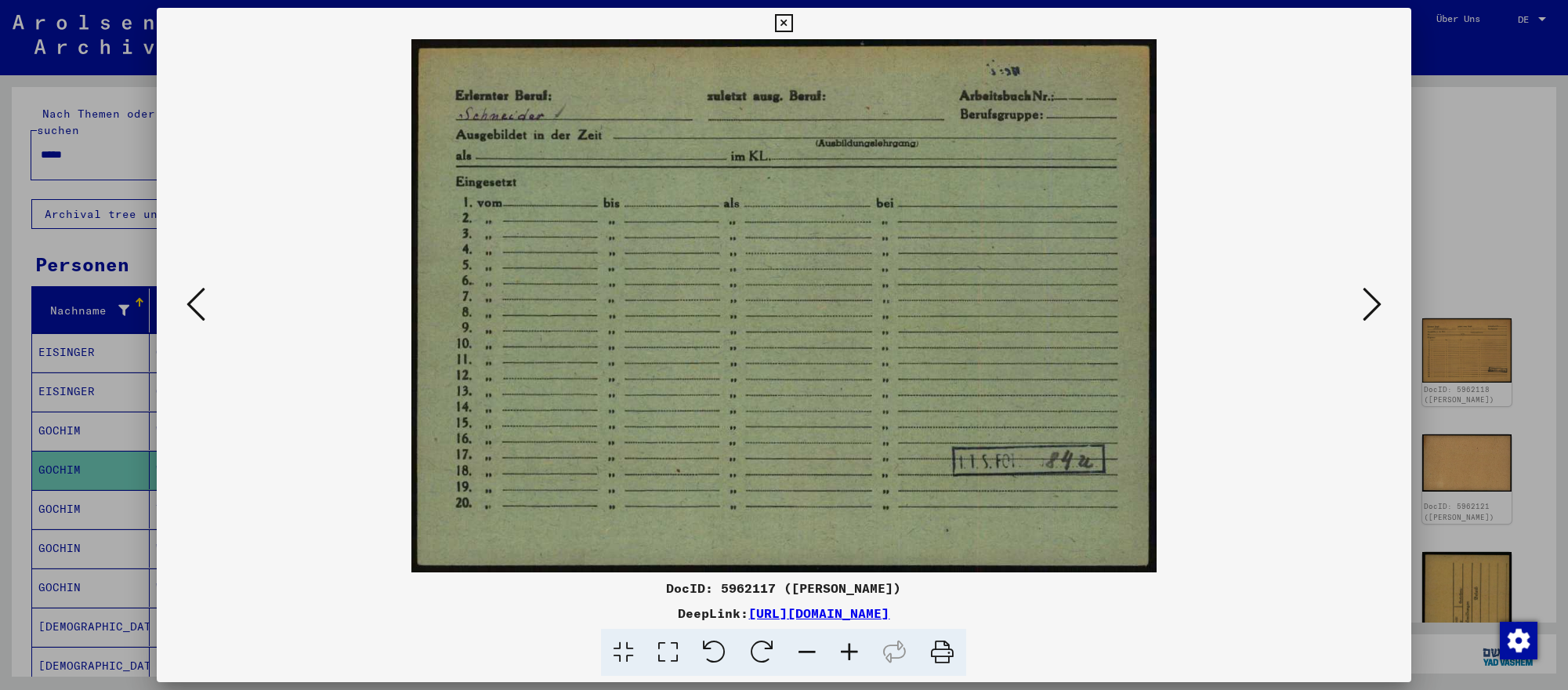
click at [76, 485] on div at bounding box center [784, 345] width 1568 height 690
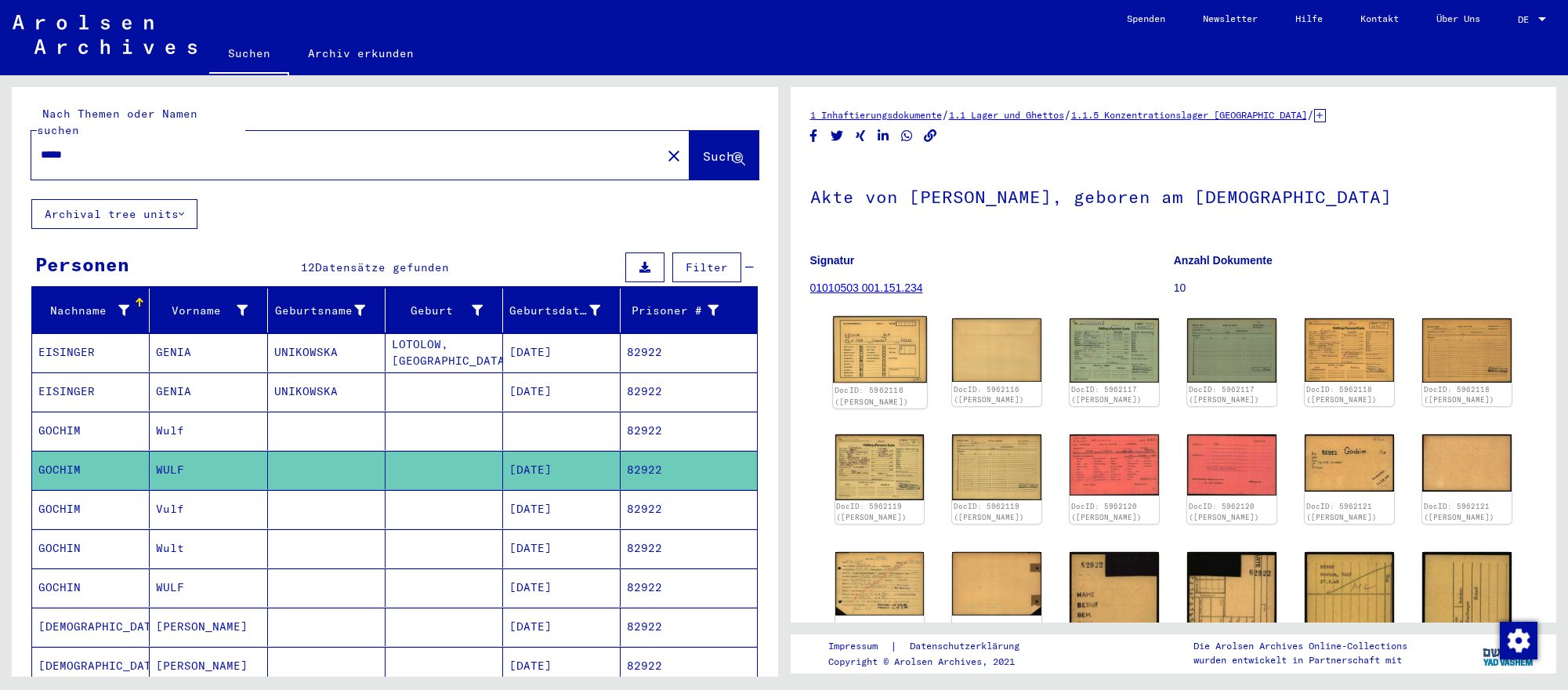
click at [851, 337] on img at bounding box center [880, 348] width 94 height 67
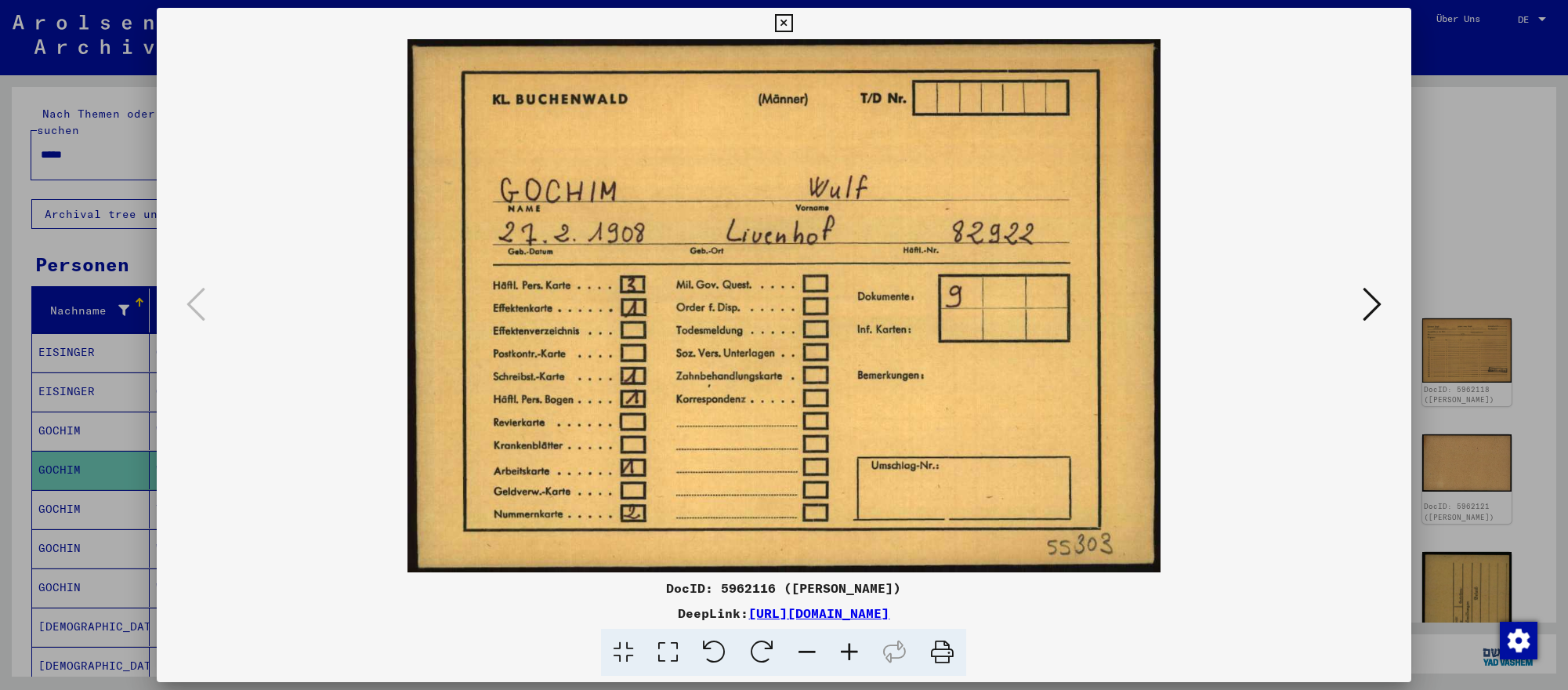
click at [1517, 365] on div at bounding box center [784, 345] width 1568 height 690
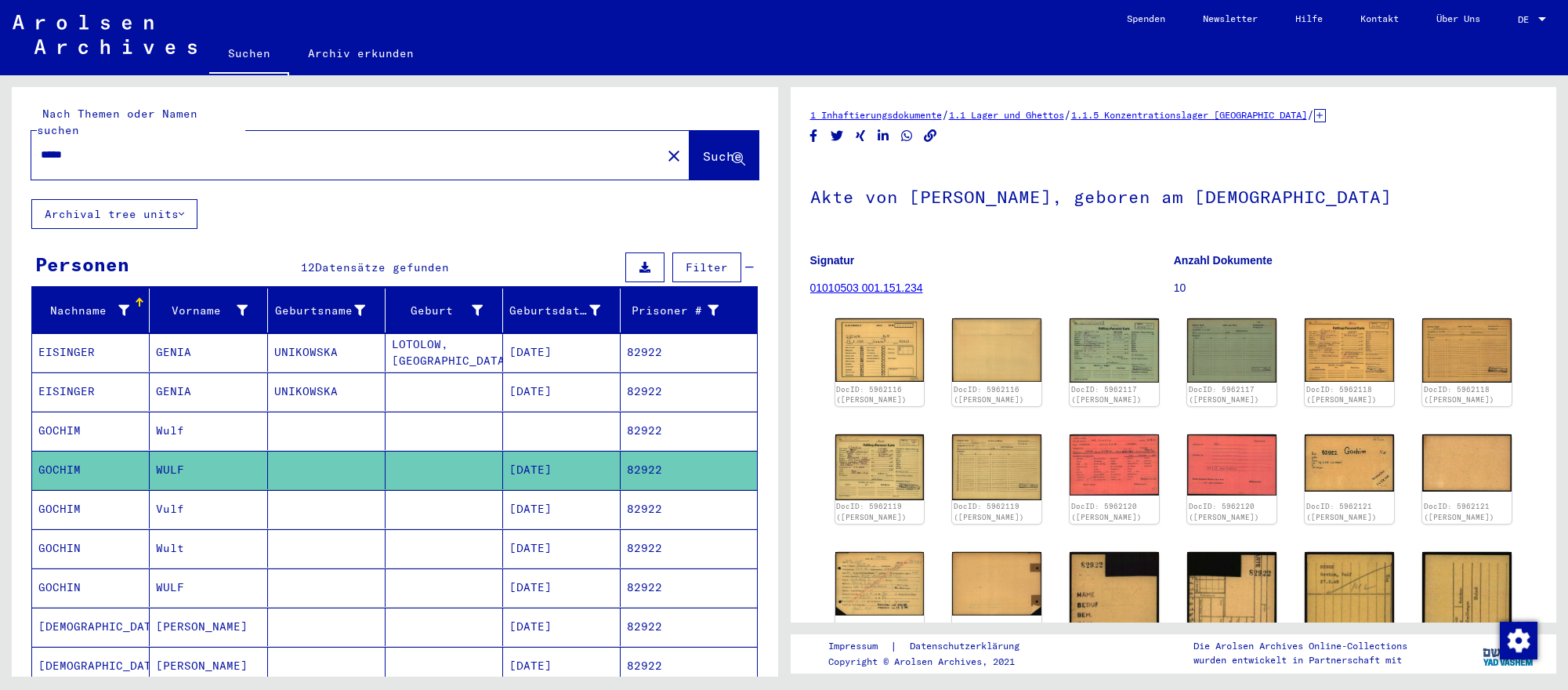
click at [266, 156] on input "*****" at bounding box center [346, 154] width 611 height 17
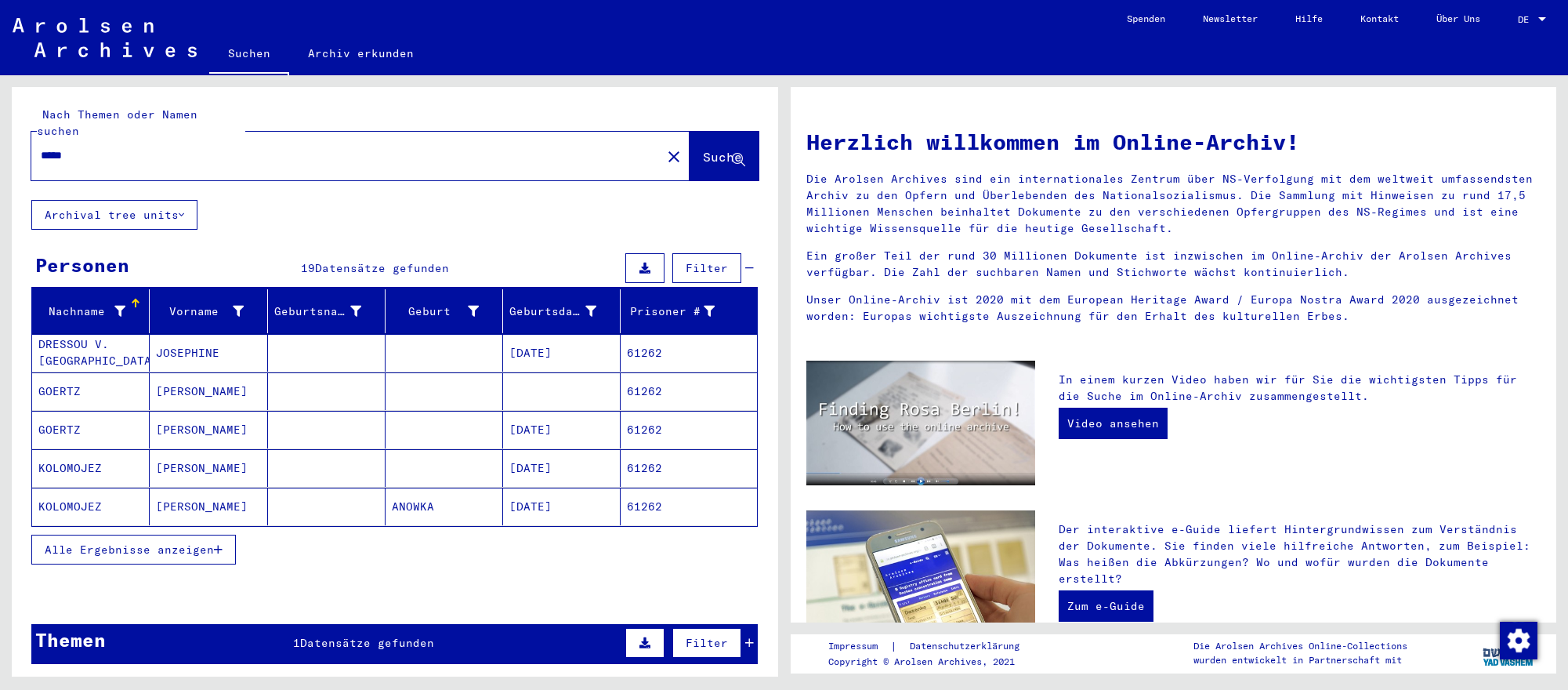
click at [597, 439] on mat-cell "[DATE]" at bounding box center [561, 429] width 117 height 38
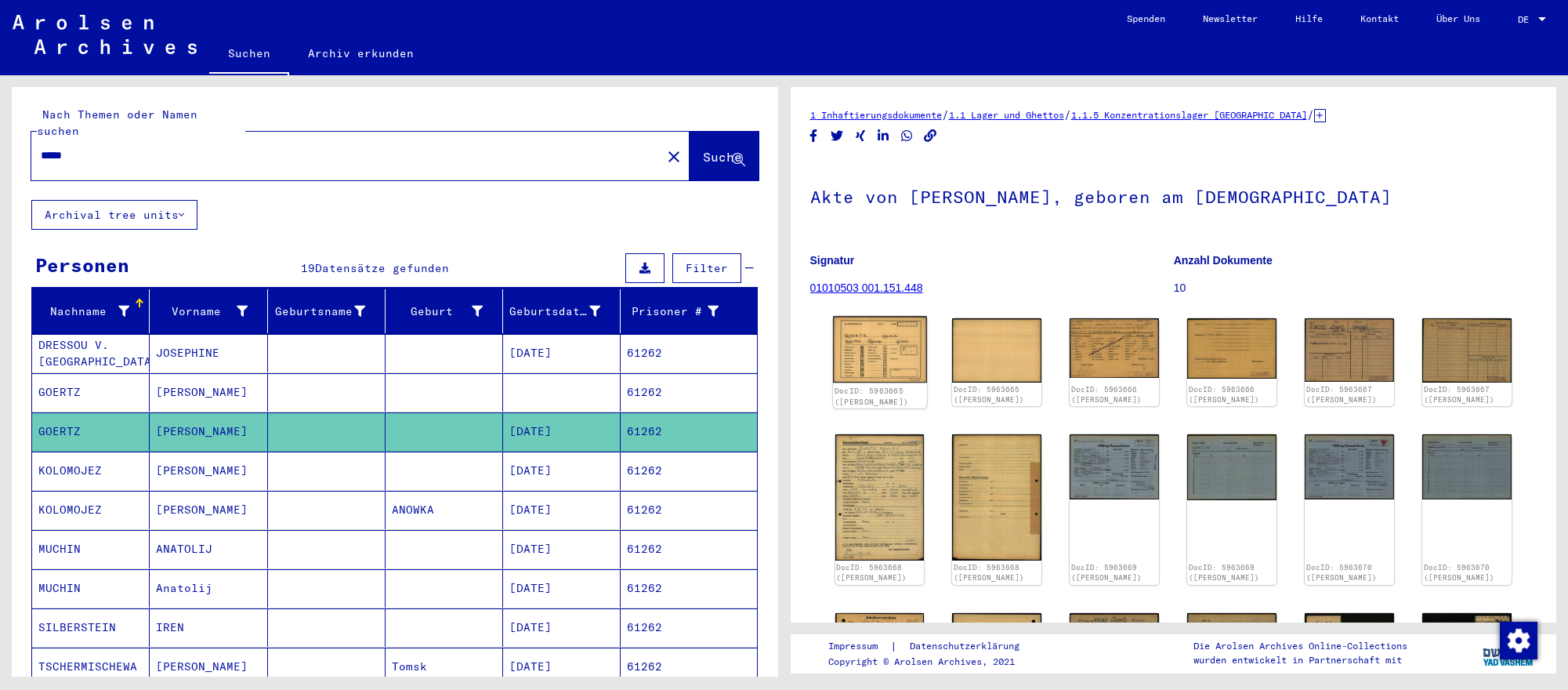
click at [870, 345] on img at bounding box center [880, 348] width 94 height 67
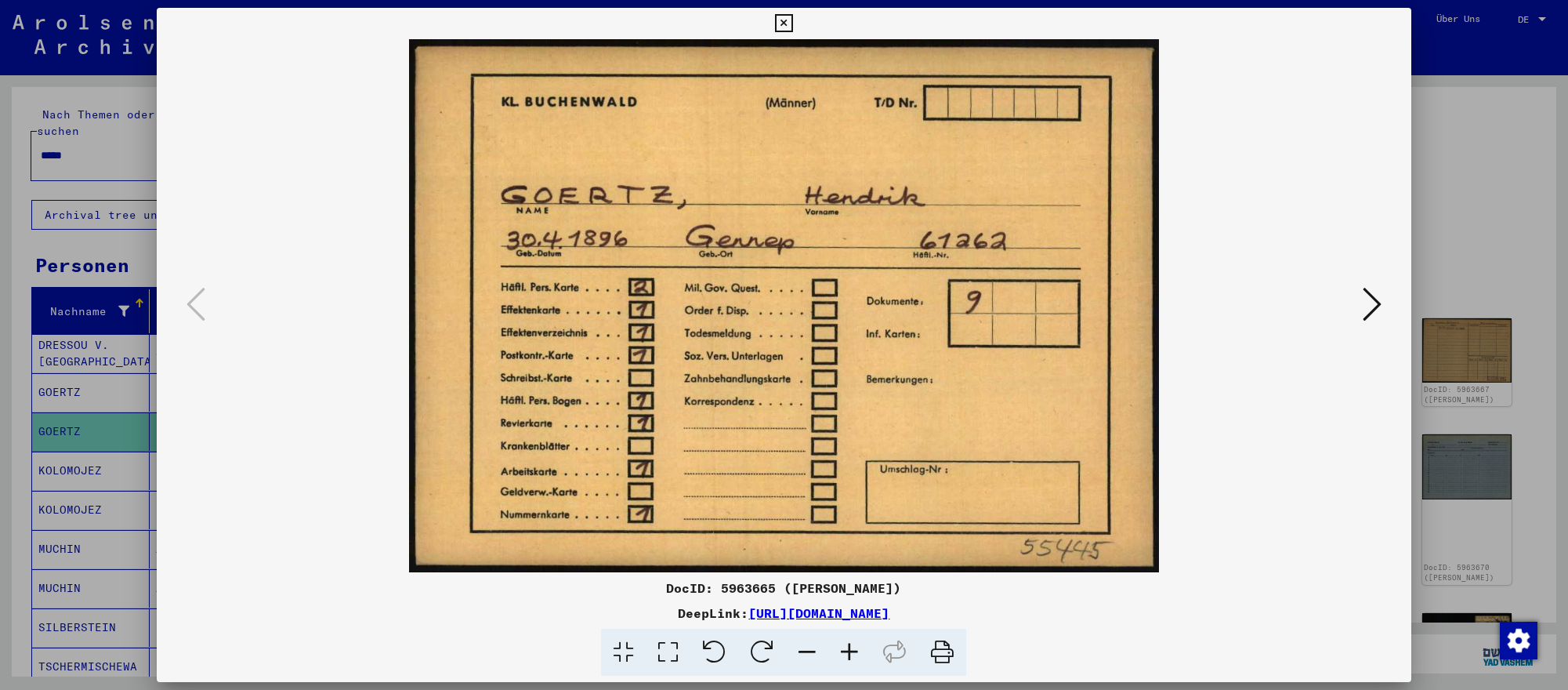
click at [1374, 311] on icon at bounding box center [1371, 304] width 19 height 38
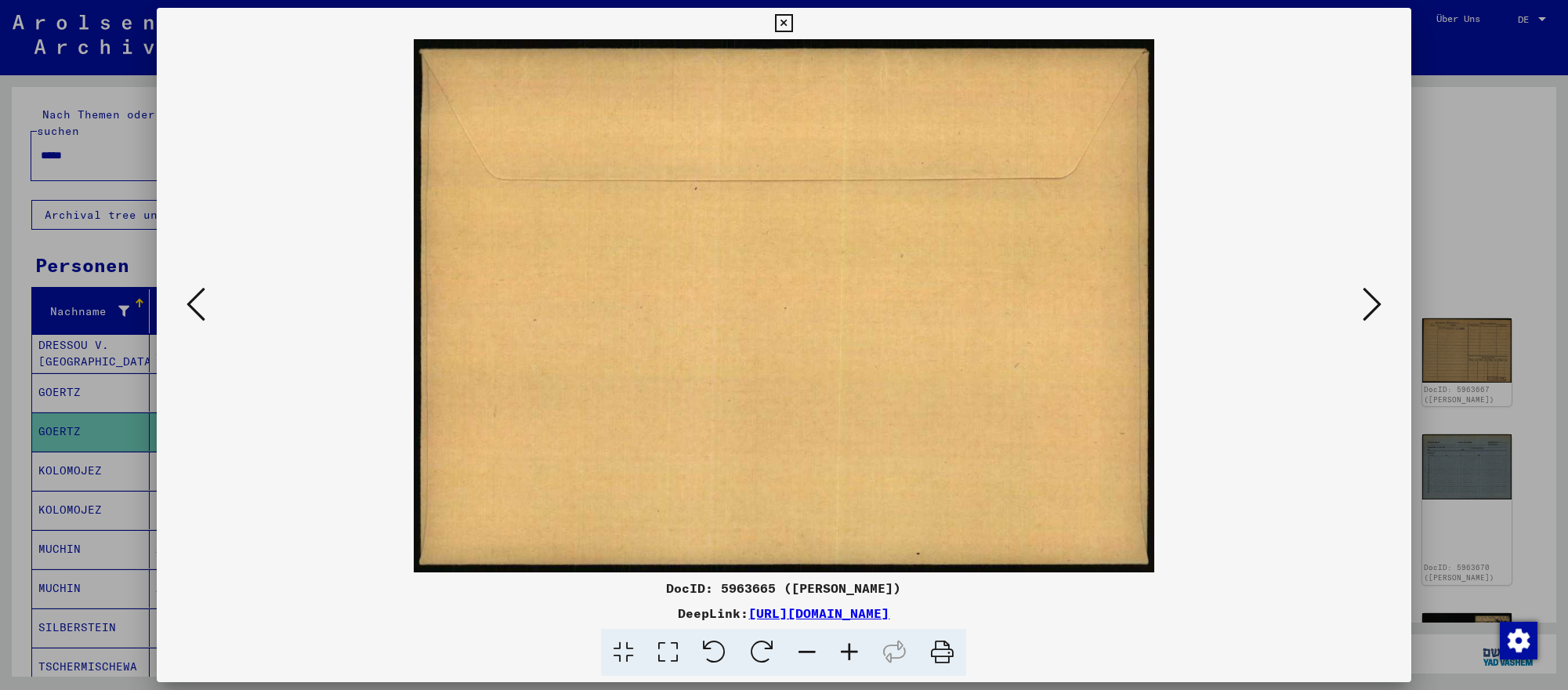
click at [102, 446] on div at bounding box center [784, 345] width 1568 height 690
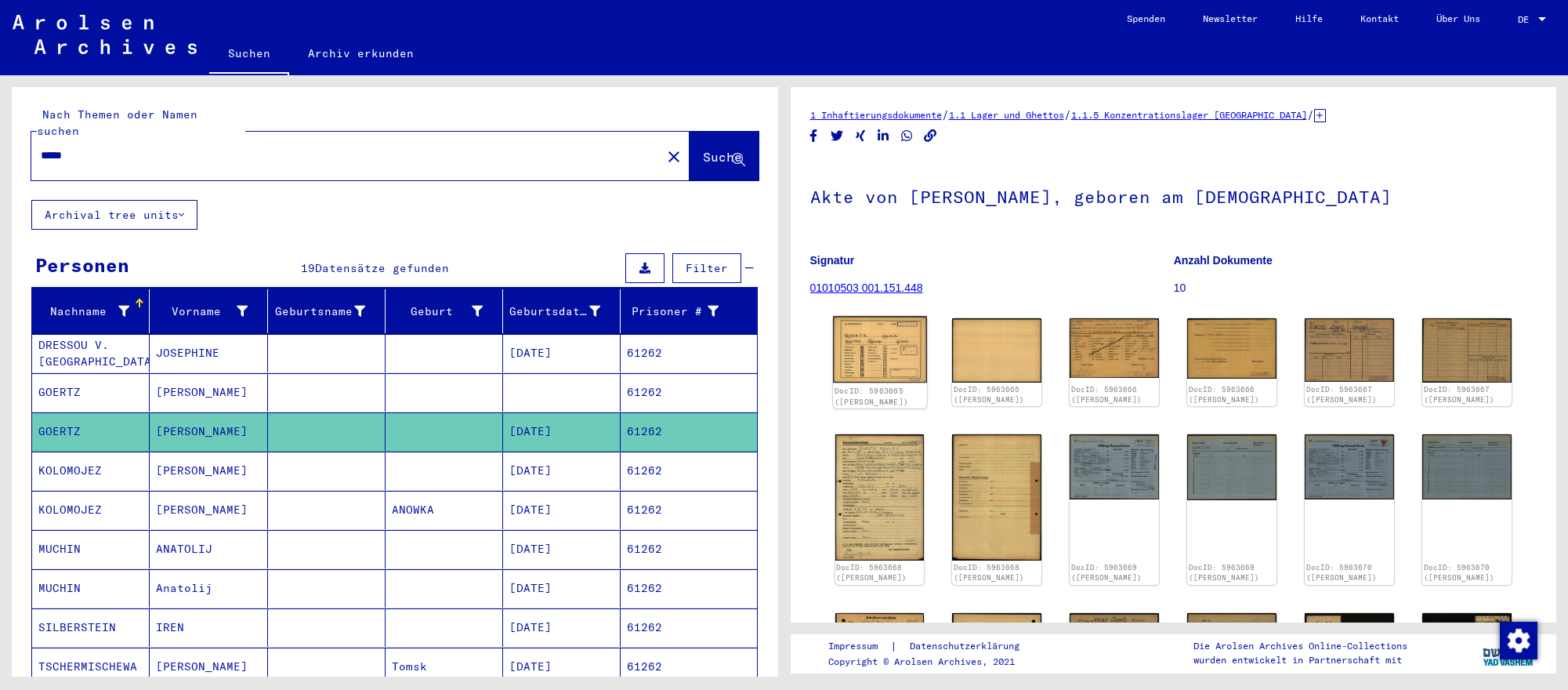
click at [844, 346] on img at bounding box center [880, 348] width 94 height 67
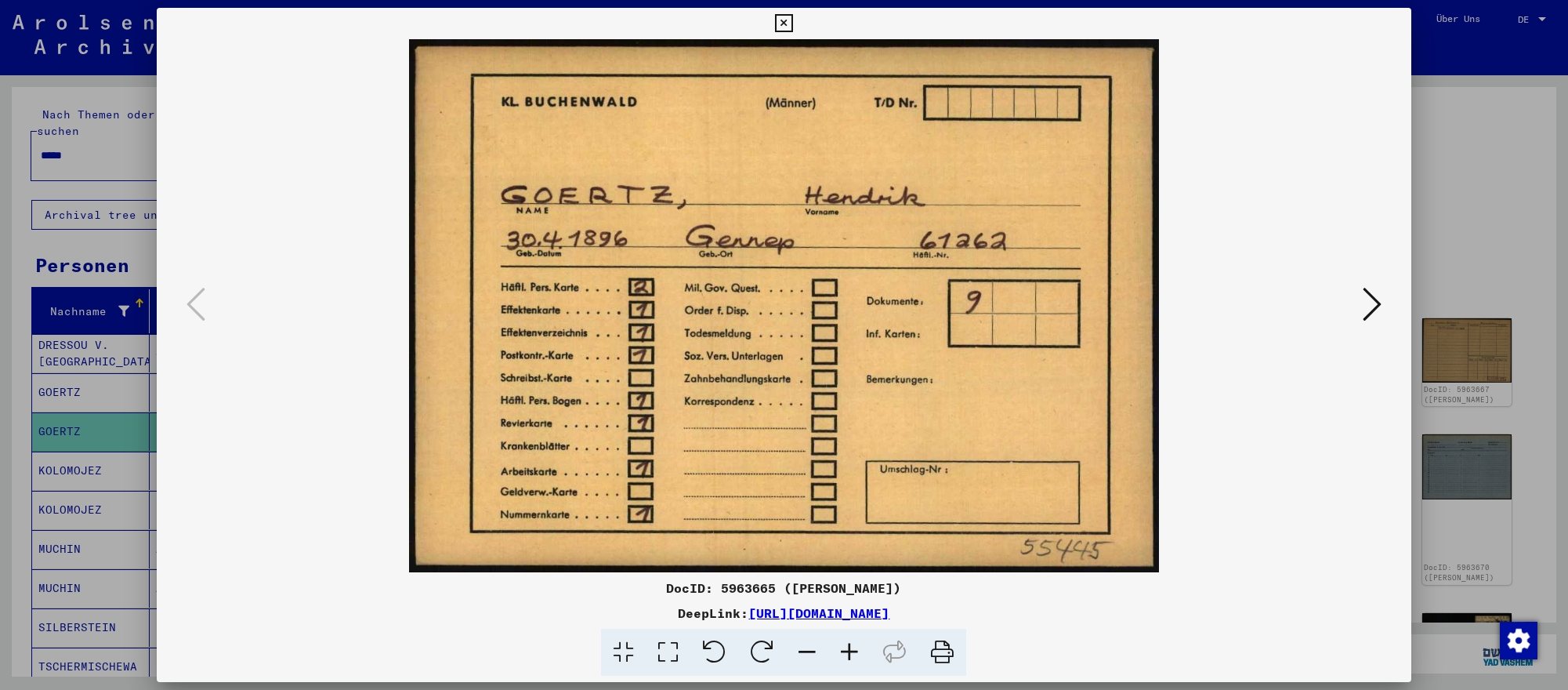
click at [1366, 317] on icon at bounding box center [1371, 304] width 19 height 38
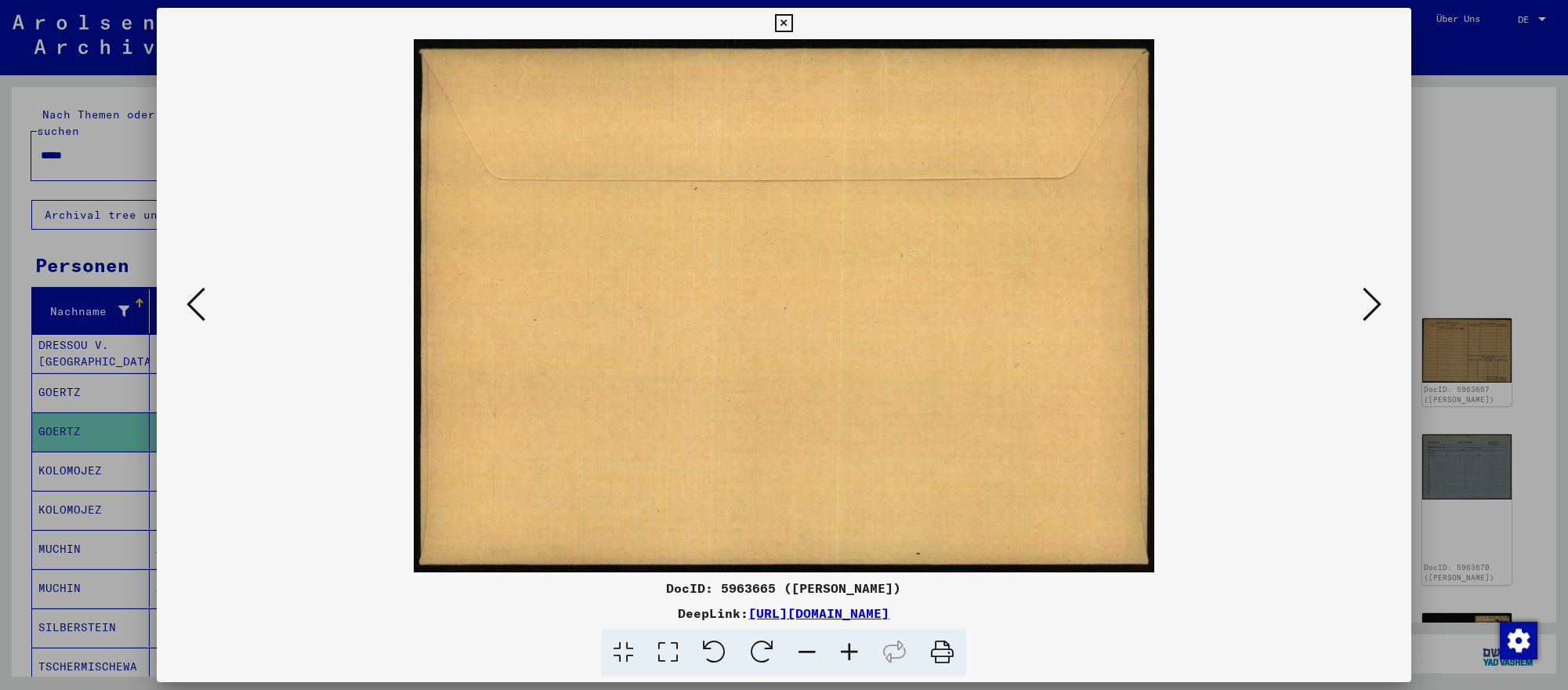
click at [1366, 317] on icon at bounding box center [1371, 304] width 19 height 38
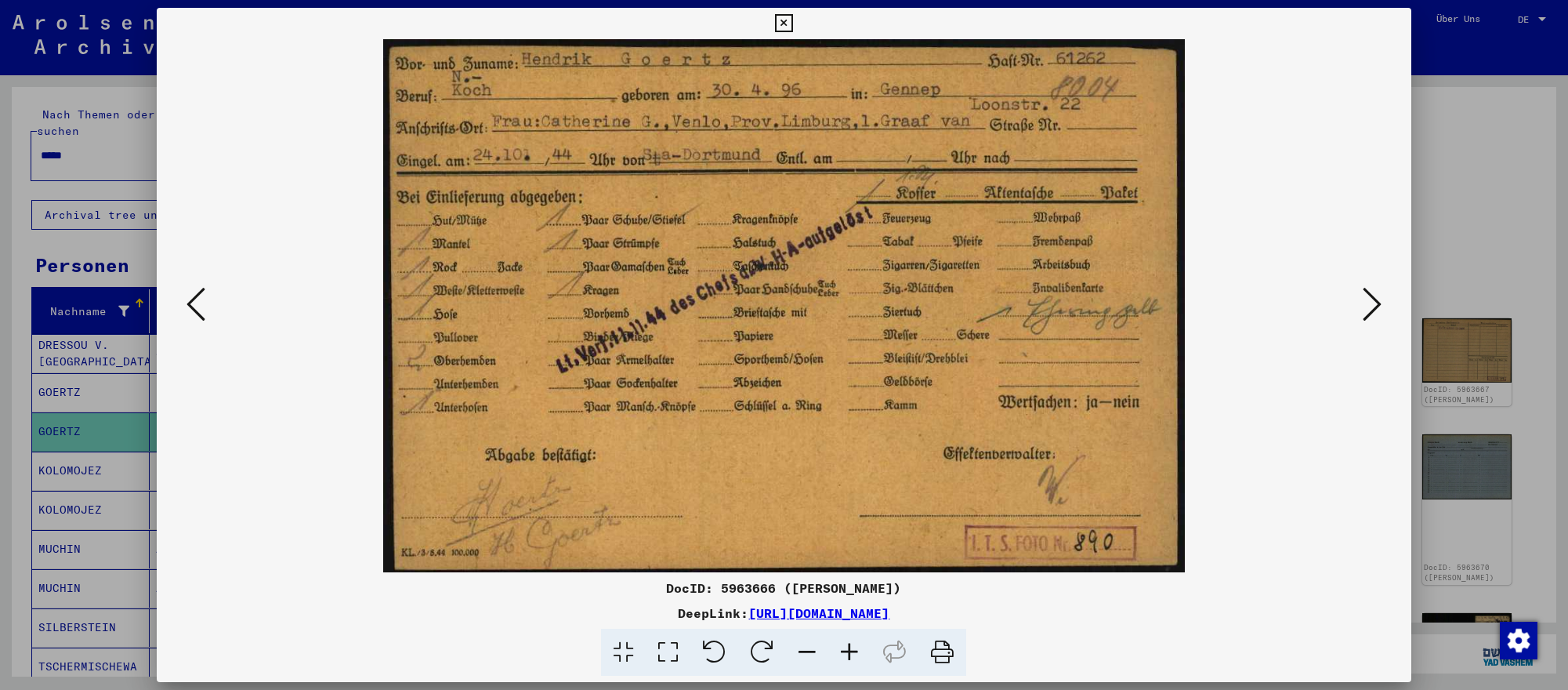
click at [1367, 304] on icon at bounding box center [1371, 304] width 19 height 38
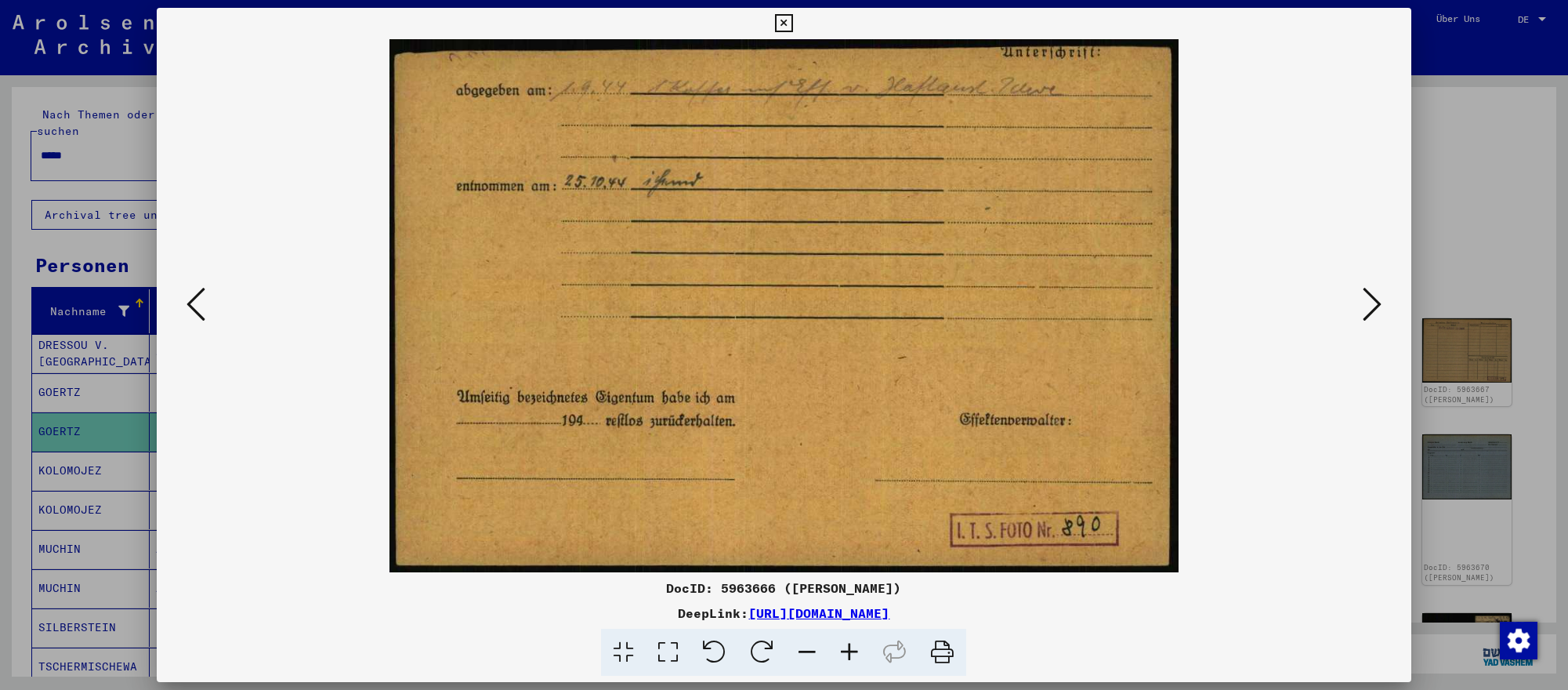
click at [1367, 304] on icon at bounding box center [1371, 304] width 19 height 38
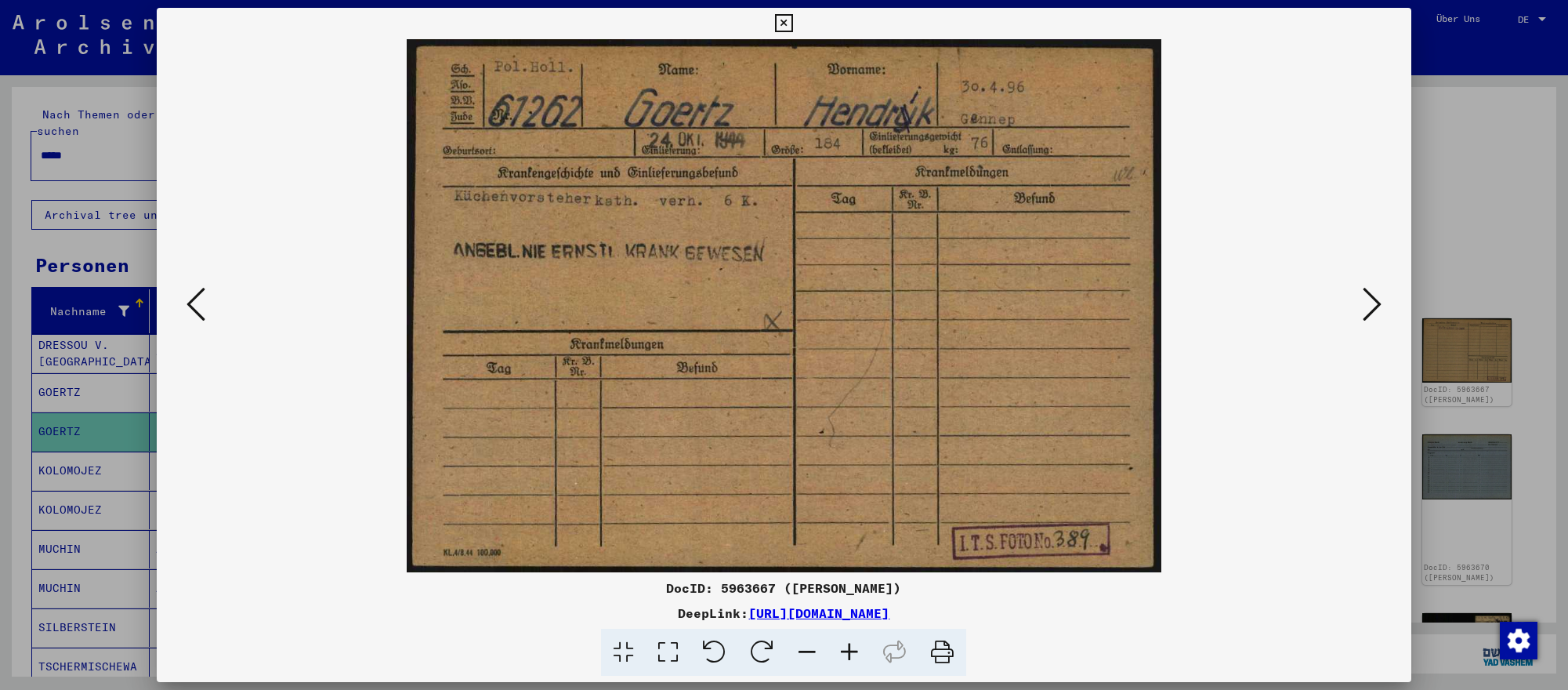
click at [102, 435] on div at bounding box center [784, 345] width 1568 height 690
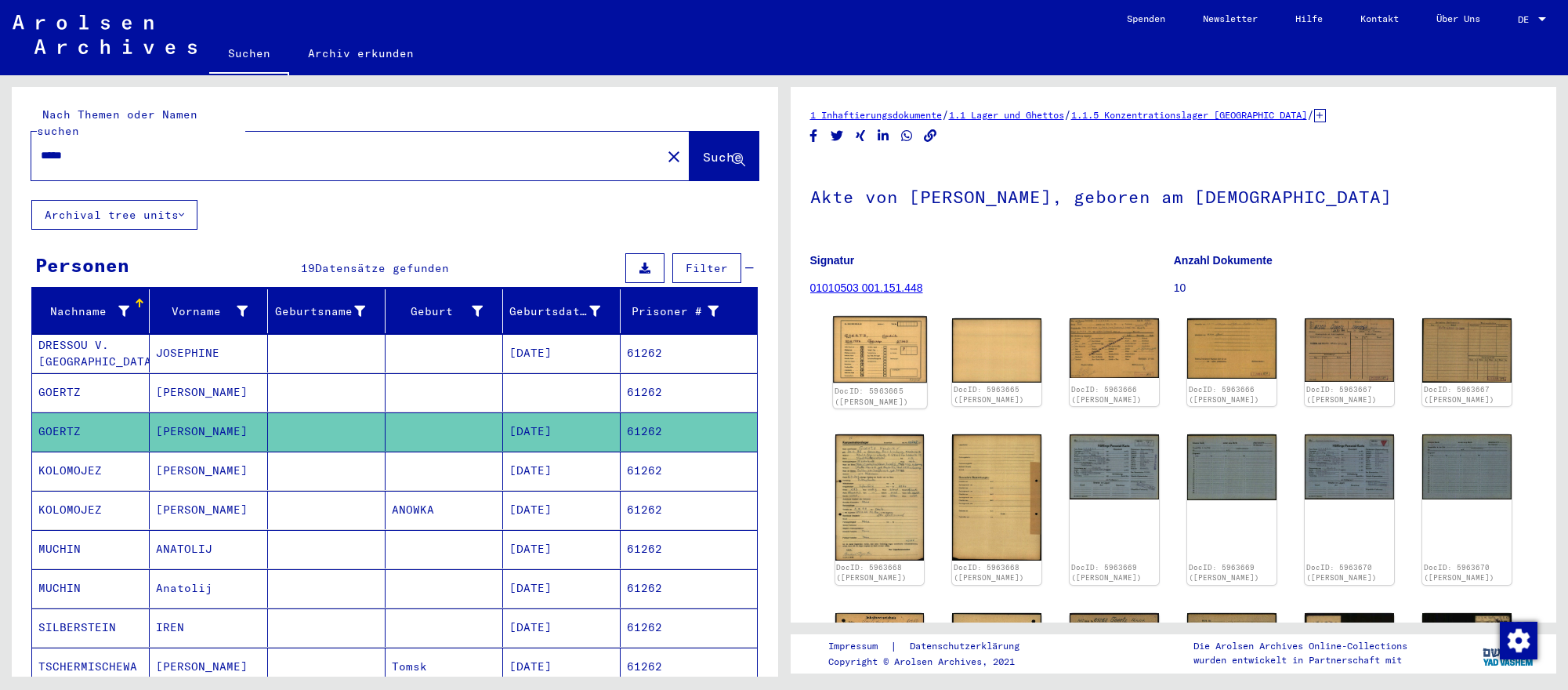
click at [856, 342] on img at bounding box center [880, 348] width 94 height 67
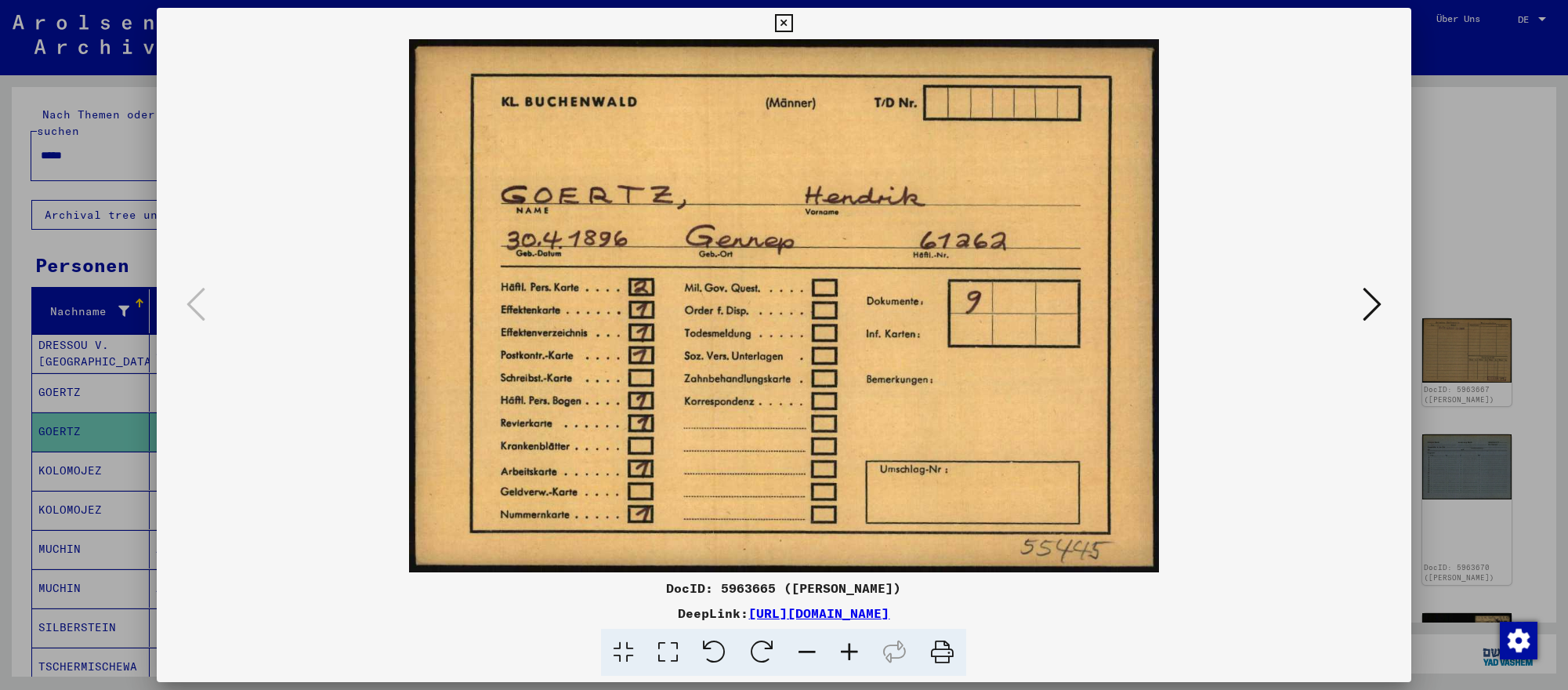
click at [1491, 376] on div at bounding box center [784, 345] width 1568 height 690
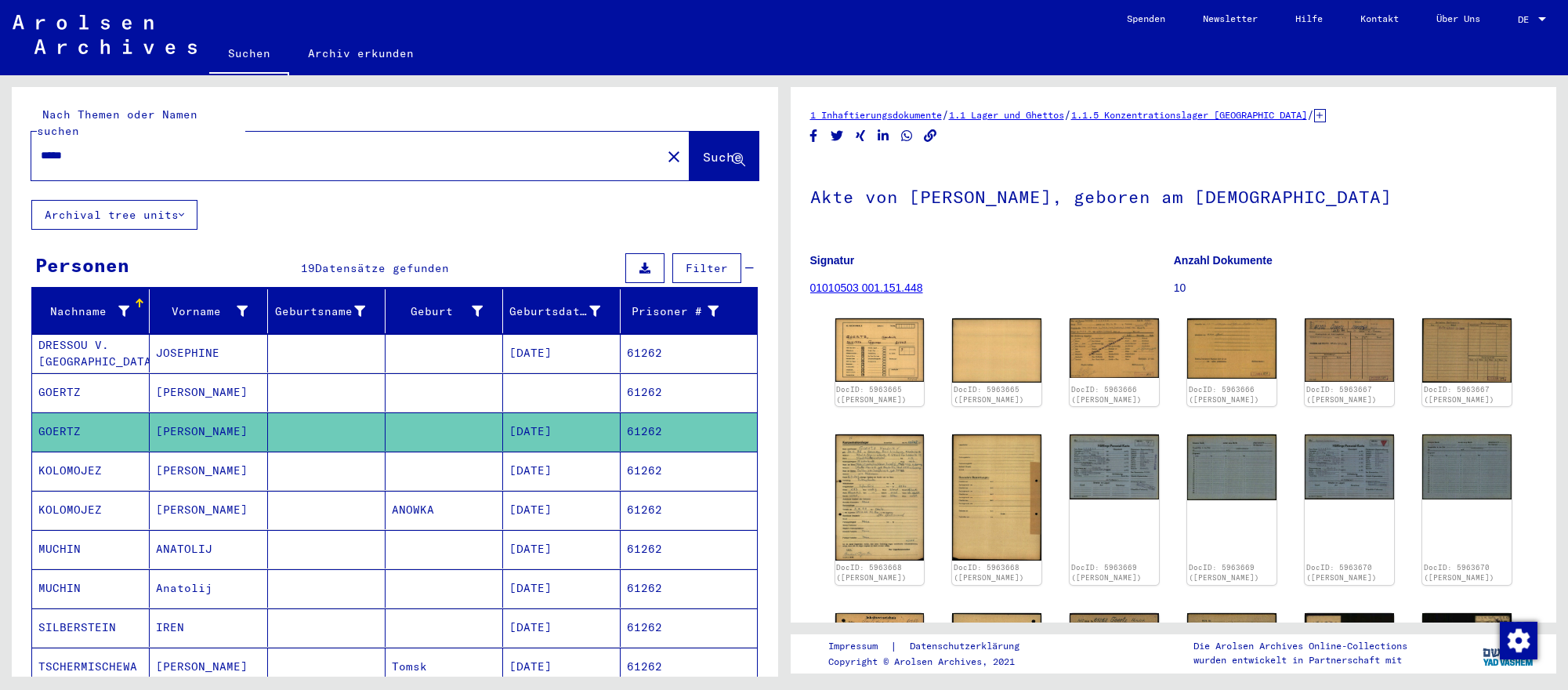
click at [377, 154] on input "*****" at bounding box center [346, 155] width 611 height 17
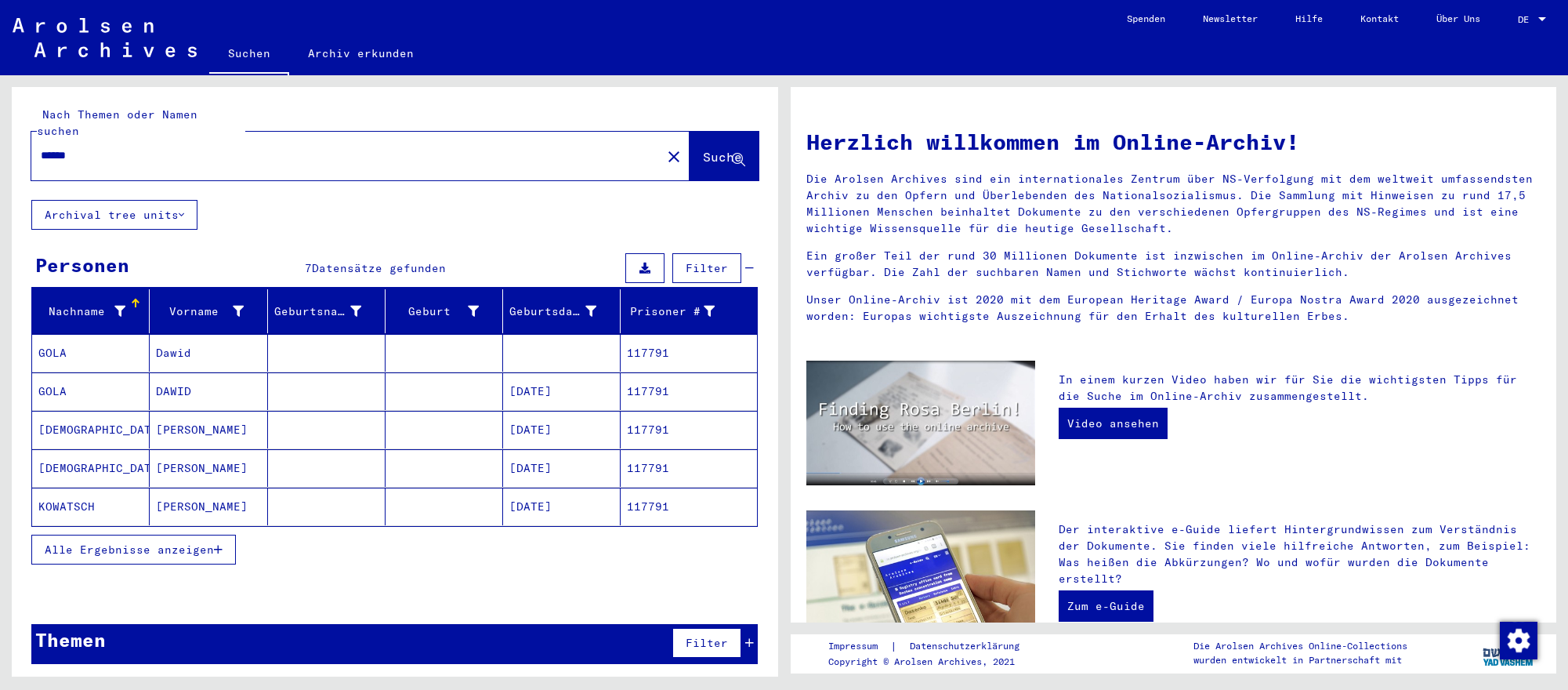
click at [184, 395] on mat-cell "DAWID" at bounding box center [208, 391] width 117 height 38
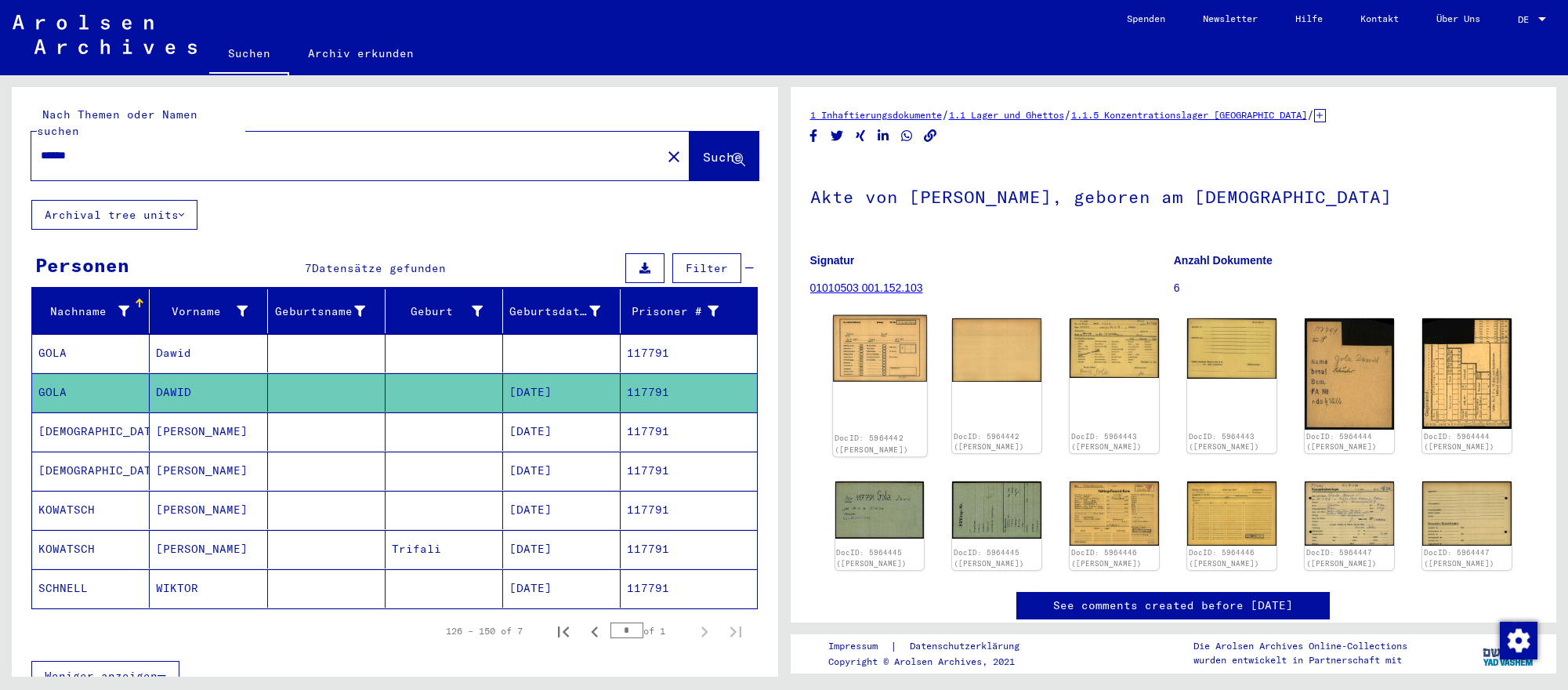
click at [854, 336] on img at bounding box center [880, 347] width 94 height 67
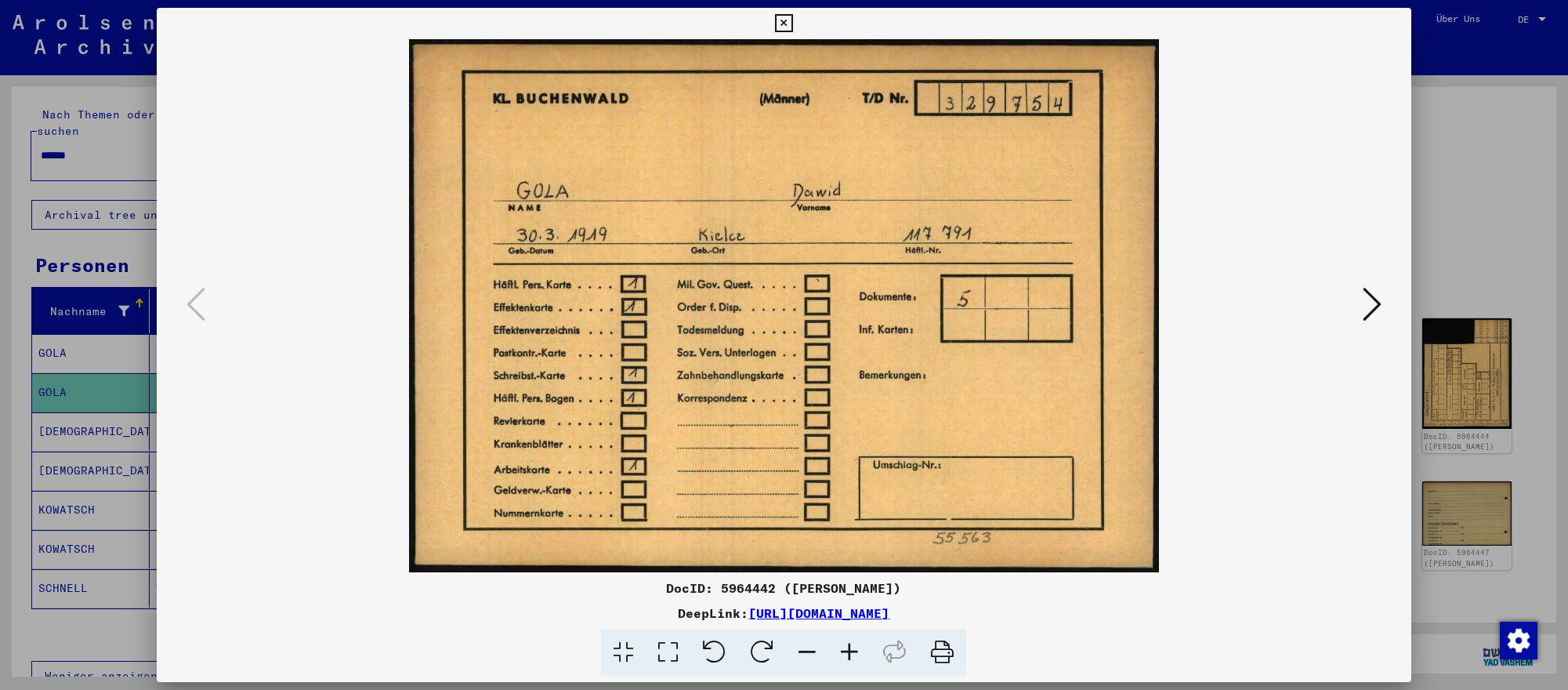
click at [1371, 304] on icon at bounding box center [1371, 304] width 19 height 38
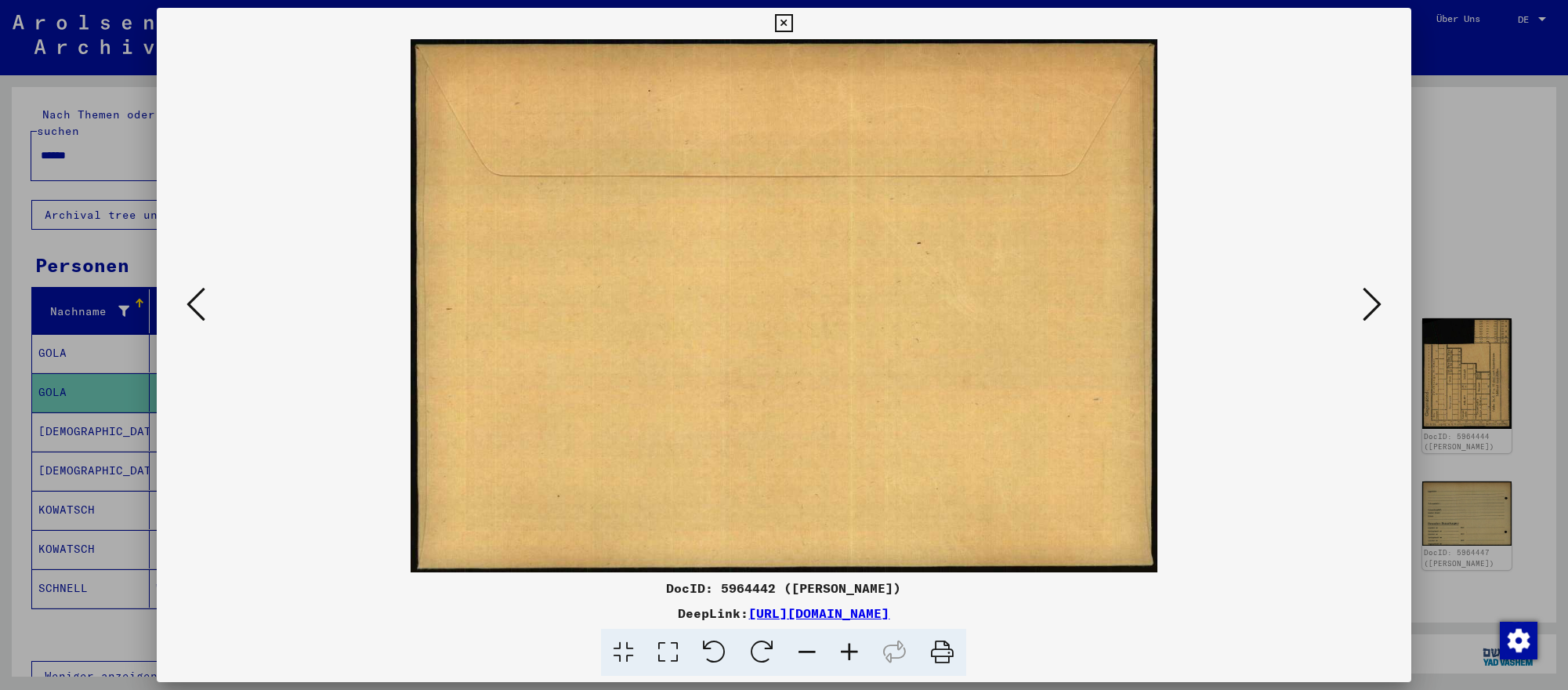
click at [1371, 304] on icon at bounding box center [1371, 304] width 19 height 38
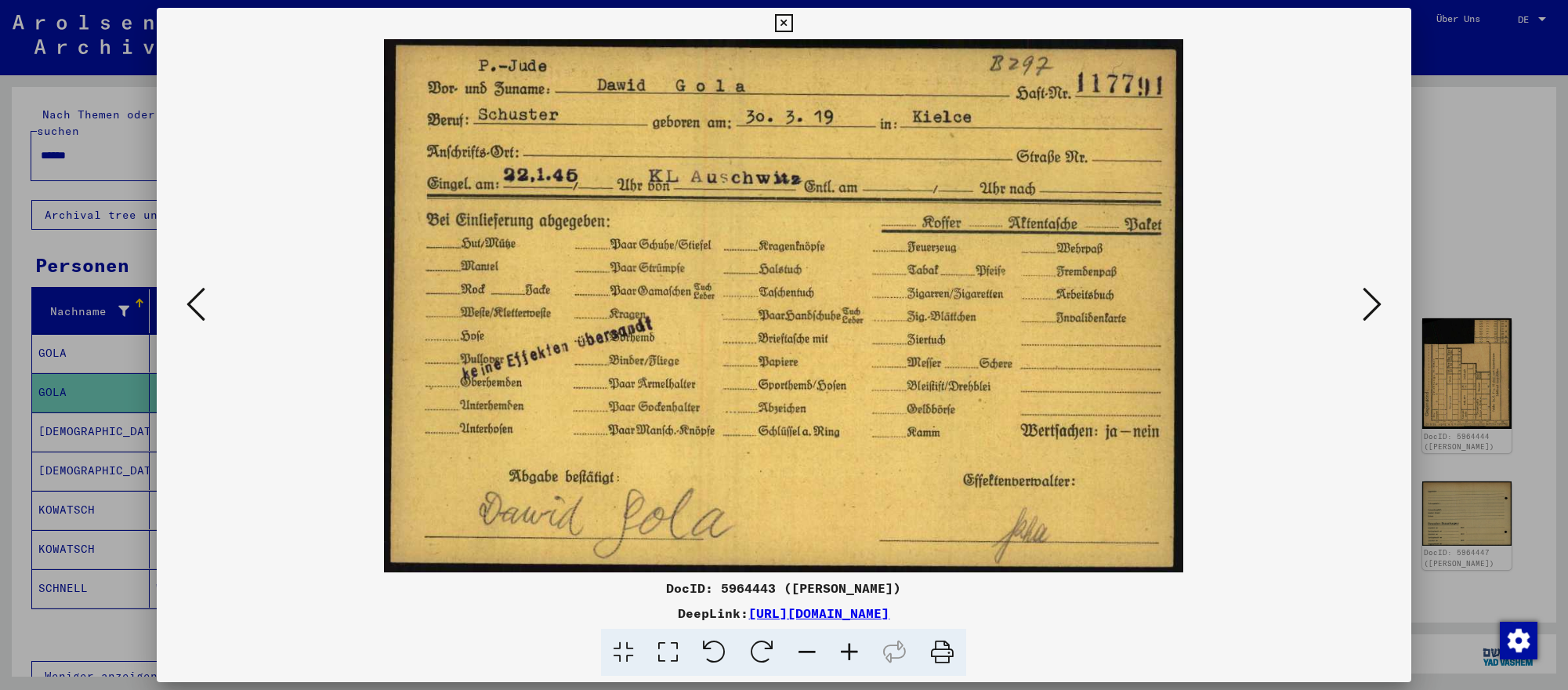
click at [1513, 242] on div at bounding box center [784, 345] width 1568 height 690
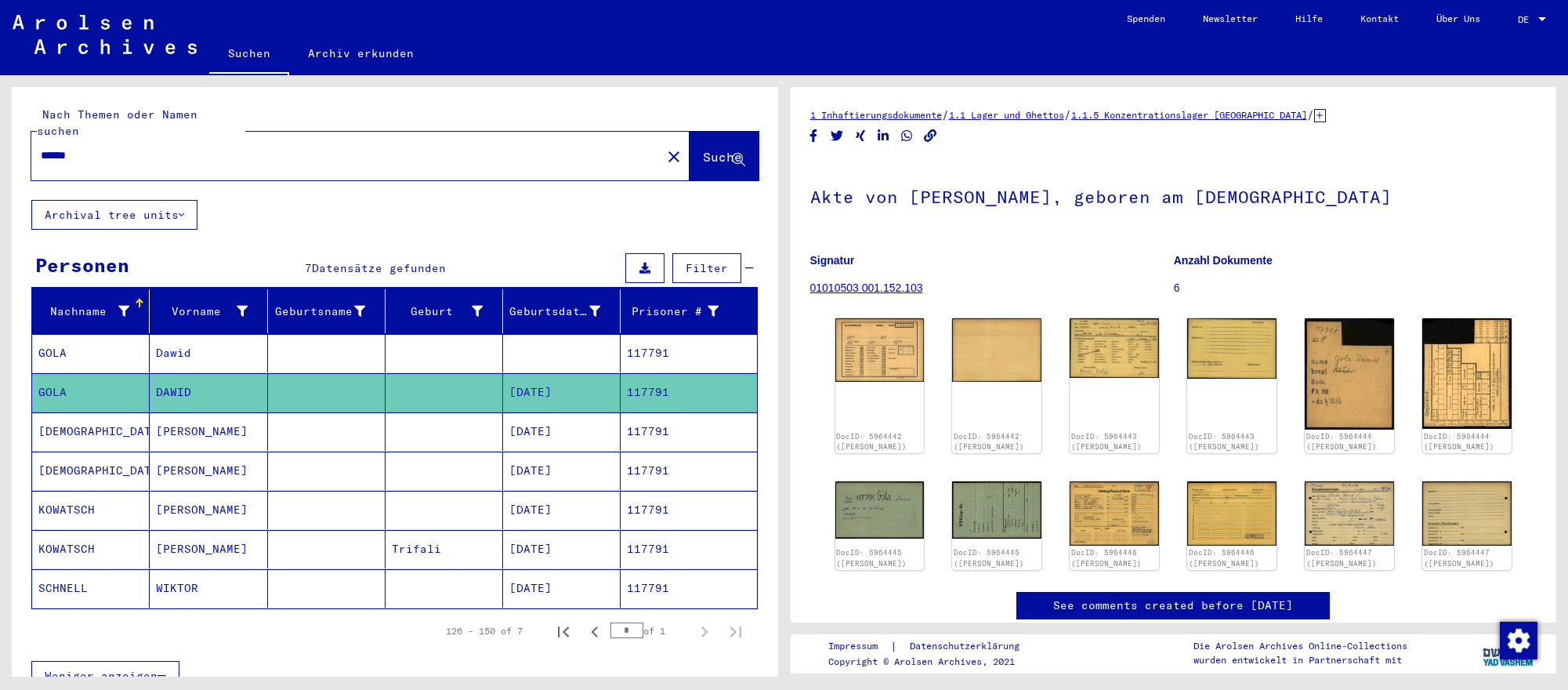
click at [504, 156] on input "******" at bounding box center [346, 155] width 611 height 17
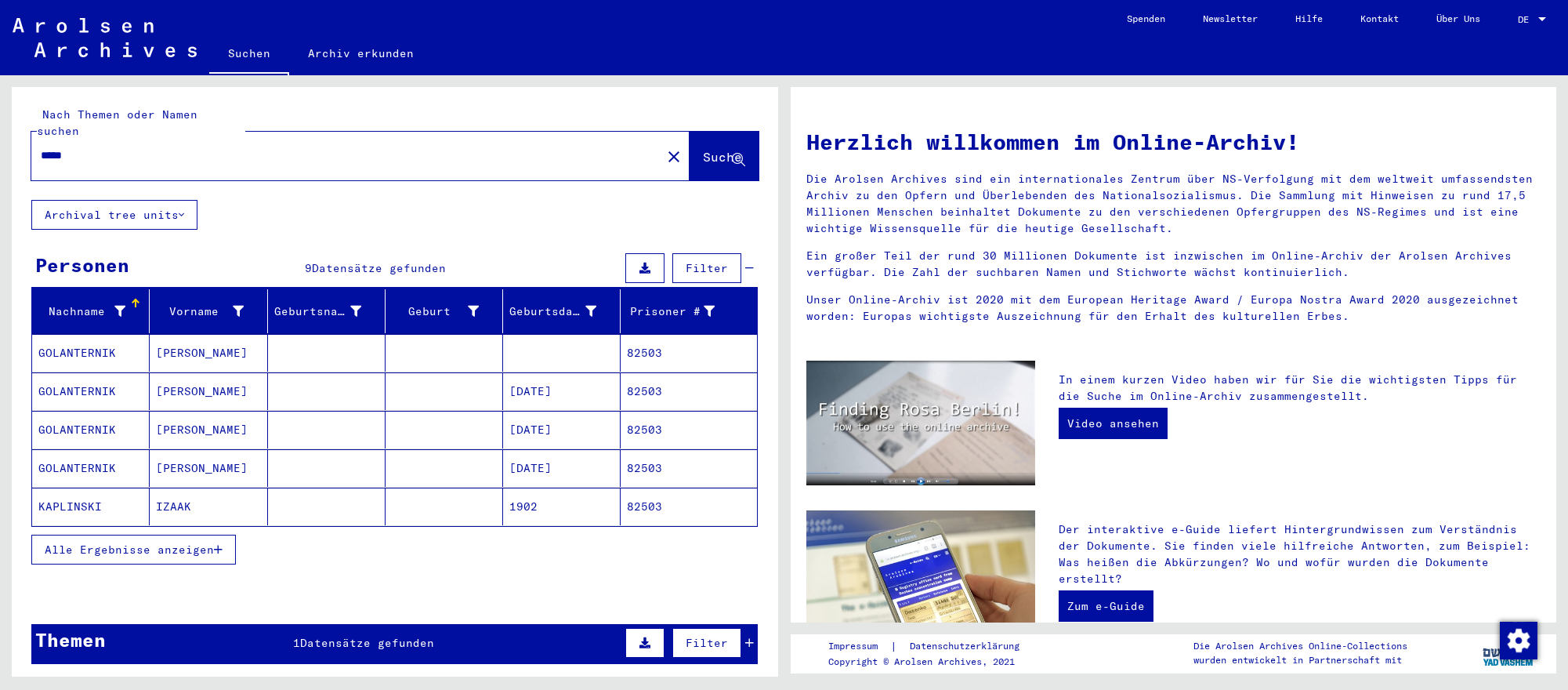
click at [262, 389] on mat-cell "[PERSON_NAME]" at bounding box center [208, 391] width 117 height 38
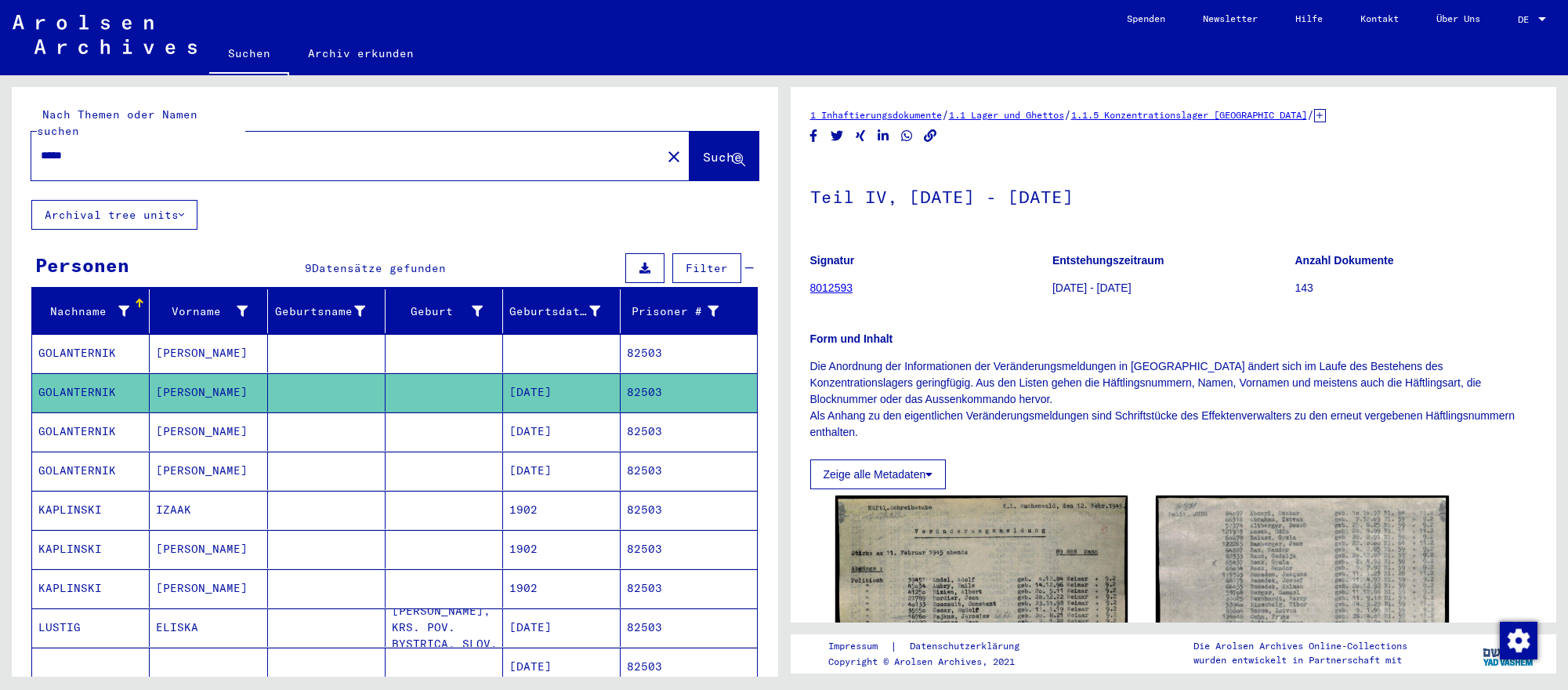
click at [608, 425] on mat-cell "[DATE]" at bounding box center [561, 431] width 117 height 39
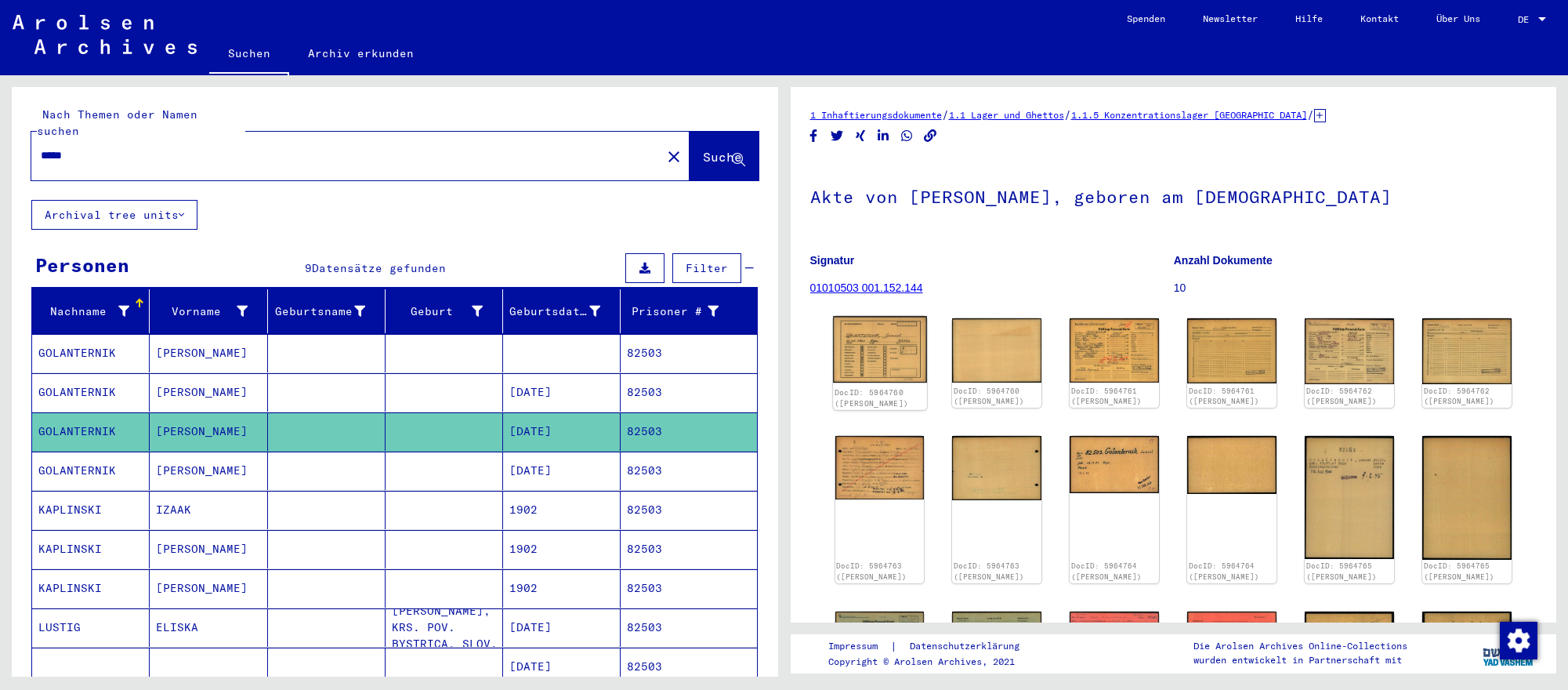
click at [904, 350] on img at bounding box center [880, 349] width 94 height 68
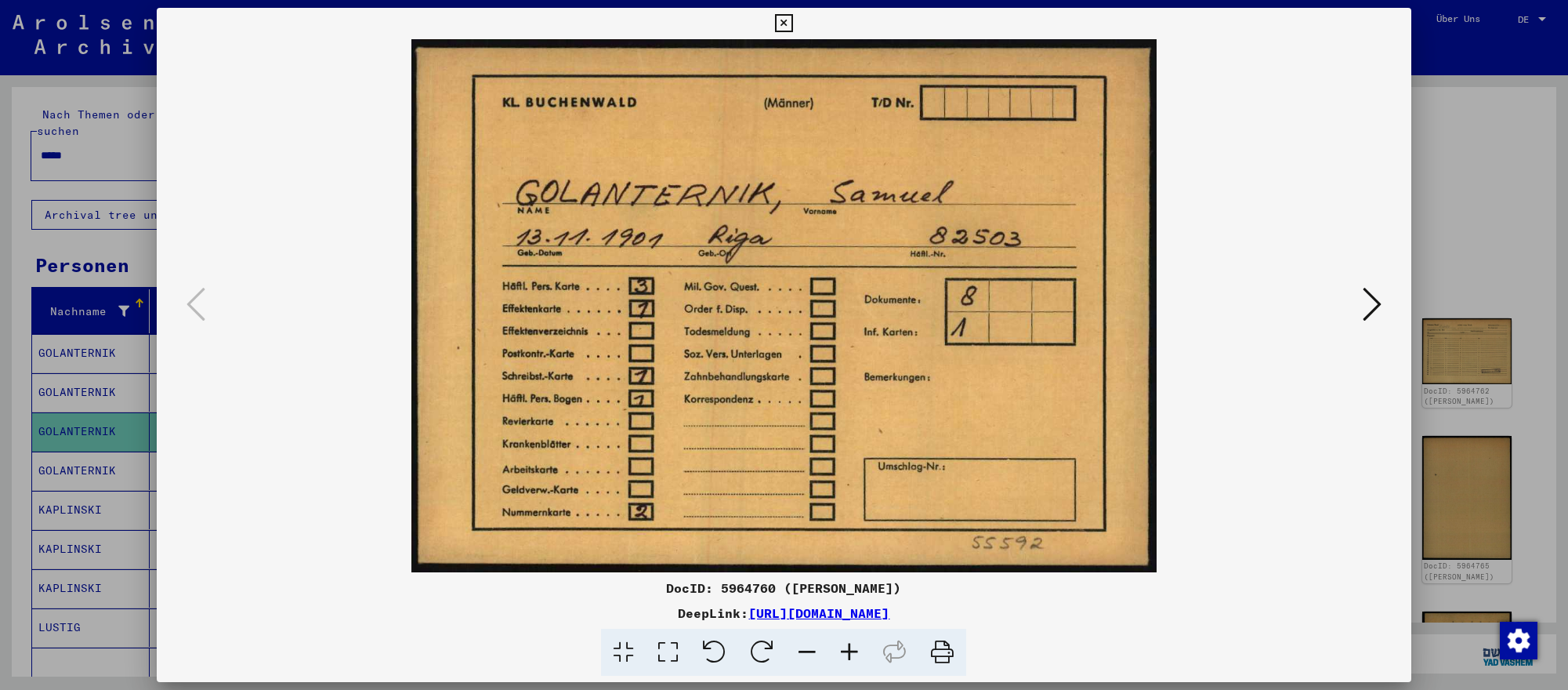
click at [1362, 304] on icon at bounding box center [1371, 304] width 19 height 38
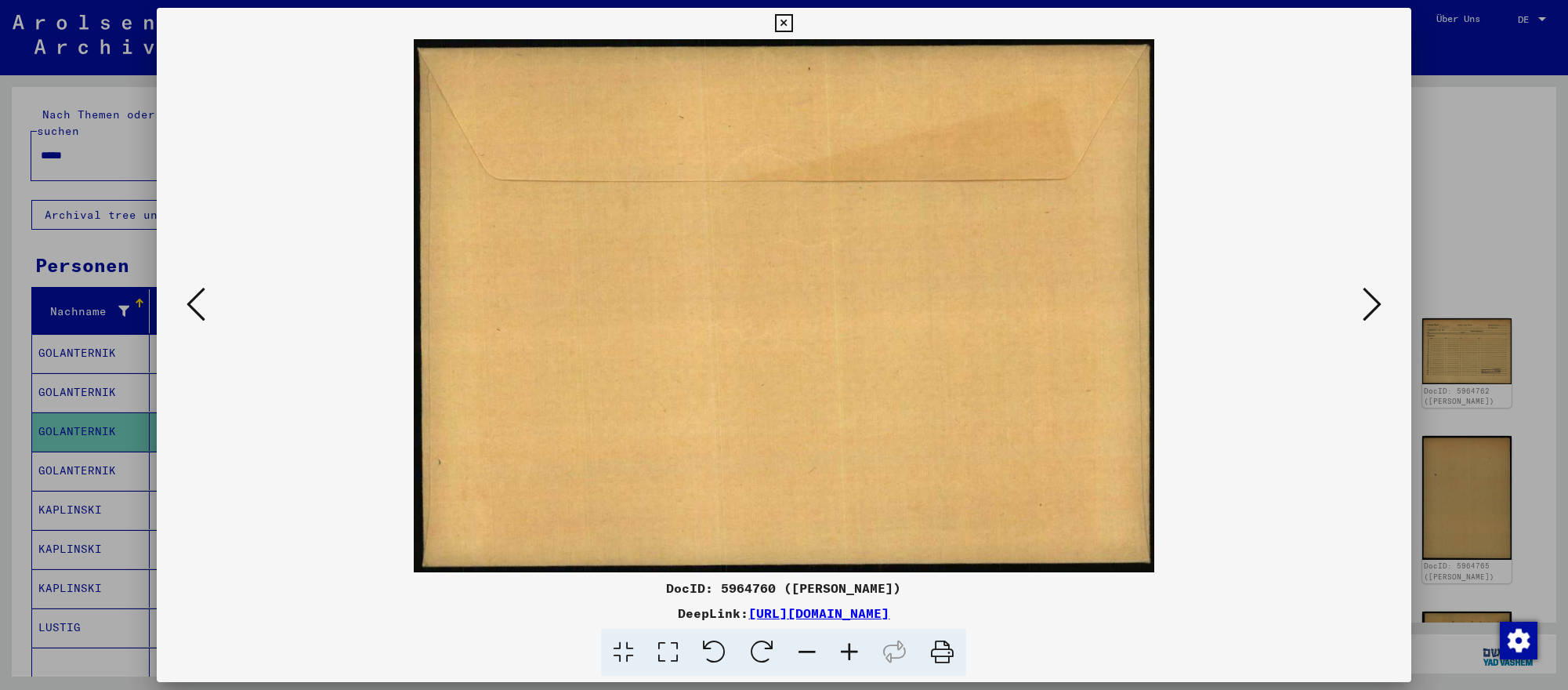
click at [1362, 304] on icon at bounding box center [1371, 304] width 19 height 38
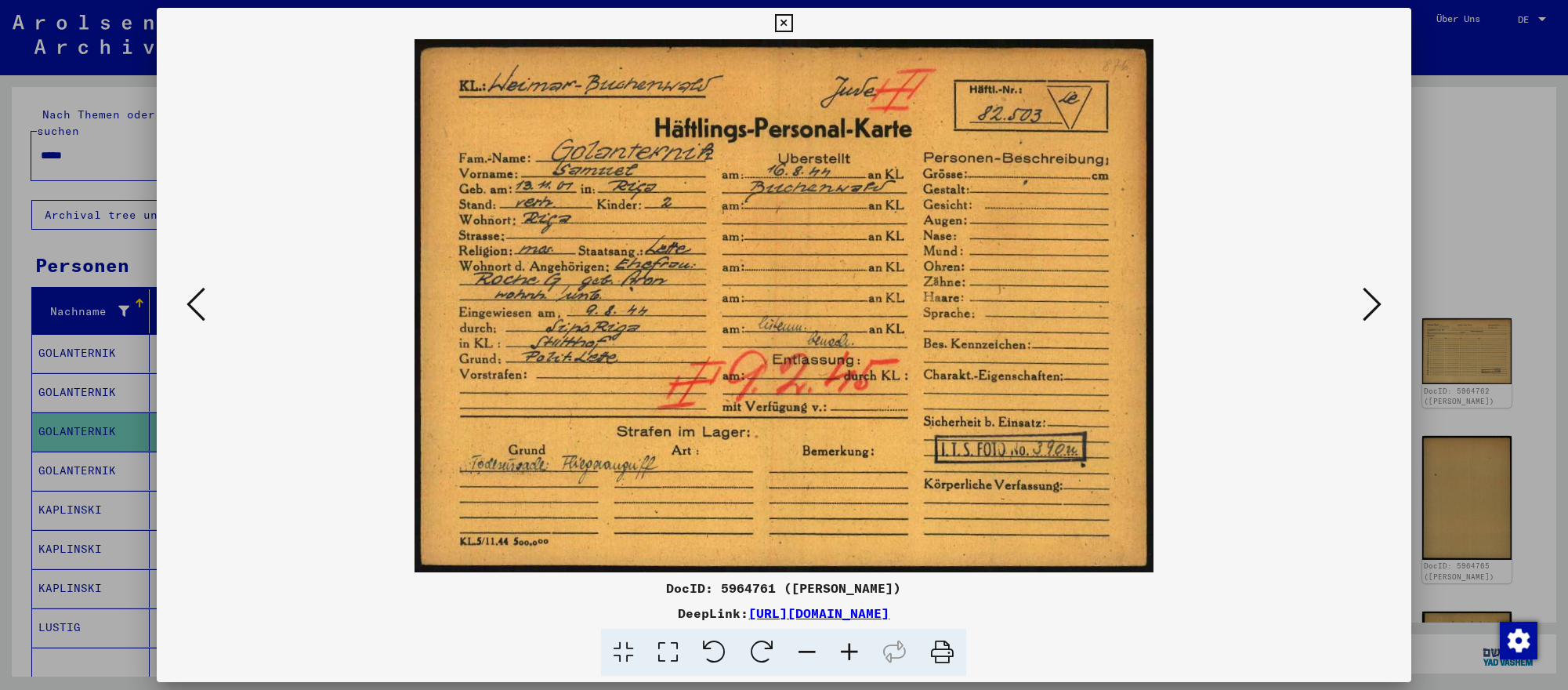
click at [1362, 304] on icon at bounding box center [1371, 304] width 19 height 38
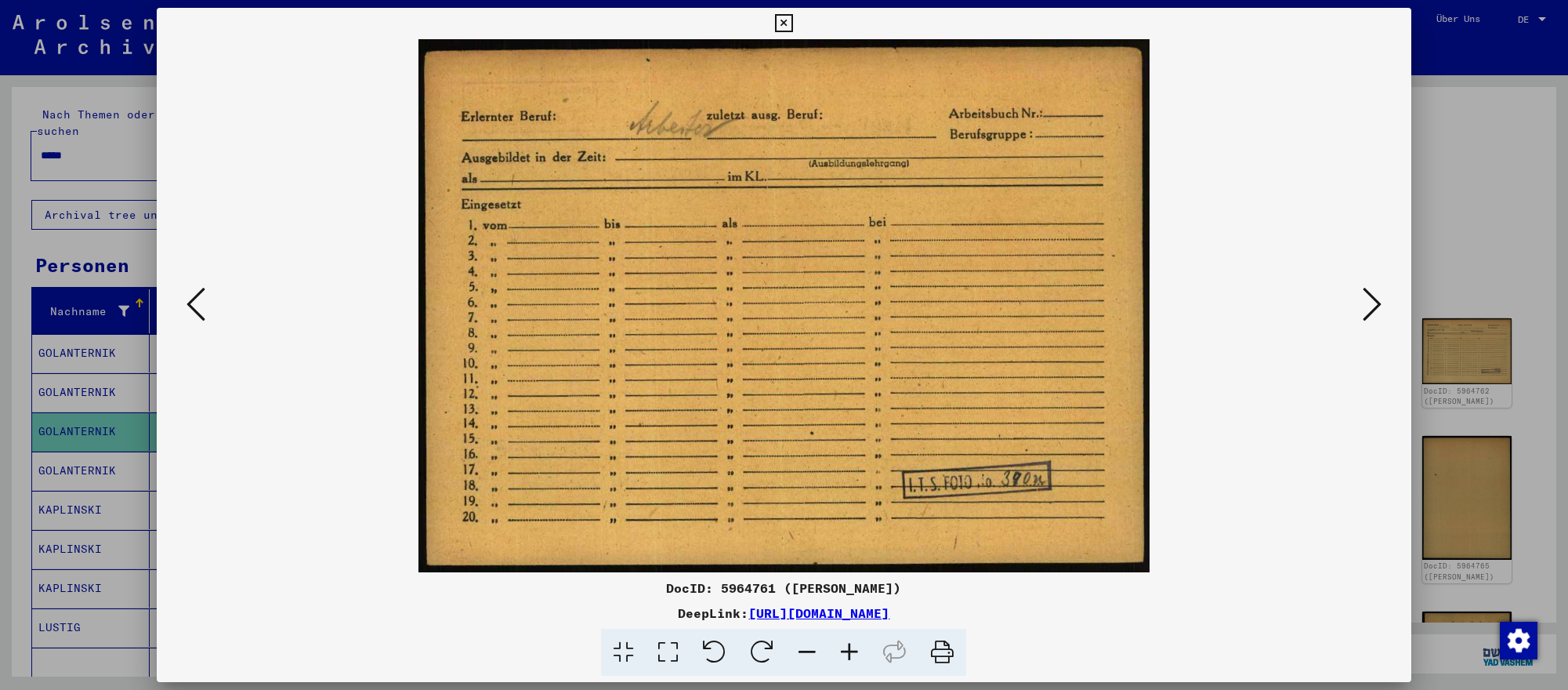
click at [1534, 255] on div at bounding box center [784, 345] width 1568 height 690
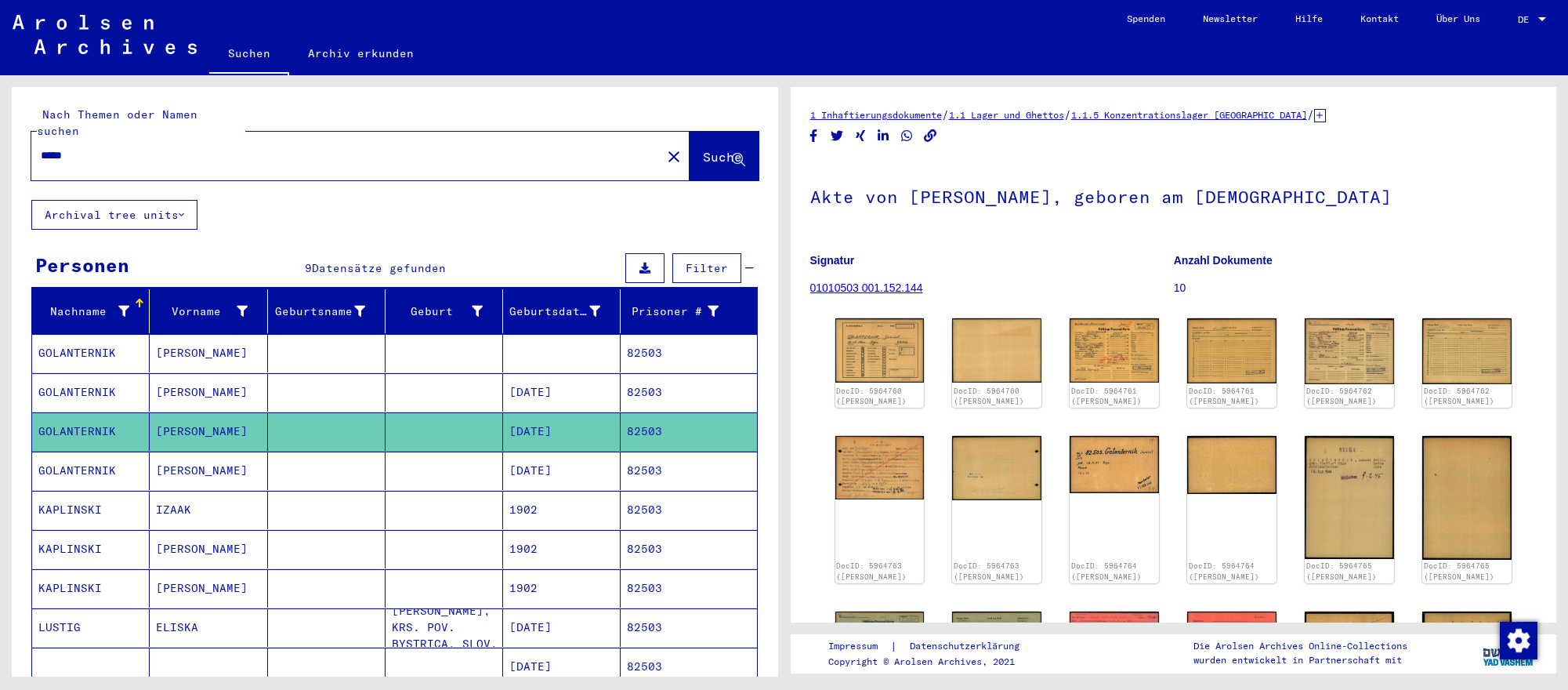
click at [174, 149] on input "*****" at bounding box center [346, 155] width 611 height 17
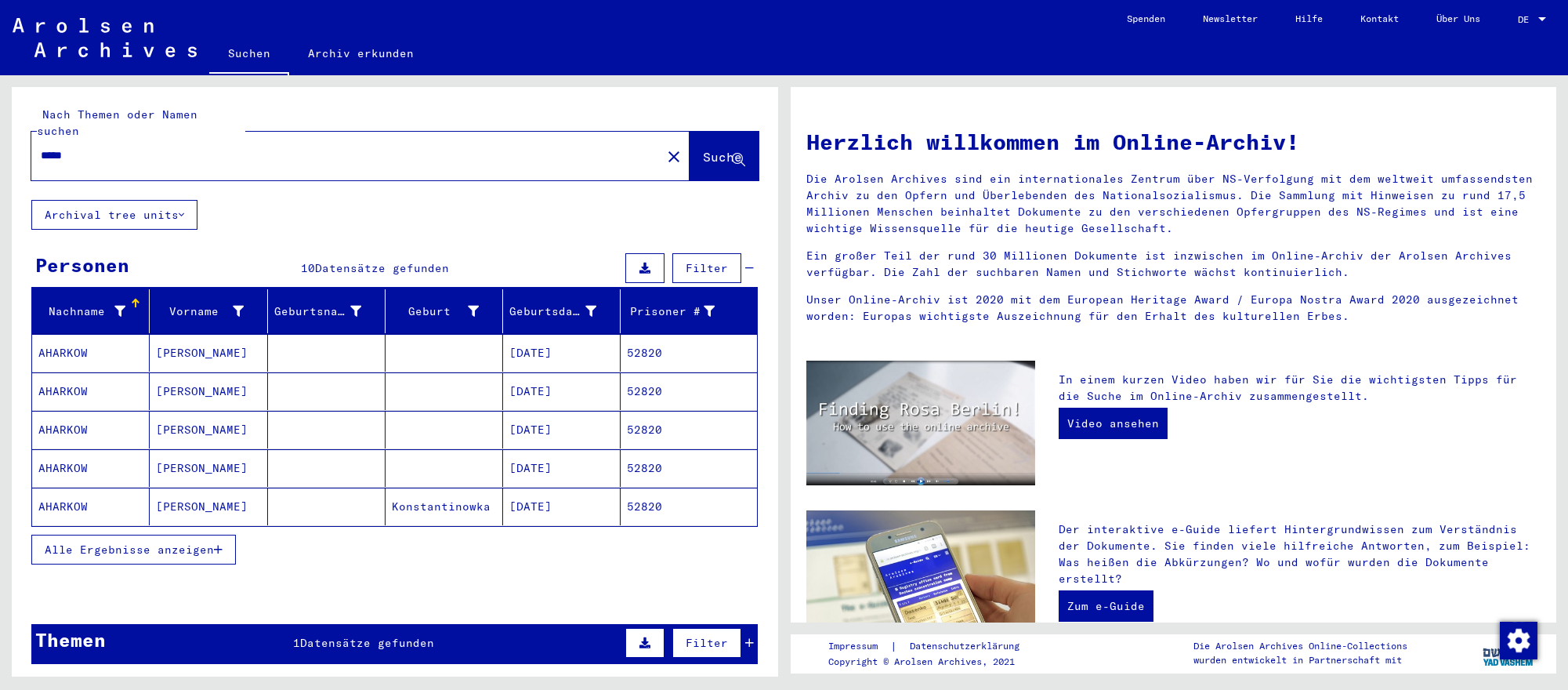
click at [636, 517] on mat-cell "52820" at bounding box center [688, 506] width 135 height 38
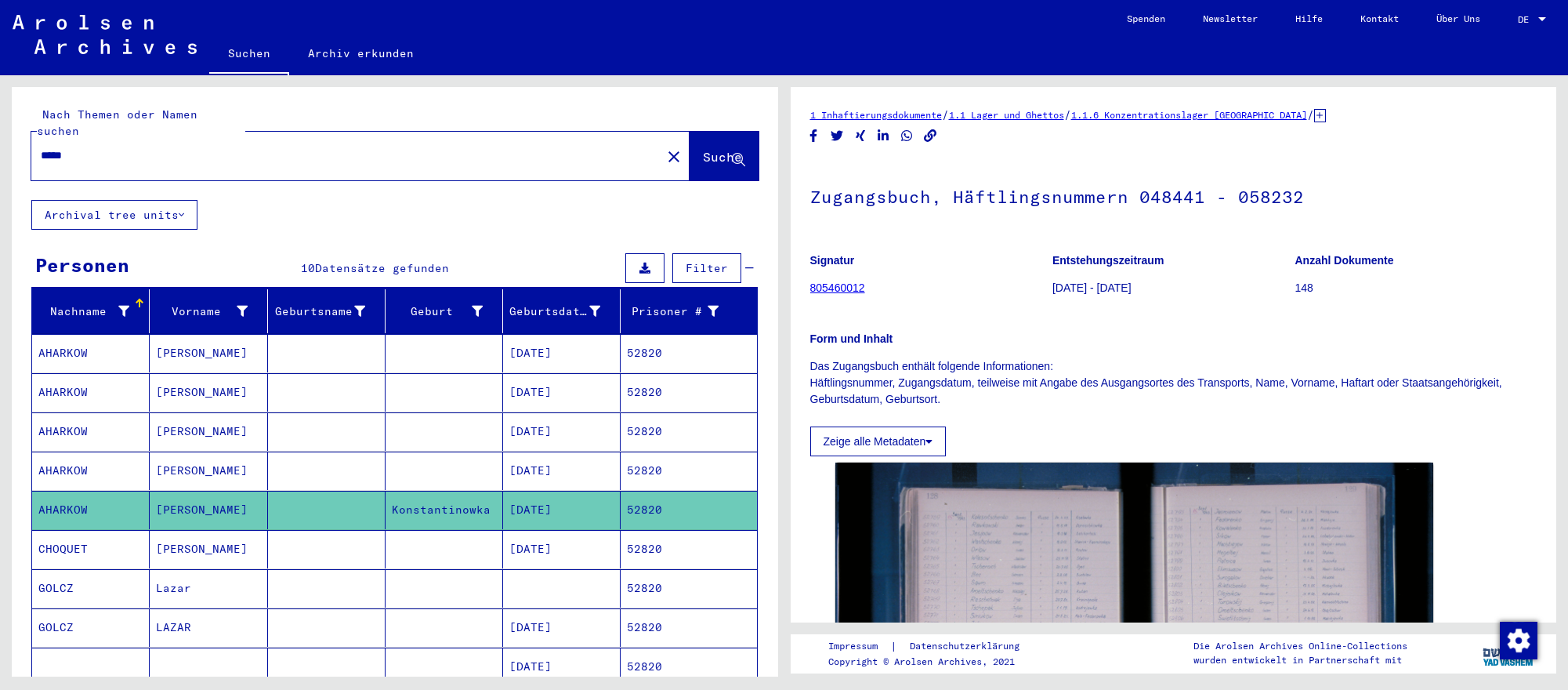
click at [405, 583] on mat-cell at bounding box center [444, 587] width 117 height 39
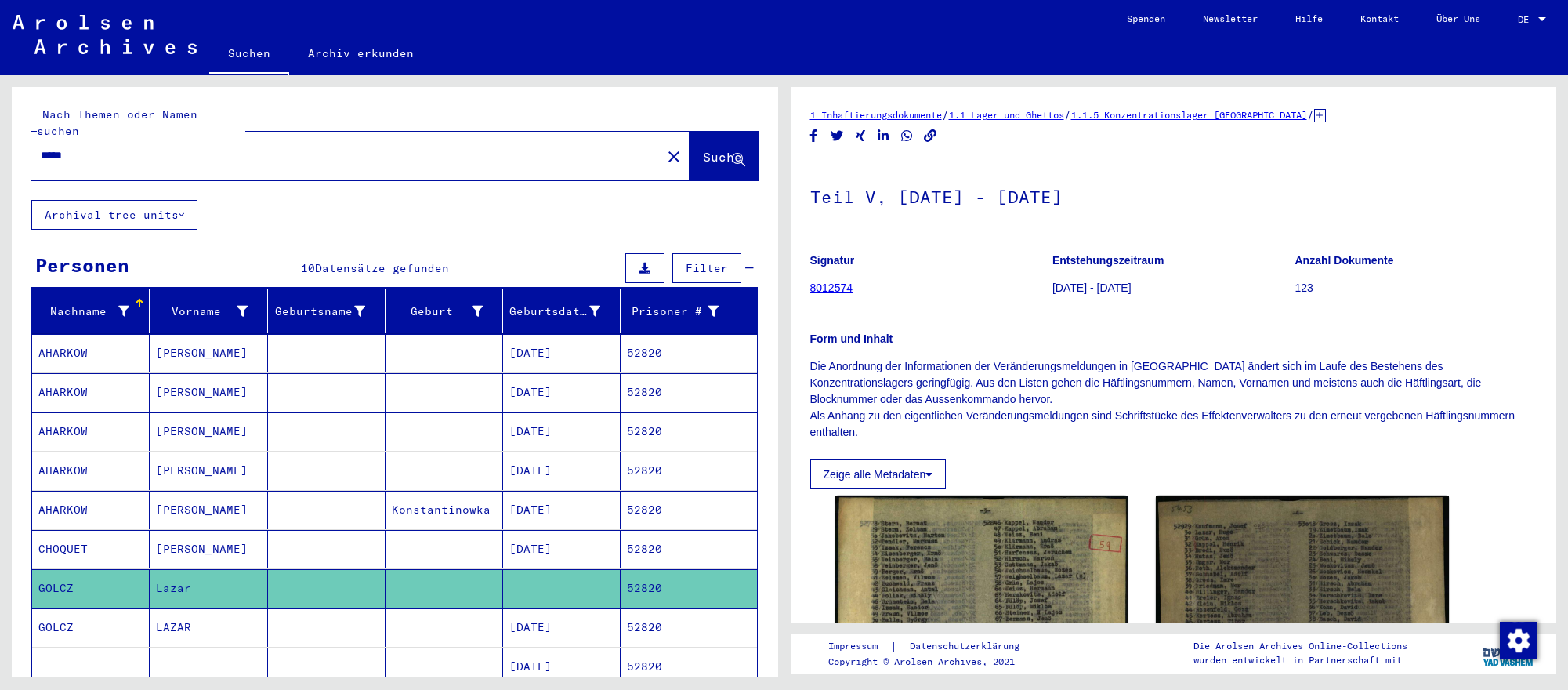
click at [583, 627] on mat-cell "[DATE]" at bounding box center [561, 627] width 117 height 39
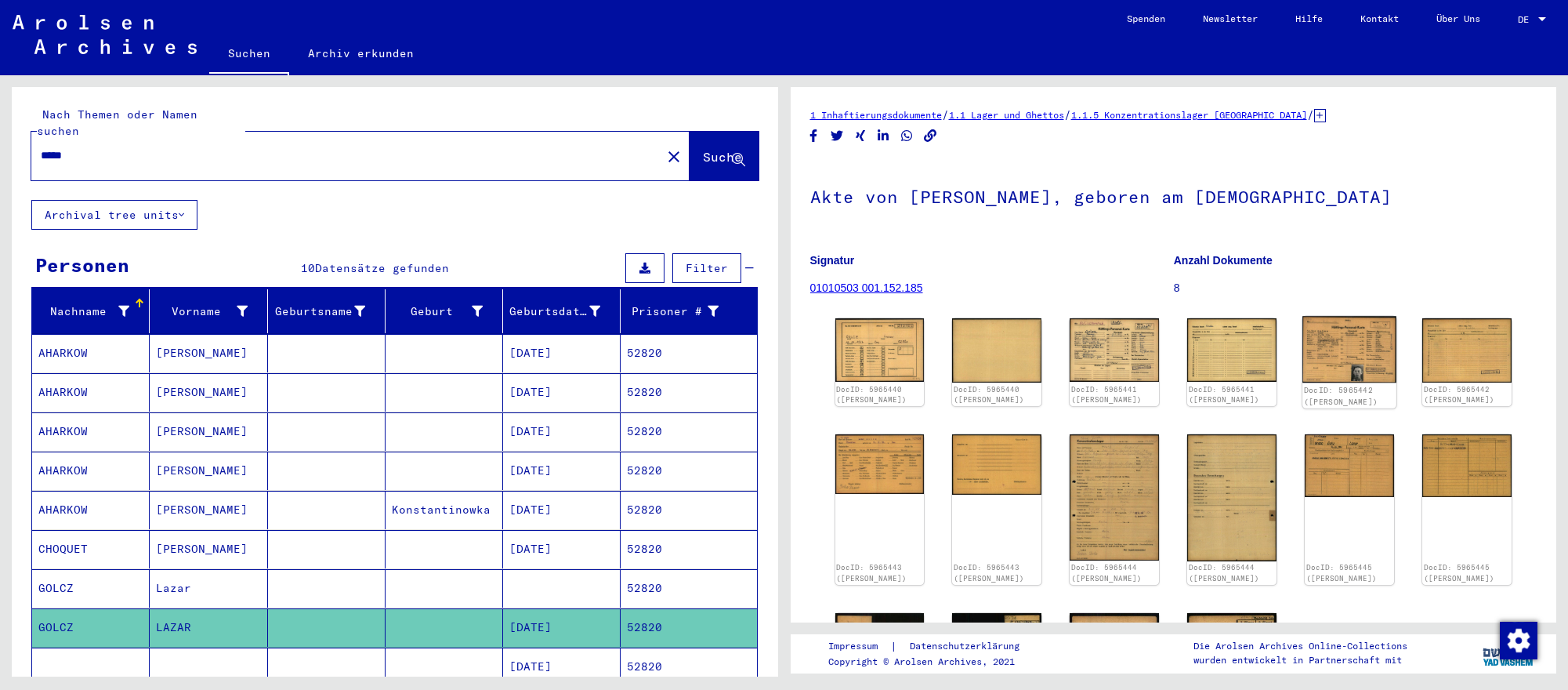
click at [1328, 344] on img at bounding box center [1349, 349] width 94 height 68
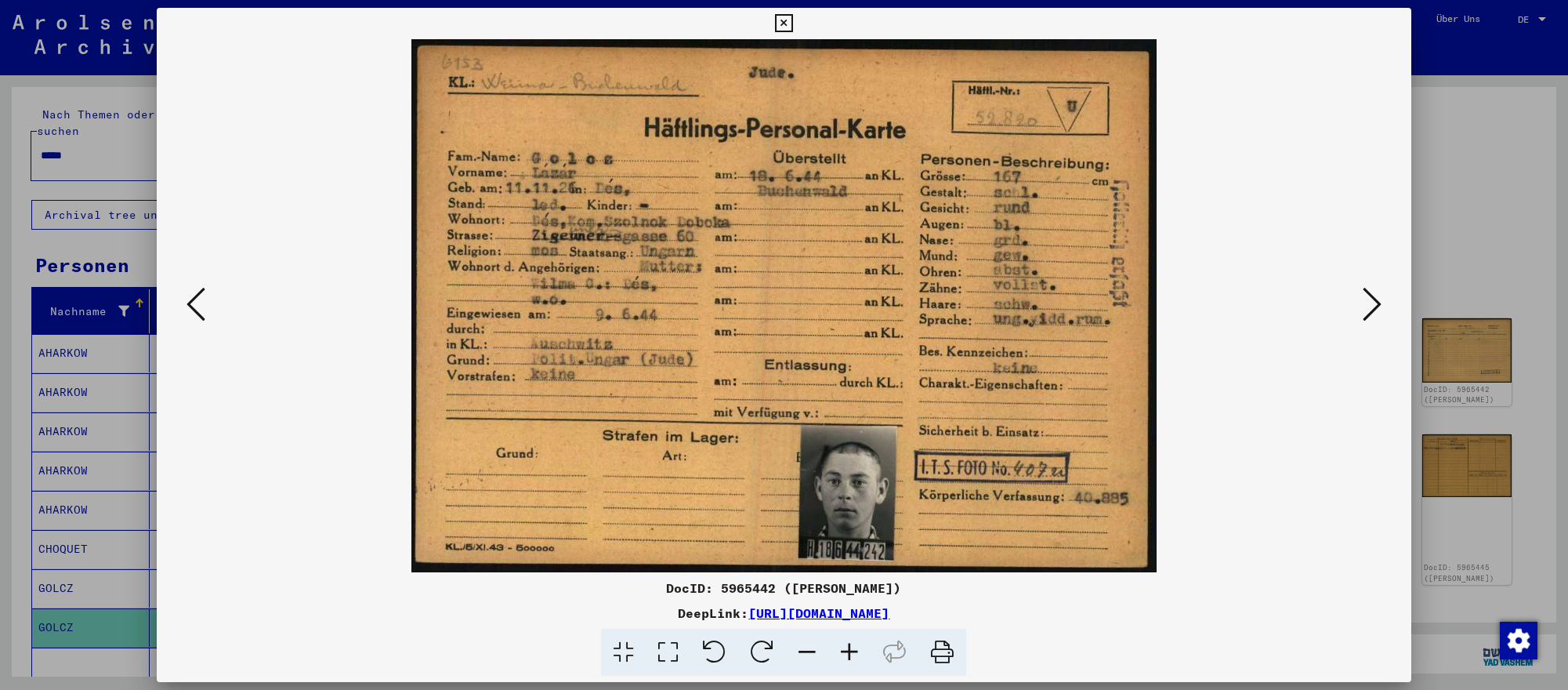
click at [1362, 307] on icon at bounding box center [1371, 304] width 19 height 38
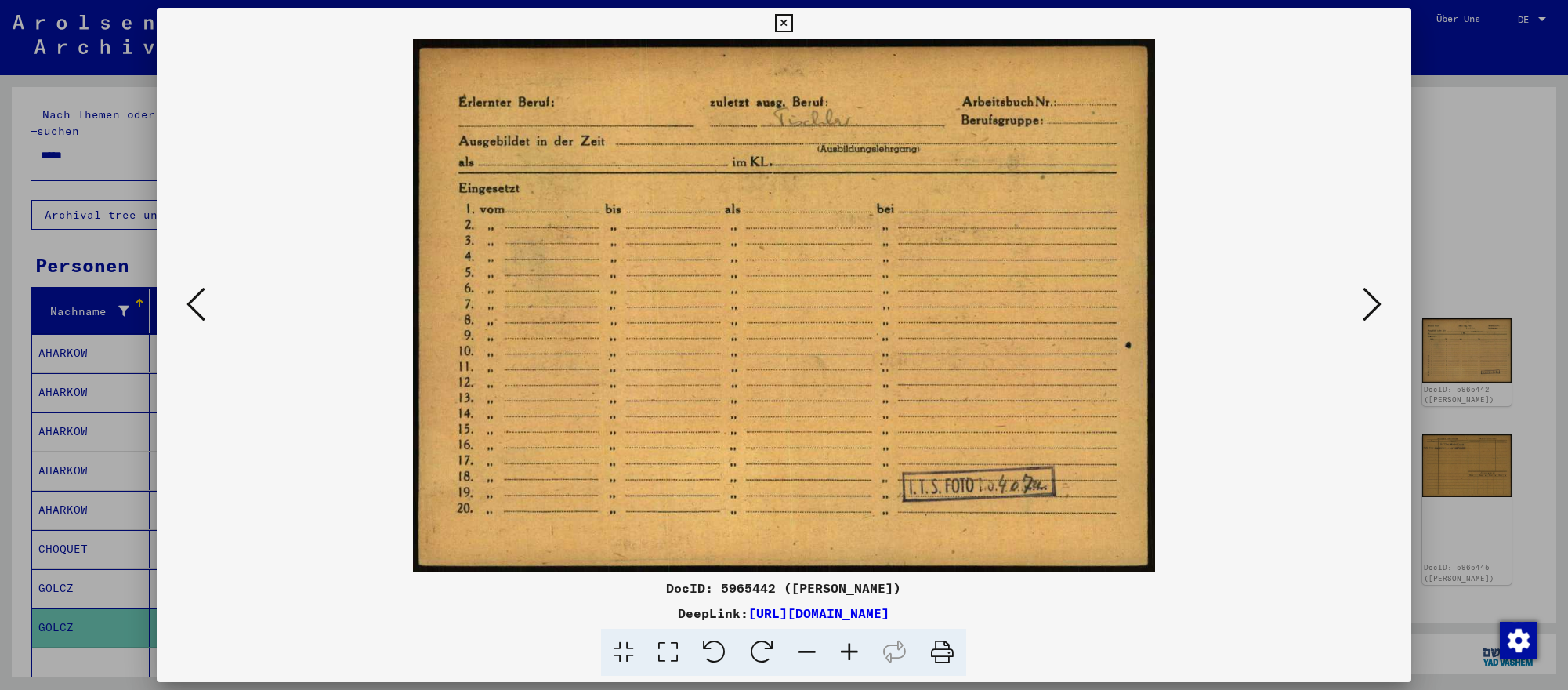
click at [68, 455] on div at bounding box center [784, 345] width 1568 height 690
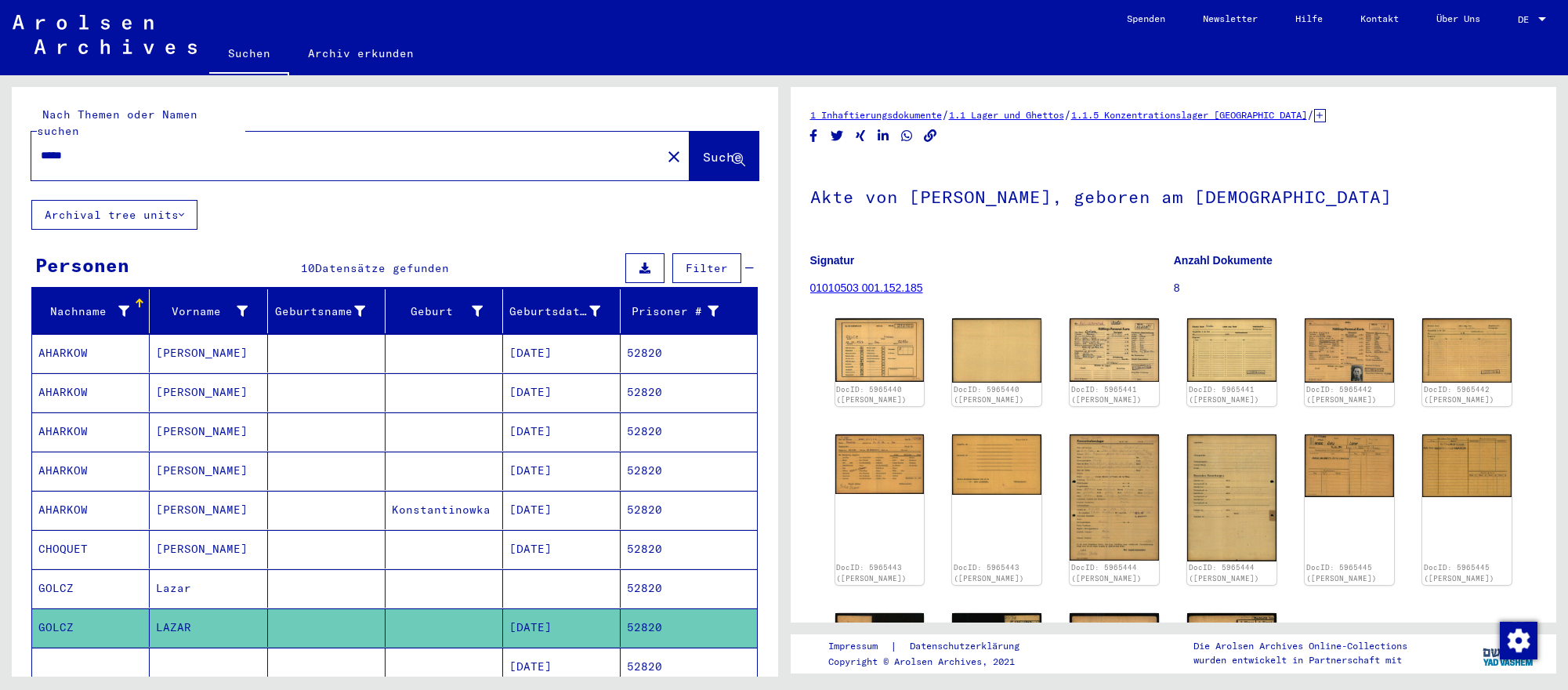
click at [130, 149] on input "*****" at bounding box center [346, 155] width 611 height 17
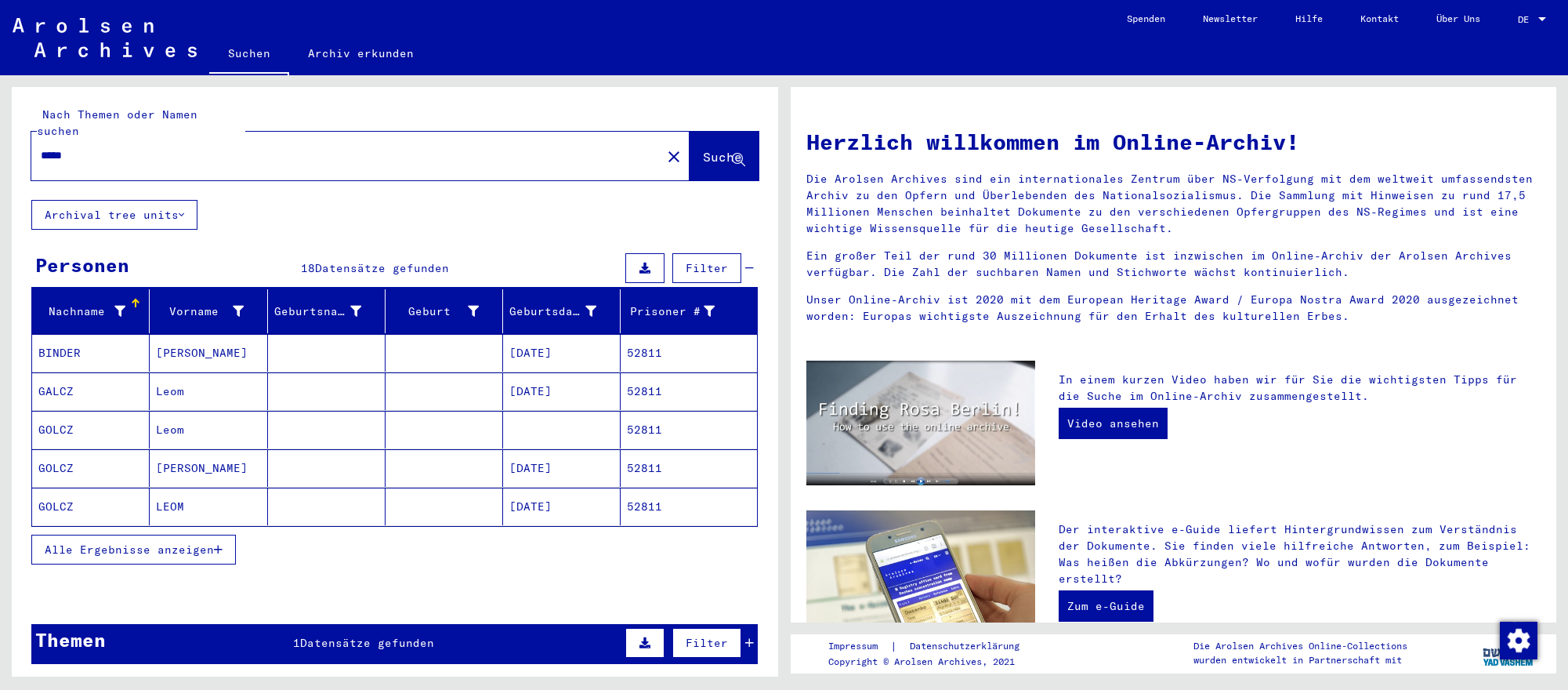
click at [596, 410] on mat-cell at bounding box center [561, 429] width 117 height 38
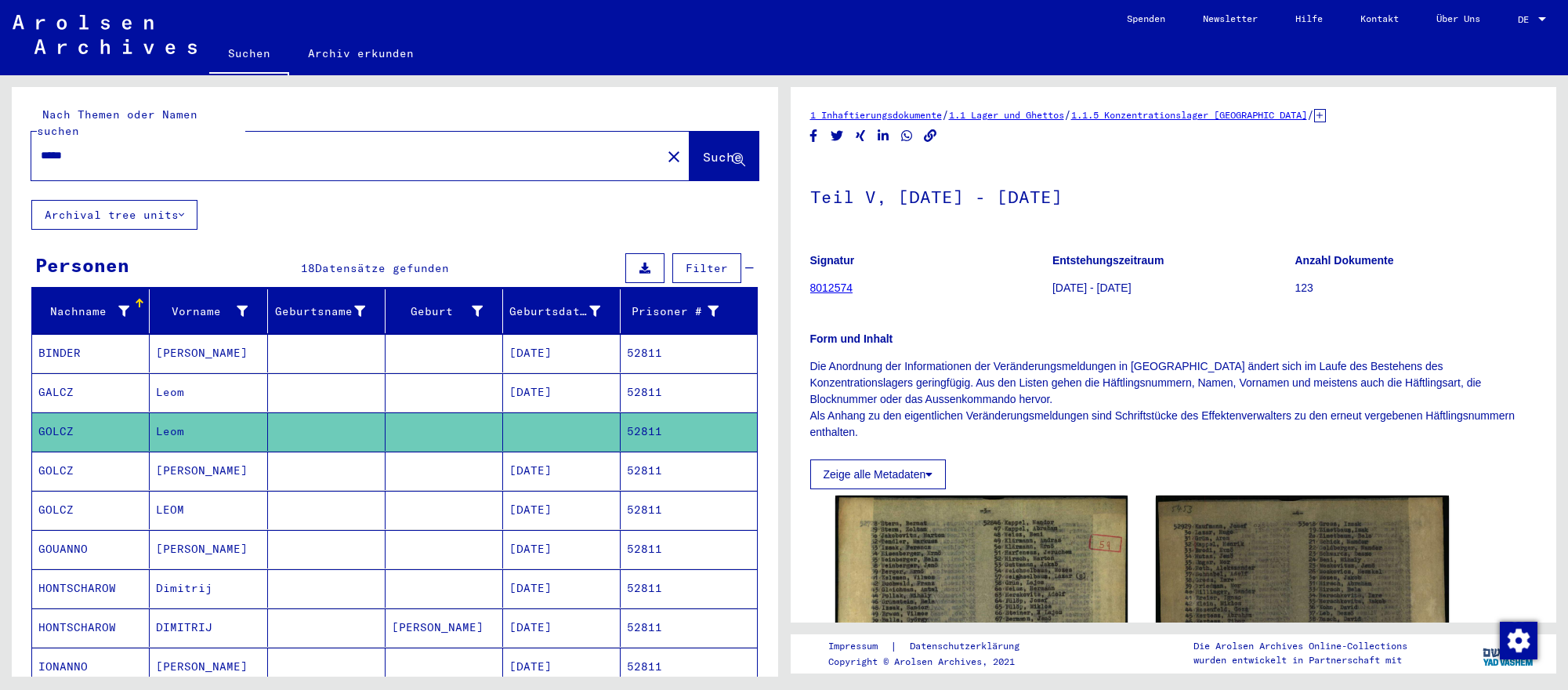
click at [576, 376] on mat-cell "[DATE]" at bounding box center [561, 392] width 117 height 39
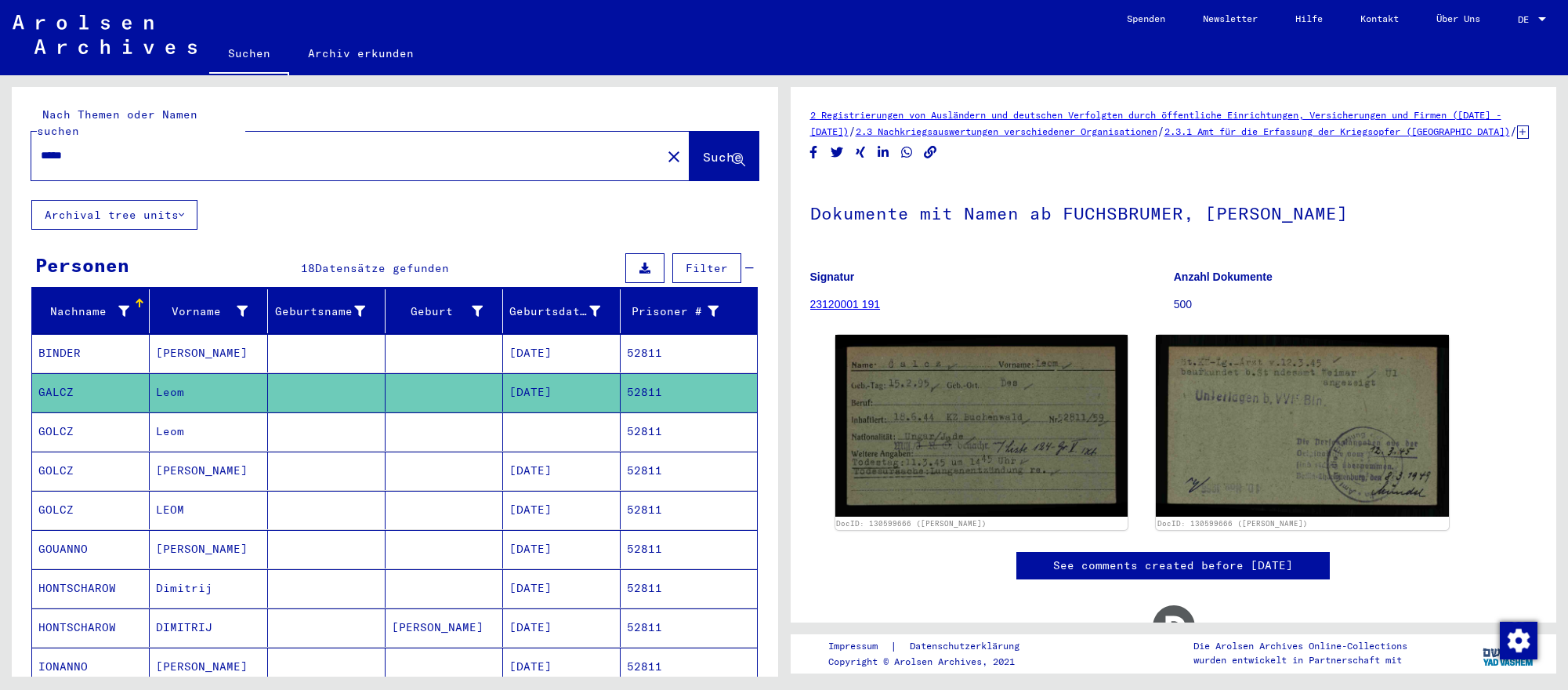
click at [584, 464] on mat-cell "[DATE]" at bounding box center [561, 470] width 117 height 39
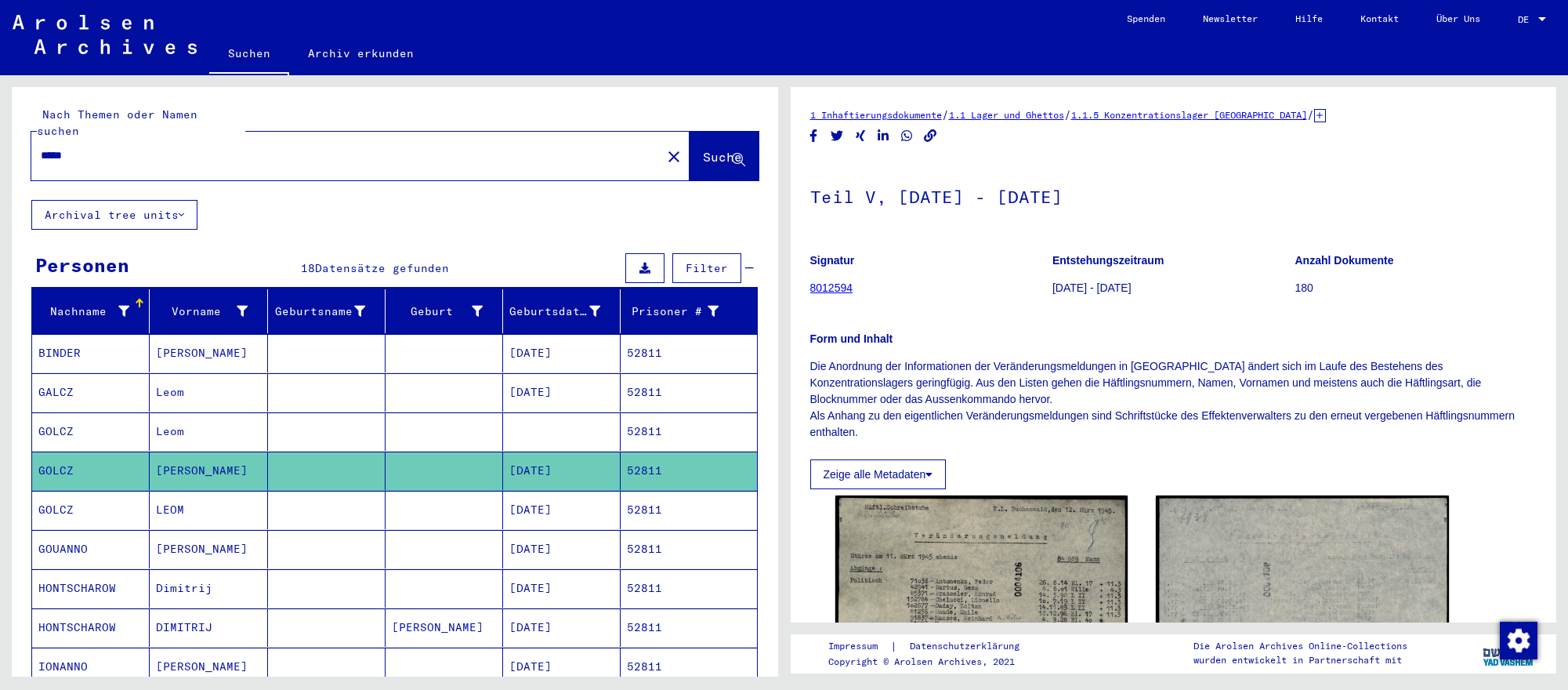
scroll to position [6, 0]
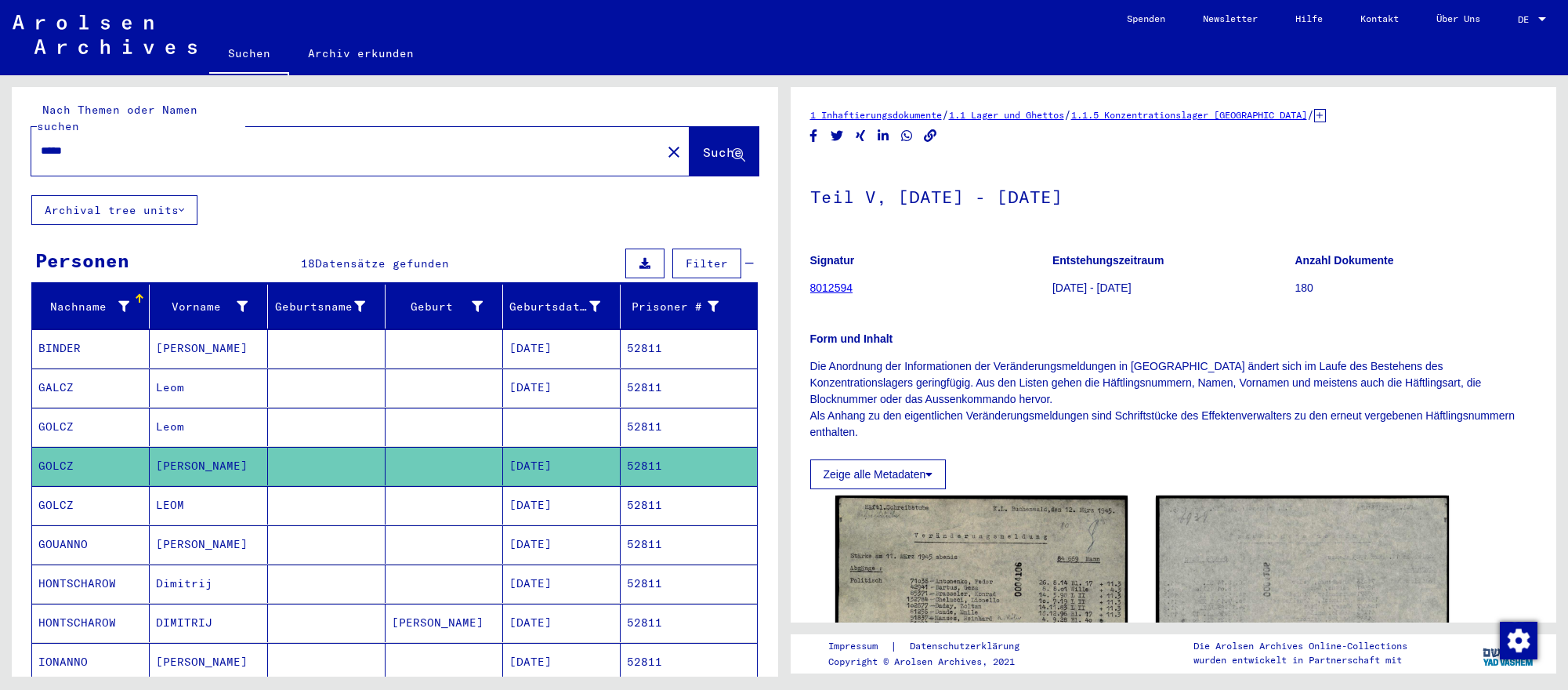
click at [622, 519] on mat-cell "52811" at bounding box center [688, 505] width 135 height 39
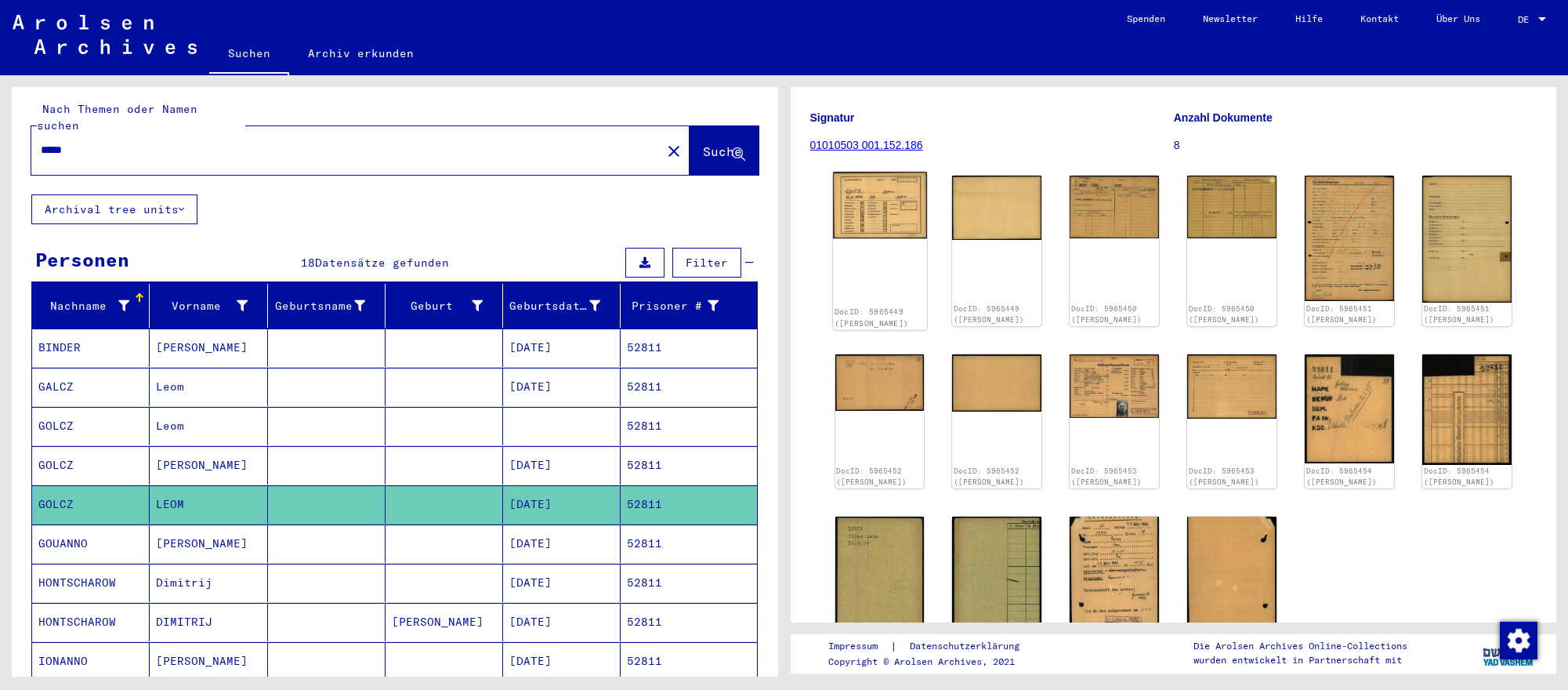
scroll to position [145, 0]
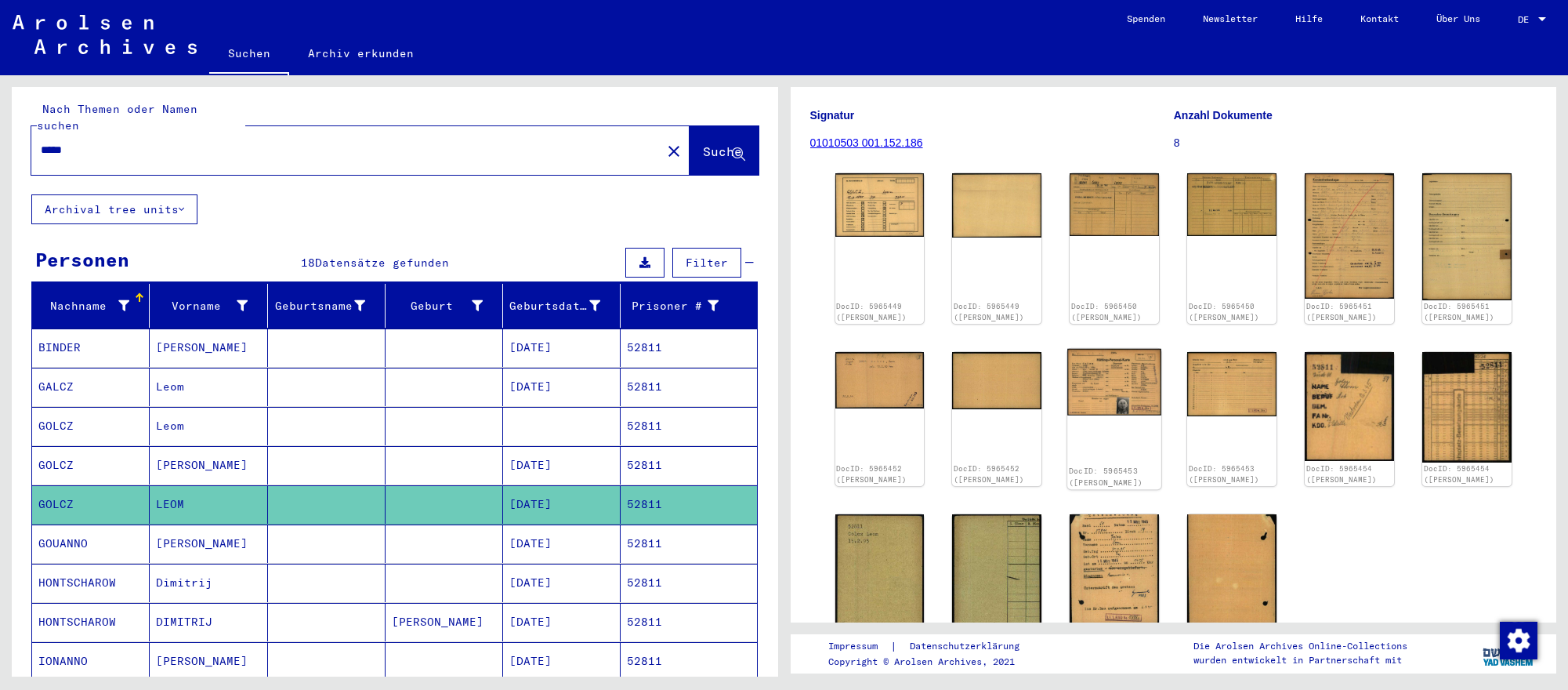
click at [1095, 379] on img at bounding box center [1114, 381] width 94 height 67
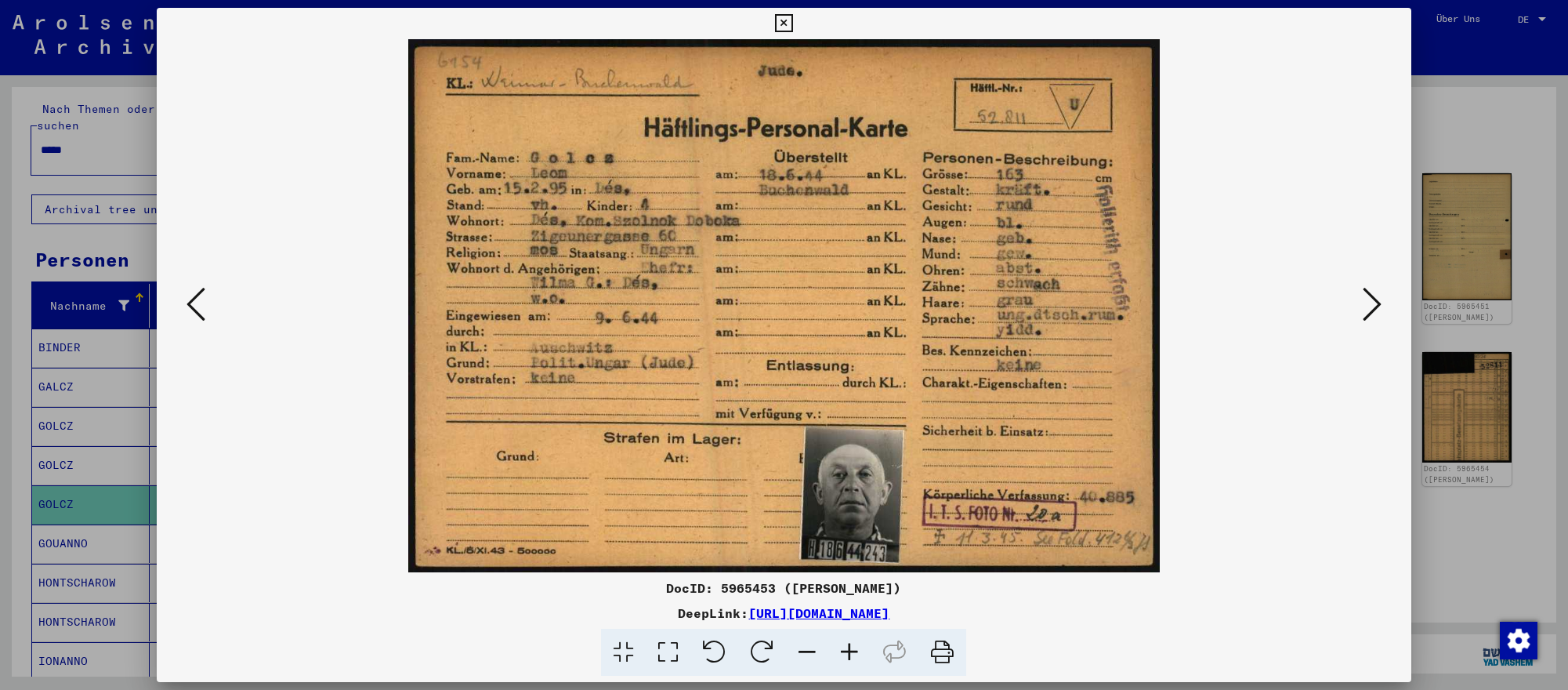
click at [1371, 300] on icon at bounding box center [1371, 304] width 19 height 38
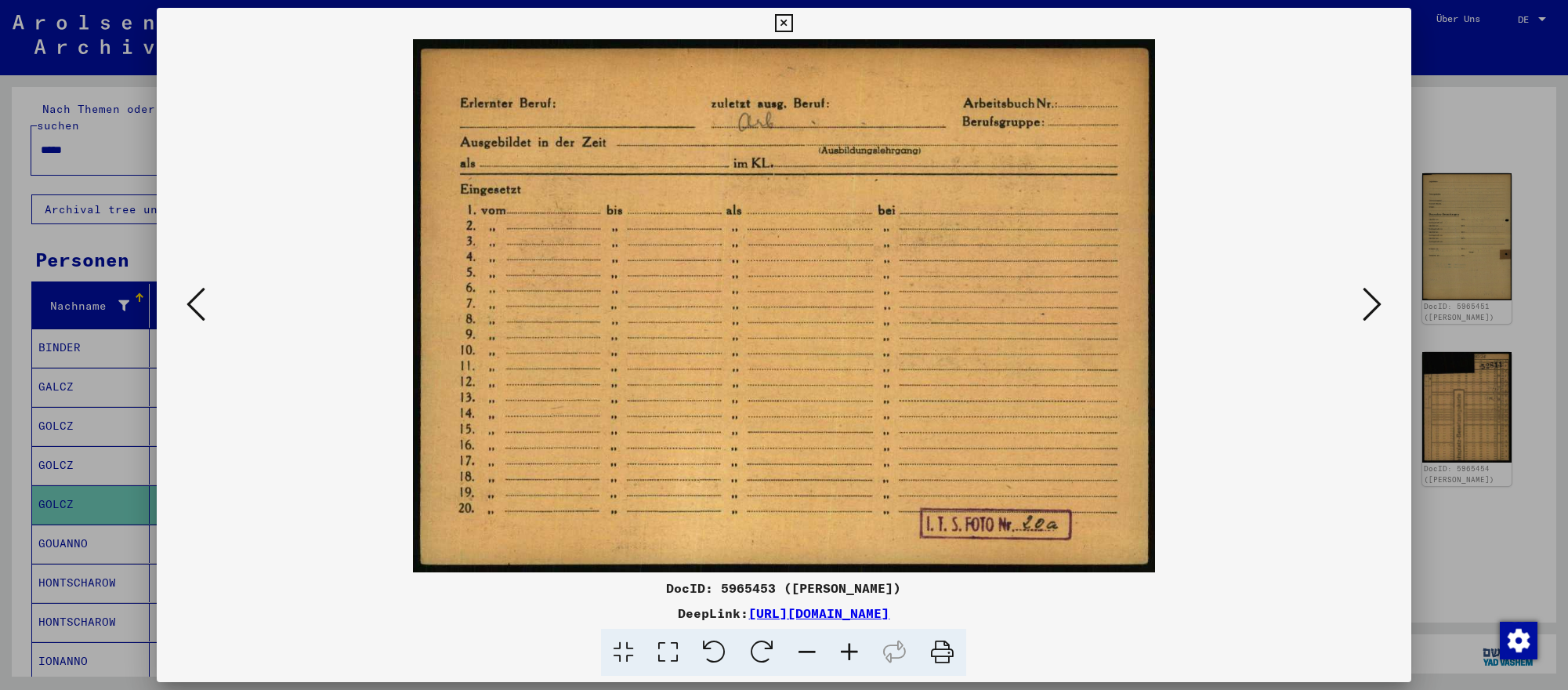
click at [131, 152] on div at bounding box center [784, 345] width 1568 height 690
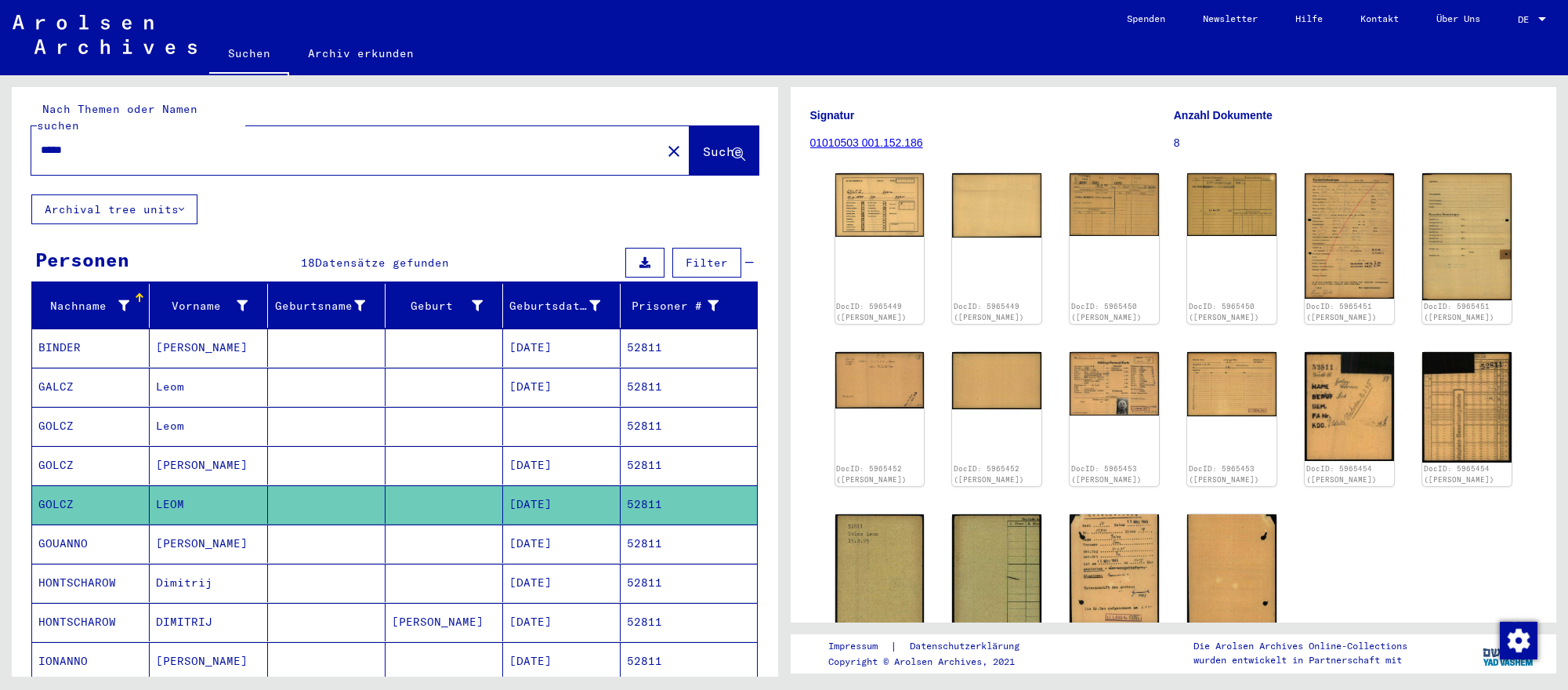
click at [131, 152] on input "*****" at bounding box center [346, 149] width 611 height 17
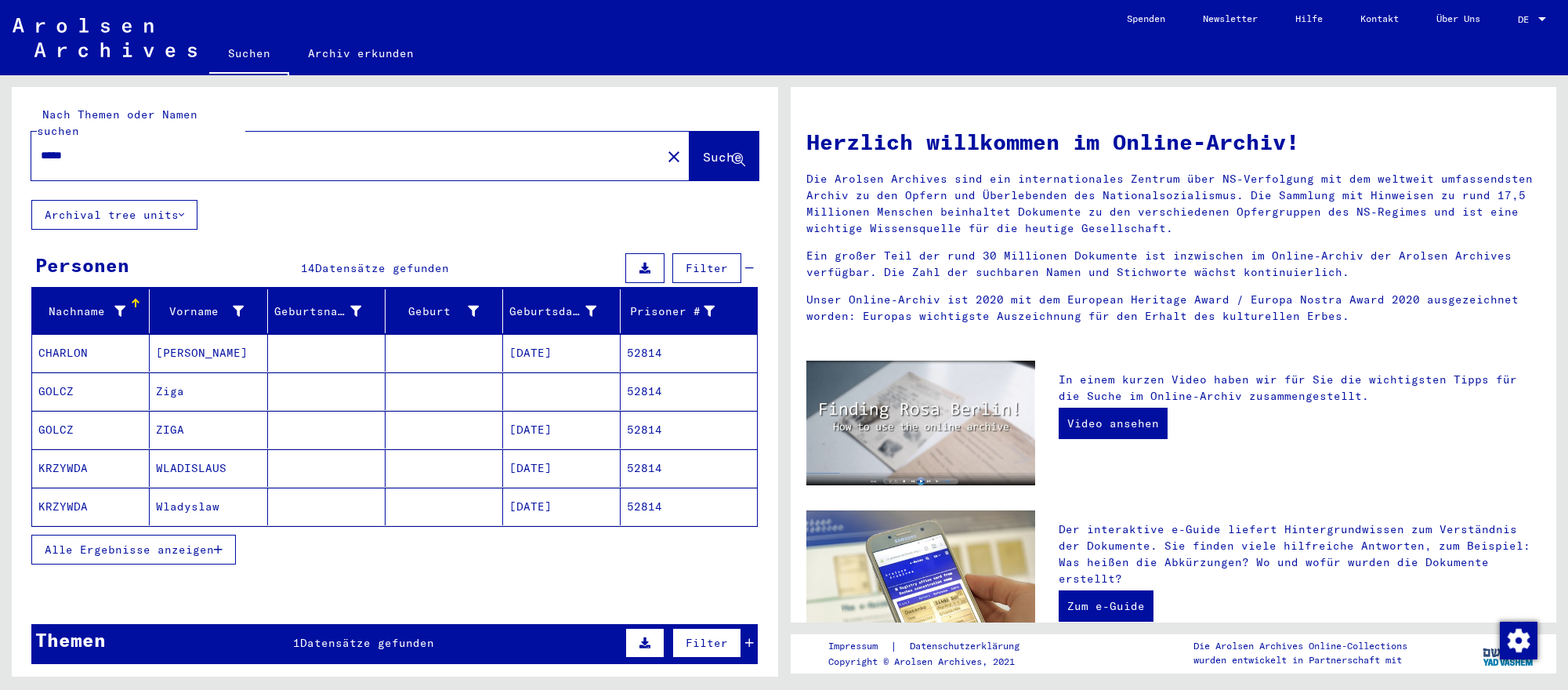
click at [541, 392] on mat-cell at bounding box center [561, 391] width 117 height 38
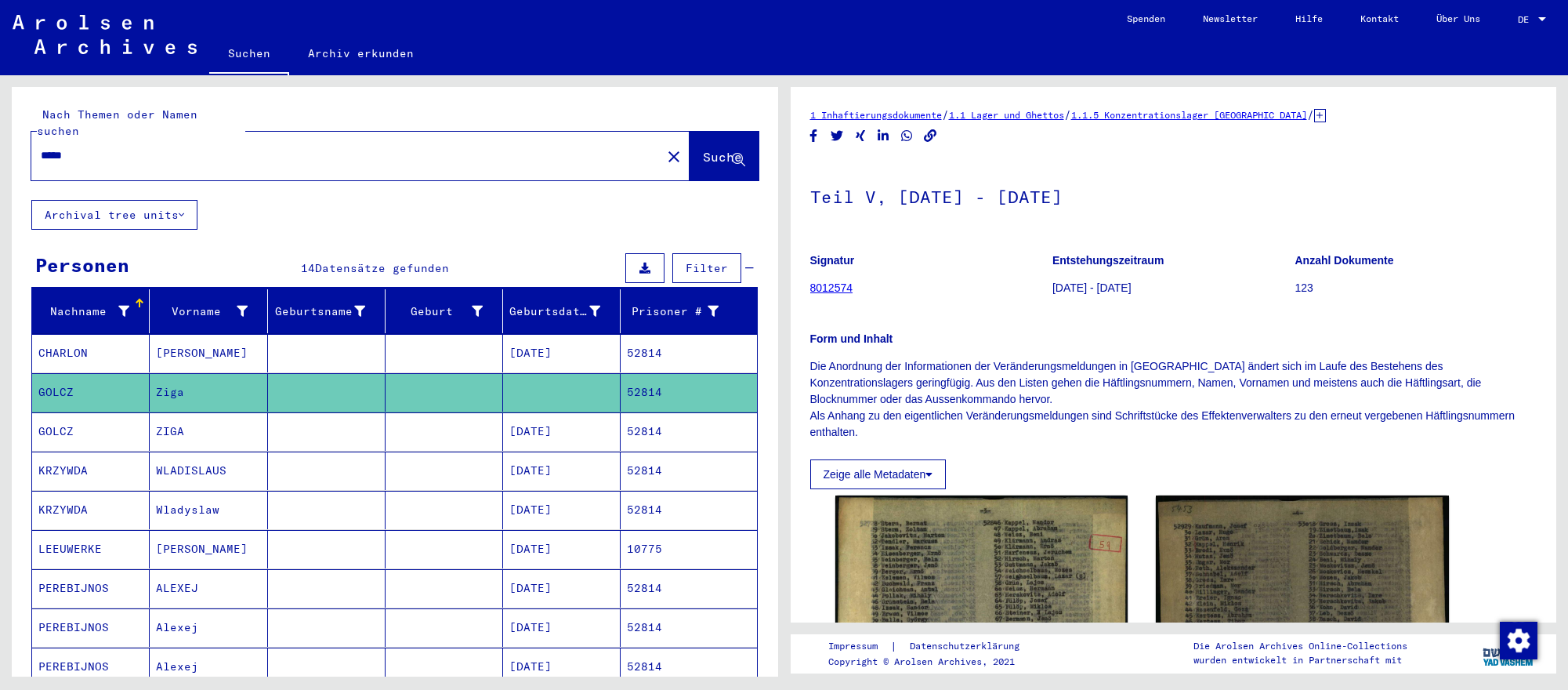
click at [588, 434] on mat-cell "[DATE]" at bounding box center [561, 431] width 117 height 39
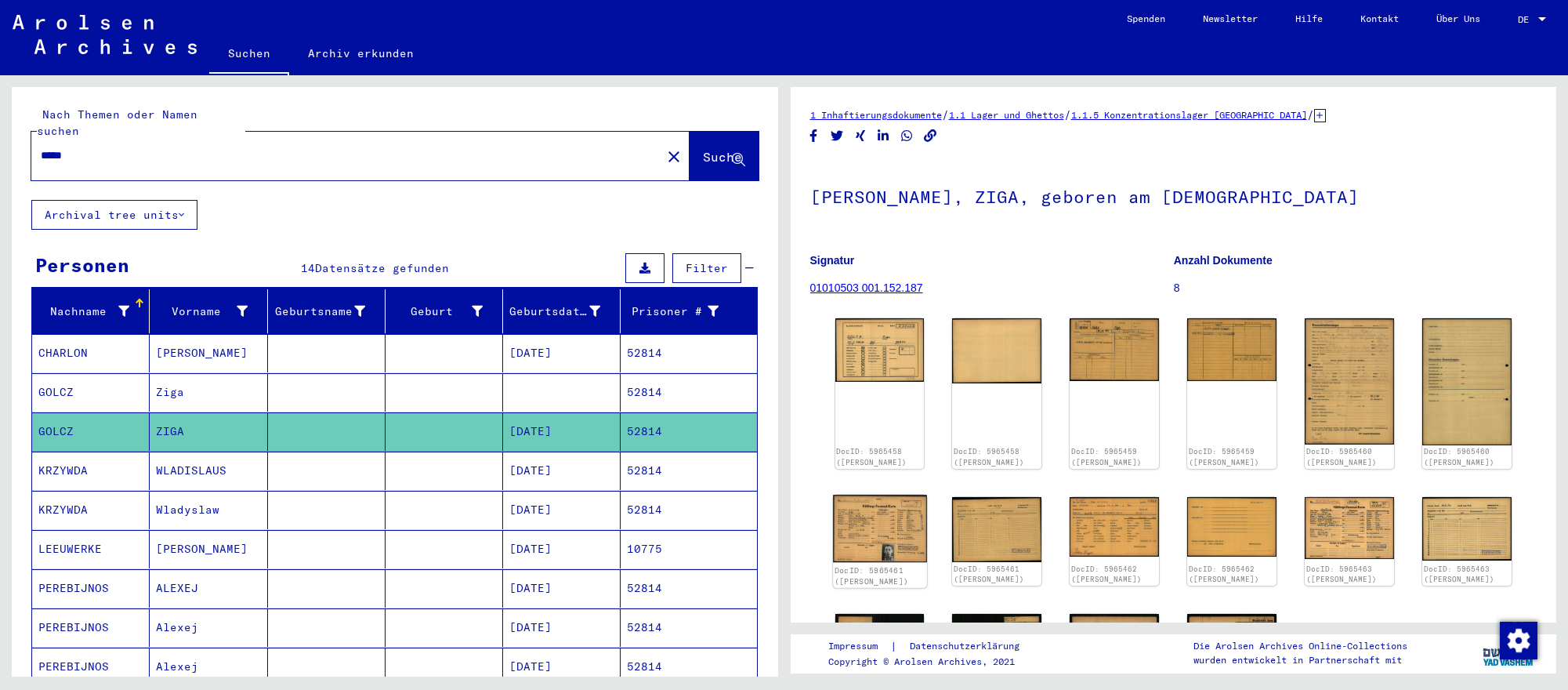
click at [875, 523] on img at bounding box center [880, 529] width 94 height 68
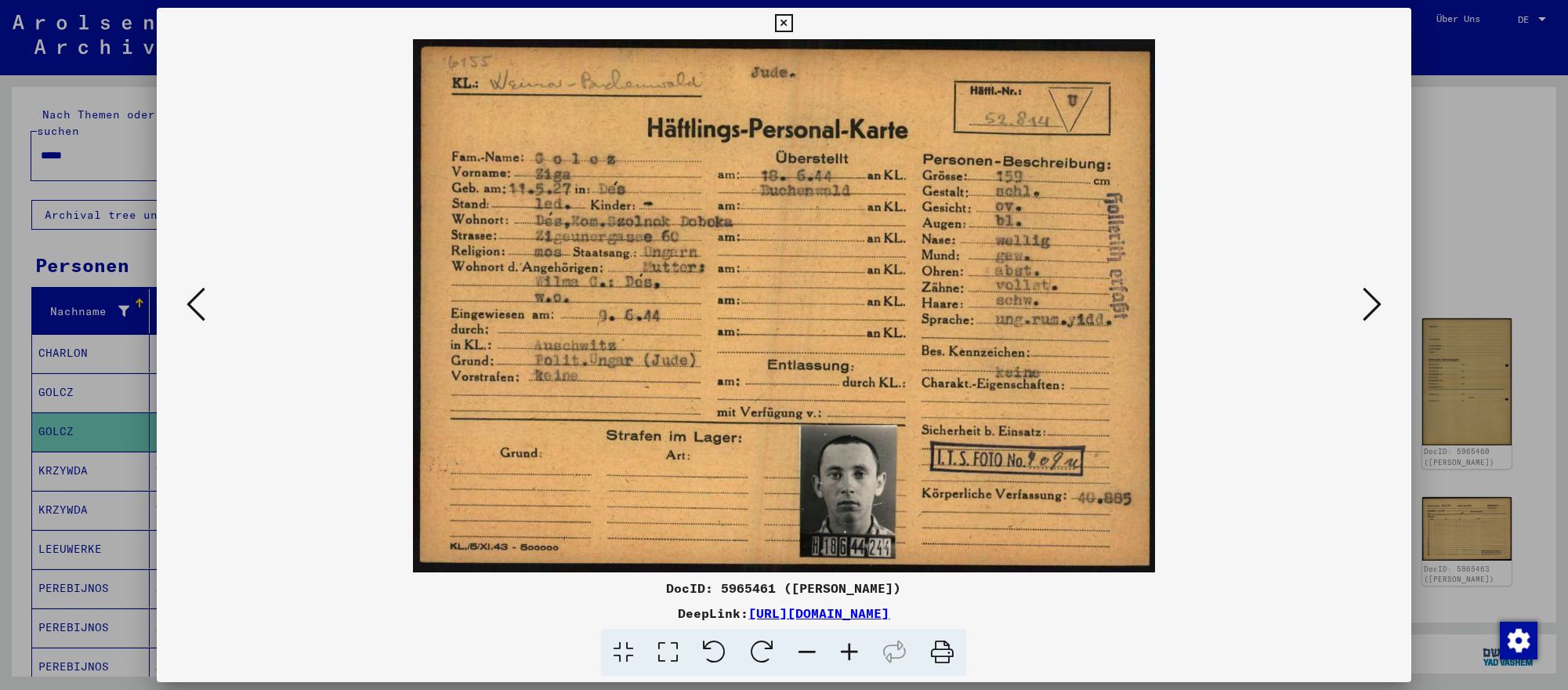
click at [1368, 315] on icon at bounding box center [1371, 304] width 19 height 38
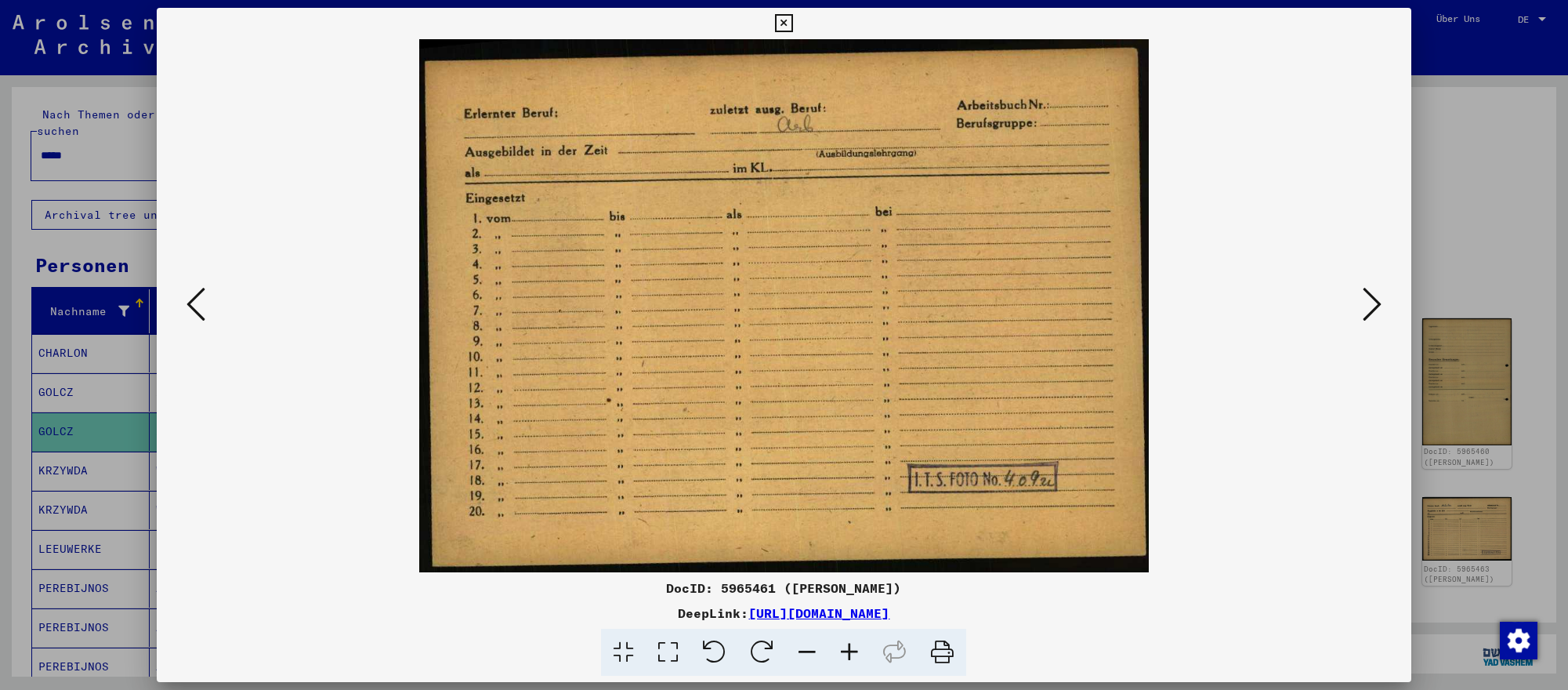
click at [126, 431] on div at bounding box center [784, 345] width 1568 height 690
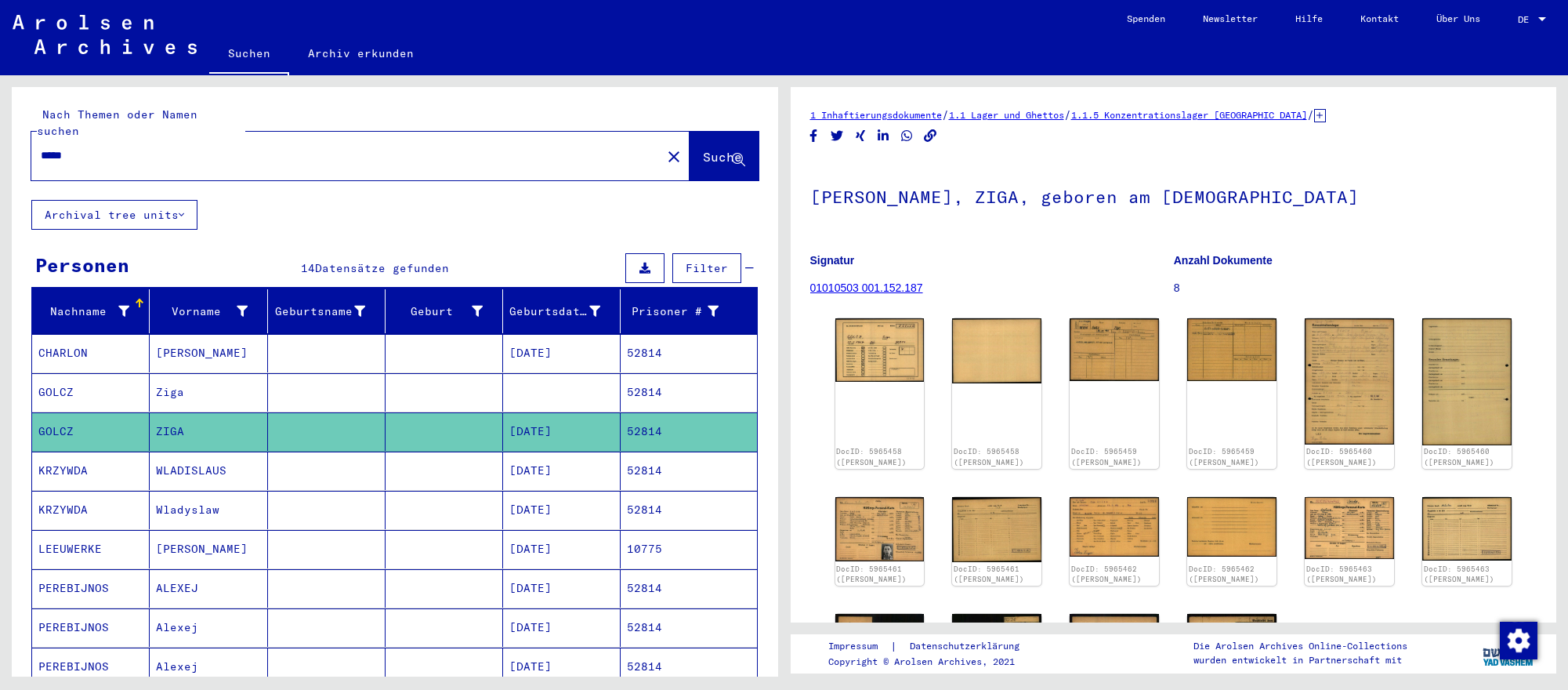
click at [844, 503] on div "DocID: 5965458 (ZIGA GOLCZ) DocID: 5965458 (ZIGA GOLCZ) DocID: 5965459 (ZIGA GO…" at bounding box center [1174, 539] width 690 height 455
click at [858, 524] on img at bounding box center [880, 529] width 94 height 68
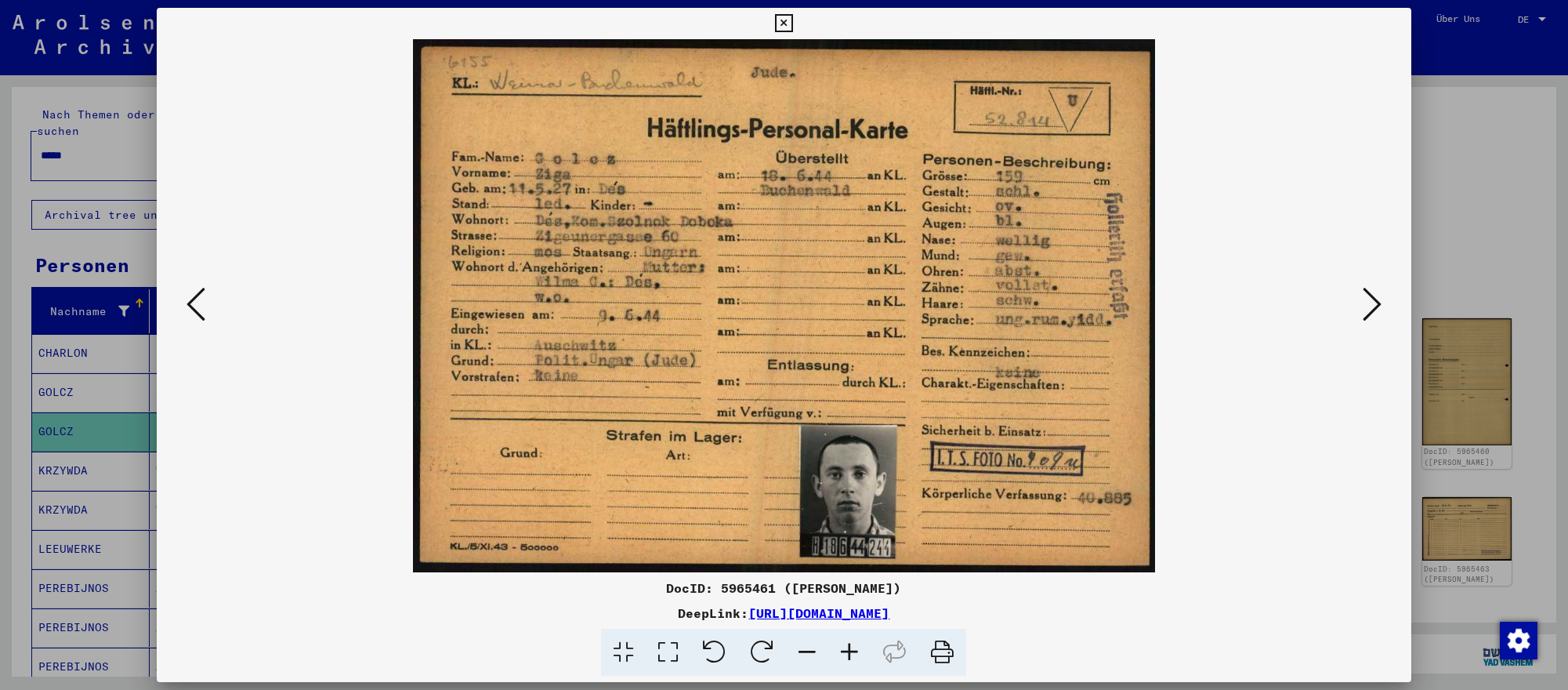
click at [1362, 311] on icon at bounding box center [1371, 304] width 19 height 38
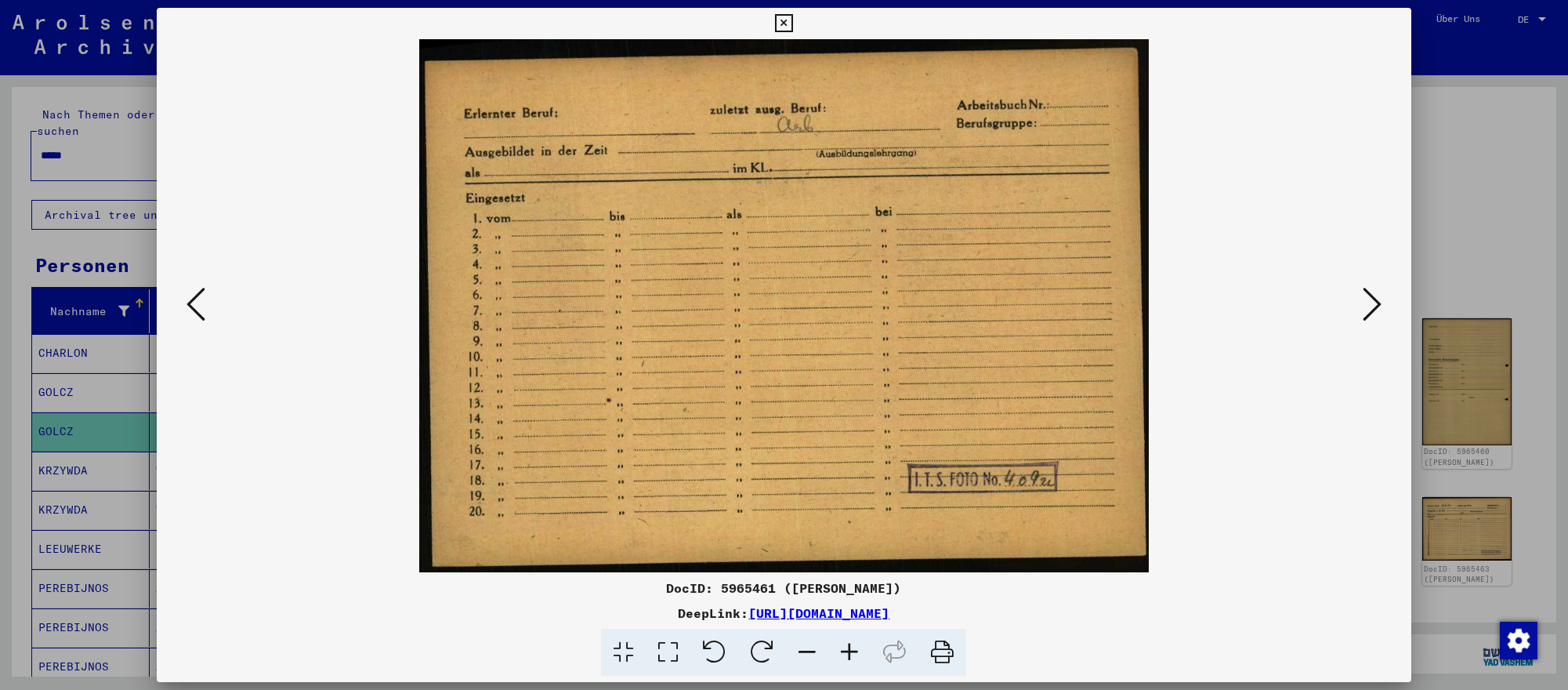
click at [1362, 311] on icon at bounding box center [1371, 304] width 19 height 38
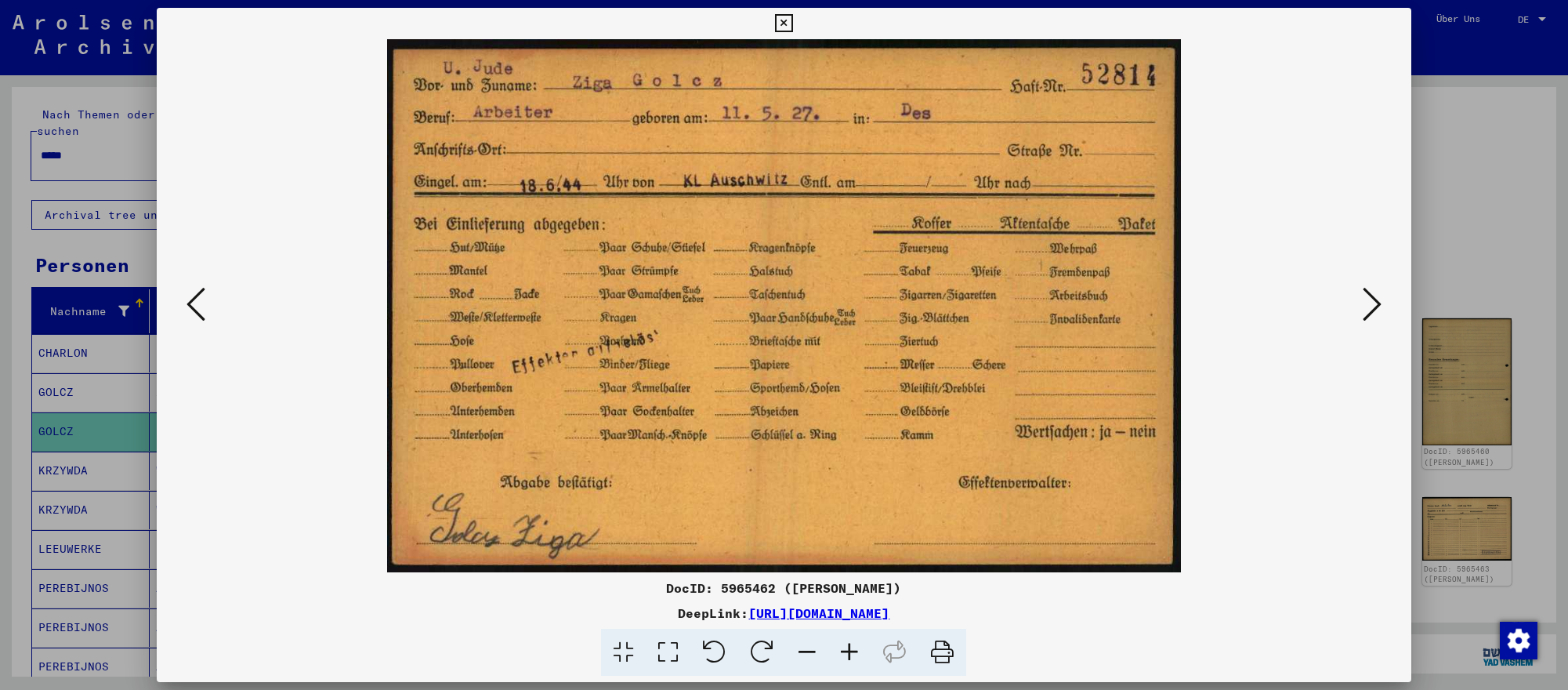
click at [1362, 311] on icon at bounding box center [1371, 304] width 19 height 38
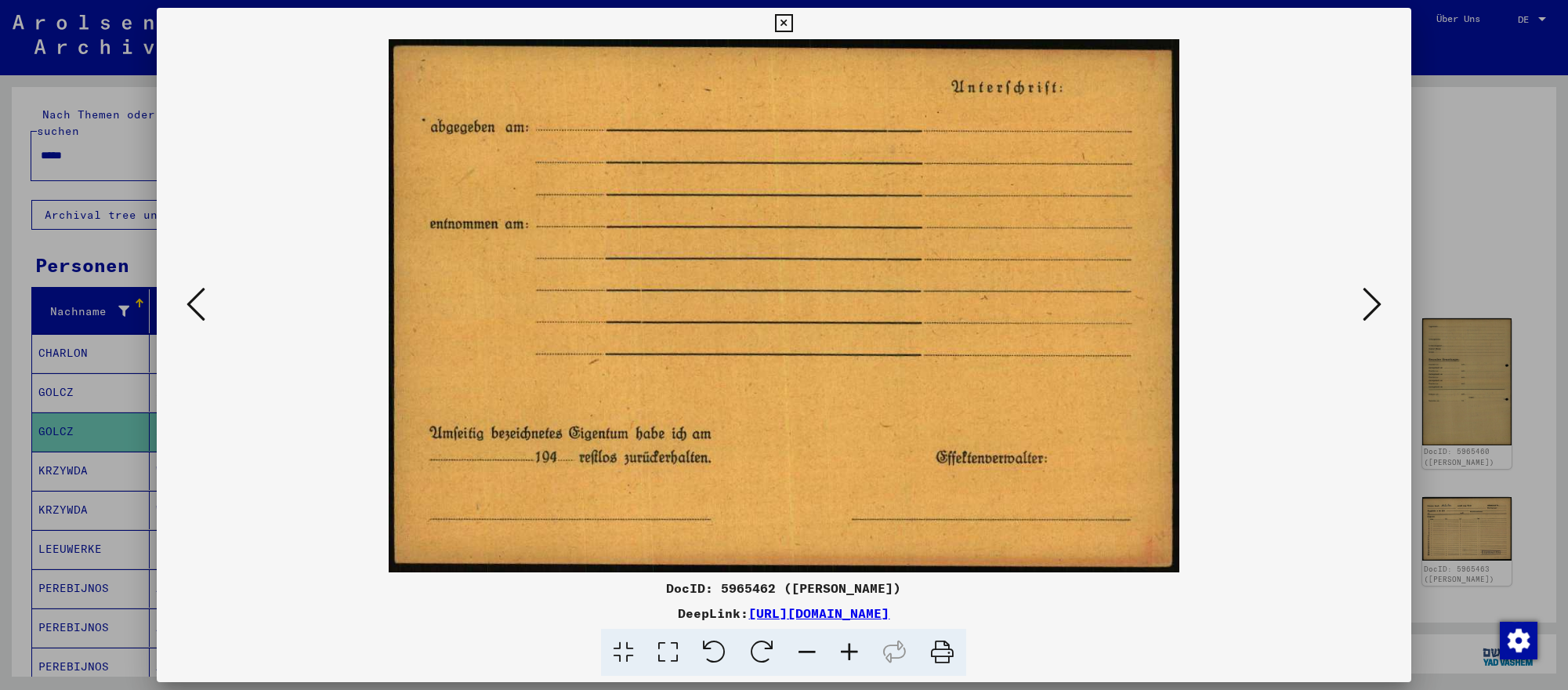
click at [189, 304] on icon at bounding box center [195, 304] width 19 height 38
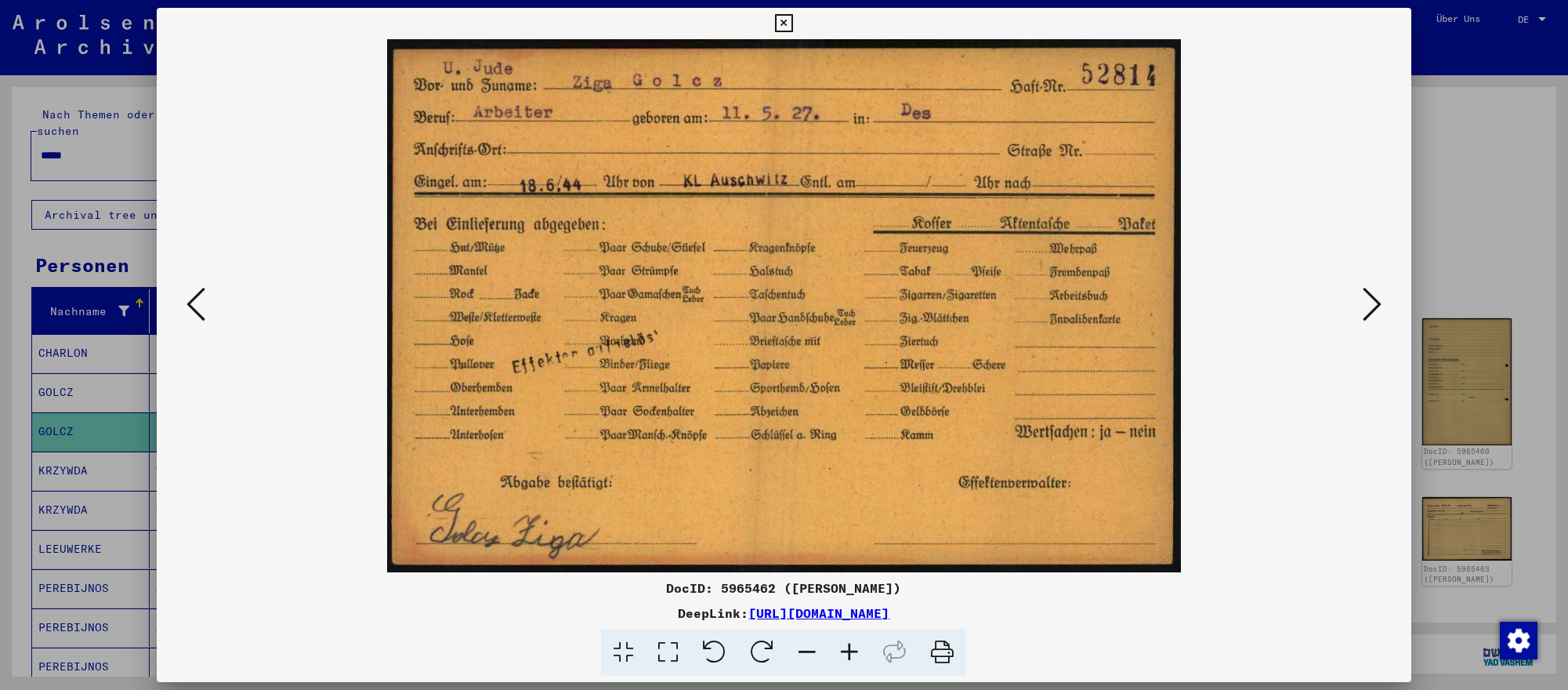
click at [1432, 396] on div at bounding box center [784, 345] width 1568 height 690
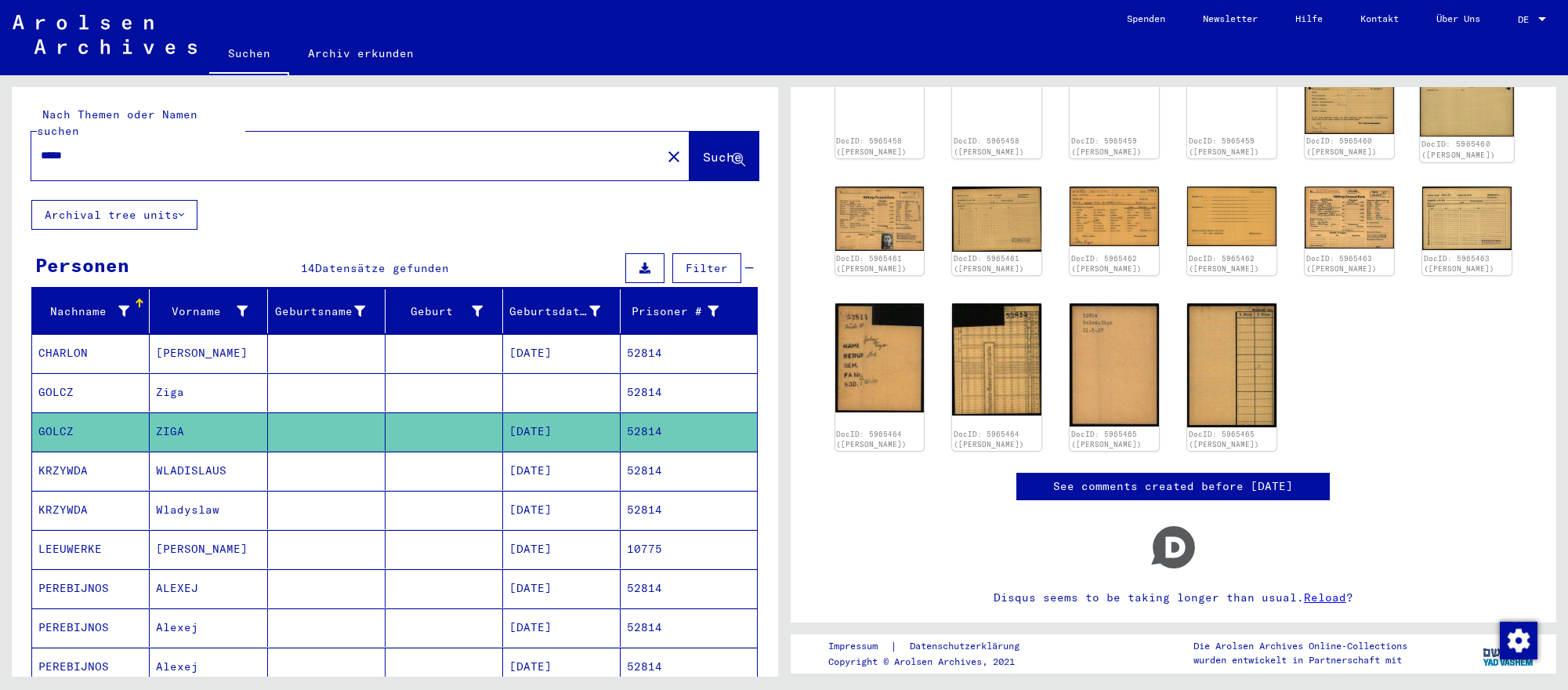
scroll to position [330, 0]
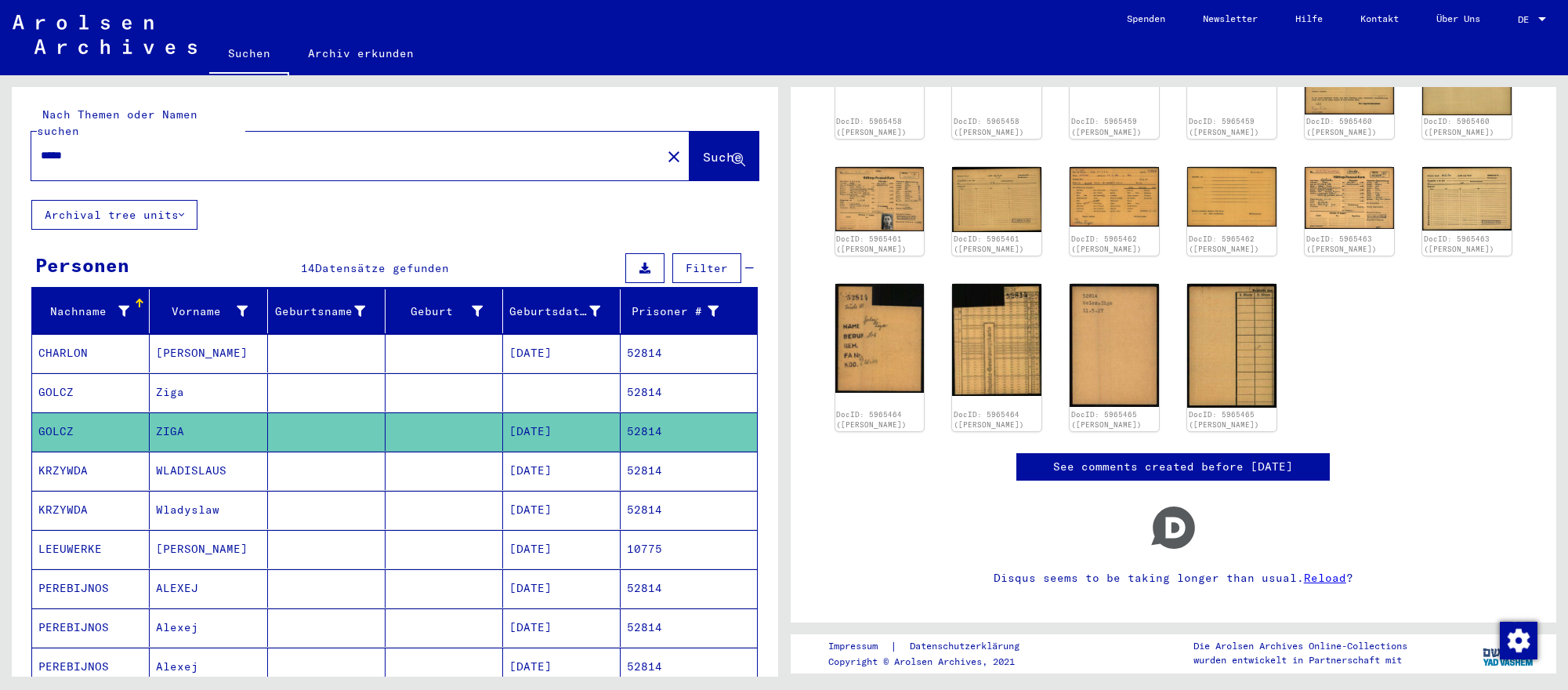
click at [149, 152] on input "*****" at bounding box center [346, 155] width 611 height 17
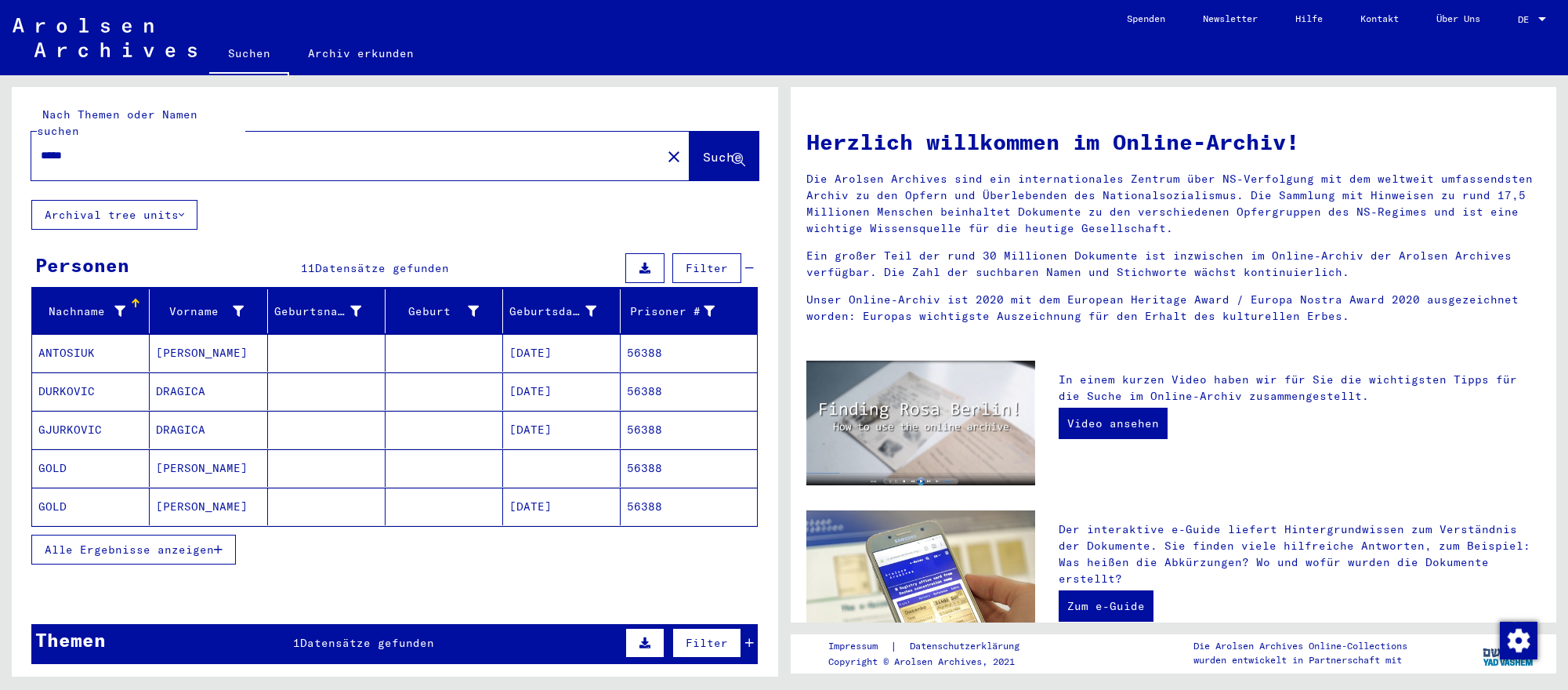
click at [558, 503] on mat-cell "[DATE]" at bounding box center [561, 506] width 117 height 38
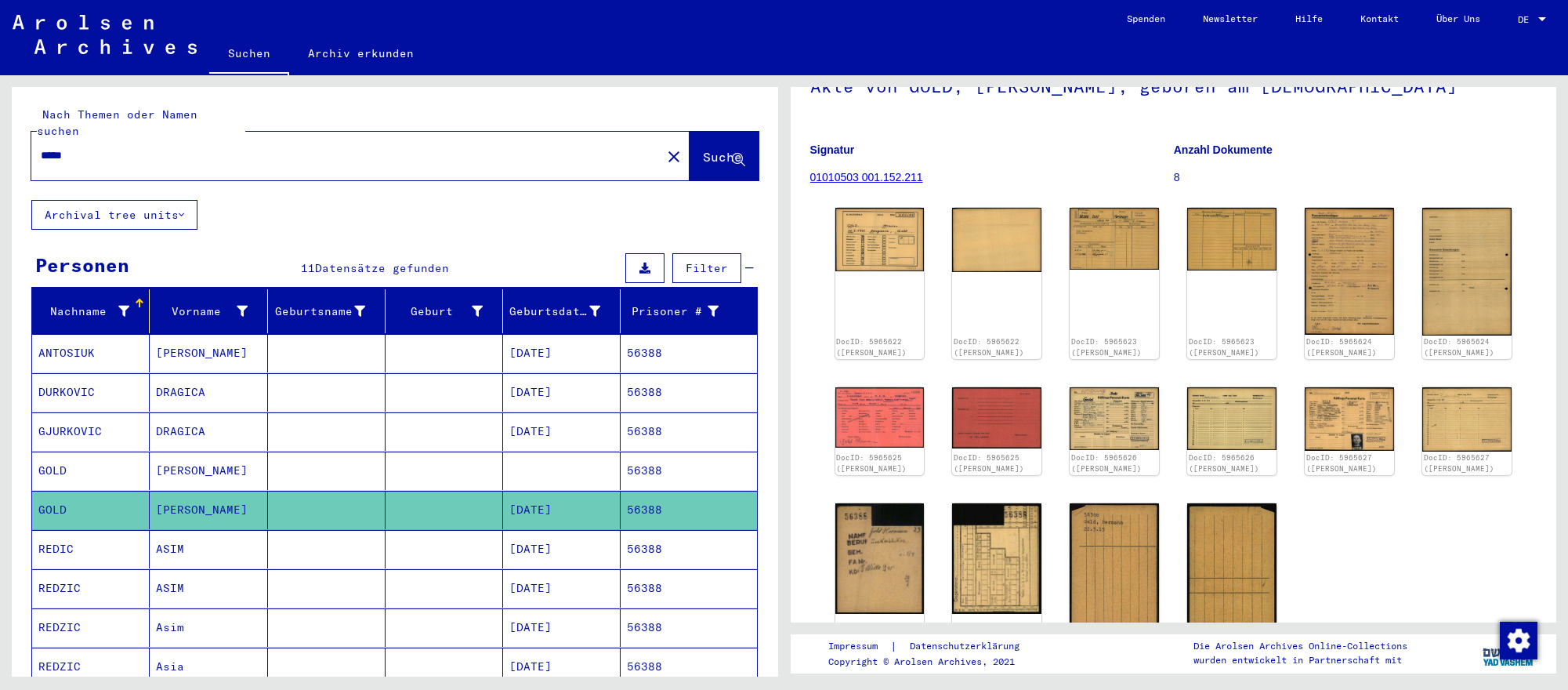
scroll to position [157, 0]
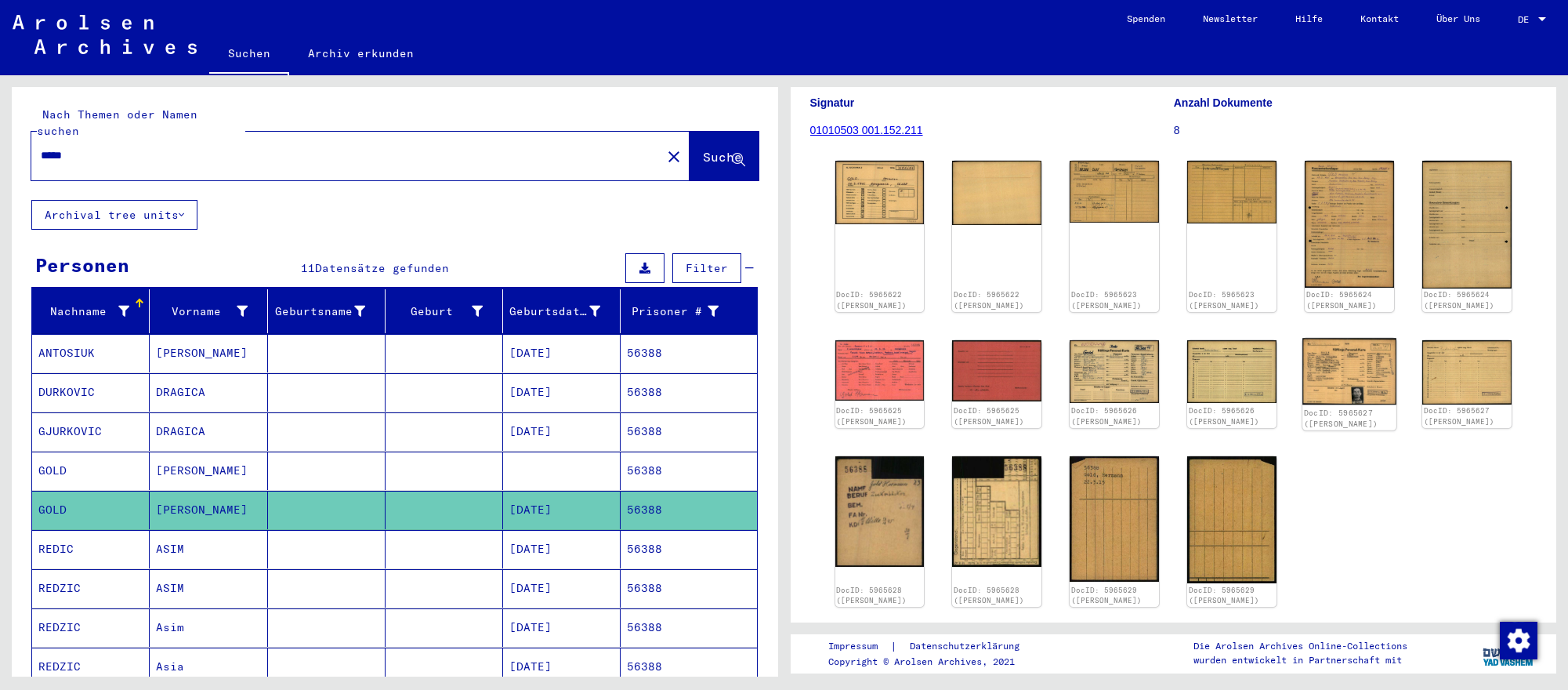
click at [1358, 352] on img at bounding box center [1349, 371] width 94 height 68
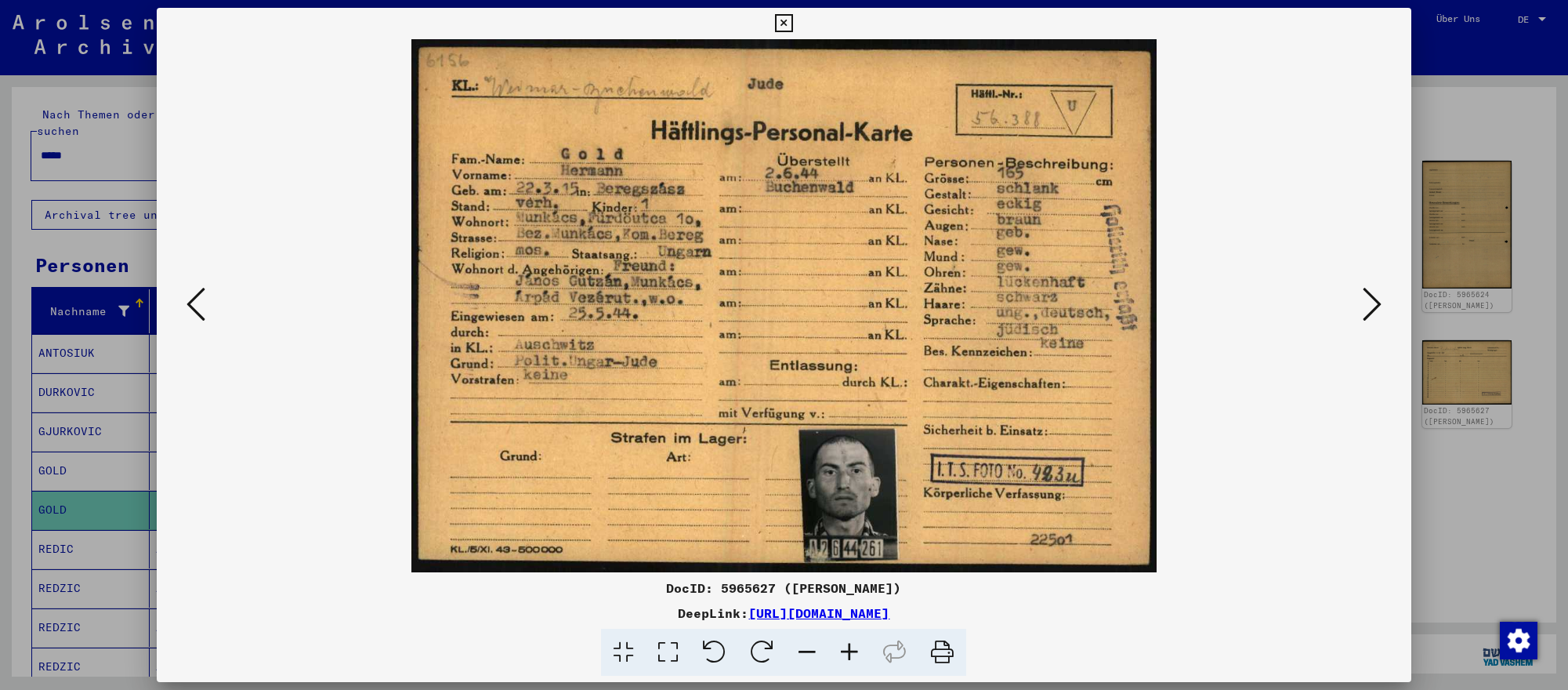
click at [1374, 305] on icon at bounding box center [1371, 304] width 19 height 38
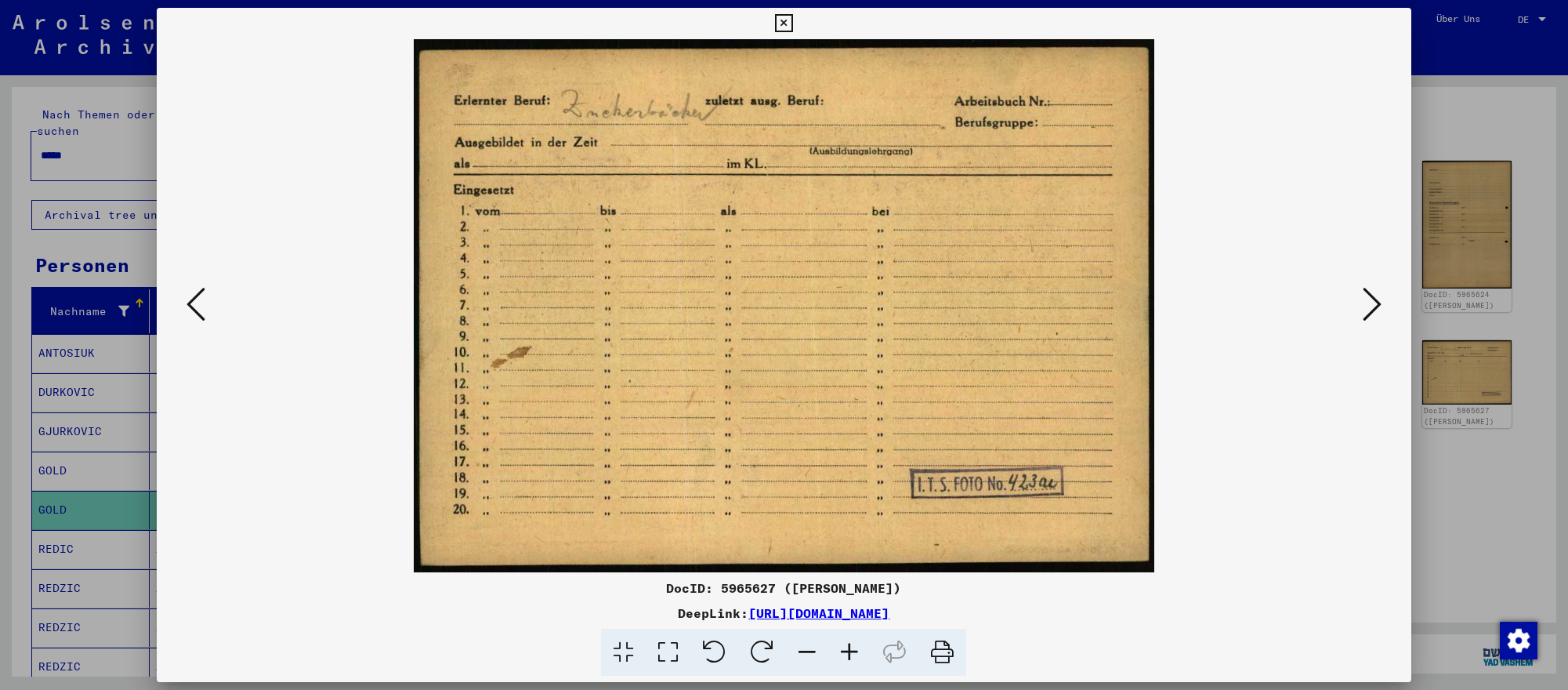
click at [64, 149] on div at bounding box center [784, 345] width 1568 height 690
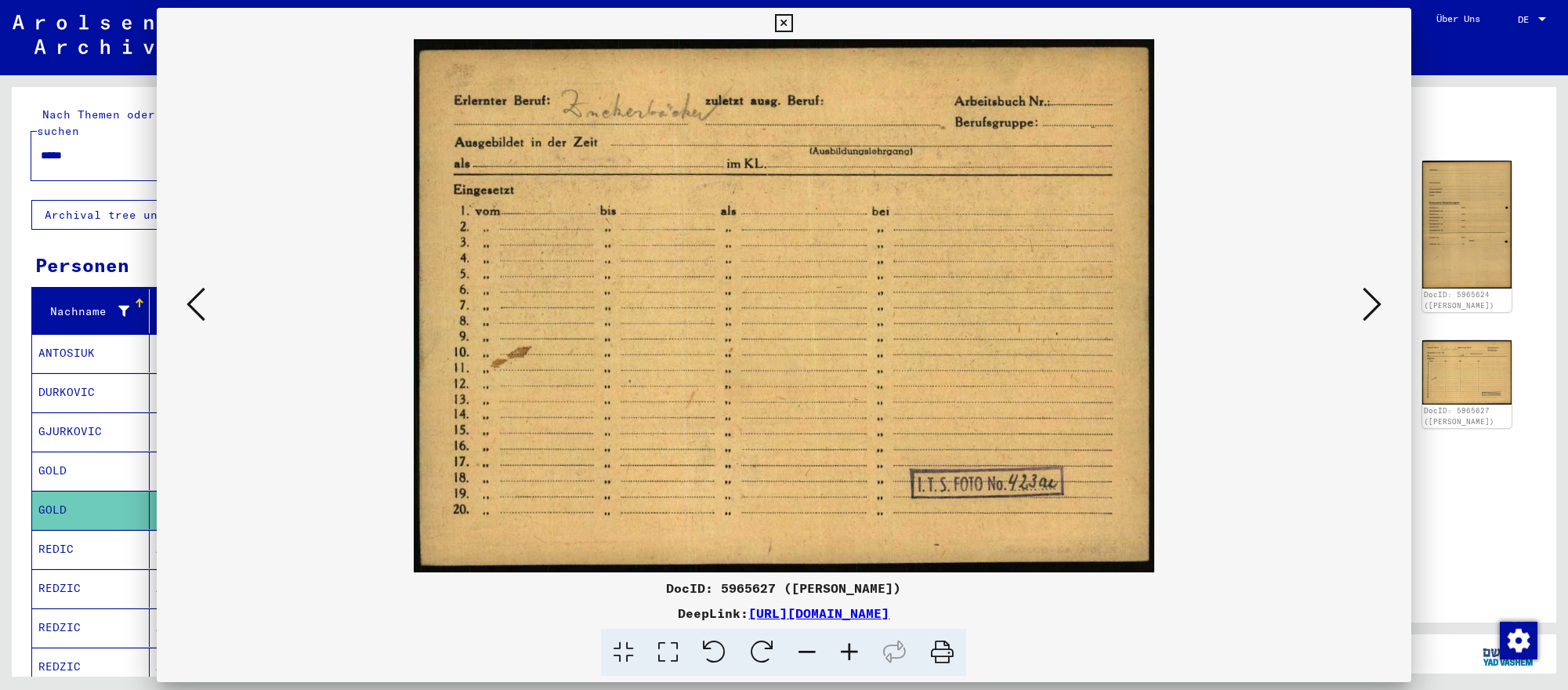
click at [64, 149] on input "*****" at bounding box center [346, 155] width 611 height 17
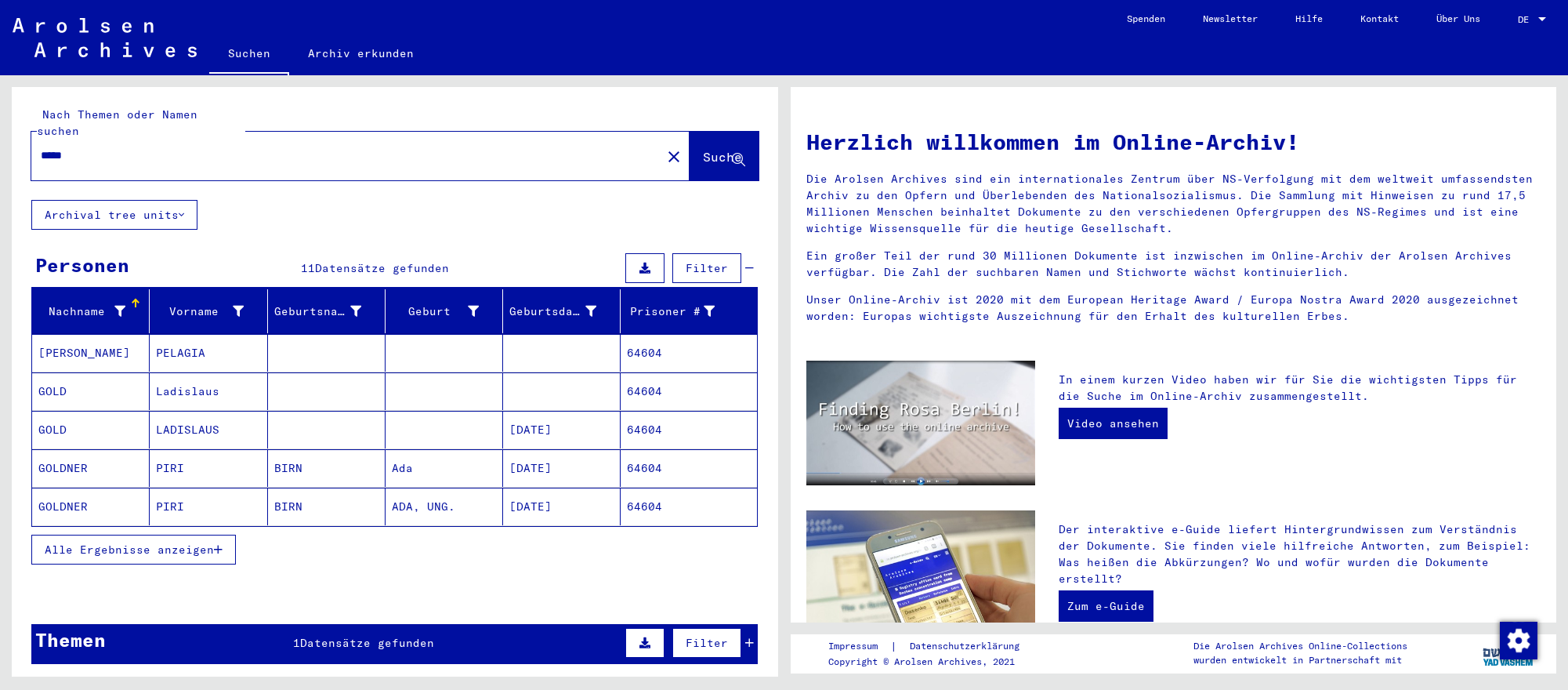
click at [534, 427] on mat-cell "[DATE]" at bounding box center [561, 429] width 117 height 38
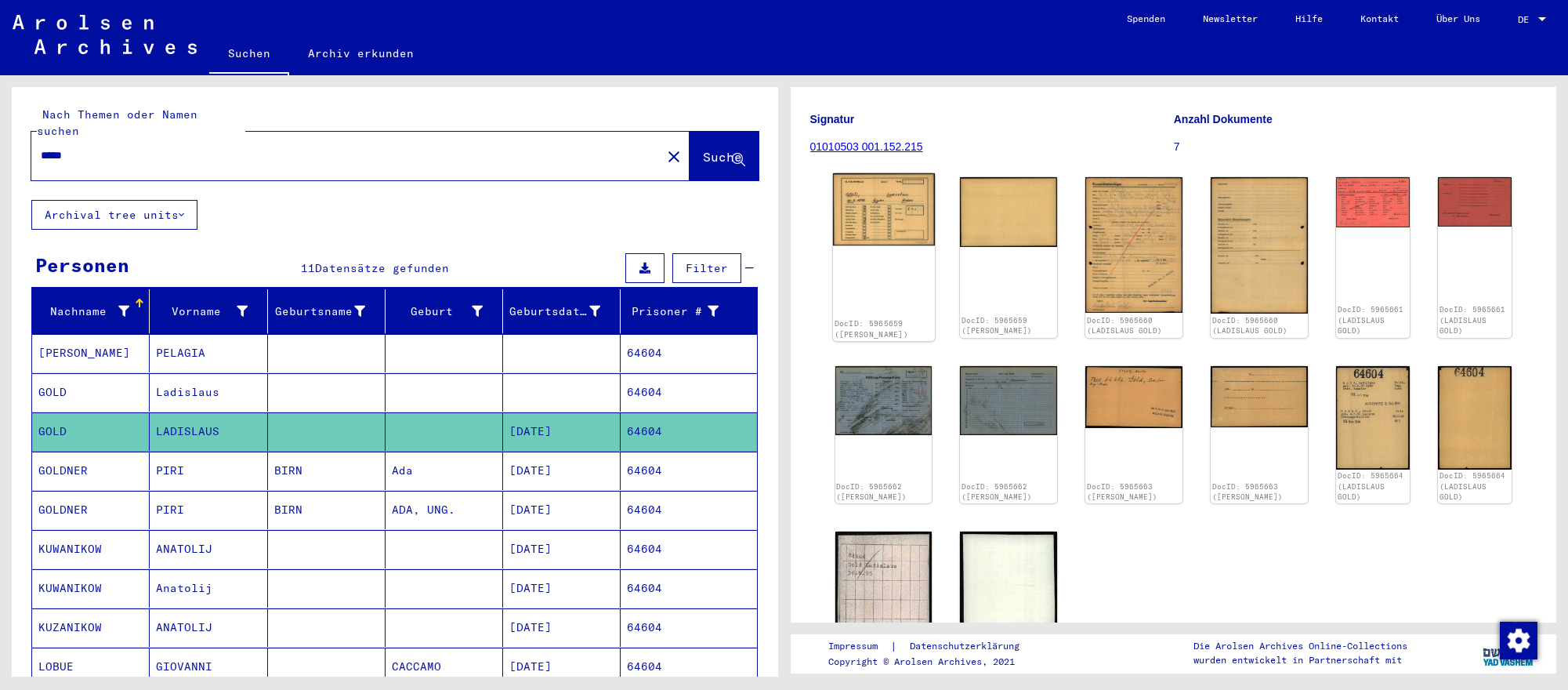
scroll to position [141, 0]
click at [899, 220] on img at bounding box center [883, 208] width 102 height 72
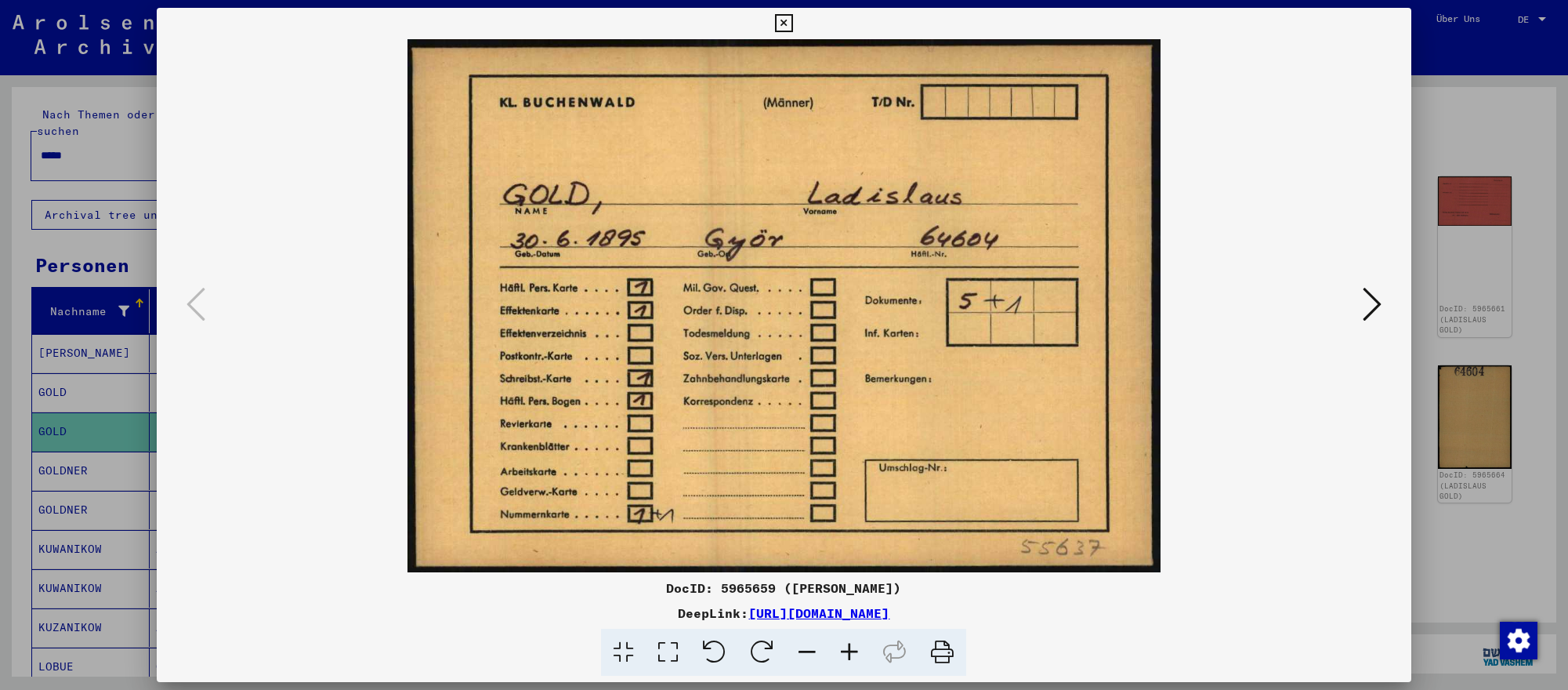
click at [1367, 315] on icon at bounding box center [1371, 304] width 19 height 38
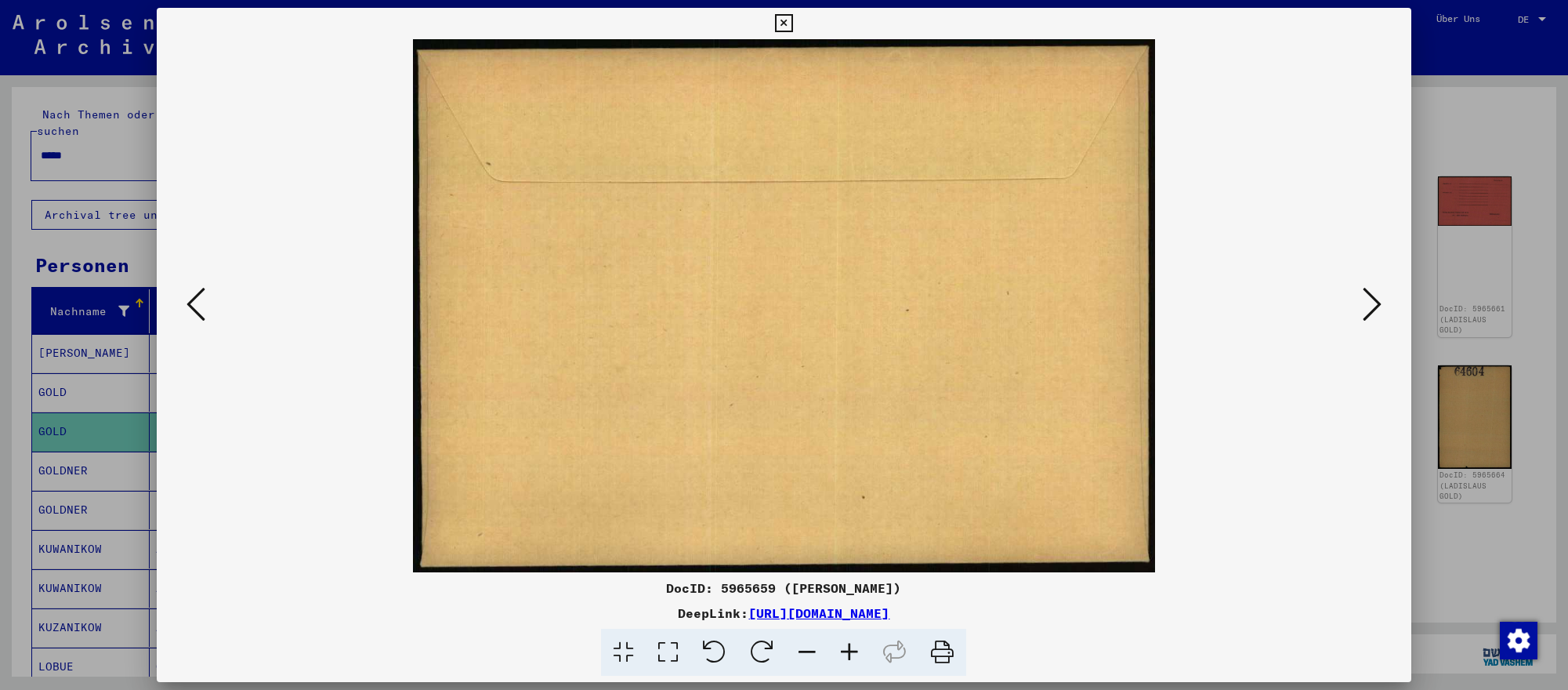
click at [1367, 315] on icon at bounding box center [1371, 304] width 19 height 38
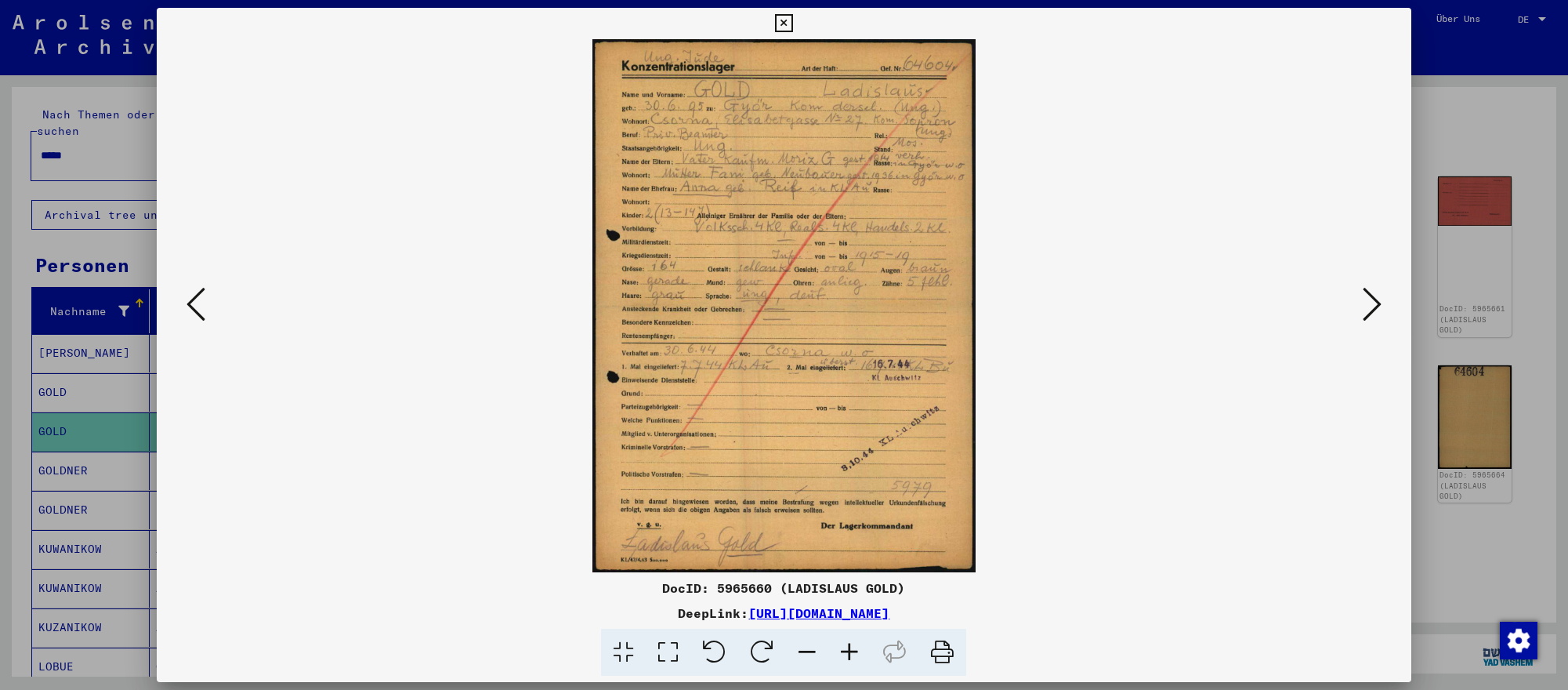
click at [101, 149] on div at bounding box center [784, 345] width 1568 height 690
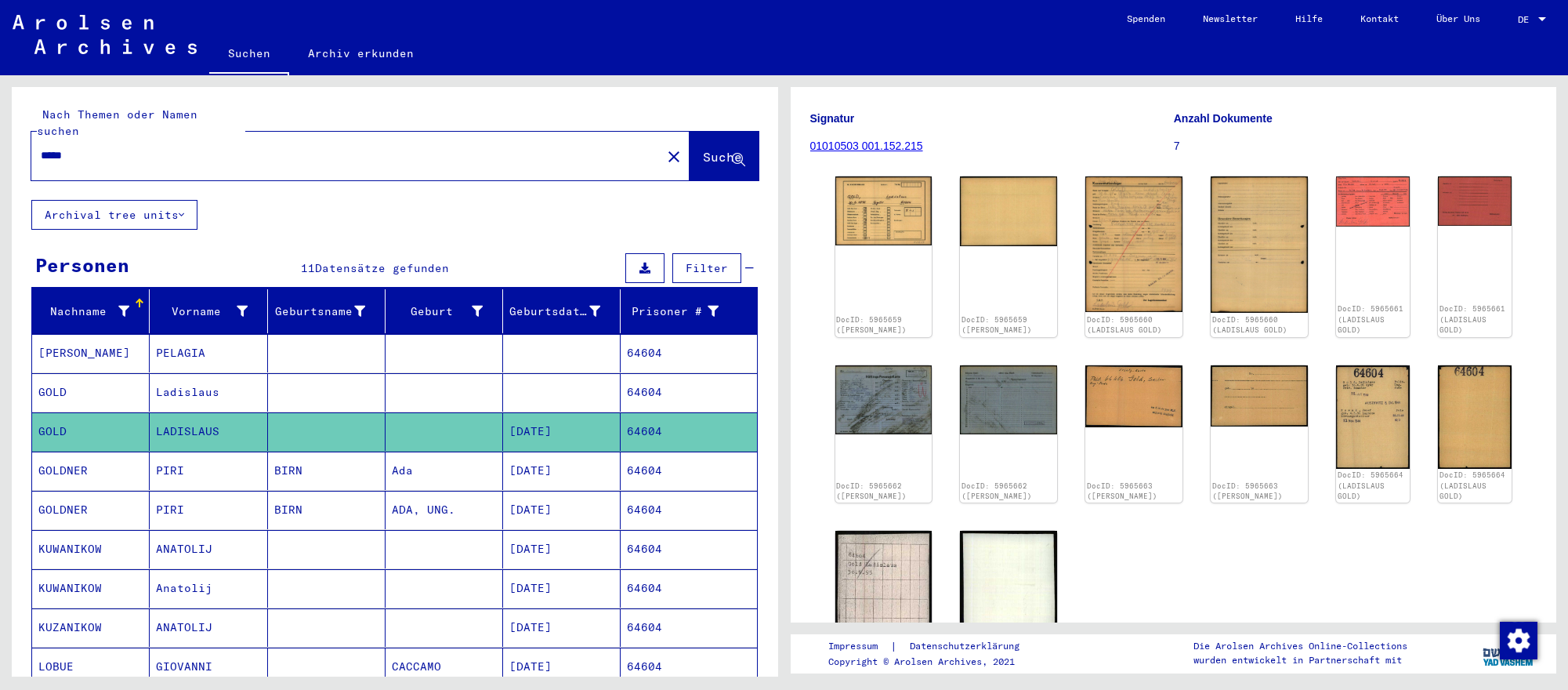
click at [101, 149] on input "*****" at bounding box center [346, 155] width 611 height 17
type input "*****"
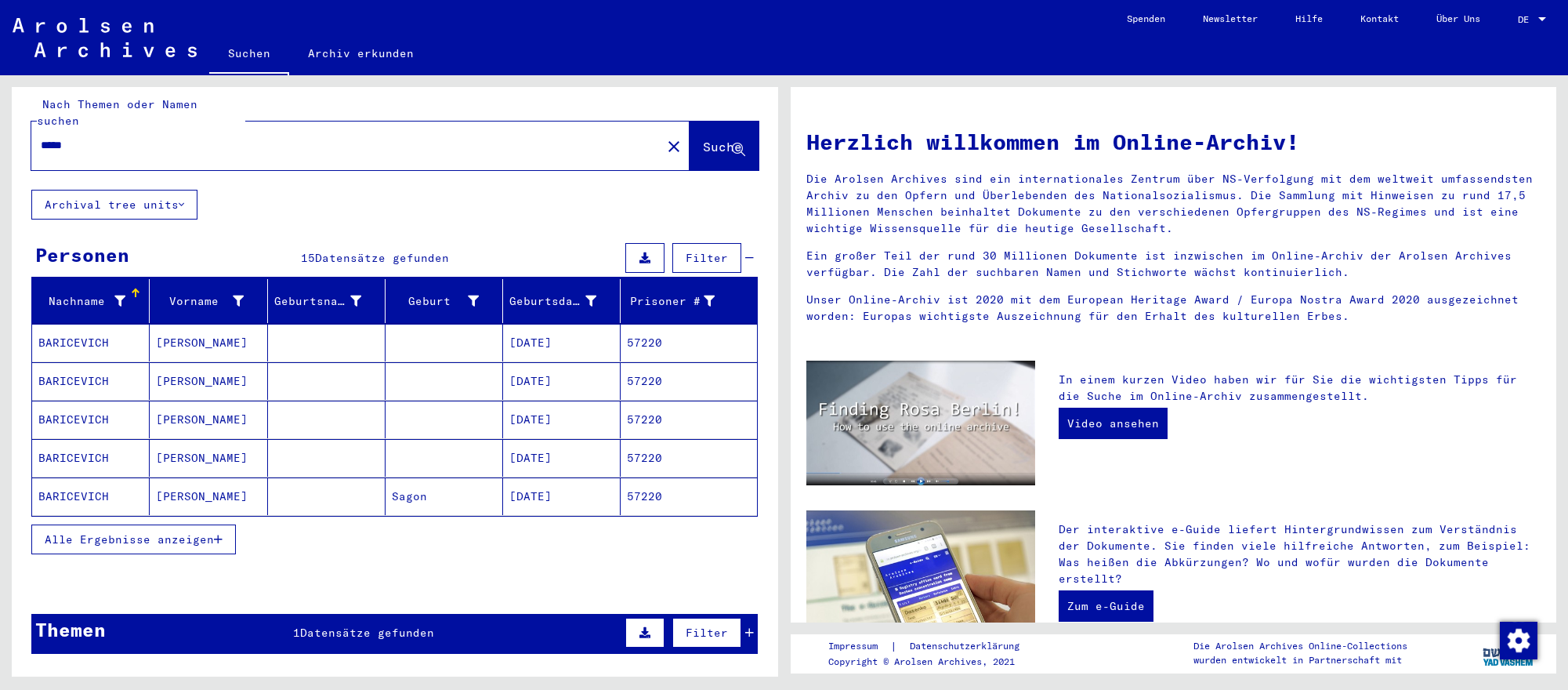
scroll to position [13, 0]
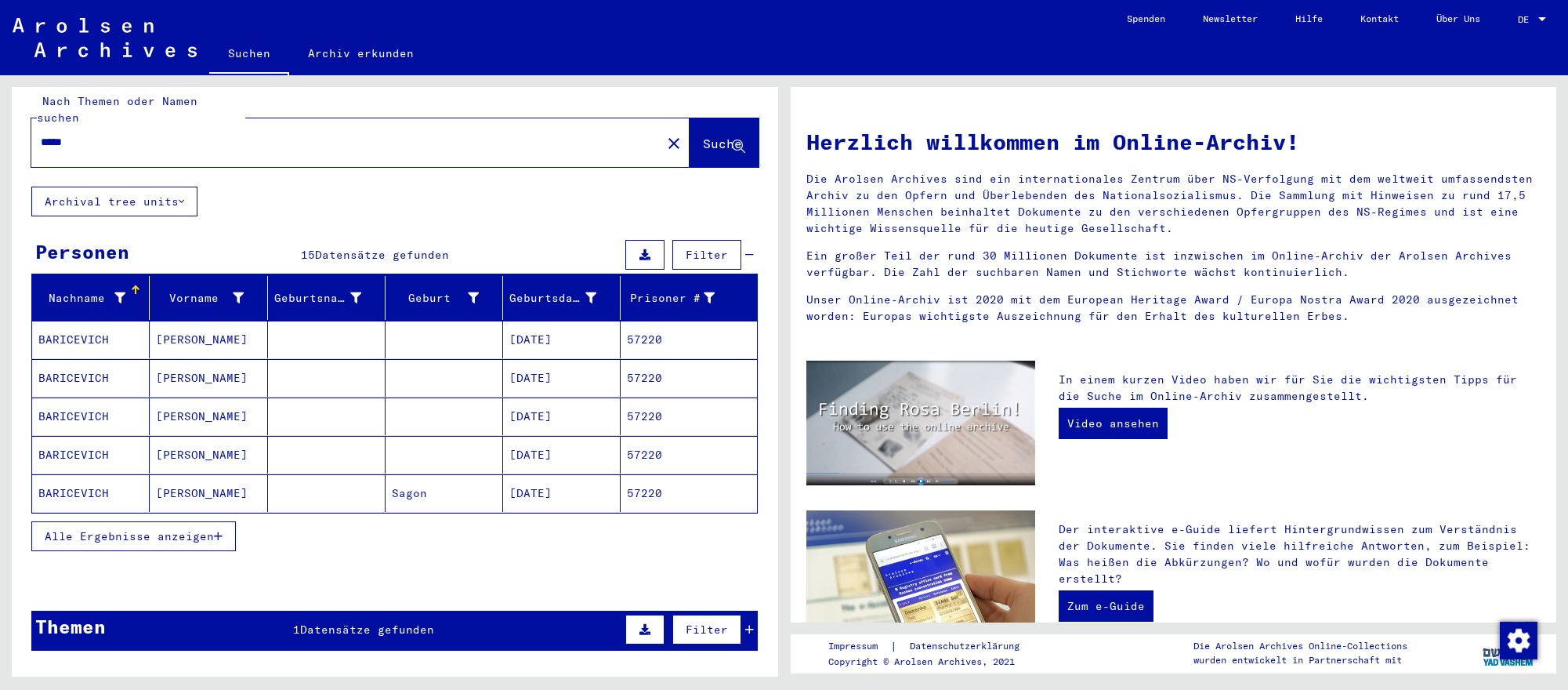
click at [597, 407] on mat-cell "[DATE]" at bounding box center [561, 416] width 117 height 38
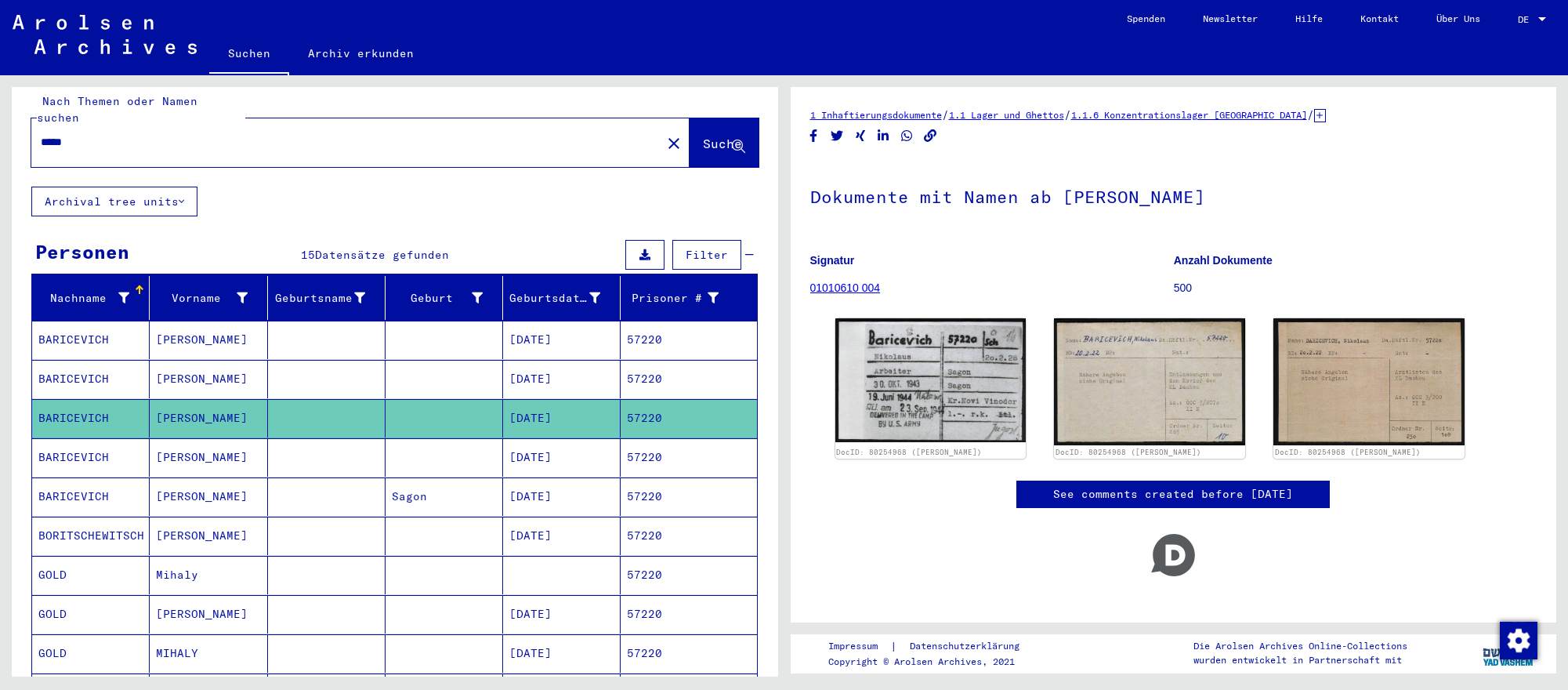
click at [447, 614] on mat-cell at bounding box center [444, 613] width 117 height 39
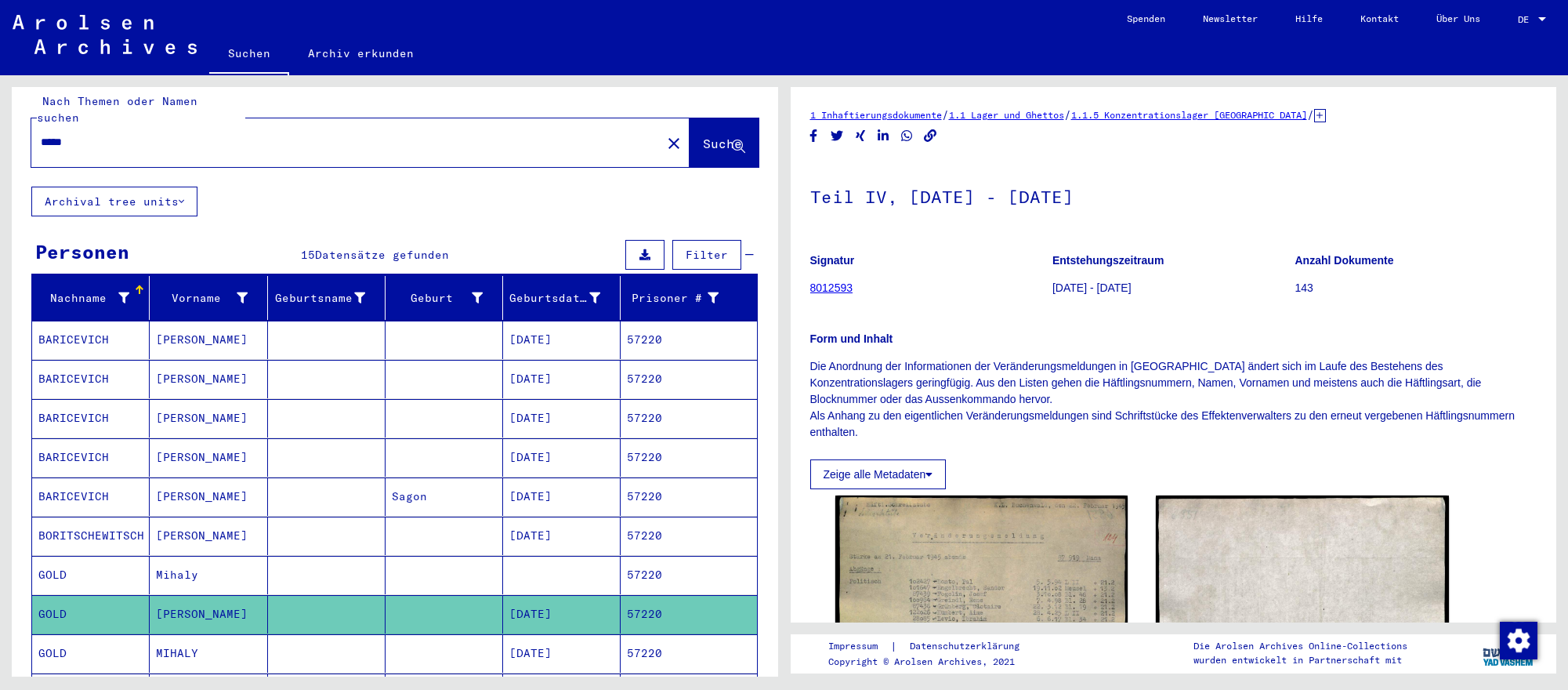
click at [638, 639] on mat-cell "57220" at bounding box center [688, 653] width 135 height 39
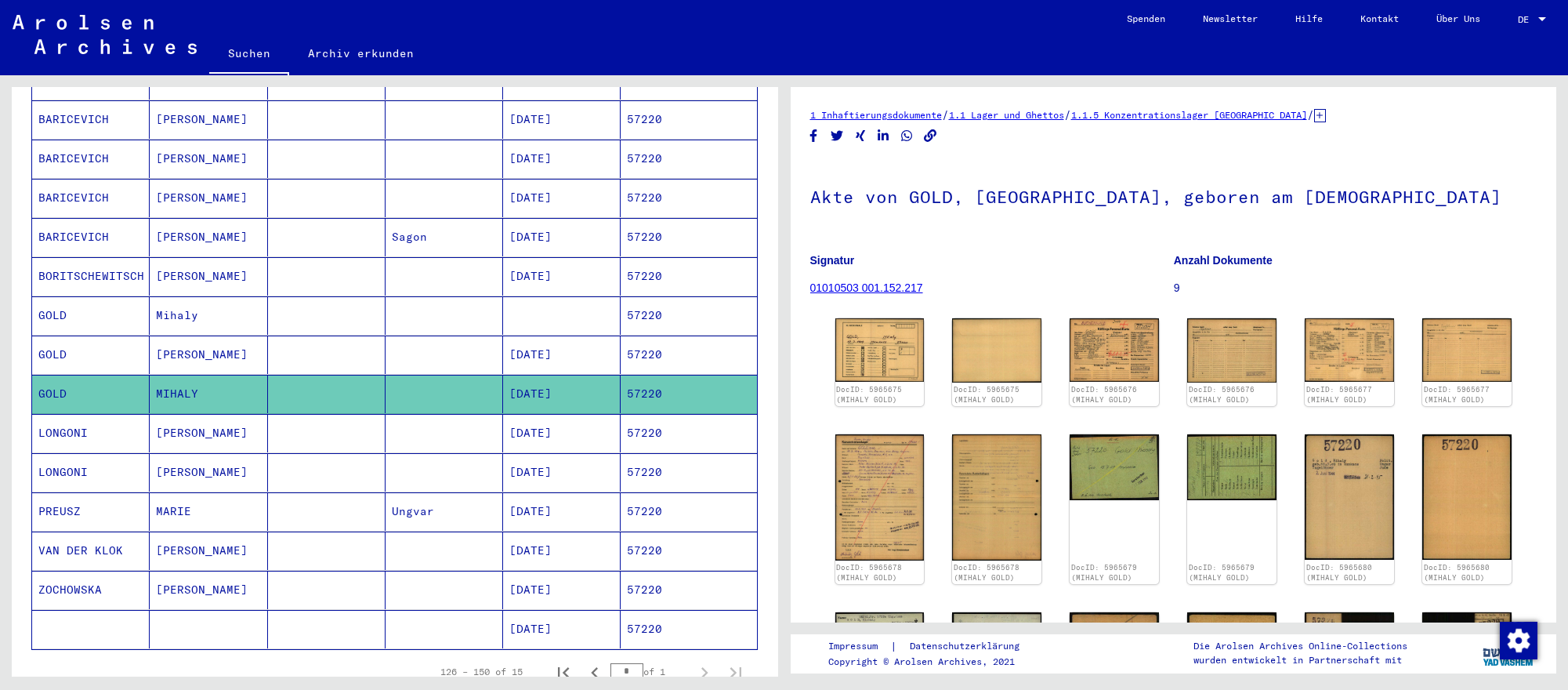
scroll to position [277, 0]
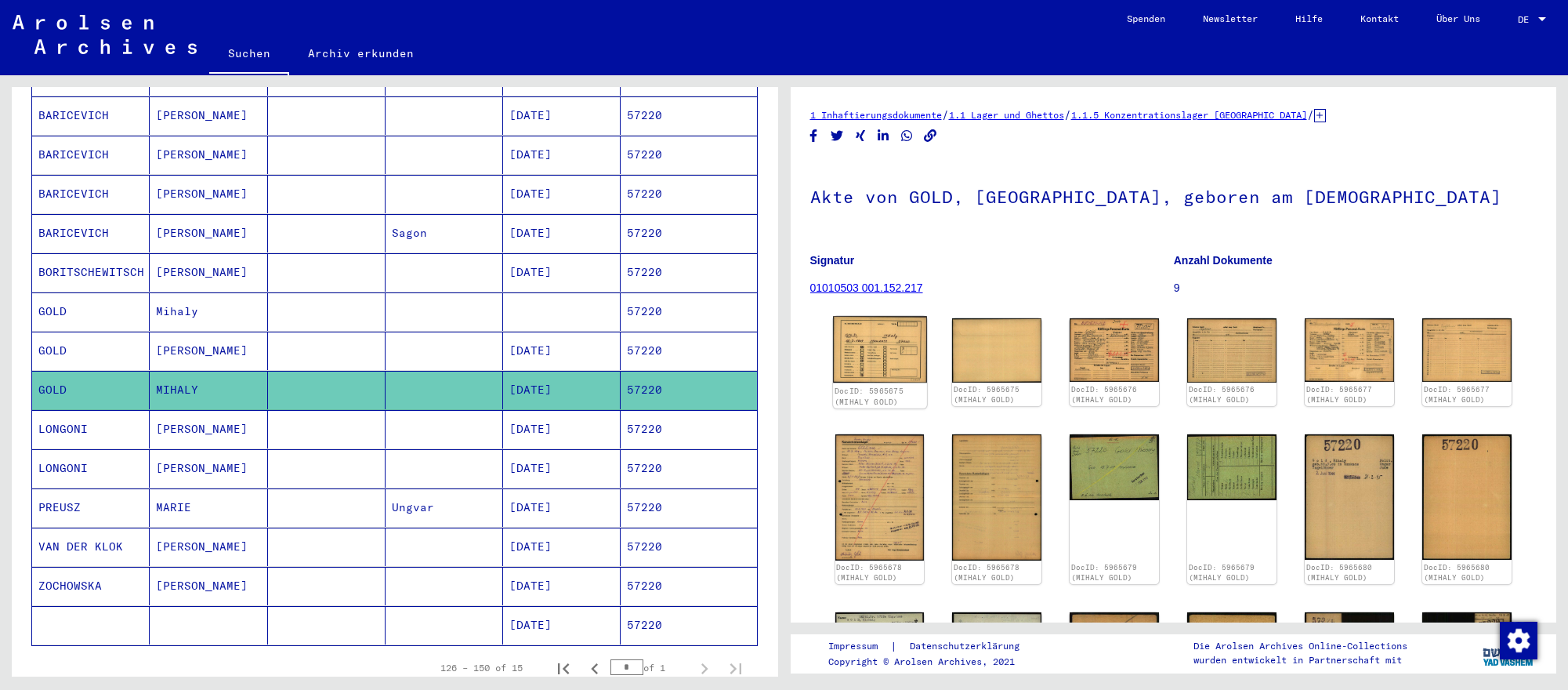
click at [896, 384] on div "DocID: 5965675 (MIHALY GOLD)" at bounding box center [878, 395] width 91 height 22
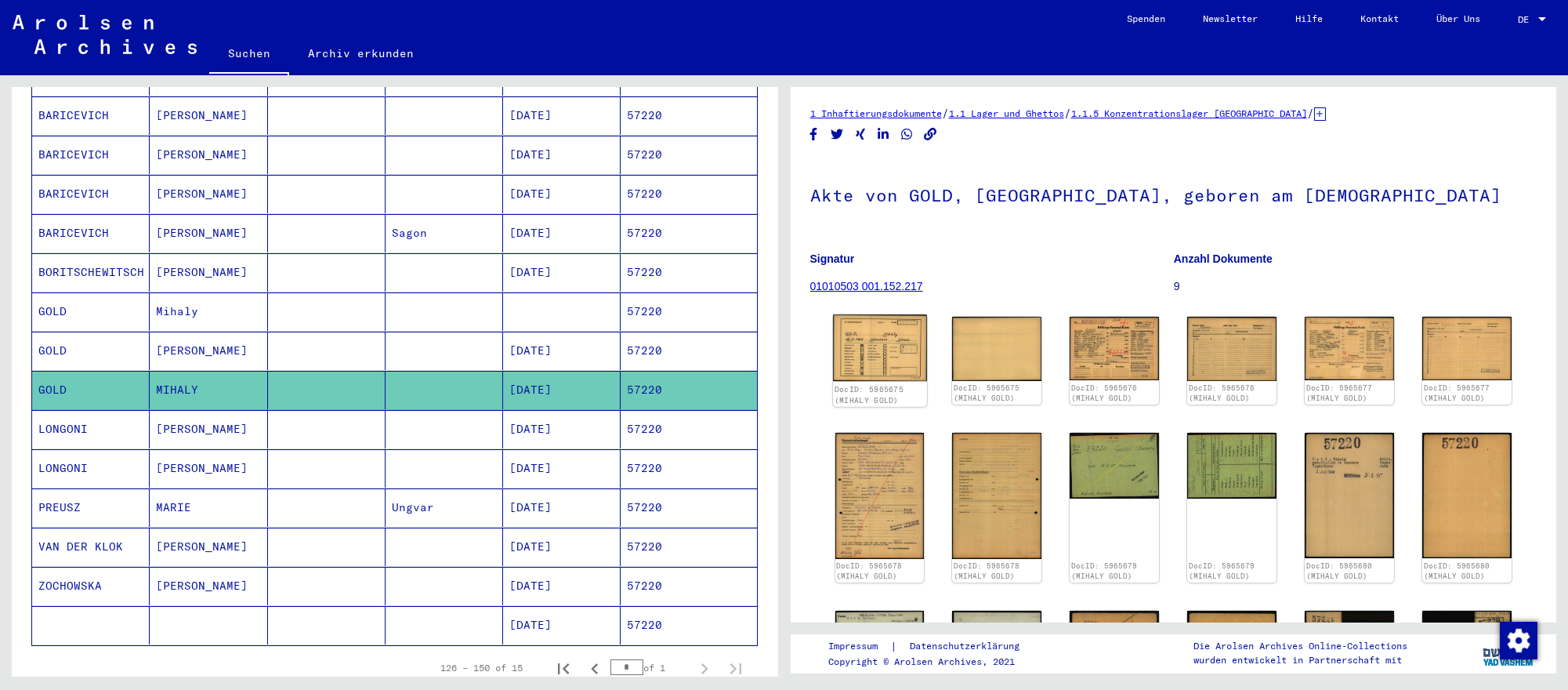
click at [877, 351] on img at bounding box center [880, 347] width 94 height 67
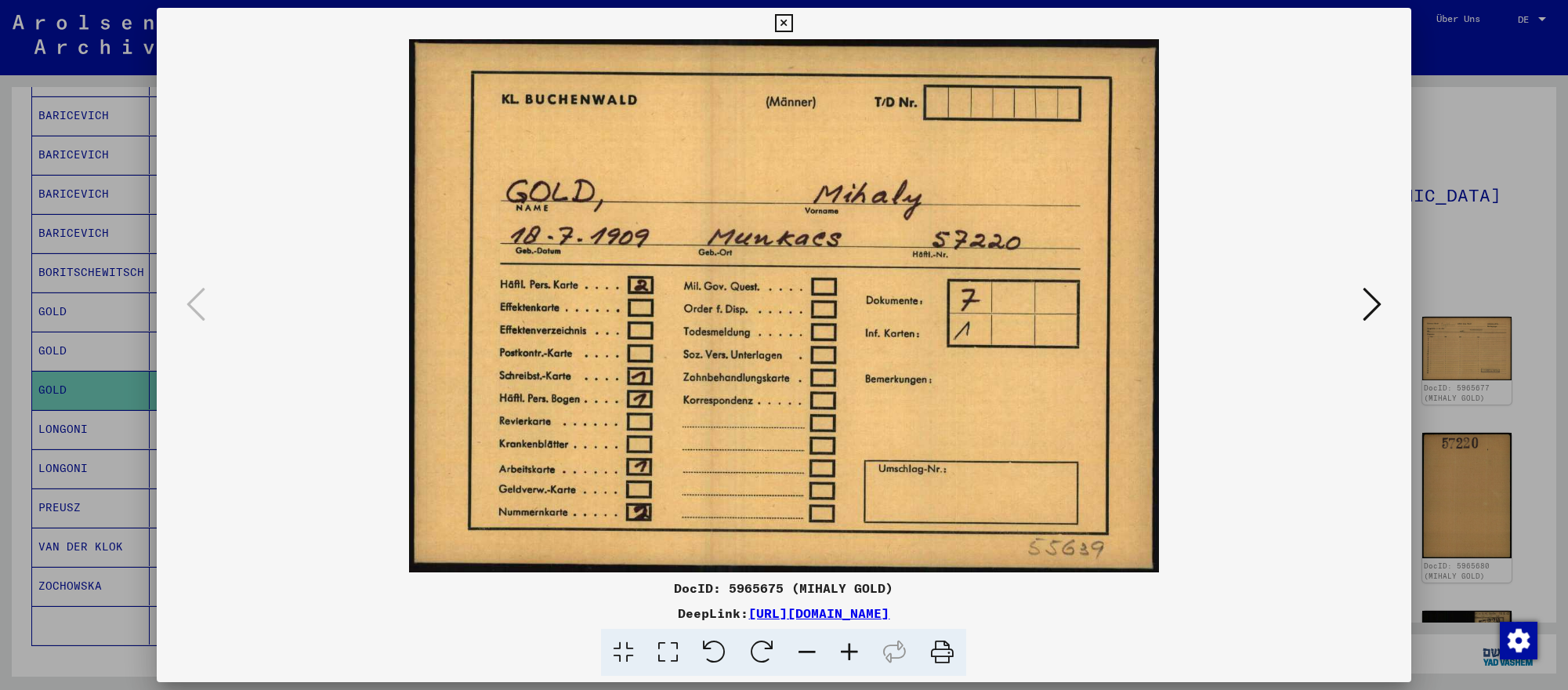
click at [1366, 300] on icon at bounding box center [1371, 304] width 19 height 38
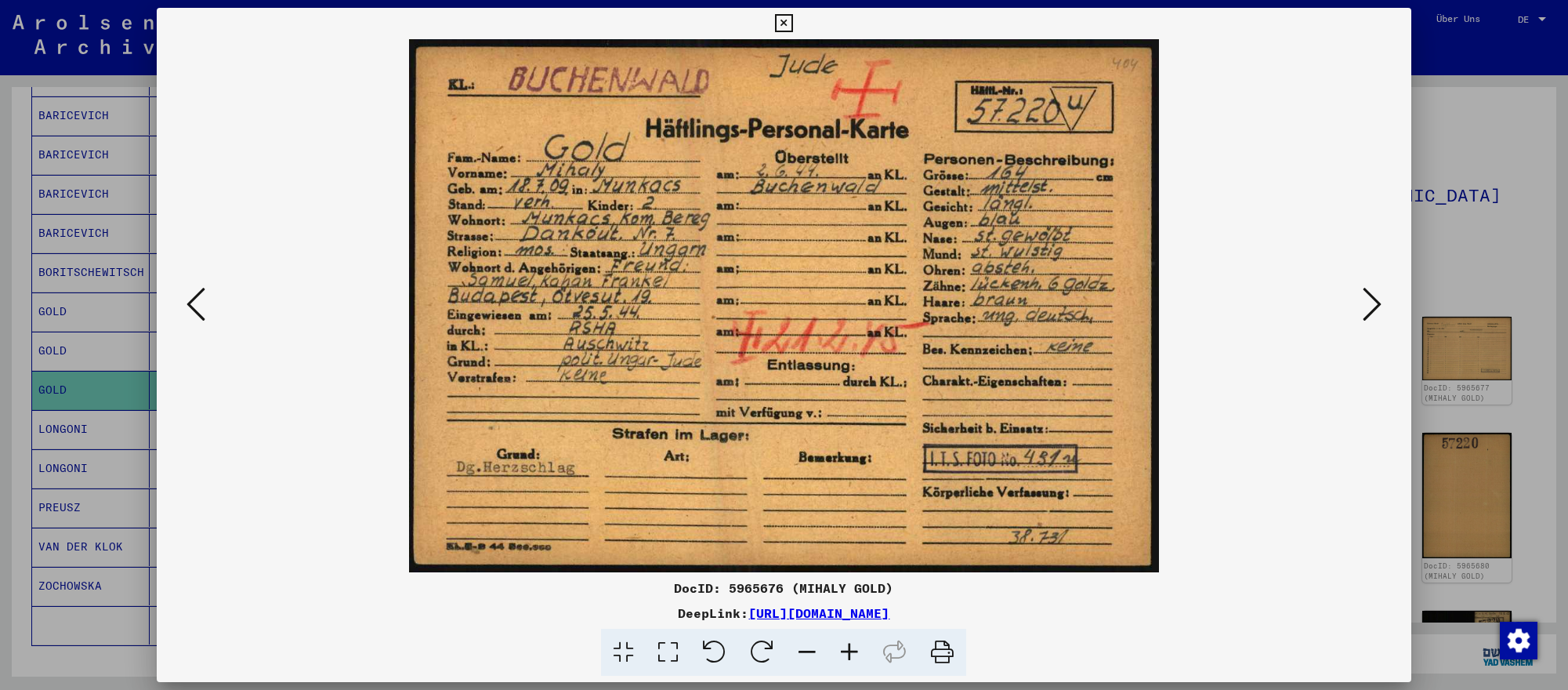
click at [1366, 300] on icon at bounding box center [1371, 304] width 19 height 38
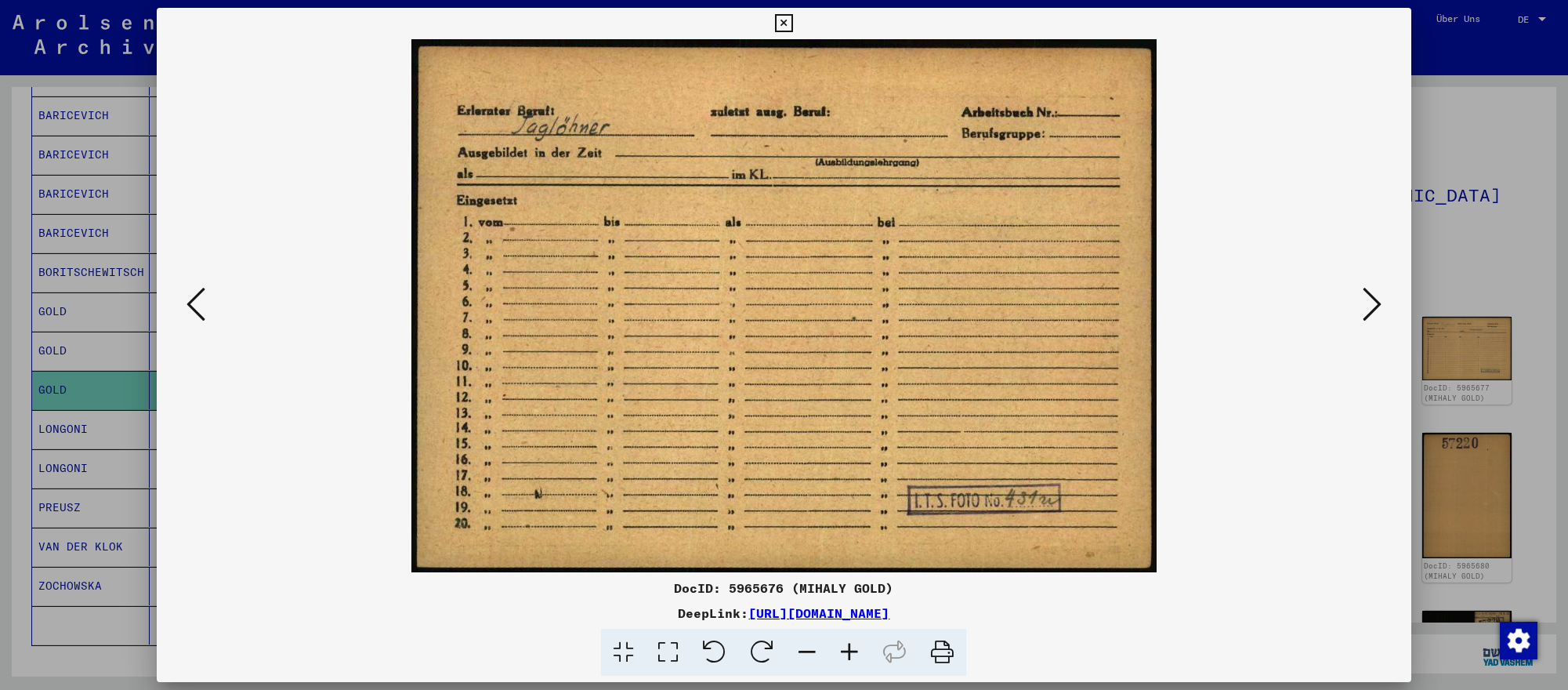
click at [1469, 446] on div at bounding box center [784, 345] width 1568 height 690
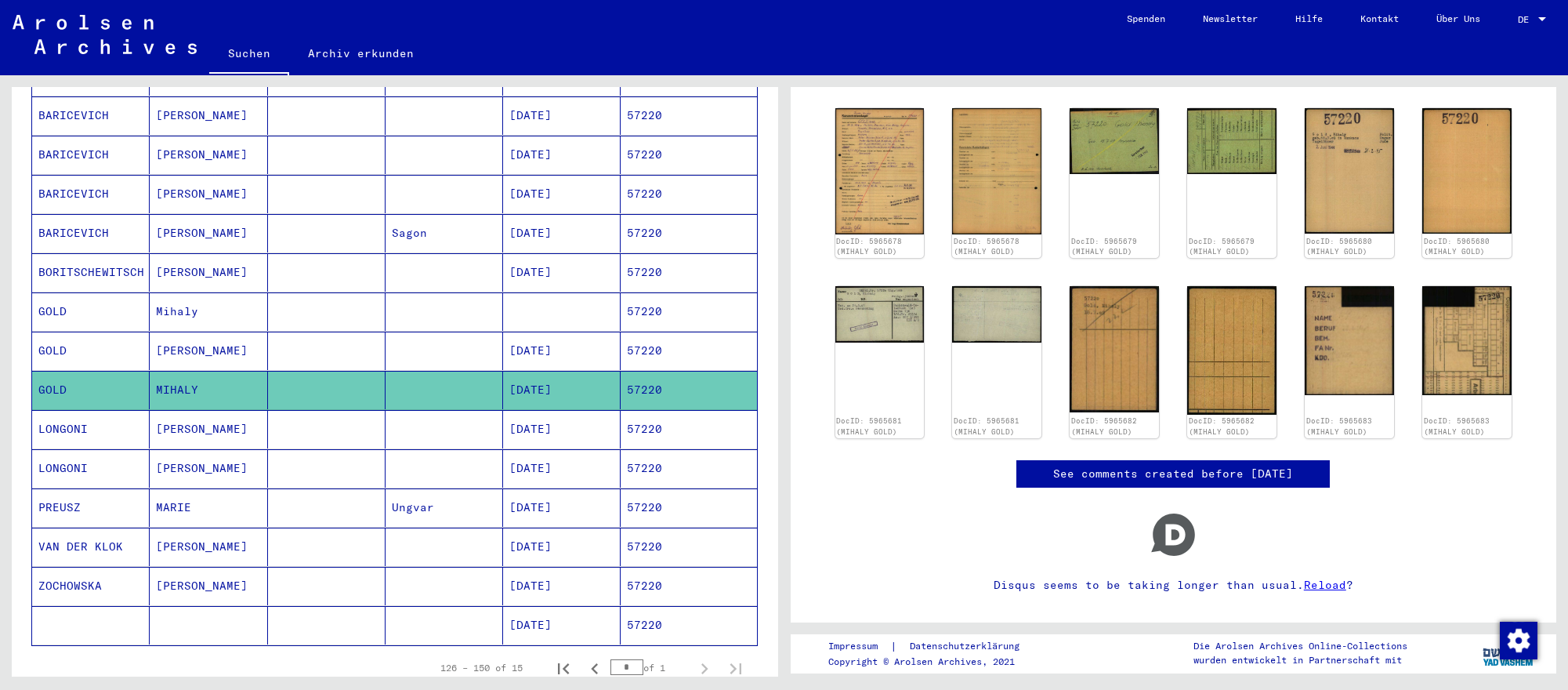
scroll to position [0, 0]
